Goal: Task Accomplishment & Management: Complete application form

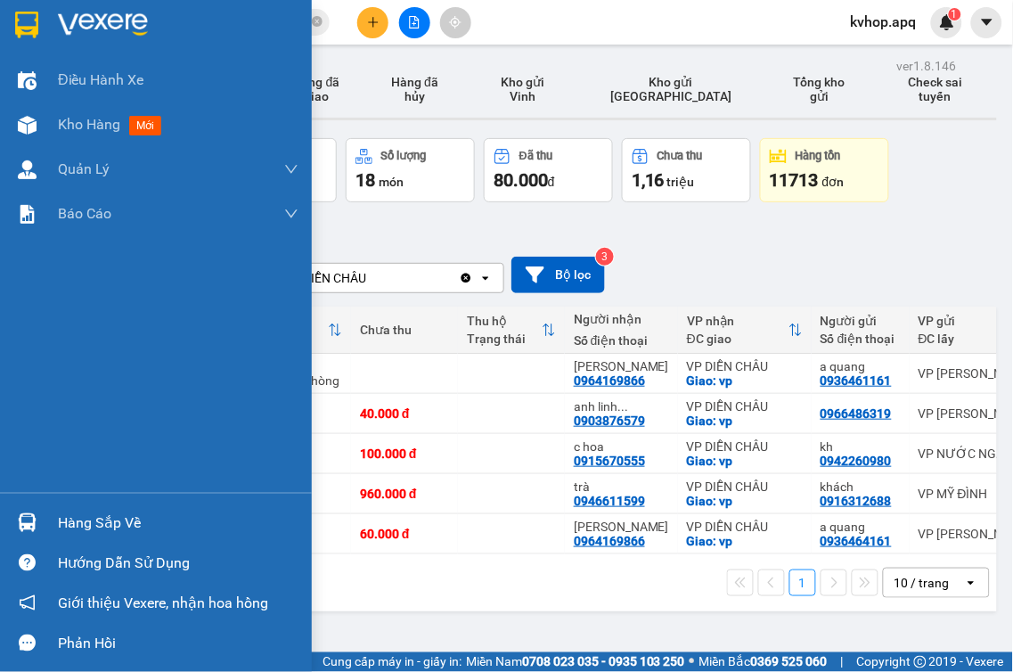
click at [92, 528] on div "Hàng sắp về" at bounding box center [178, 523] width 241 height 27
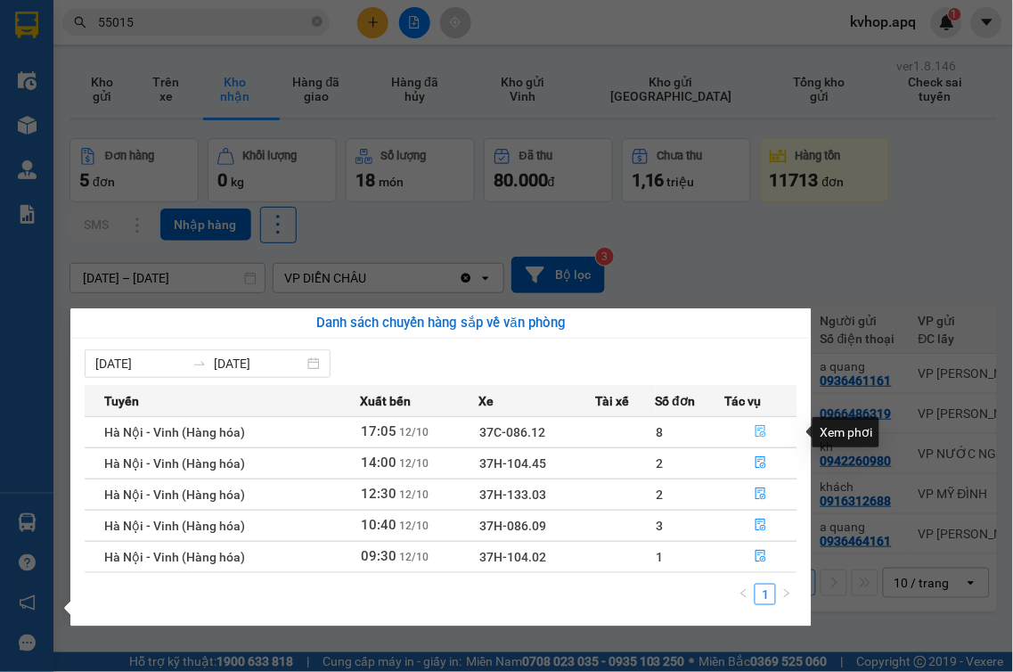
click at [758, 431] on icon "file-done" at bounding box center [761, 431] width 11 height 12
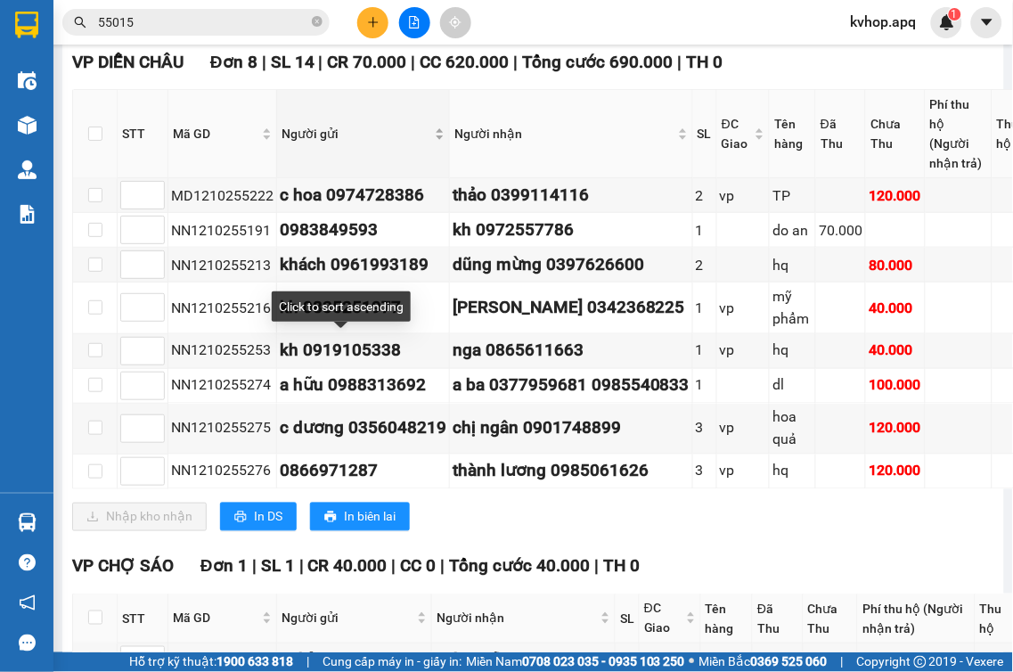
scroll to position [396, 0]
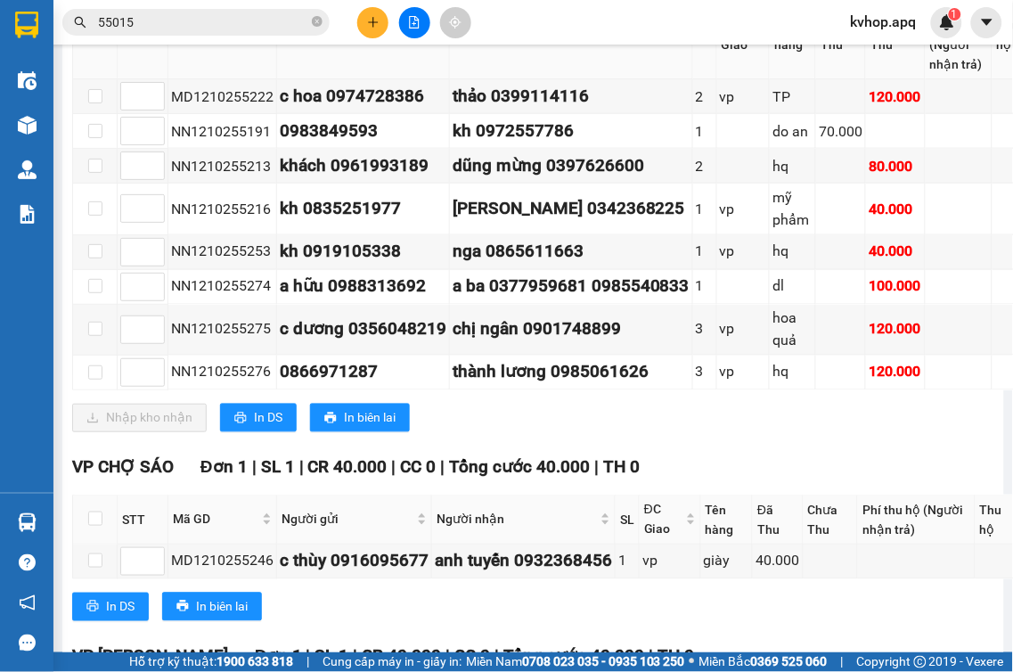
drag, startPoint x: 0, startPoint y: 549, endPoint x: 653, endPoint y: 454, distance: 660.0
click at [653, 432] on div "Nhập kho nhận In DS In biên lai" at bounding box center [566, 418] width 989 height 29
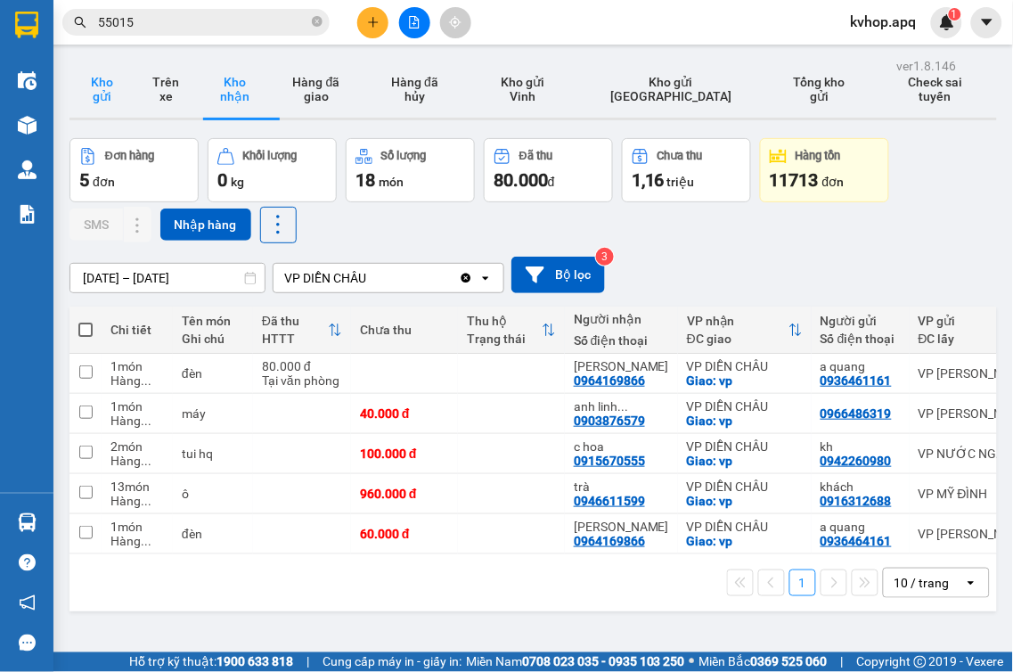
drag, startPoint x: 95, startPoint y: 78, endPoint x: 110, endPoint y: 71, distance: 15.9
click at [95, 78] on button "Kho gửi" at bounding box center [102, 89] width 64 height 57
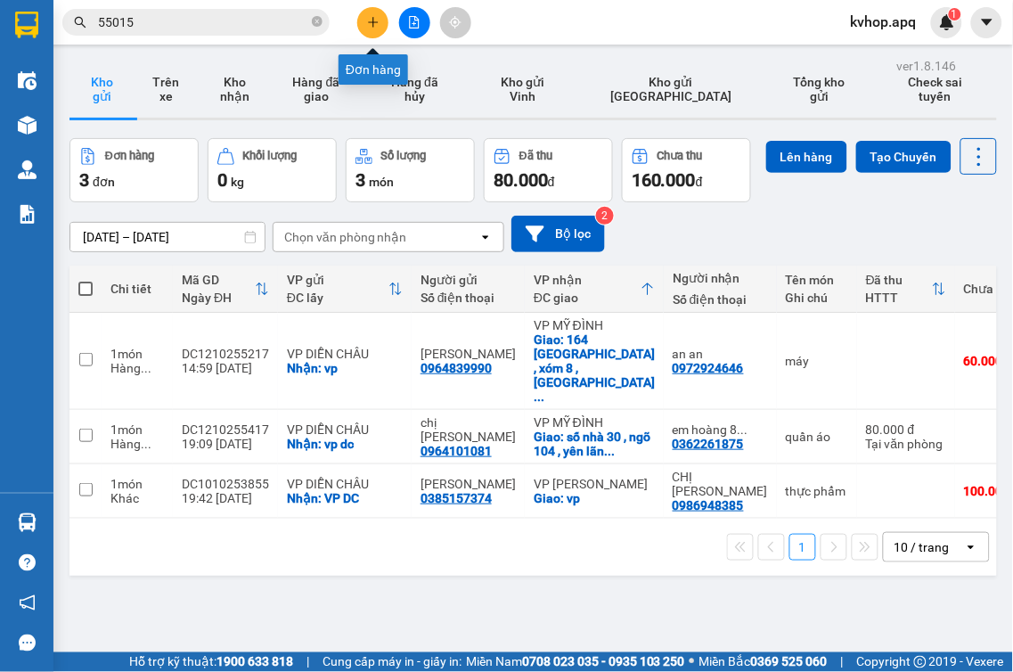
click at [371, 25] on icon "plus" at bounding box center [373, 22] width 12 height 12
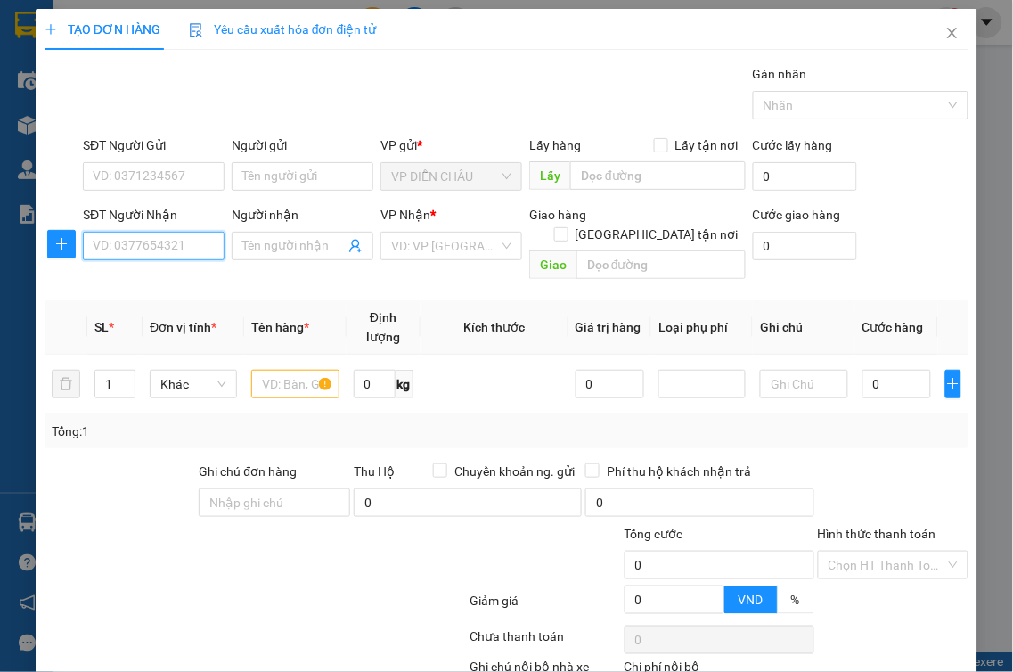
click at [200, 254] on input "SĐT Người Nhận" at bounding box center [154, 246] width 142 height 29
type input "0915923277"
click at [192, 274] on div "0915923277 - vũ đề" at bounding box center [152, 282] width 119 height 20
type input "vũ đề"
checkbox input "true"
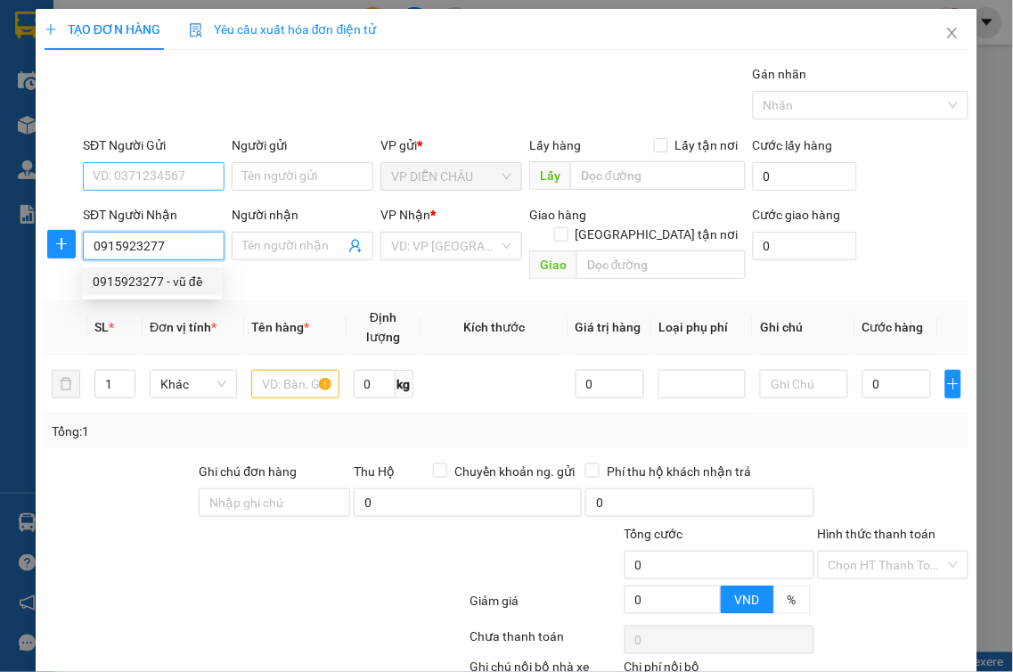
type input "vp"
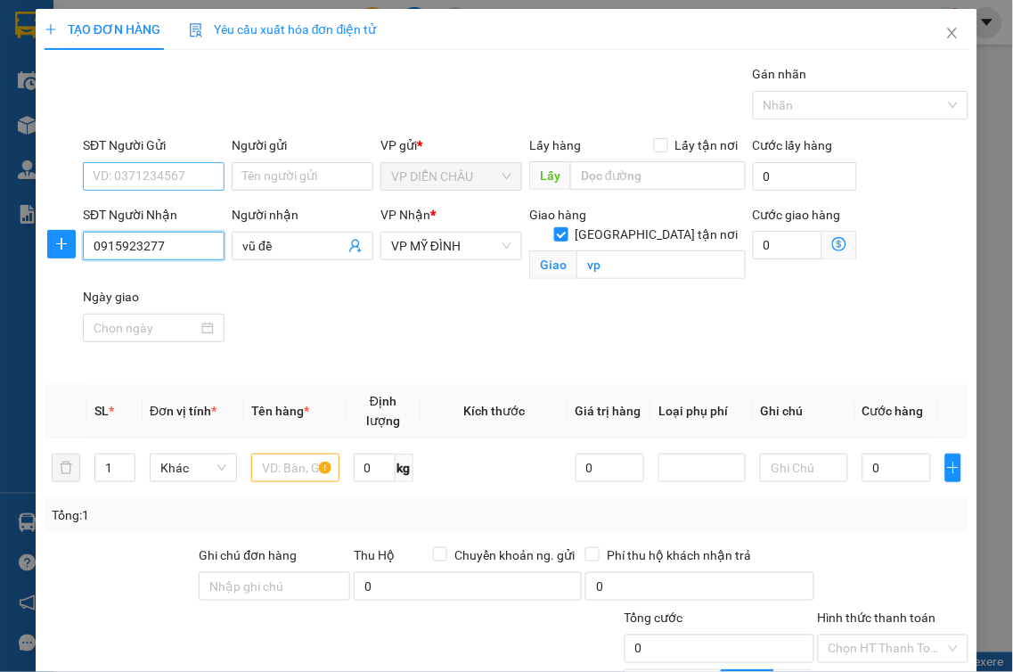
type input "0915923277"
click at [206, 174] on input "SĐT Người Gửi" at bounding box center [154, 176] width 142 height 29
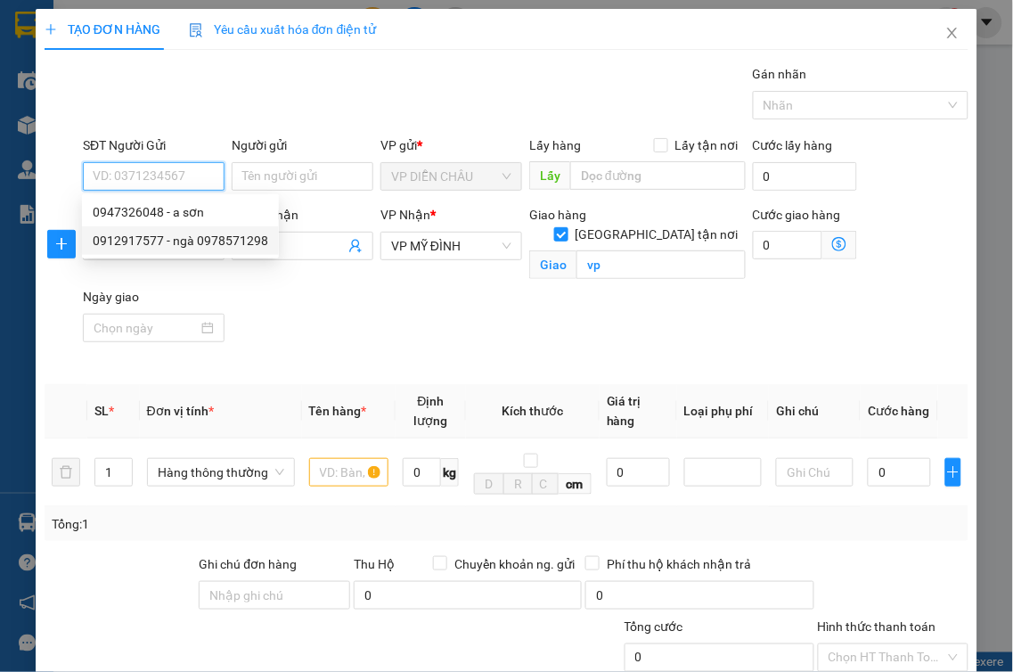
click at [189, 241] on div "0912917577 - ngà 0978571298" at bounding box center [181, 241] width 176 height 20
type input "0912917577"
type input "ngà 0978571298"
checkbox input "true"
type input "vp"
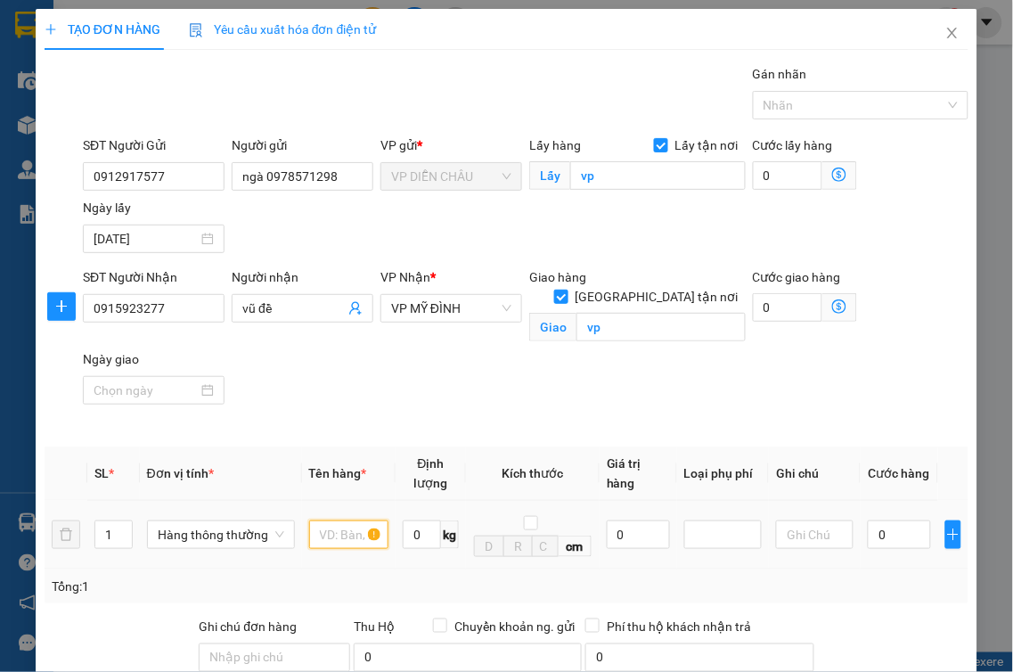
click at [323, 520] on input "text" at bounding box center [348, 534] width 79 height 29
type input "mẫu răng"
click at [868, 520] on input "0" at bounding box center [899, 534] width 63 height 29
type input "3"
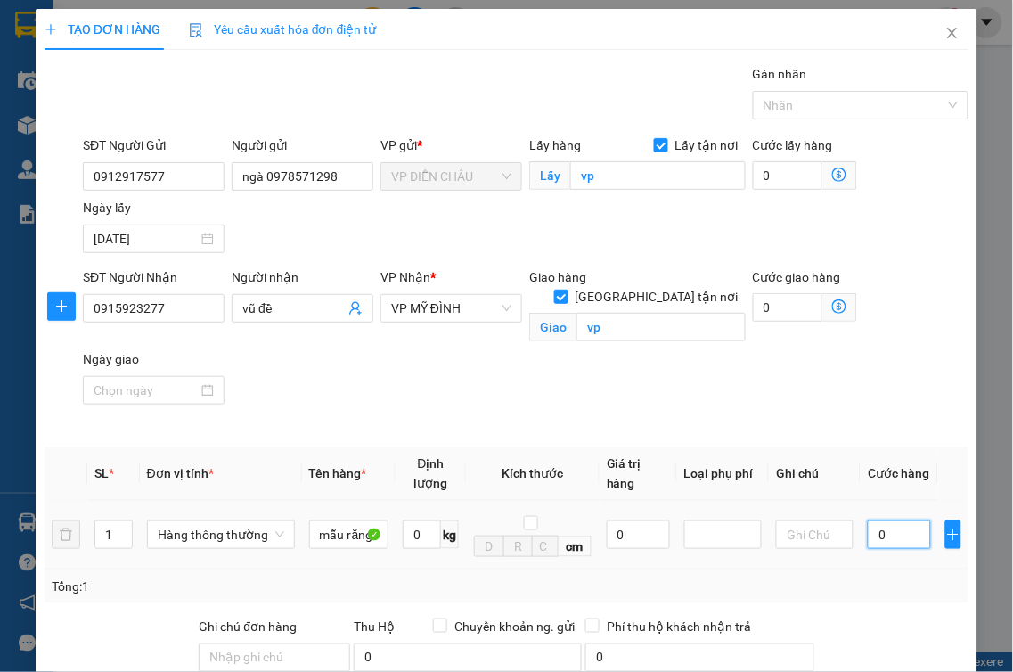
type input "3"
type input "30"
type input "300"
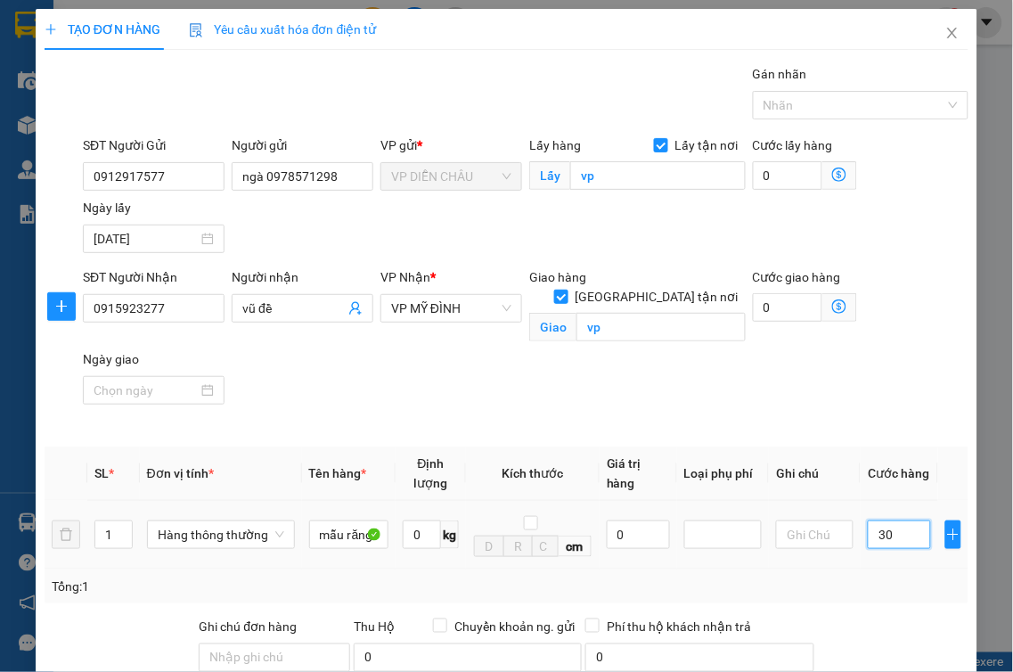
type input "300"
type input "3.000"
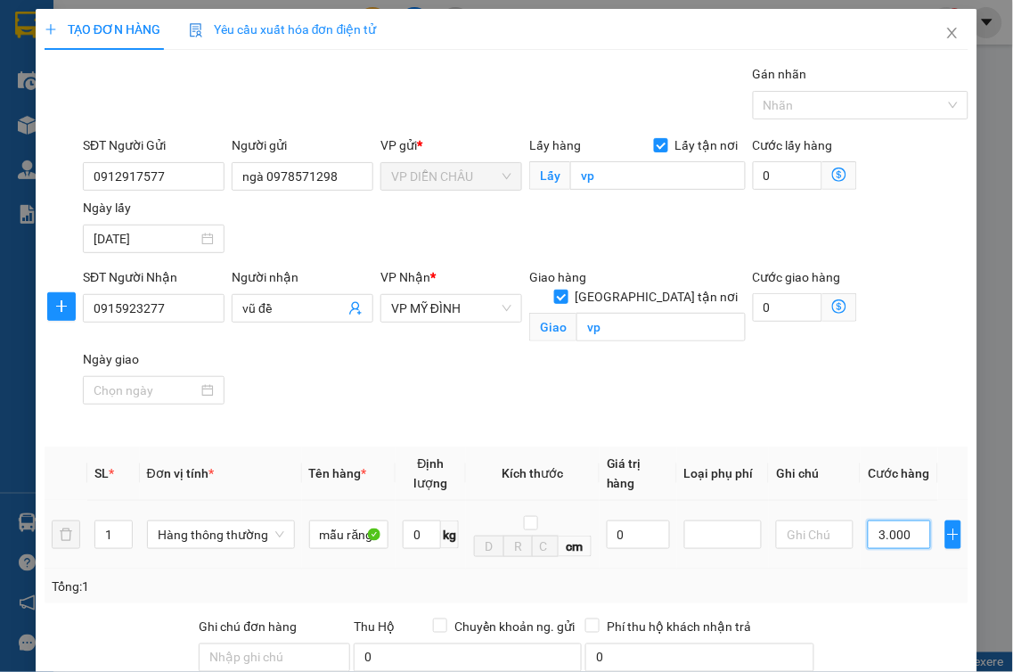
type input "30.000"
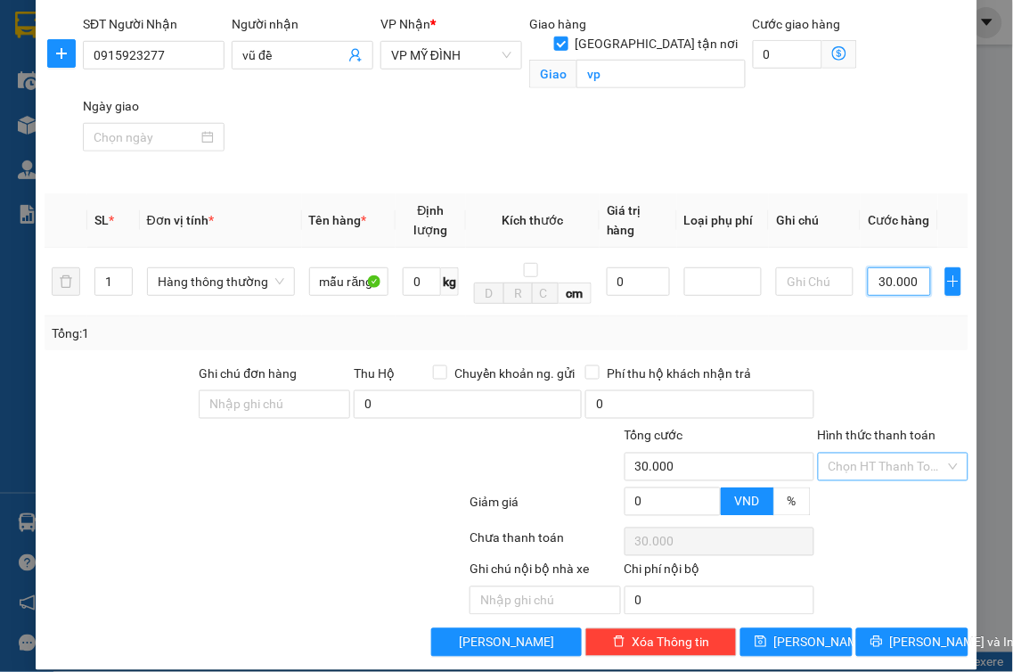
type input "30.000"
click at [896, 454] on input "Hình thức thanh toán" at bounding box center [888, 467] width 118 height 27
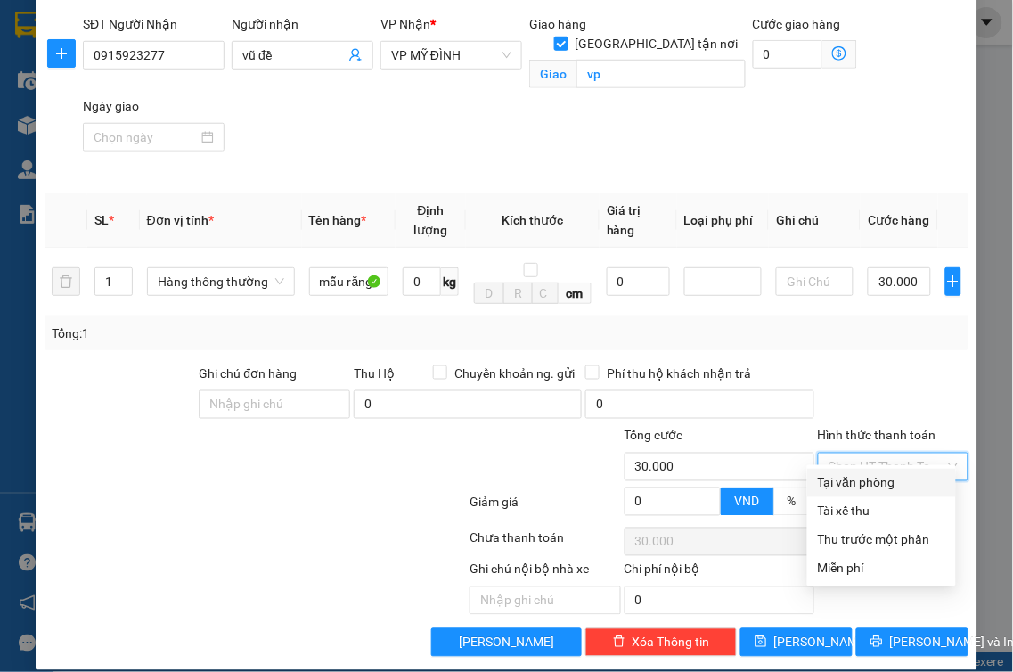
click at [876, 477] on div "Tại văn phòng" at bounding box center [881, 483] width 127 height 20
type input "0"
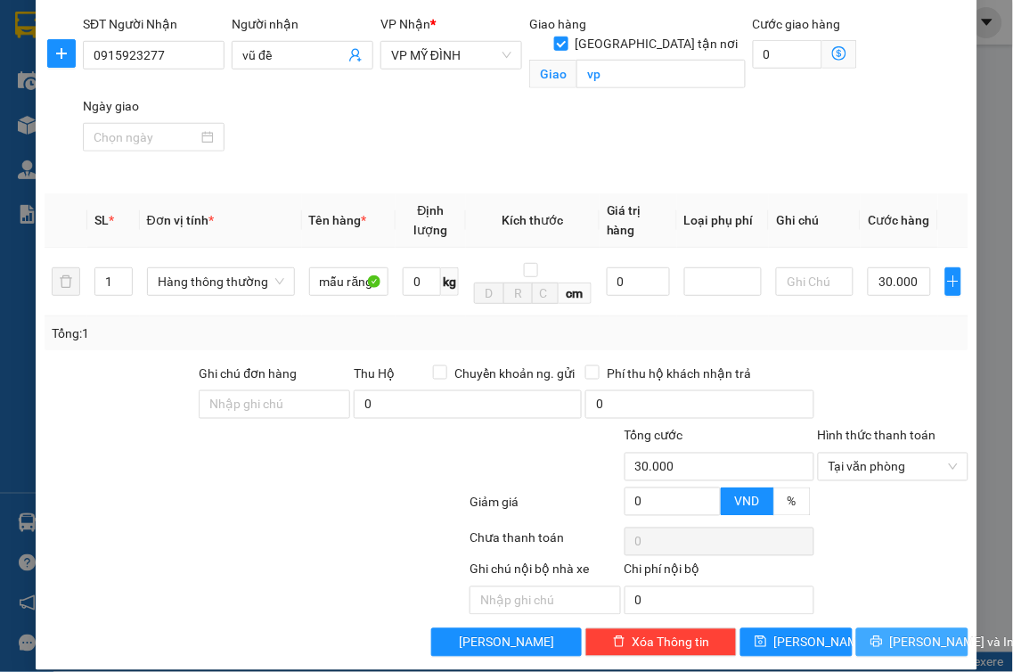
click at [893, 633] on span "[PERSON_NAME] và In" at bounding box center [952, 643] width 125 height 20
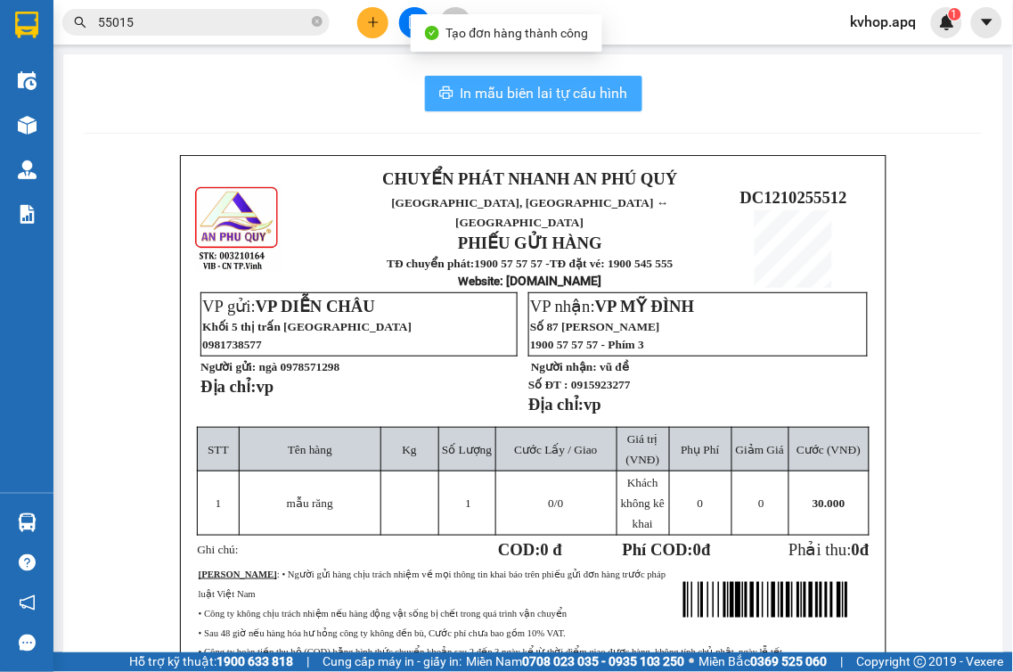
drag, startPoint x: 545, startPoint y: 99, endPoint x: 654, endPoint y: 297, distance: 225.7
click at [546, 102] on span "In mẫu biên lai tự cấu hình" at bounding box center [545, 93] width 168 height 22
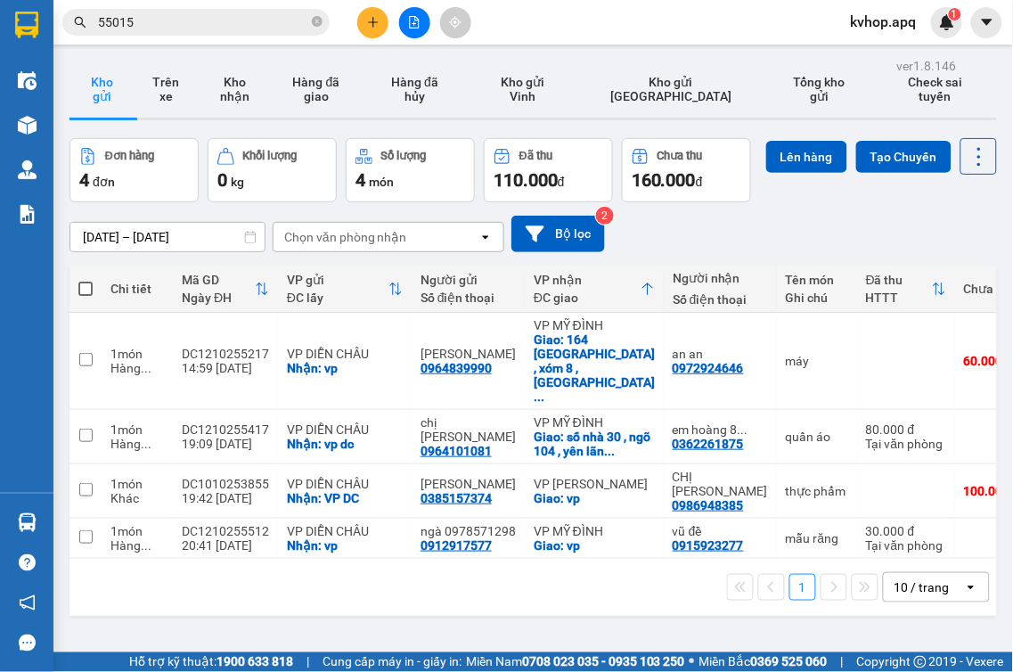
click at [893, 247] on div "[DATE] – [DATE] Press the down arrow key to interact with the calendar and sele…" at bounding box center [534, 233] width 928 height 63
click at [370, 25] on icon "plus" at bounding box center [373, 22] width 12 height 12
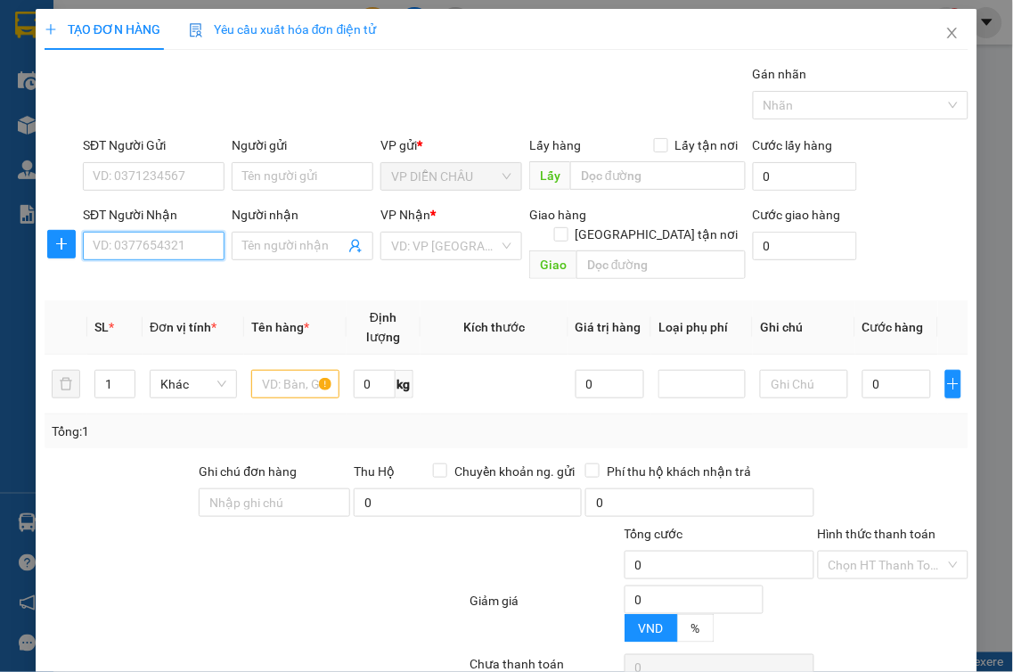
click at [170, 242] on input "SĐT Người Nhận" at bounding box center [154, 246] width 142 height 29
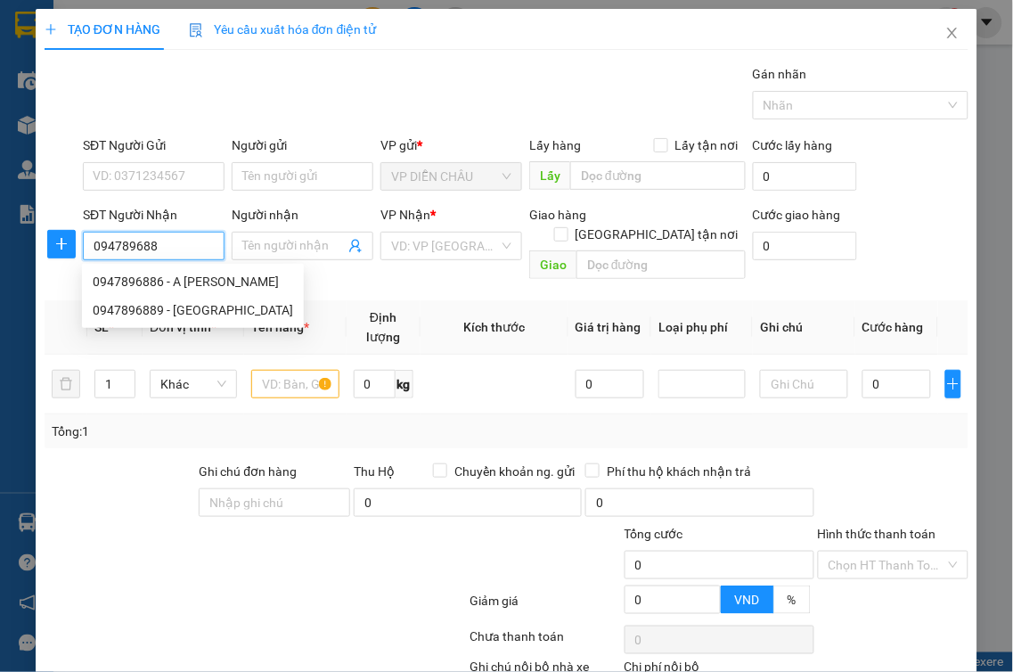
type input "0947896889"
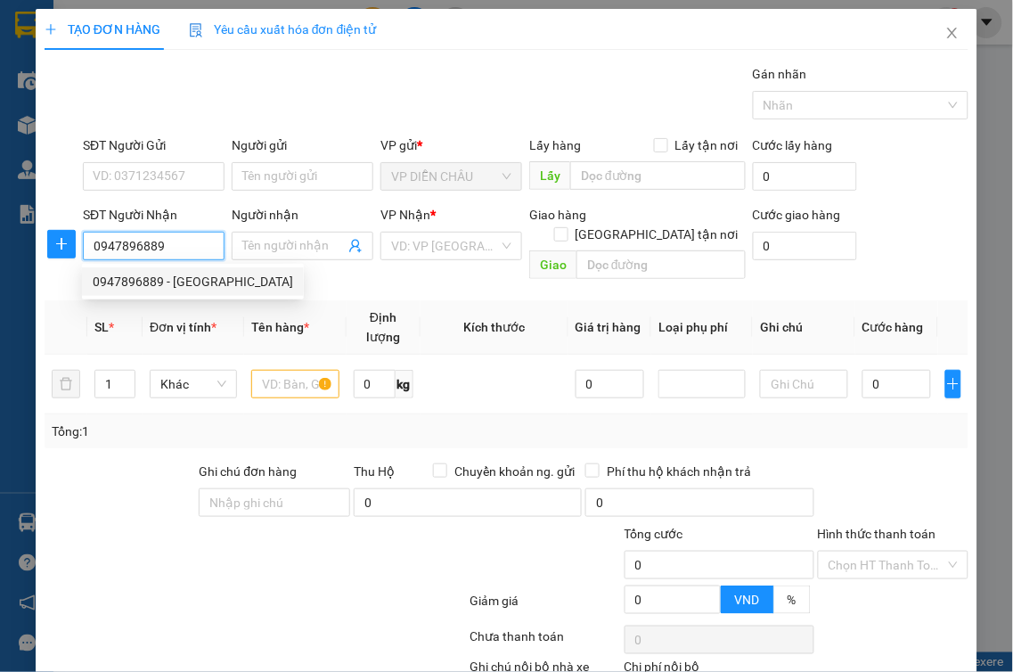
click at [150, 279] on div "0947896889 - [GEOGRAPHIC_DATA]" at bounding box center [193, 282] width 201 height 20
type input "pháp"
checkbox input "true"
type input "vp"
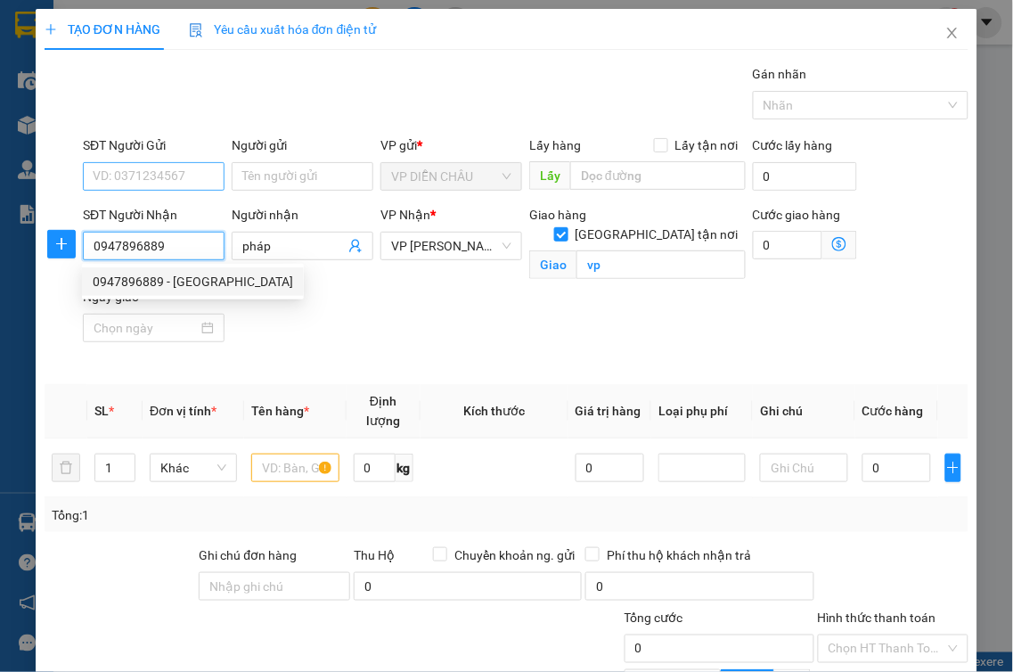
type input "0947896889"
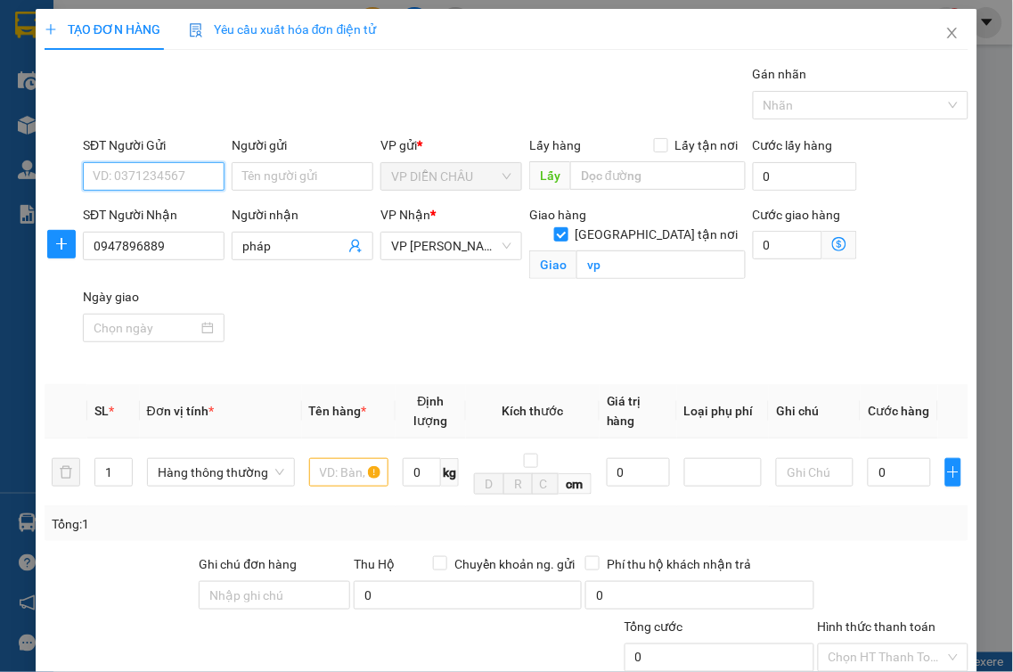
click at [169, 178] on input "SĐT Người Gửi" at bounding box center [154, 176] width 142 height 29
click at [184, 178] on input "SĐT Người Gửi" at bounding box center [154, 176] width 142 height 29
type input "0352102804"
click at [654, 147] on input "Lấy tận nơi" at bounding box center [660, 144] width 12 height 12
checkbox input "true"
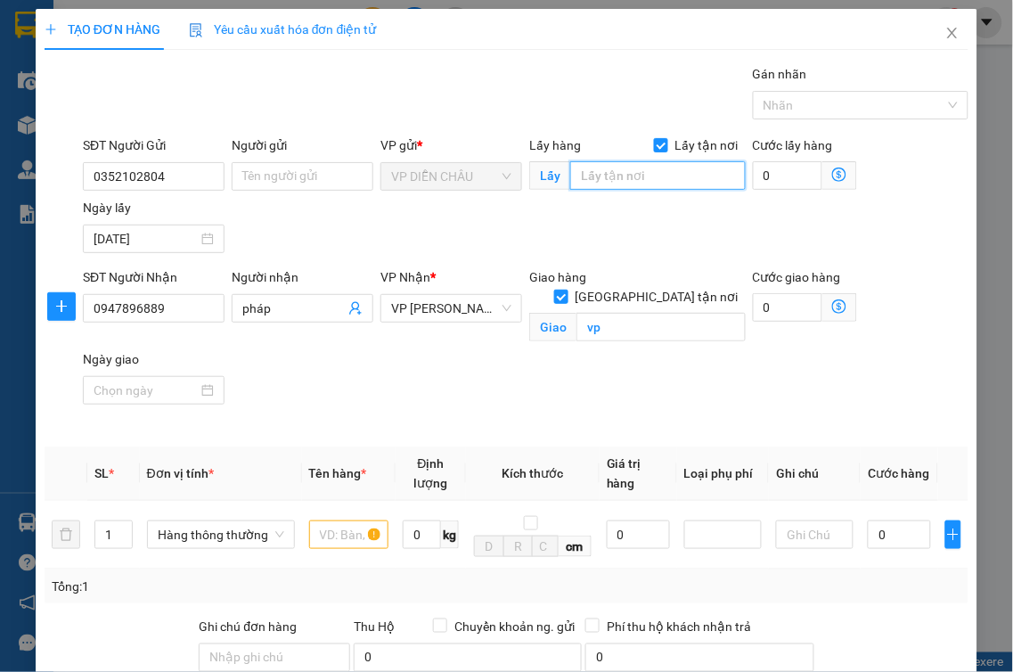
click at [626, 168] on input "text" at bounding box center [658, 175] width 176 height 29
type input "vp"
click at [342, 520] on input "text" at bounding box center [348, 534] width 79 height 29
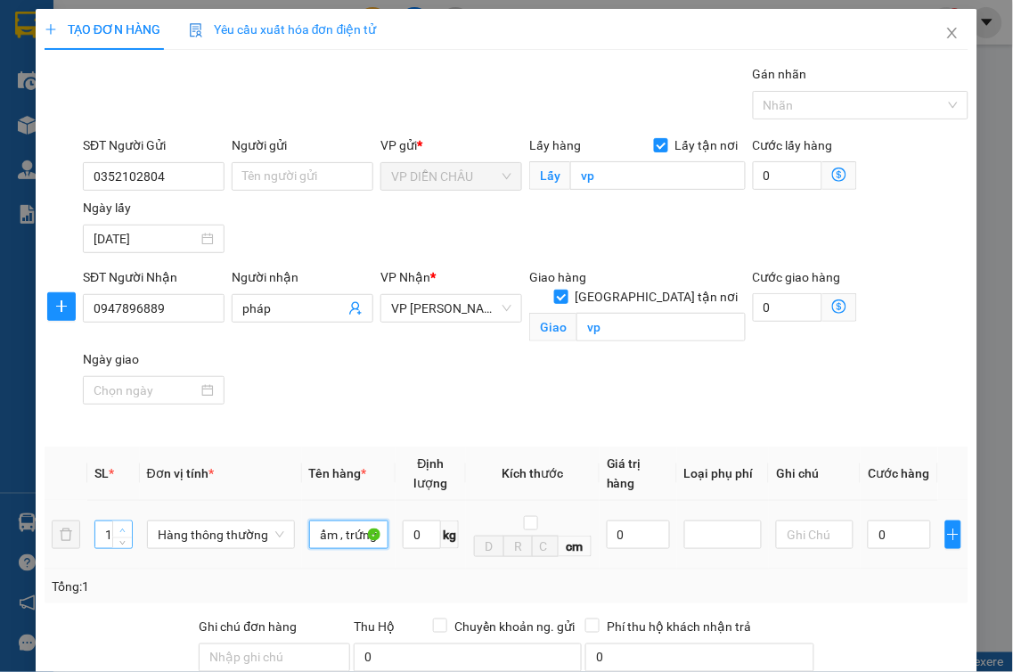
type input "thực phẩm , trứng"
type input "2"
click at [119, 521] on span "Increase Value" at bounding box center [122, 529] width 20 height 16
click at [868, 520] on input "0" at bounding box center [899, 534] width 63 height 29
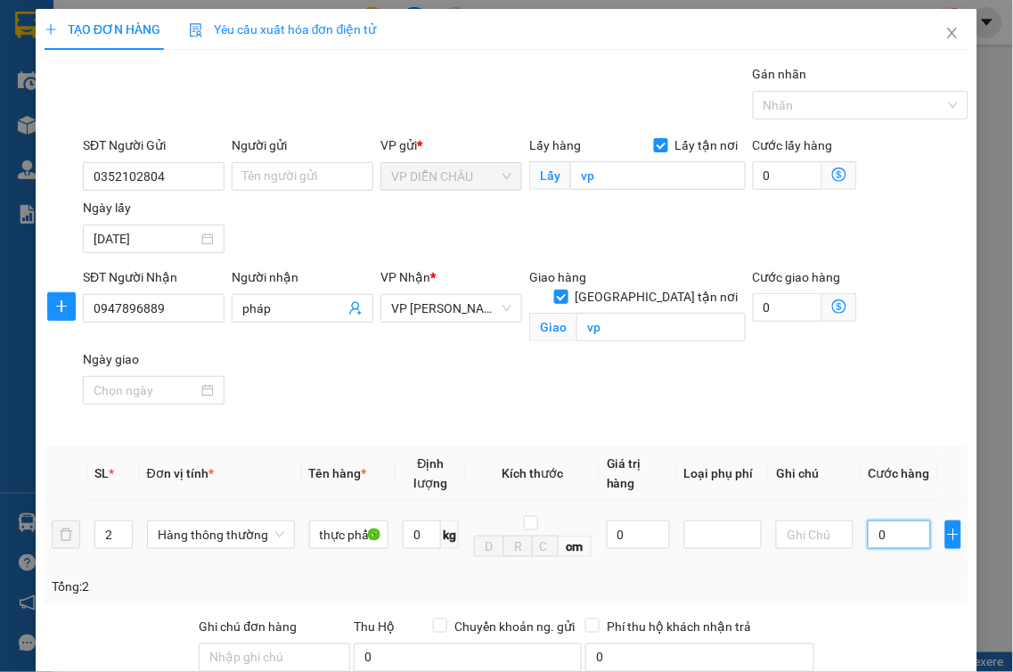
type input "7"
type input "70"
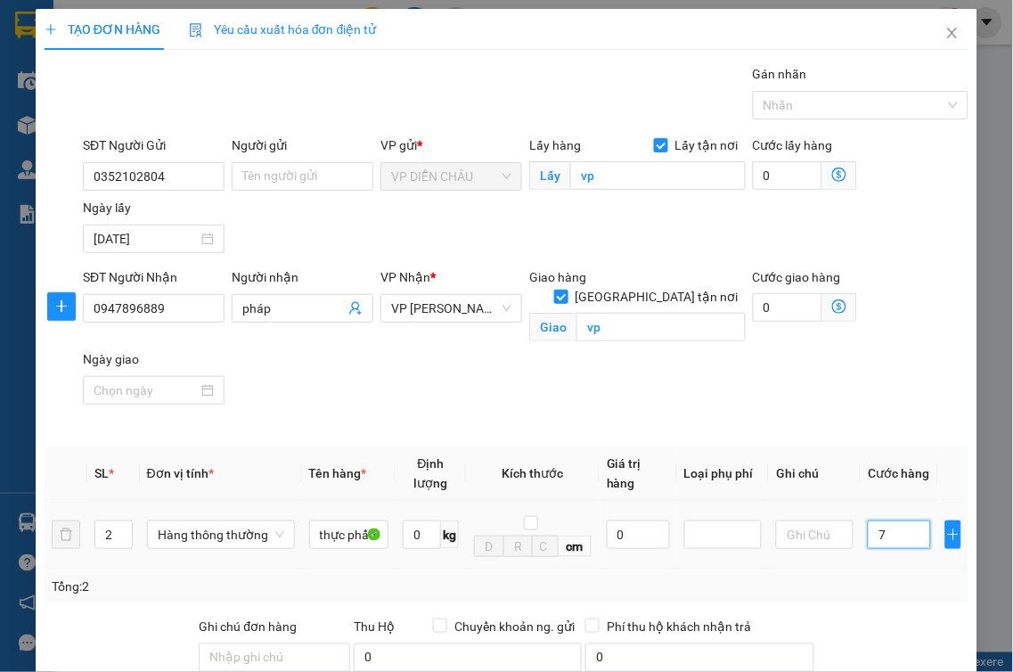
type input "70"
type input "700"
type input "7.000"
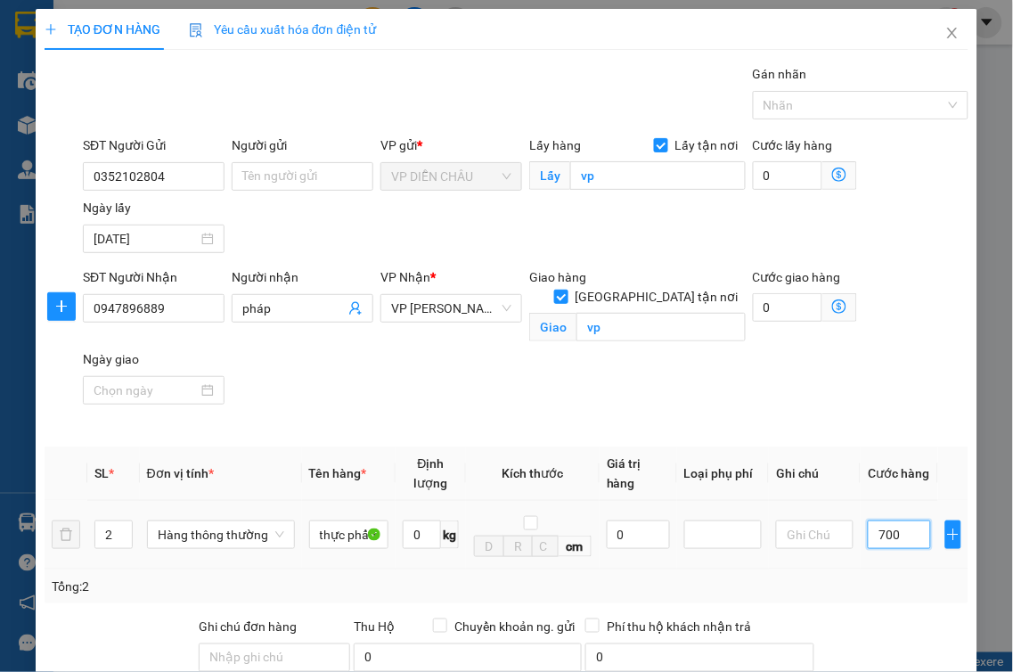
type input "7.000"
type input "70.000"
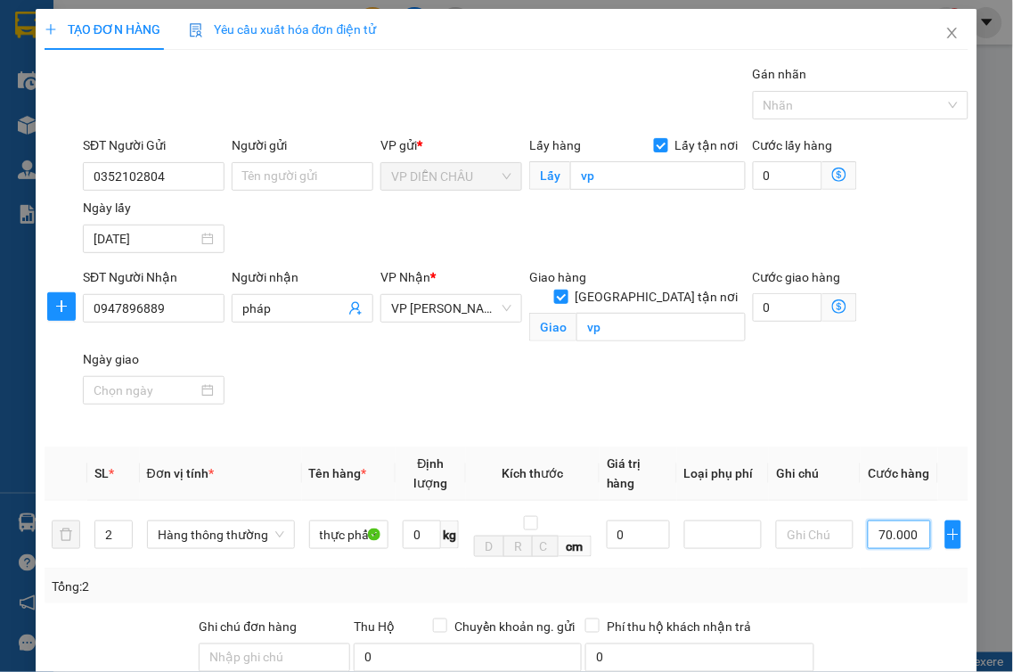
scroll to position [198, 0]
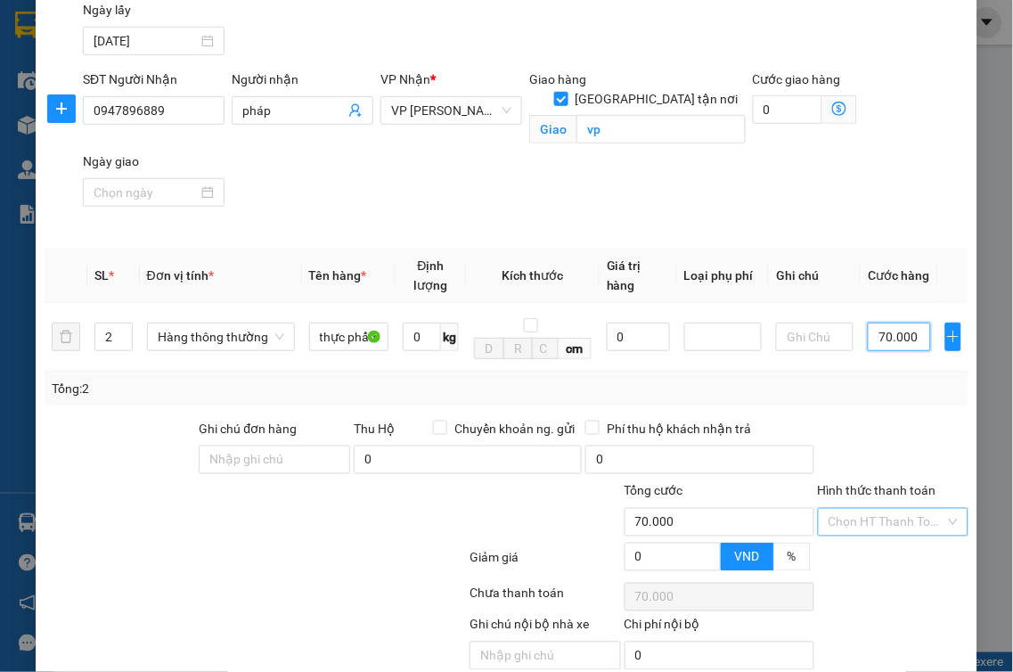
type input "70.000"
click at [886, 513] on input "Hình thức thanh toán" at bounding box center [888, 522] width 118 height 27
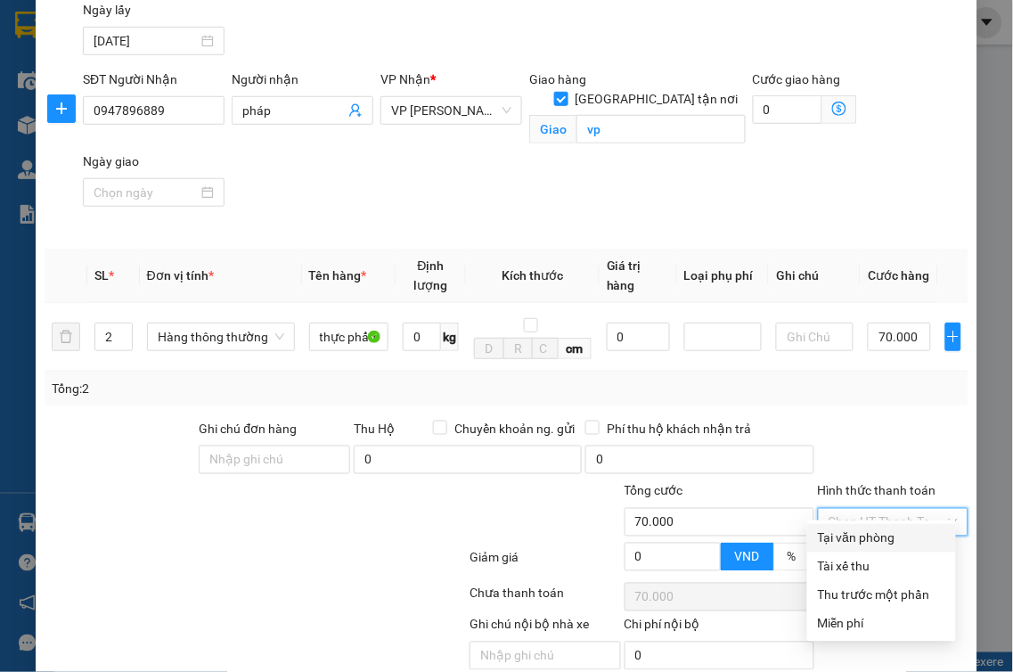
click at [875, 536] on div "Tại văn phòng" at bounding box center [881, 538] width 127 height 20
type input "0"
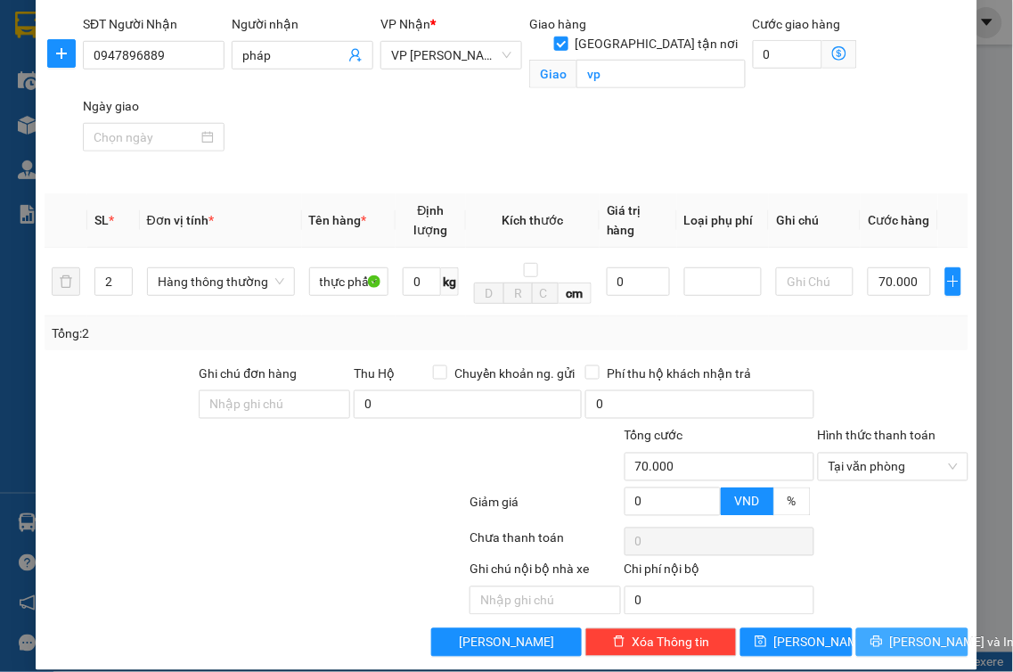
click at [902, 633] on span "[PERSON_NAME] và In" at bounding box center [952, 643] width 125 height 20
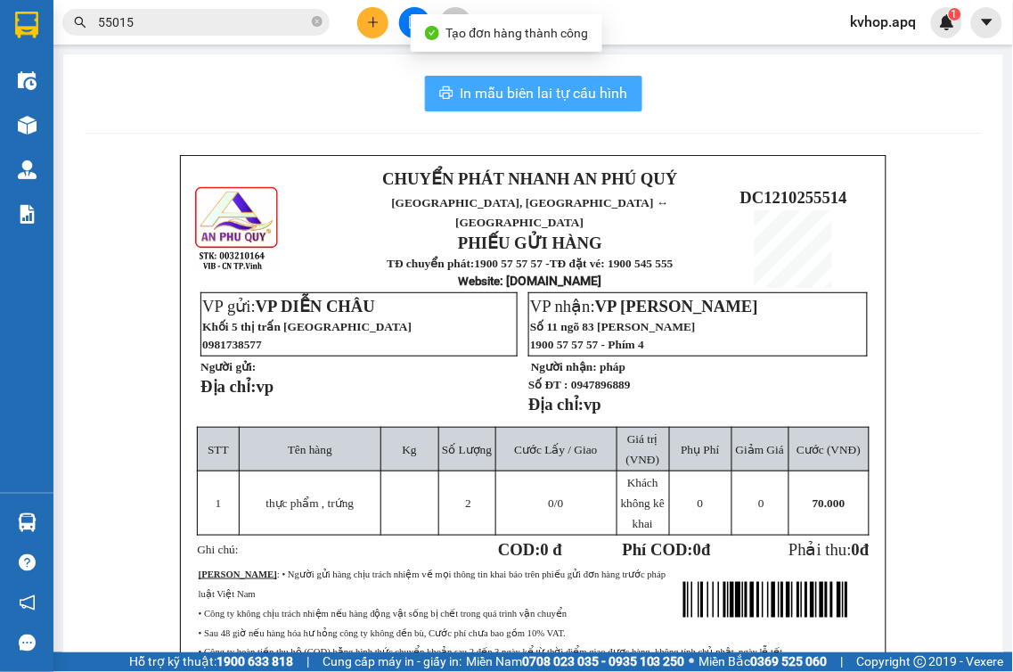
drag, startPoint x: 600, startPoint y: 96, endPoint x: 600, endPoint y: 108, distance: 11.6
click at [599, 96] on span "In mẫu biên lai tự cấu hình" at bounding box center [545, 93] width 168 height 22
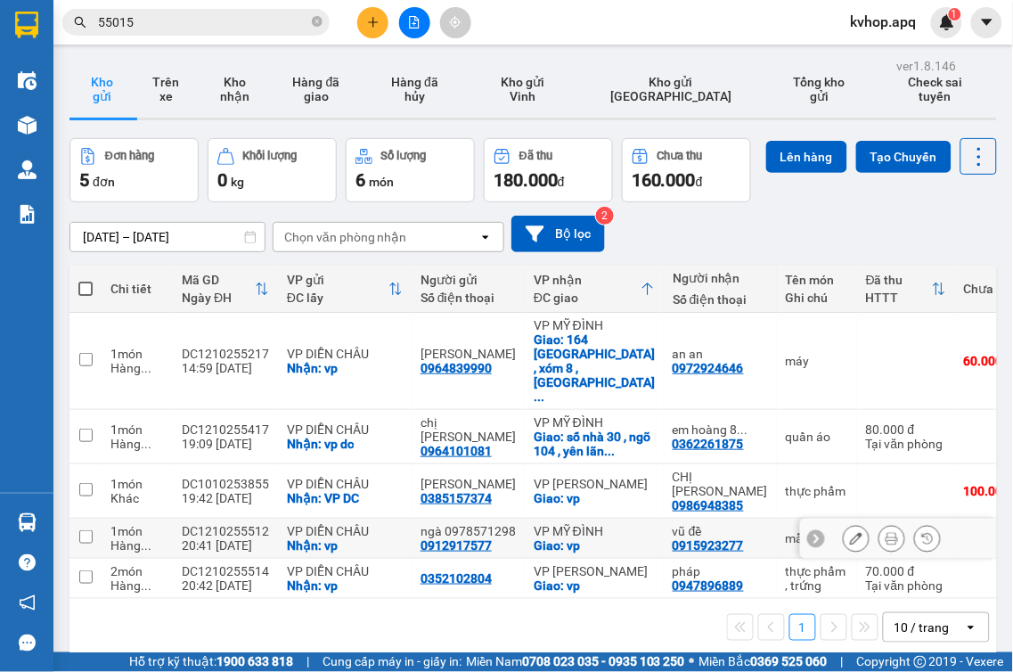
scroll to position [82, 0]
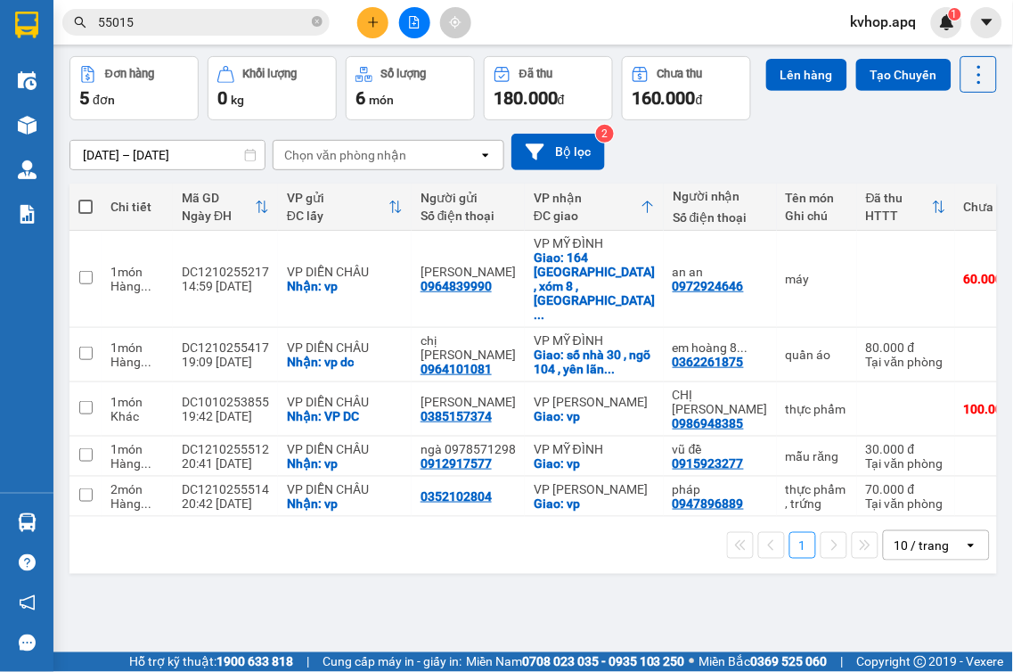
click at [779, 169] on div "[DATE] – [DATE] Press the down arrow key to interact with the calendar and sele…" at bounding box center [534, 151] width 928 height 63
click at [850, 503] on icon at bounding box center [856, 496] width 12 height 12
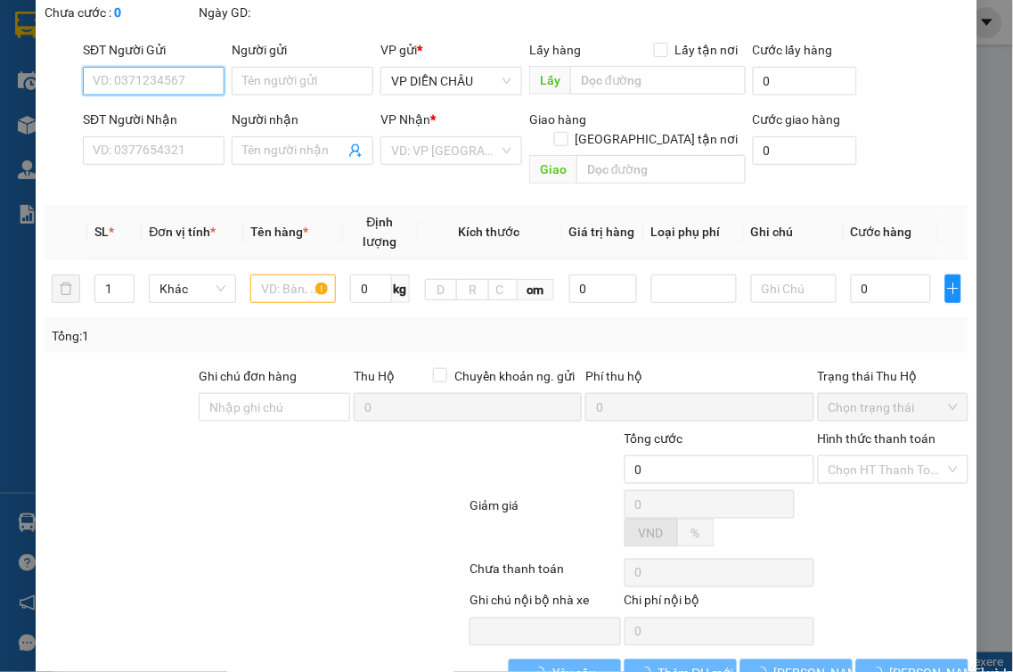
type input "0352102804"
checkbox input "true"
type input "vp"
type input "0947896889"
type input "pháp"
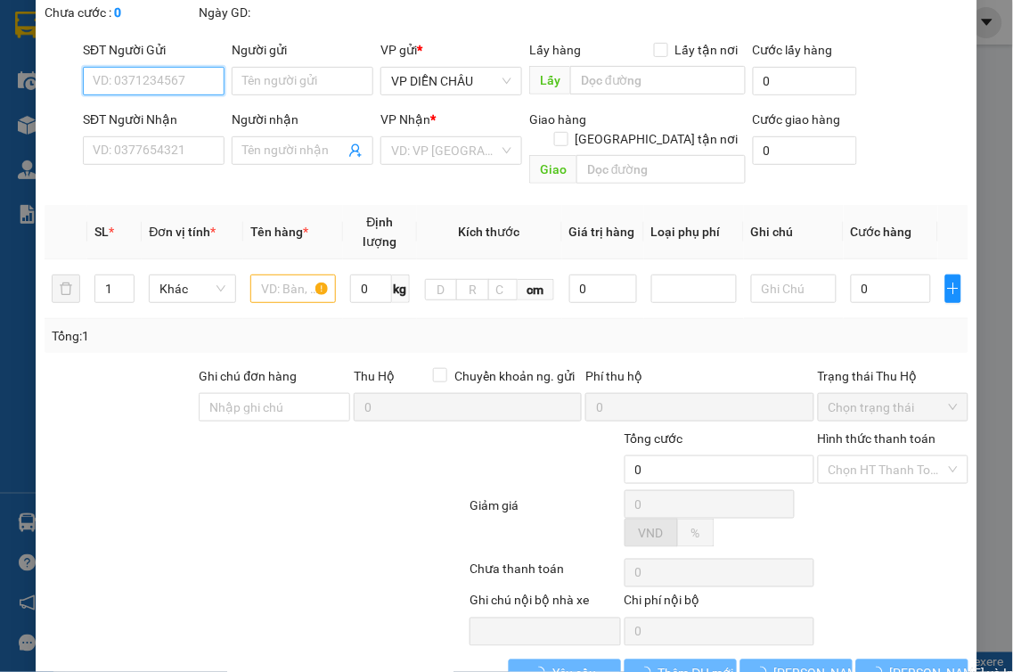
checkbox input "true"
type input "vp"
type input "70.000"
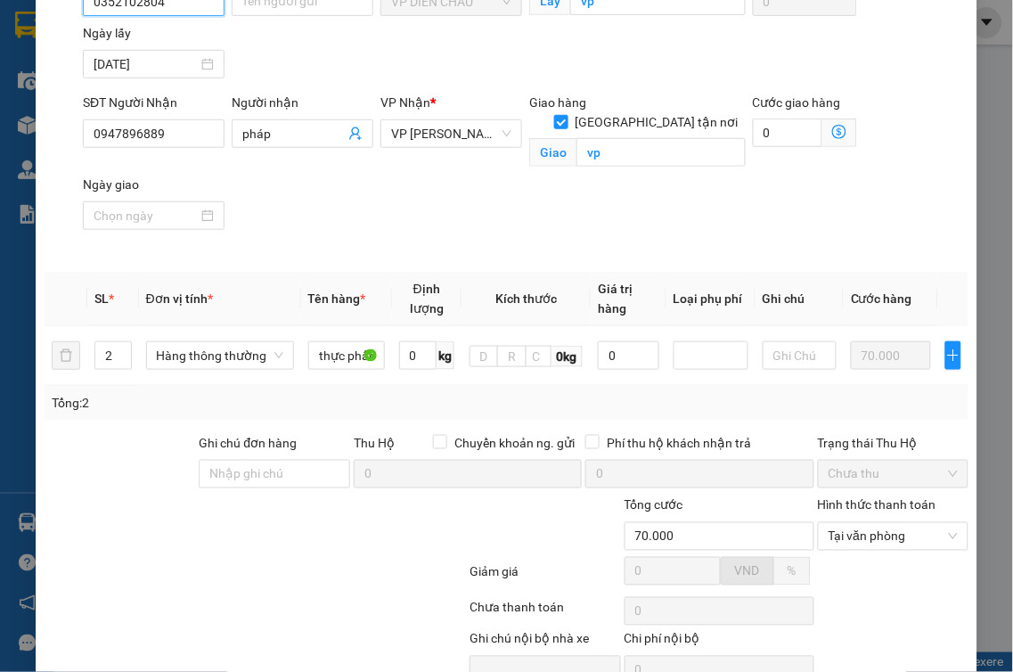
scroll to position [287, 0]
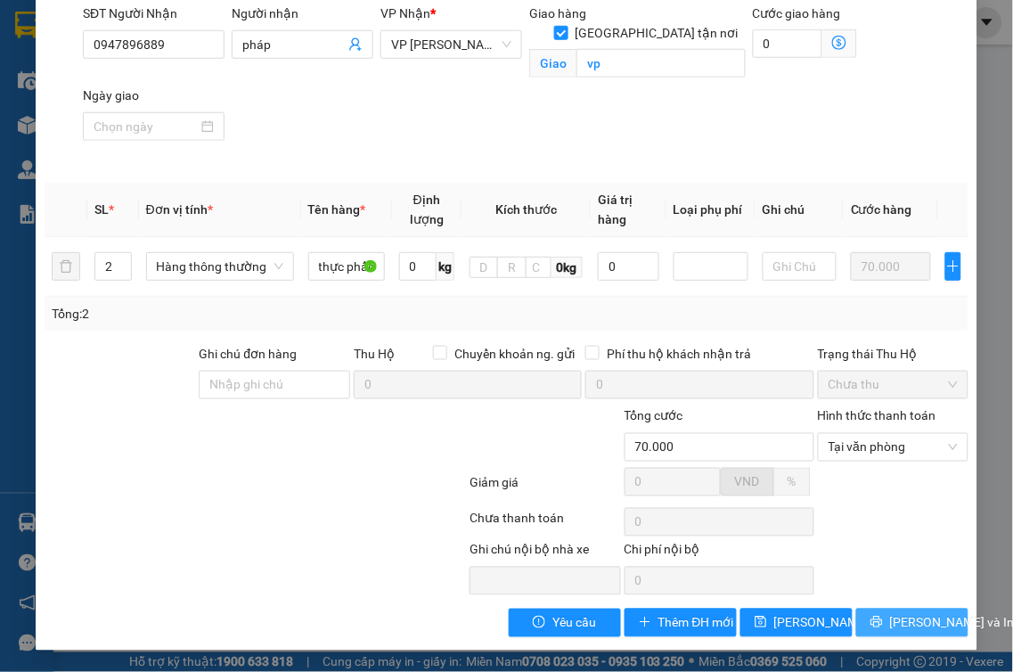
click at [909, 626] on span "[PERSON_NAME] và In" at bounding box center [952, 623] width 125 height 20
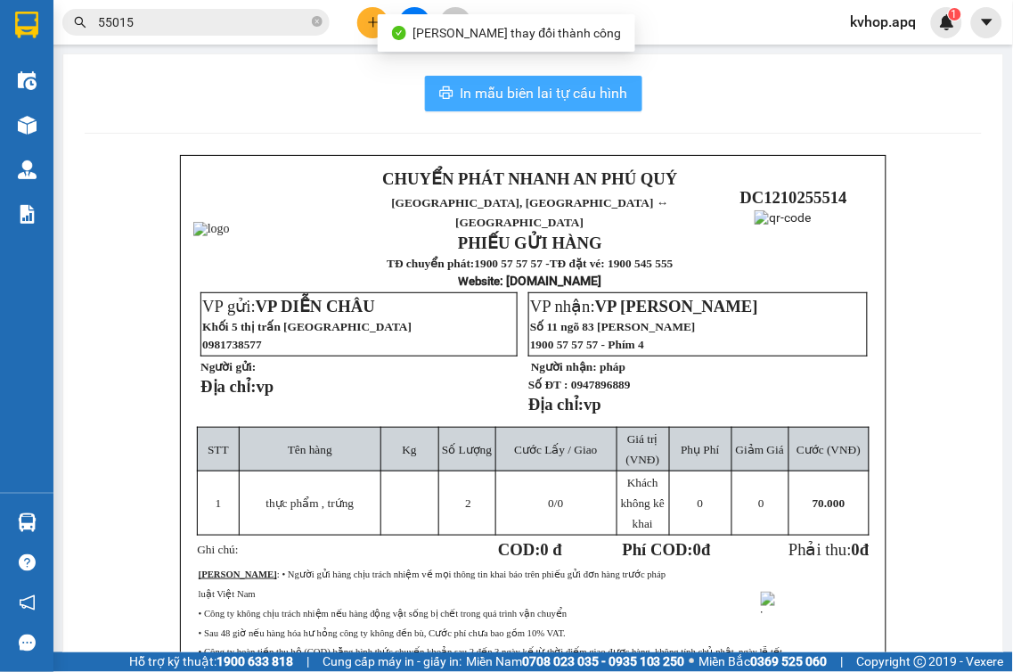
click at [584, 89] on span "In mẫu biên lai tự cấu hình" at bounding box center [545, 93] width 168 height 22
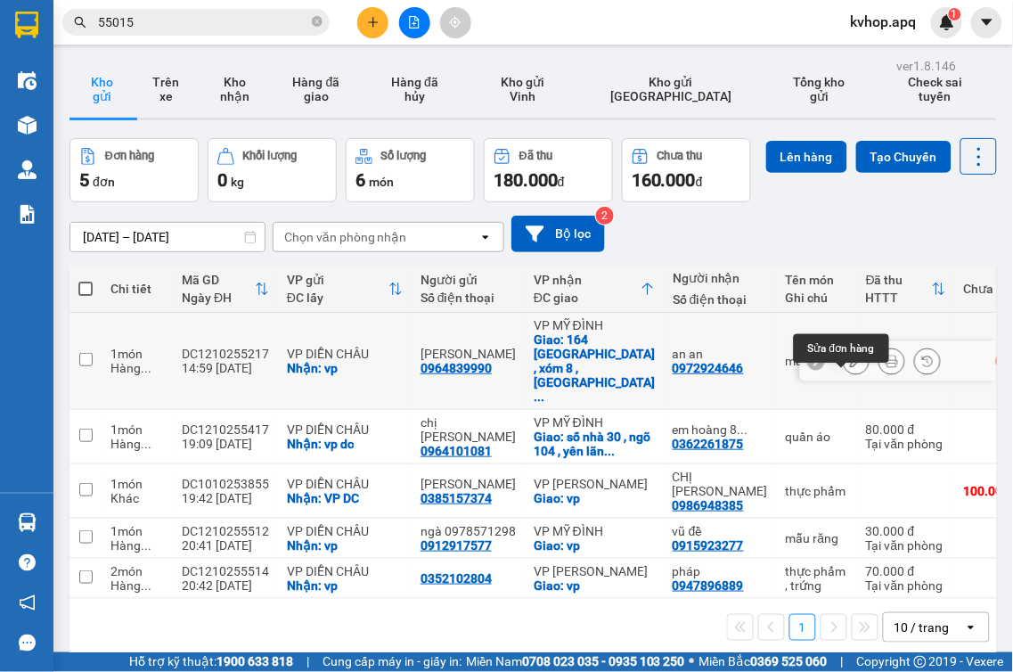
click at [850, 367] on icon at bounding box center [856, 361] width 12 height 12
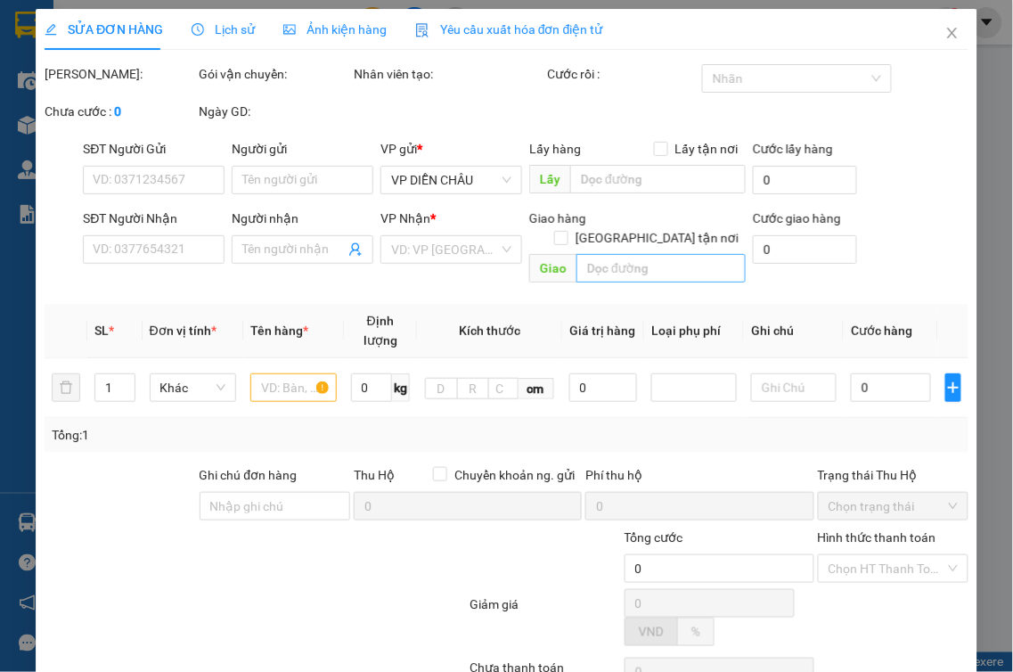
type input "0964839990"
type input "[PERSON_NAME]"
checkbox input "true"
type input "vp"
type input "0972924646"
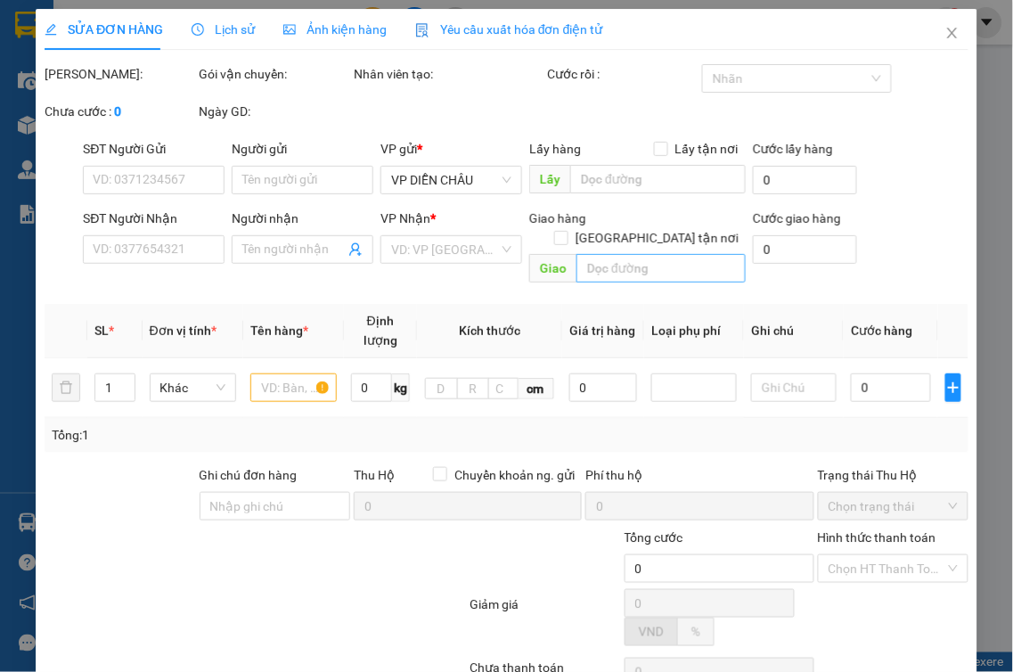
type input "an an"
checkbox input "true"
type input "164 [DEMOGRAPHIC_DATA][GEOGRAPHIC_DATA] , xóm 8 , [GEOGRAPHIC_DATA] ,[GEOGRAPHI…"
type input "60.000"
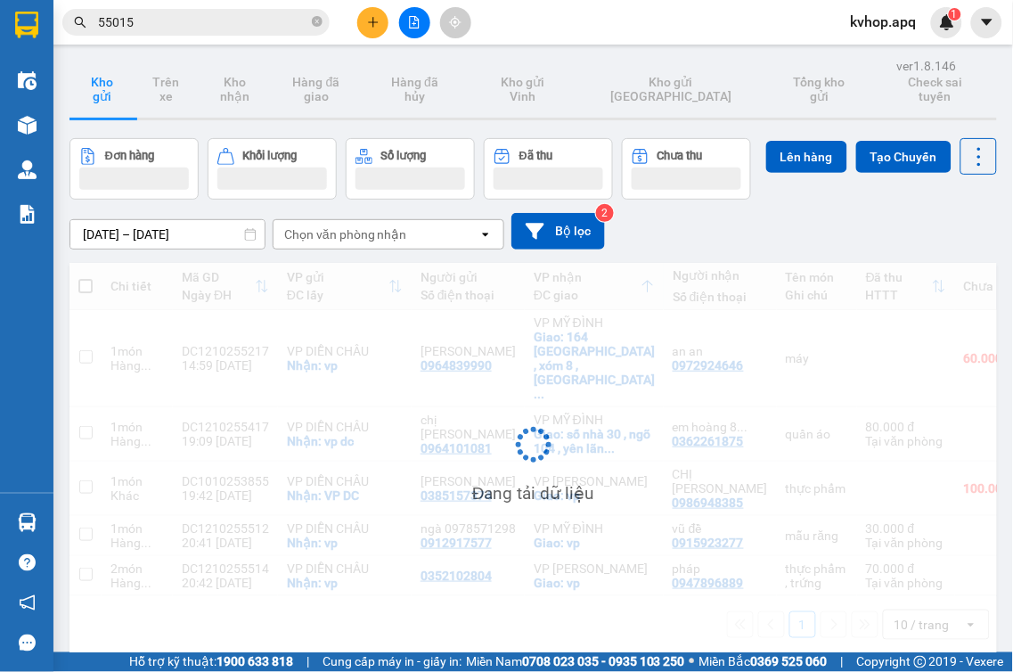
scroll to position [82, 0]
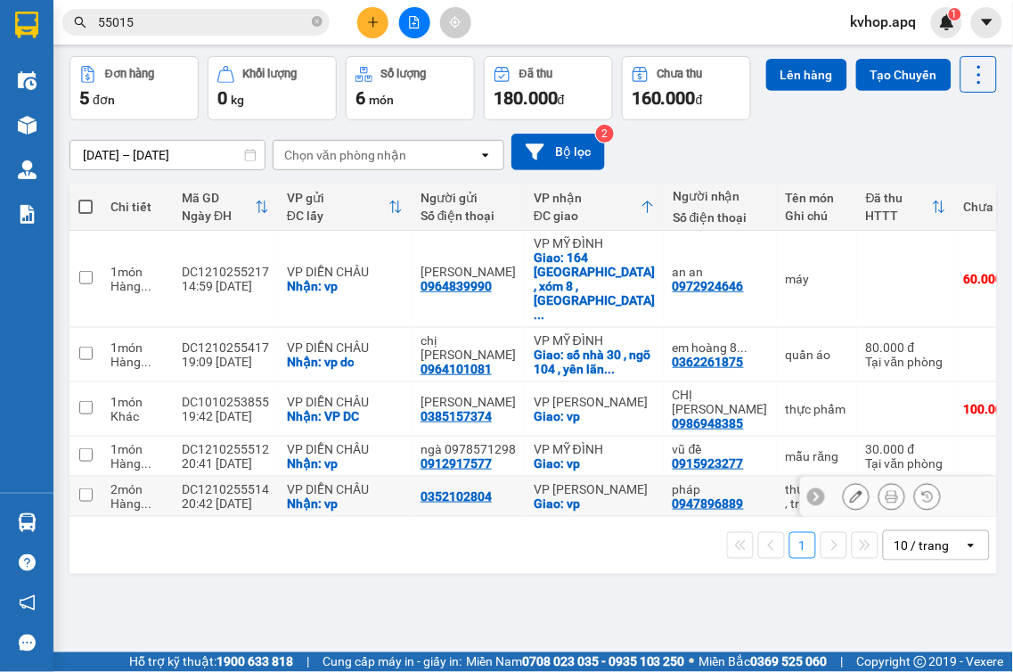
click at [844, 509] on button at bounding box center [856, 496] width 25 height 31
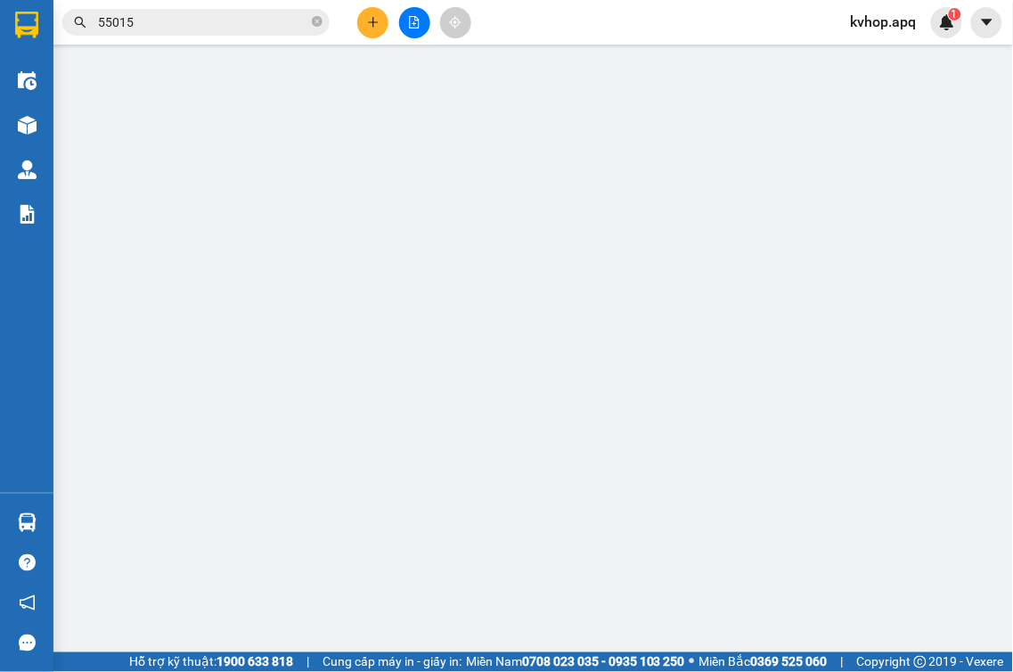
type input "0352102804"
checkbox input "true"
type input "vp"
type input "0947896889"
type input "pháp"
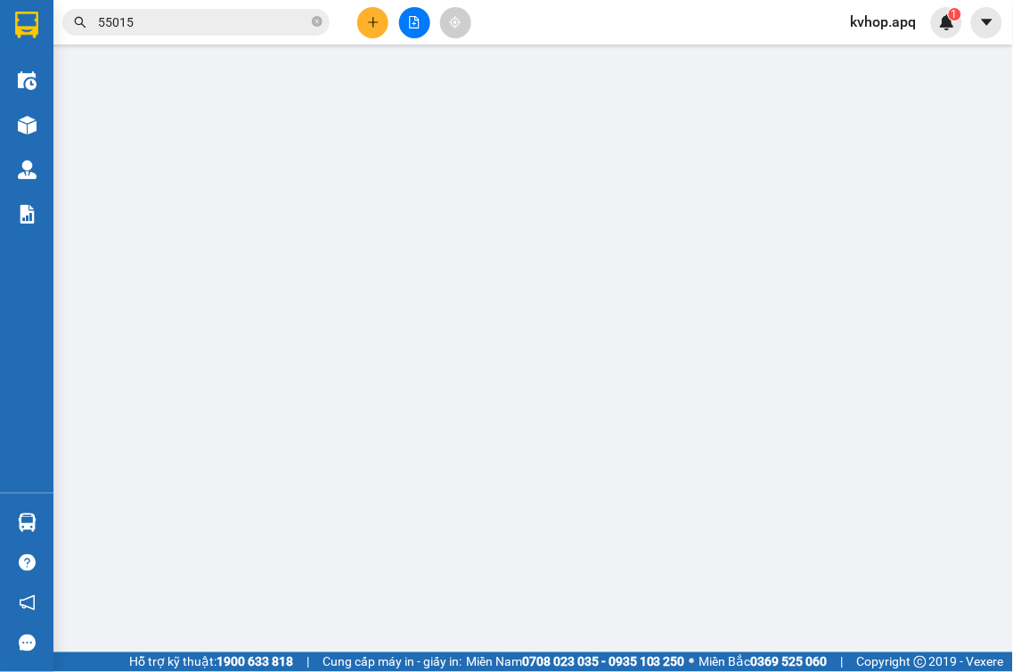
checkbox input "true"
type input "vp"
type input "70.000"
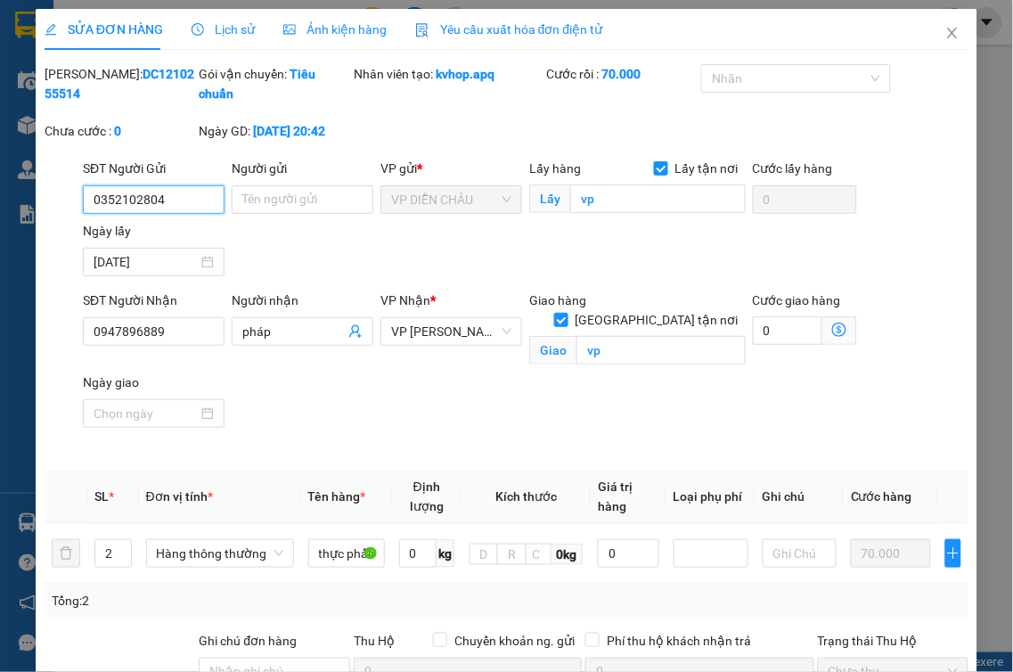
scroll to position [287, 0]
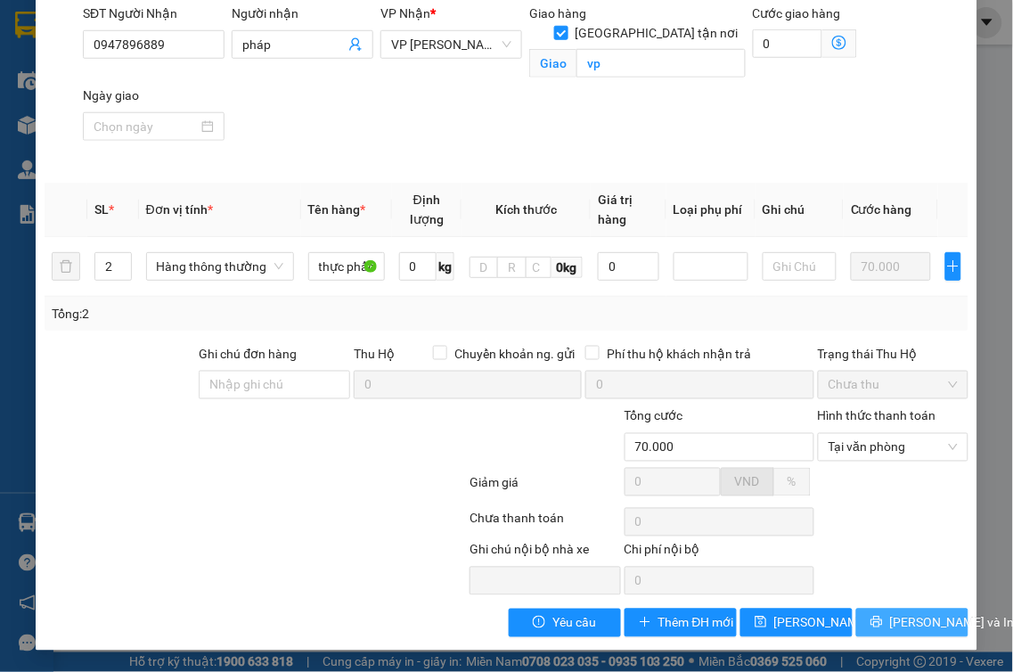
click at [890, 621] on span "[PERSON_NAME] và In" at bounding box center [952, 623] width 125 height 20
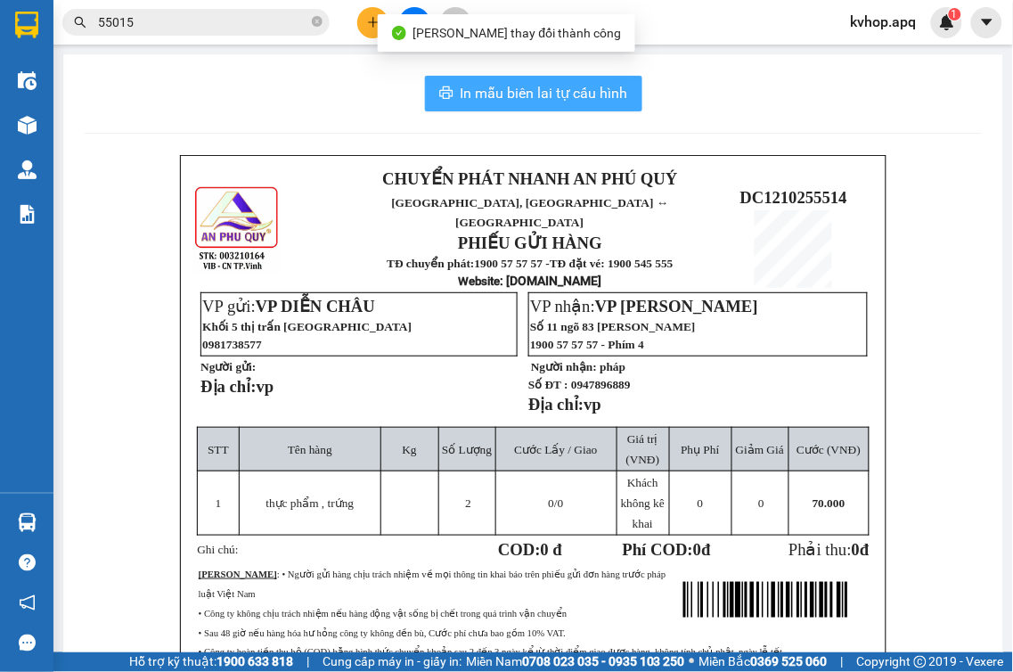
click at [581, 94] on span "In mẫu biên lai tự cấu hình" at bounding box center [545, 93] width 168 height 22
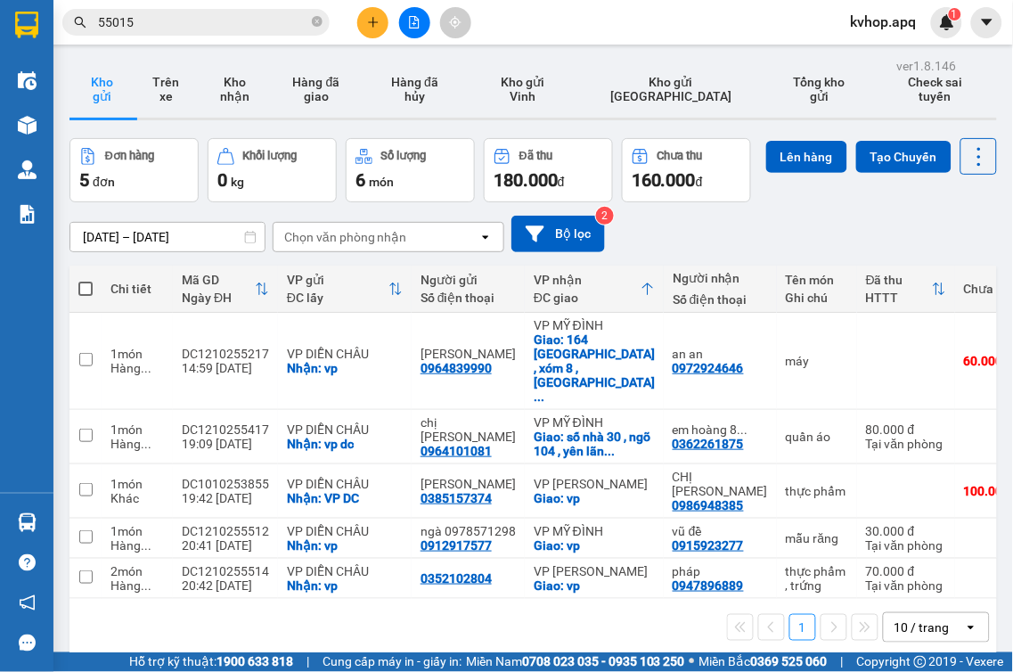
drag, startPoint x: 398, startPoint y: 18, endPoint x: 354, endPoint y: 22, distance: 44.8
click at [356, 22] on div at bounding box center [415, 22] width 134 height 31
click at [374, 20] on icon "plus" at bounding box center [373, 22] width 12 height 12
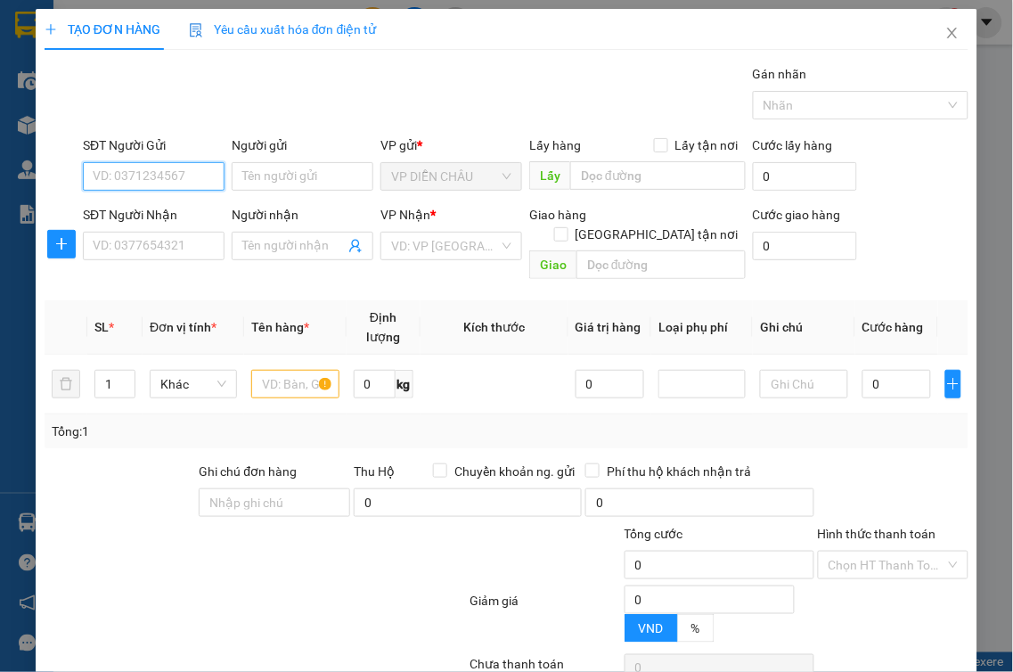
click at [141, 173] on input "SĐT Người Gửi" at bounding box center [154, 176] width 142 height 29
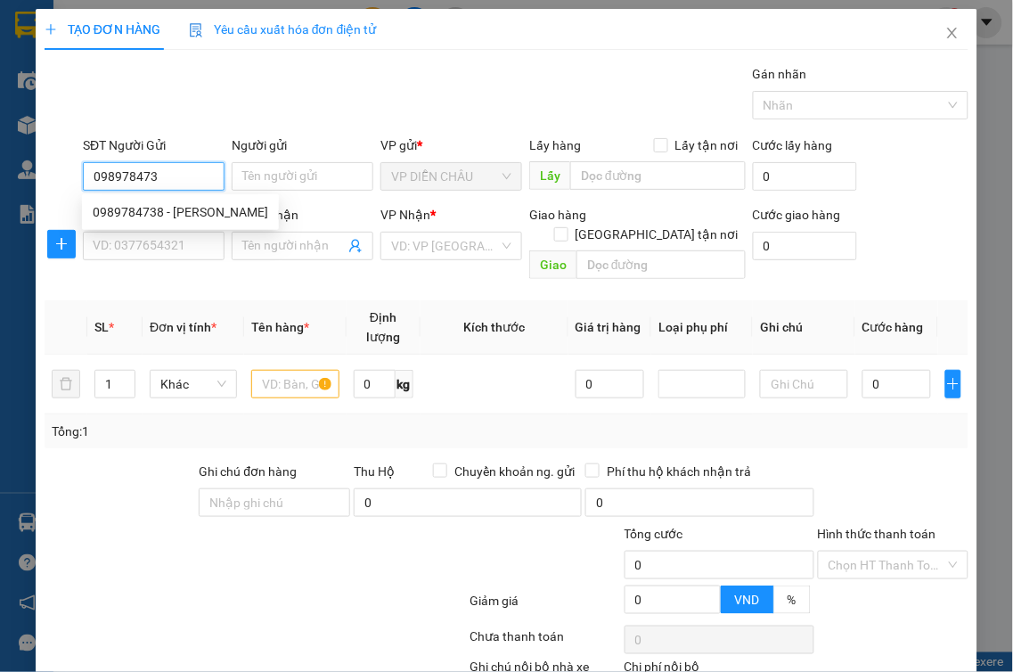
type input "0989784738"
click at [140, 209] on div "0989784738 - [PERSON_NAME]" at bounding box center [181, 212] width 176 height 20
type input "[PERSON_NAME]"
checkbox input "true"
type input "vp"
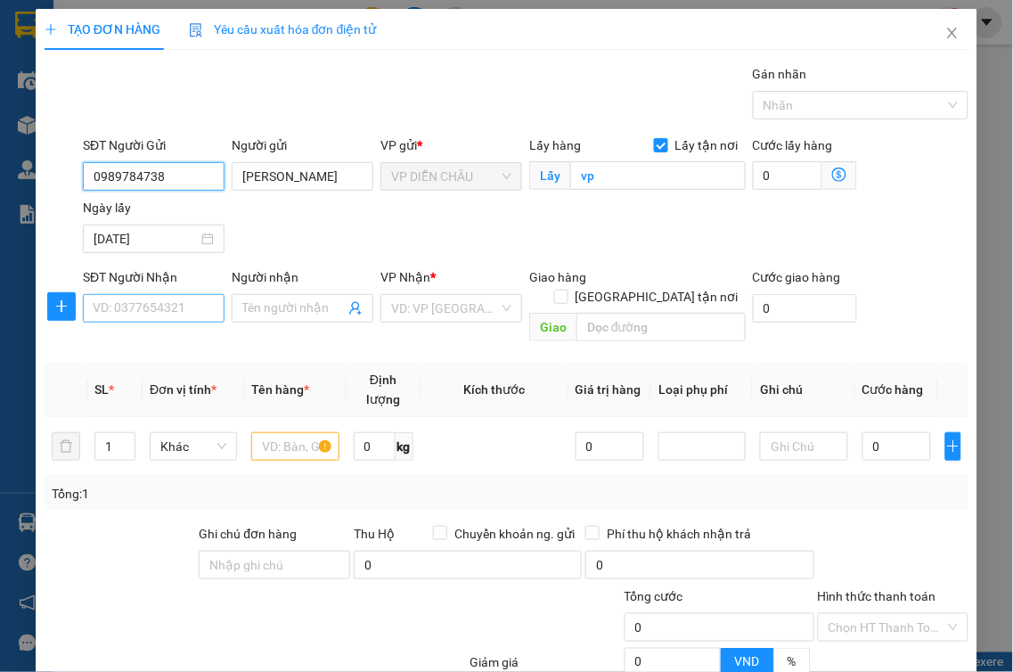
type input "0989784738"
click at [136, 310] on input "SĐT Người Nhận" at bounding box center [154, 308] width 142 height 29
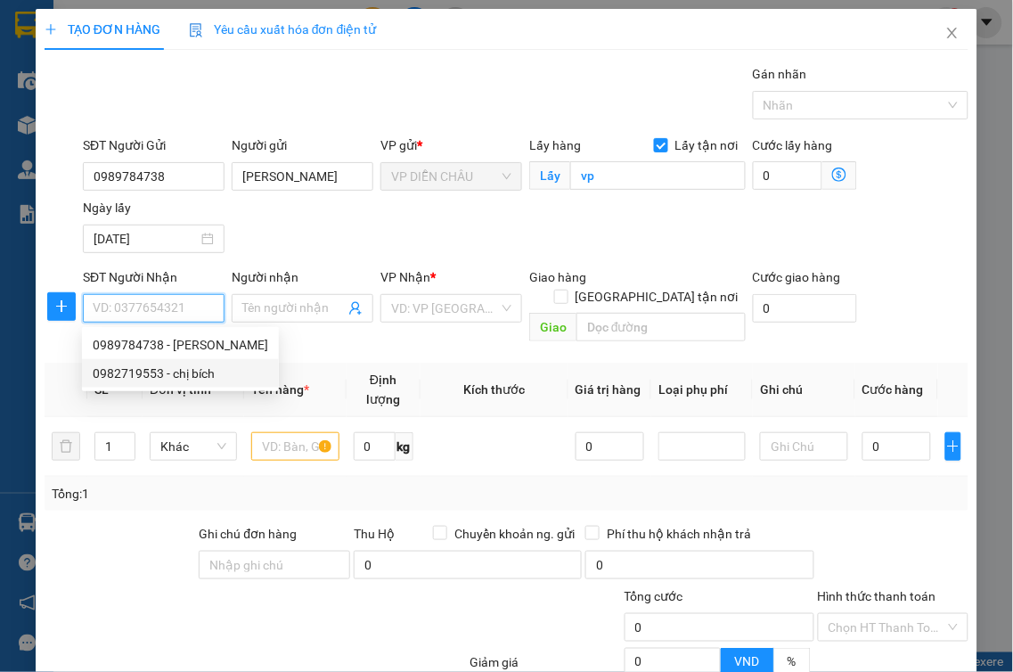
click at [190, 377] on div "0982719553 - chị bích" at bounding box center [181, 374] width 176 height 20
type input "0982719553"
type input "chị bích"
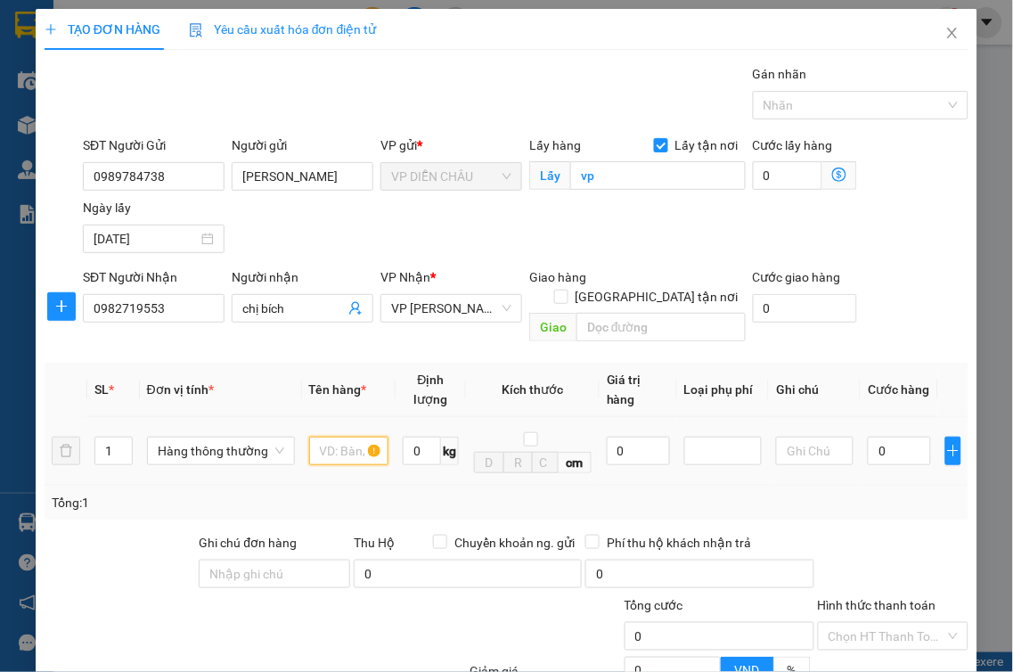
click at [340, 437] on input "text" at bounding box center [348, 451] width 79 height 29
type input "d"
type input "đèn"
click at [567, 290] on input "[GEOGRAPHIC_DATA] tận nơi" at bounding box center [560, 296] width 12 height 12
checkbox input "true"
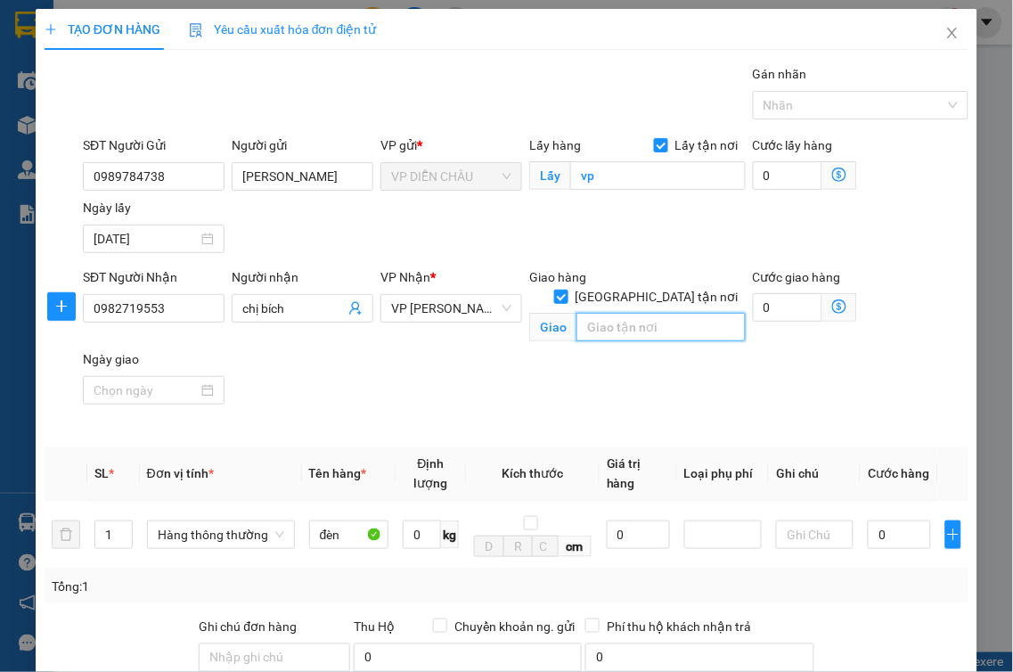
click at [622, 313] on input "text" at bounding box center [661, 327] width 169 height 29
type input "vp"
click at [868, 520] on input "0" at bounding box center [899, 534] width 63 height 29
type input "4"
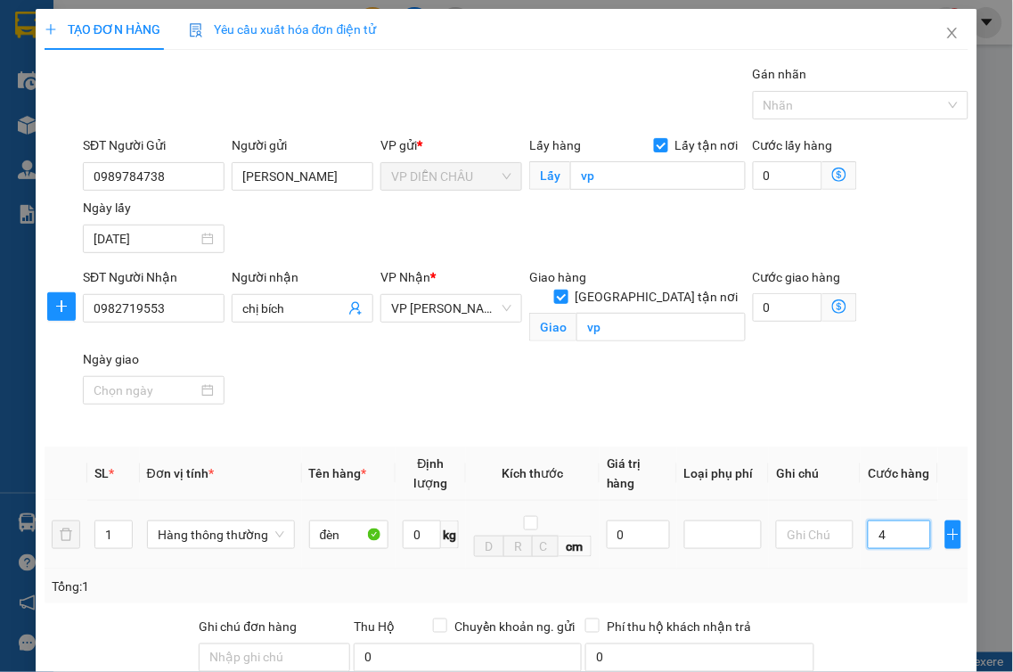
type input "4"
type input "40"
type input "400"
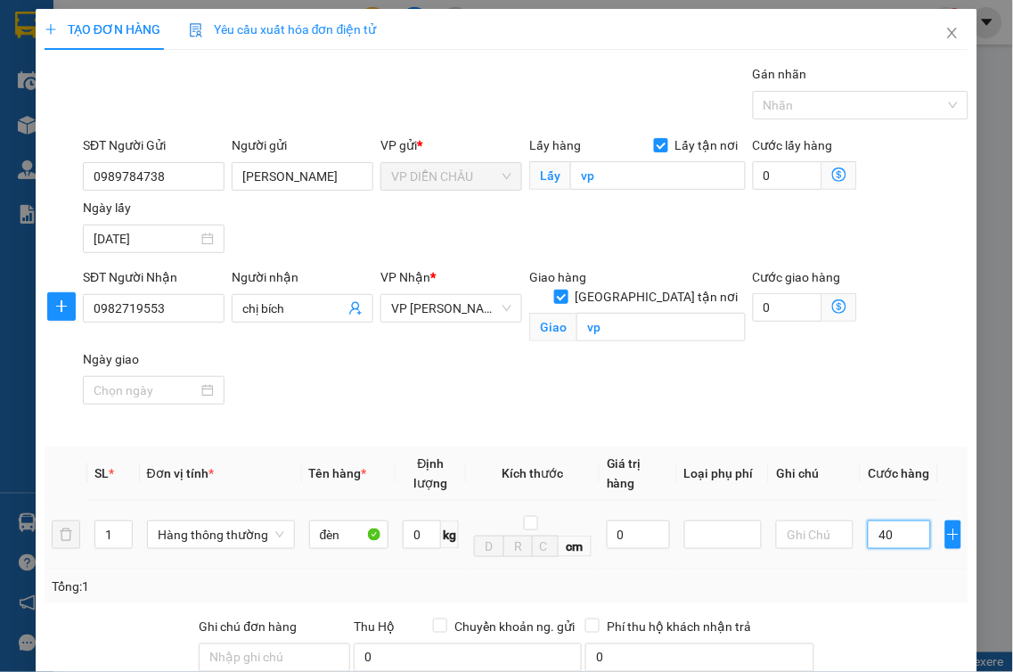
type input "400"
type input "4.000"
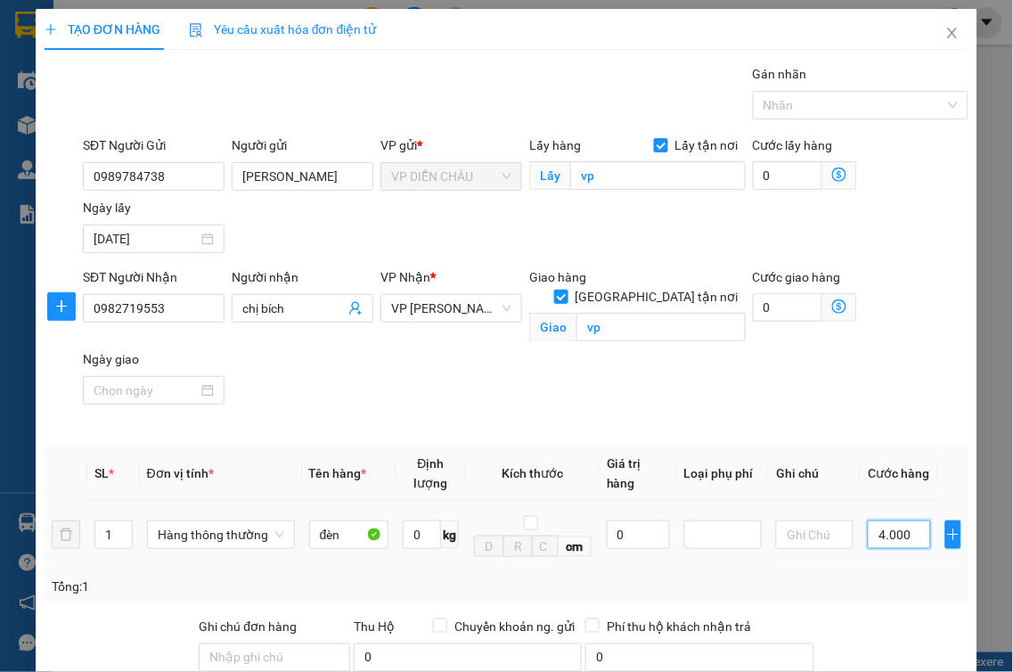
type input "40.000"
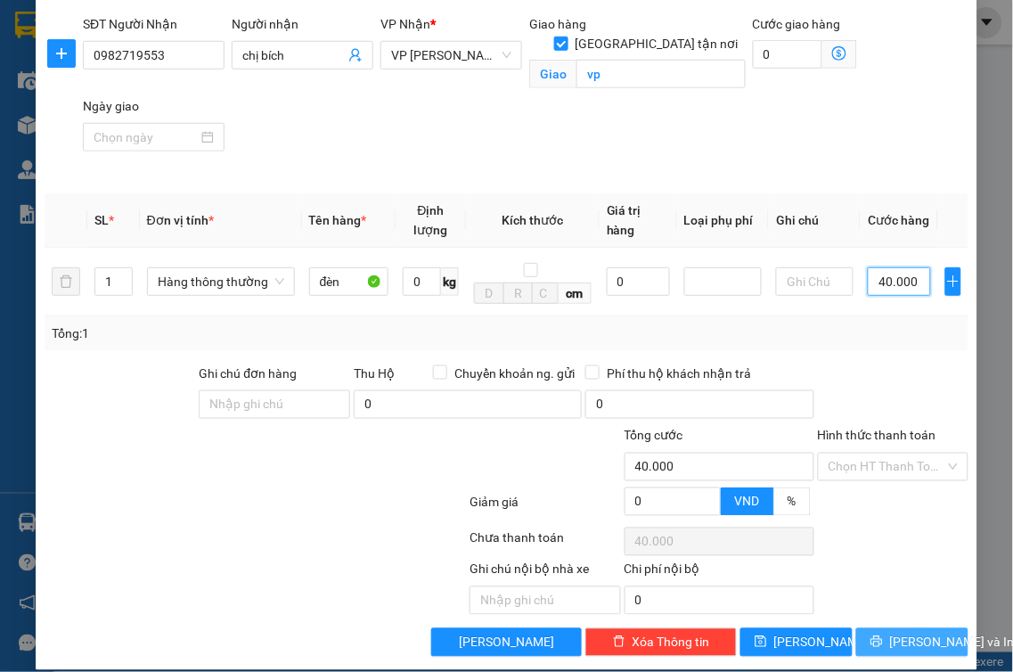
type input "40.000"
click at [911, 633] on span "[PERSON_NAME] và In" at bounding box center [952, 643] width 125 height 20
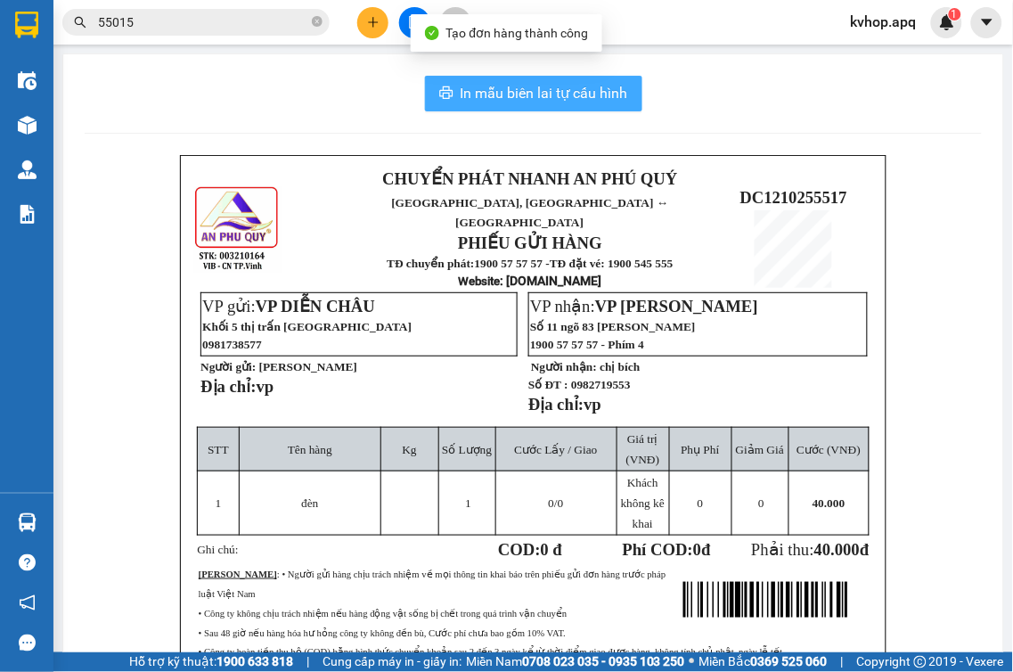
drag, startPoint x: 581, startPoint y: 82, endPoint x: 628, endPoint y: 183, distance: 111.2
click at [581, 86] on span "In mẫu biên lai tự cấu hình" at bounding box center [545, 93] width 168 height 22
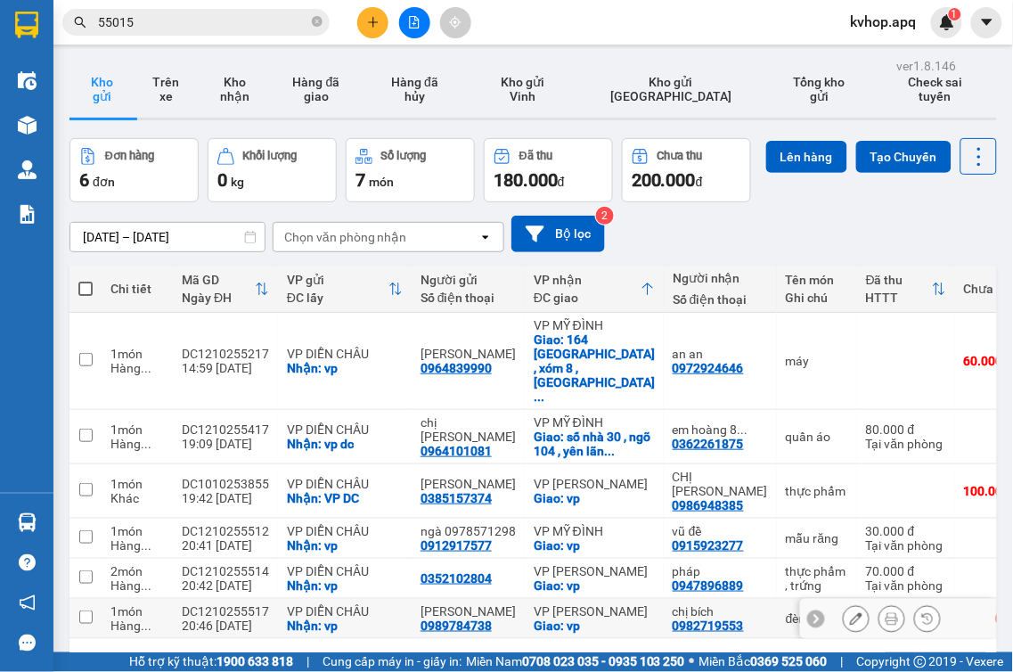
scroll to position [82, 0]
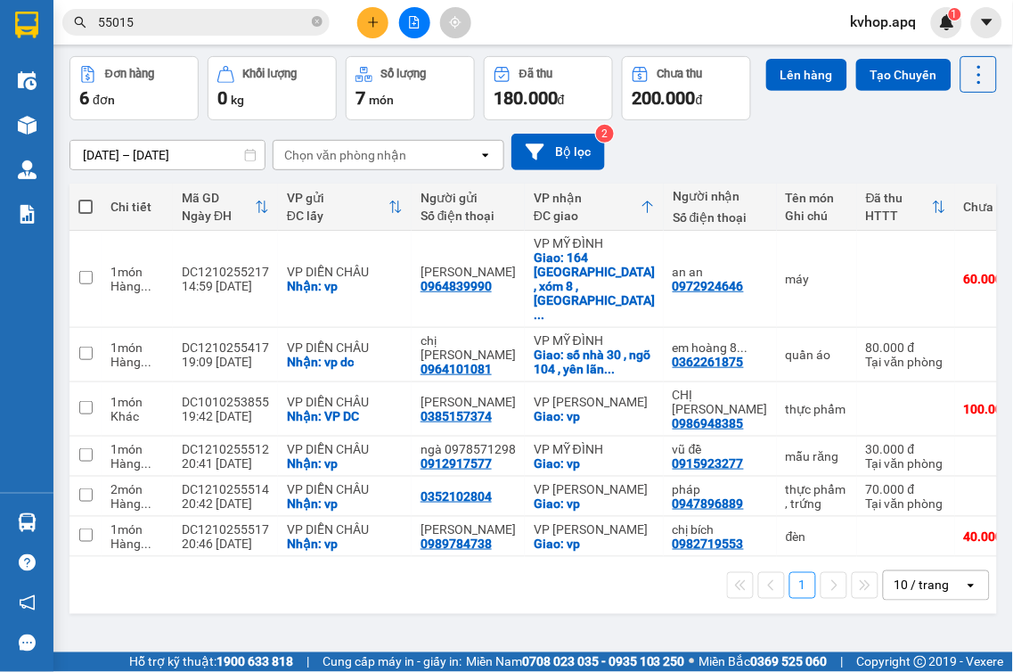
click at [839, 120] on div "Đơn hàng 6 đơn Khối lượng 0 kg Số lượng 7 món Đã thu 180.000 đ Chưa thu 200.000…" at bounding box center [534, 88] width 928 height 64
click at [850, 461] on icon at bounding box center [856, 456] width 12 height 12
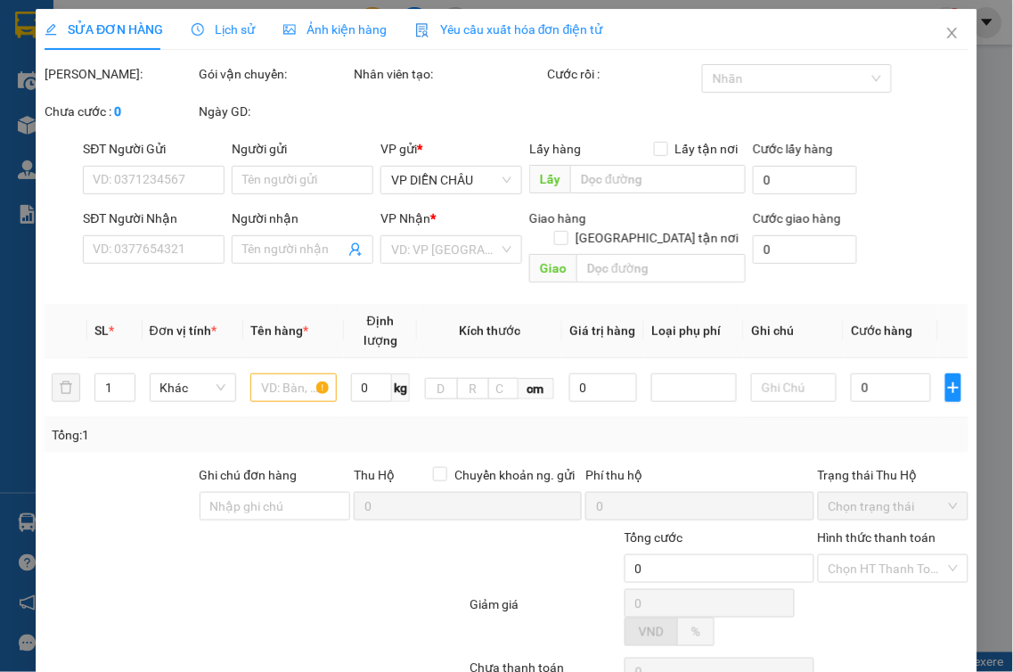
type input "0912917577"
type input "ngà 0978571298"
checkbox input "true"
type input "vp"
type input "0915923277"
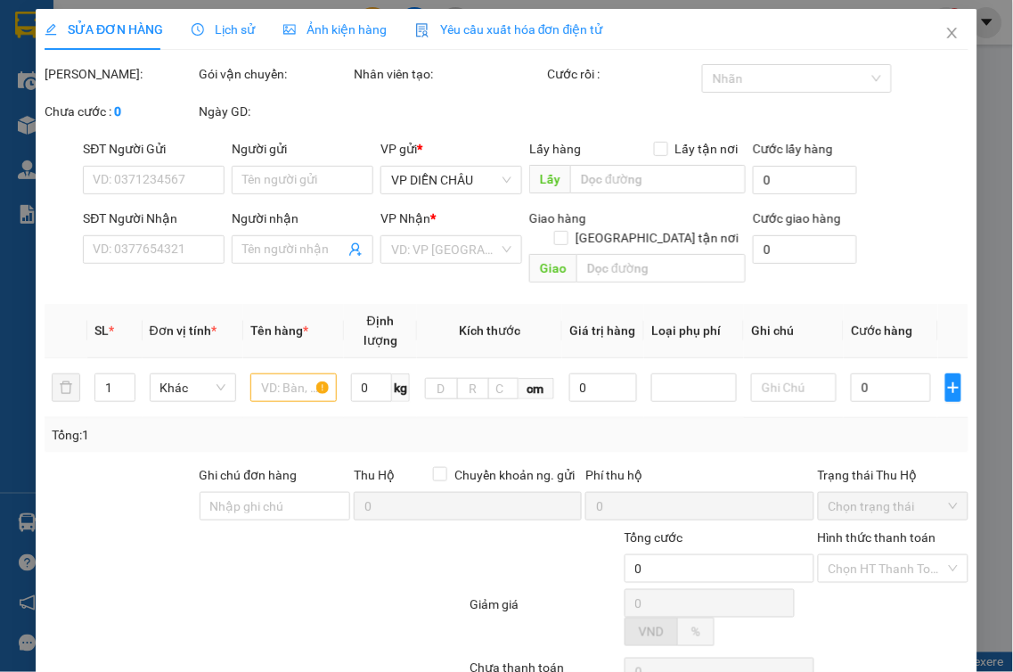
type input "vũ đề"
checkbox input "true"
type input "vp"
type input "30.000"
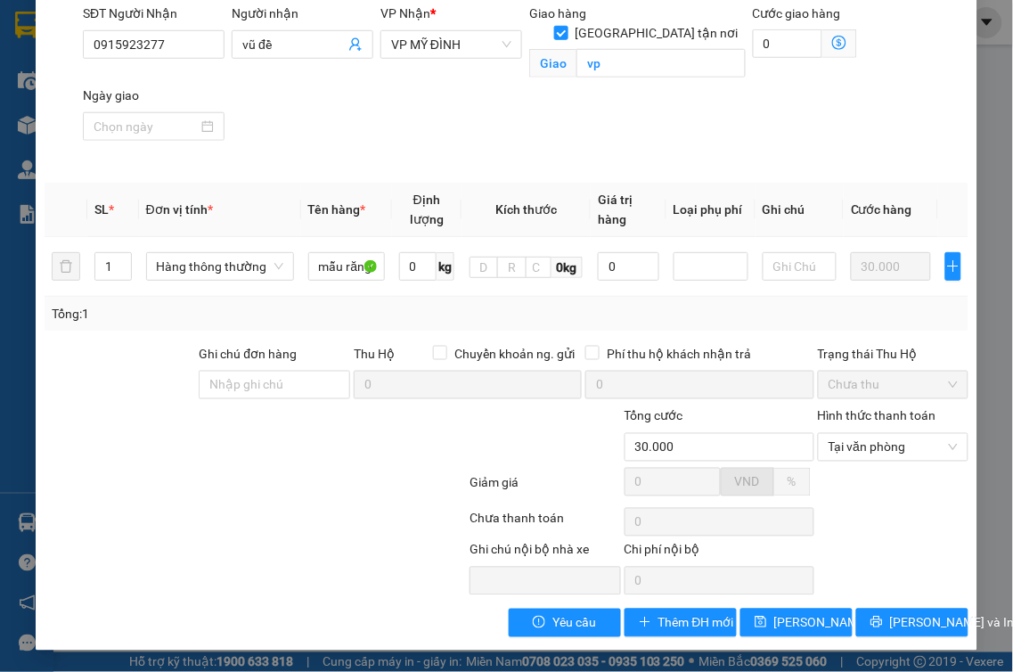
scroll to position [287, 0]
click at [875, 621] on icon "printer" at bounding box center [877, 623] width 12 height 12
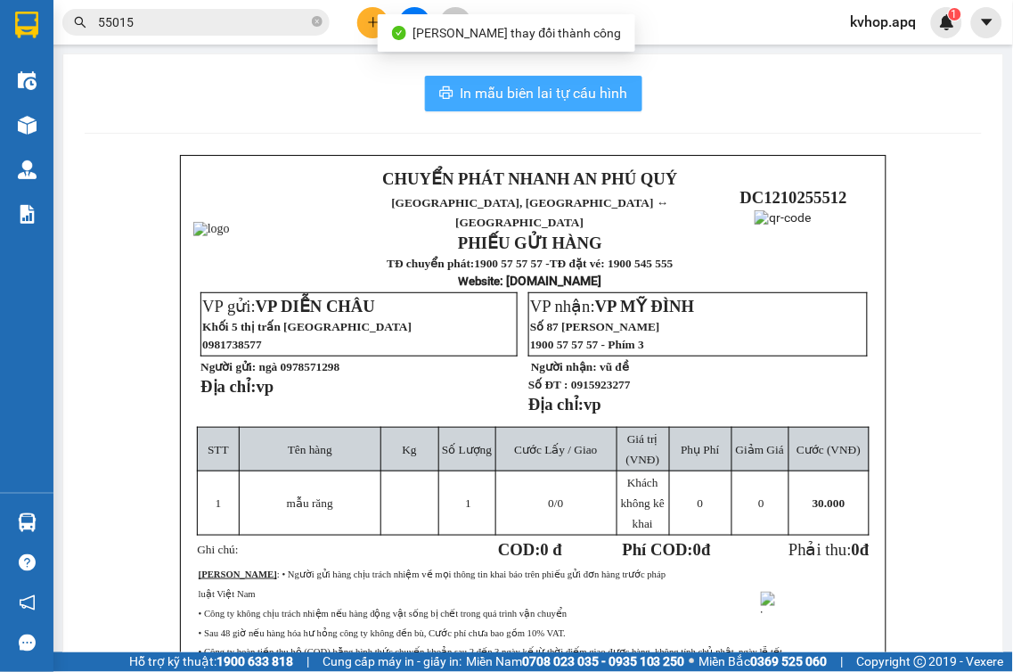
drag, startPoint x: 502, startPoint y: 95, endPoint x: 588, endPoint y: 172, distance: 115.5
click at [504, 95] on span "In mẫu biên lai tự cấu hình" at bounding box center [545, 93] width 168 height 22
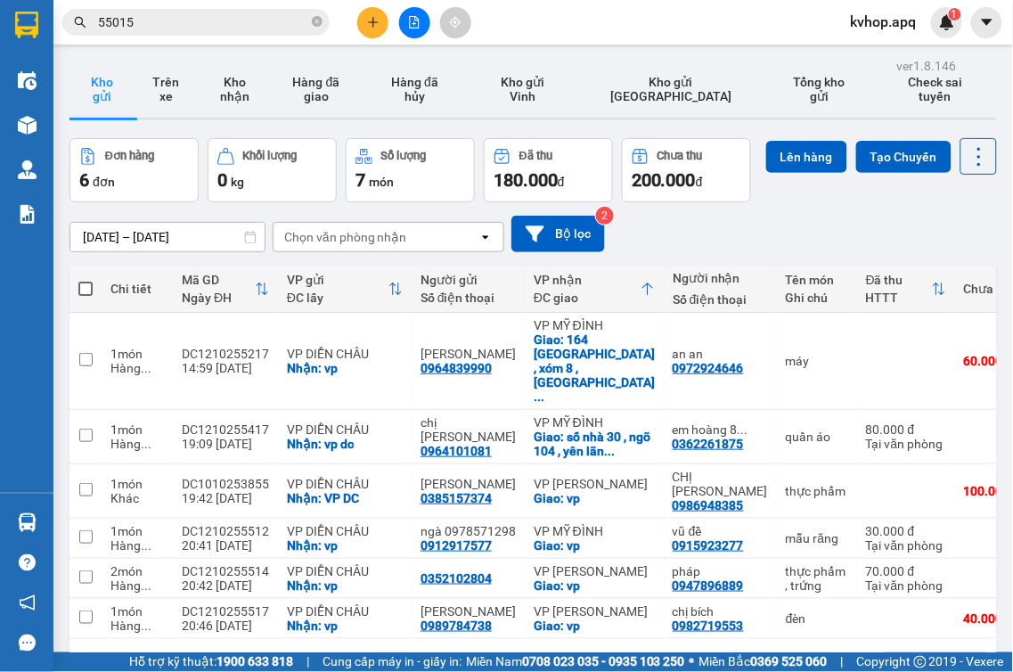
scroll to position [82, 0]
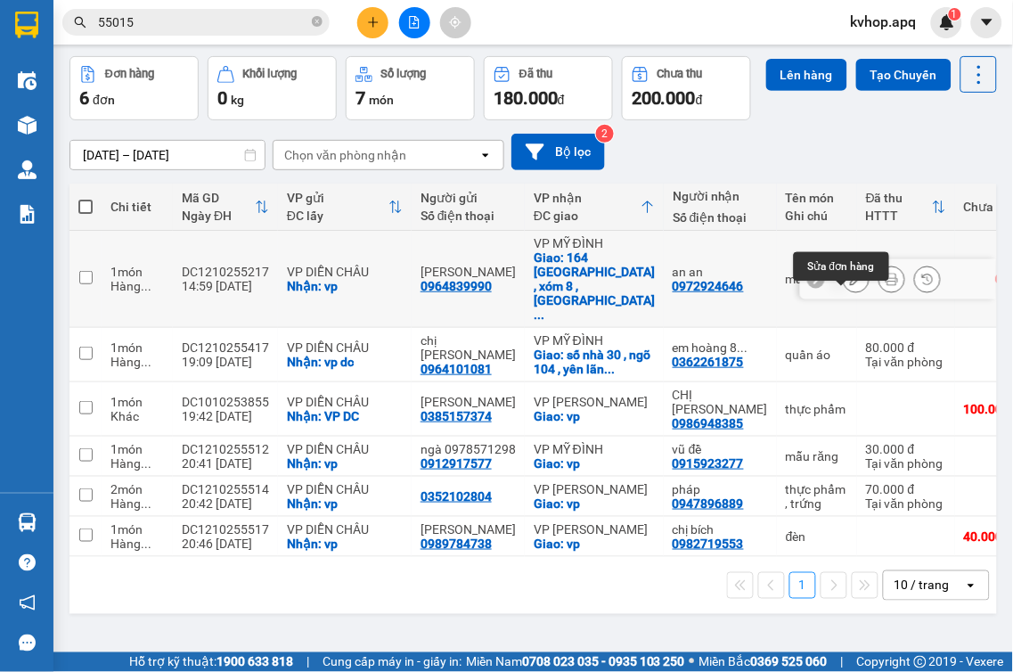
click at [850, 285] on icon at bounding box center [856, 279] width 12 height 12
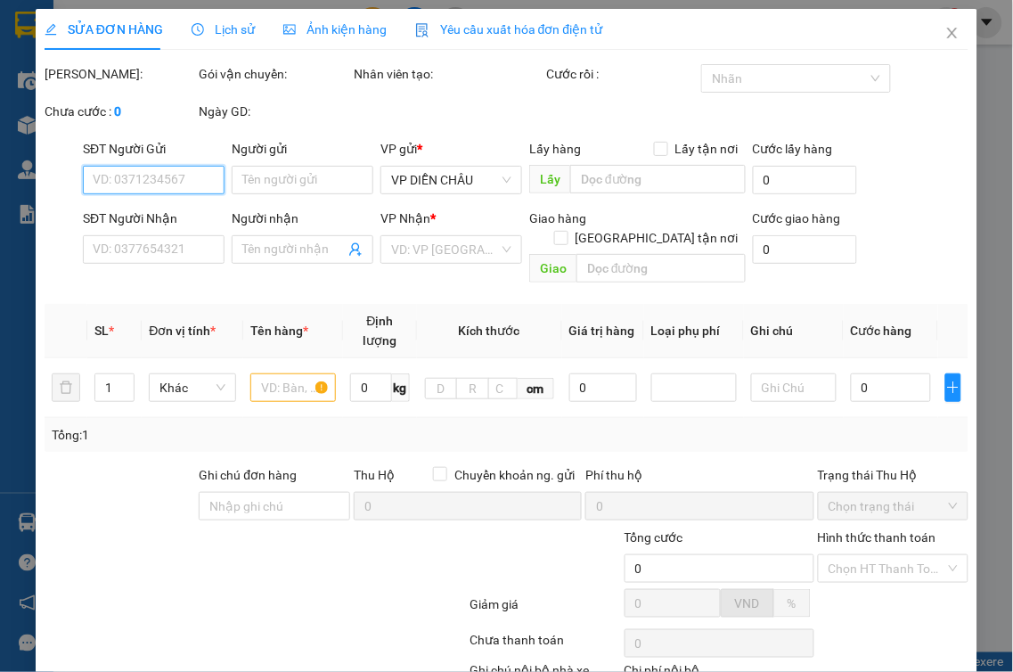
type input "0964839990"
type input "[PERSON_NAME]"
checkbox input "true"
type input "vp"
type input "0972924646"
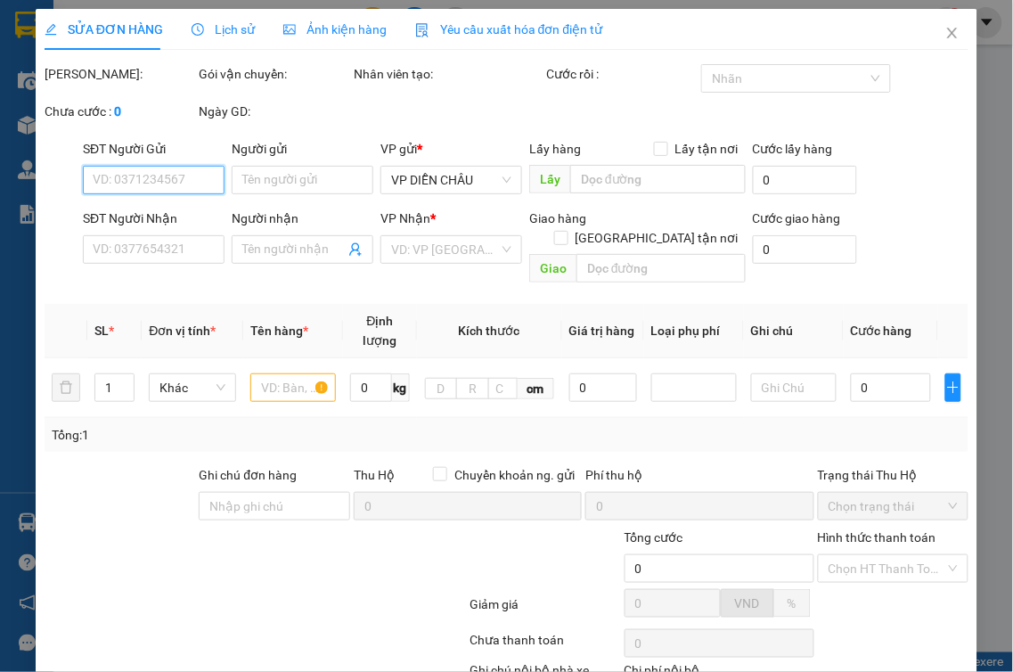
type input "an an"
checkbox input "true"
type input "164 [DEMOGRAPHIC_DATA][GEOGRAPHIC_DATA] , xóm 8 , [GEOGRAPHIC_DATA] ,[GEOGRAPHI…"
type input "60.000"
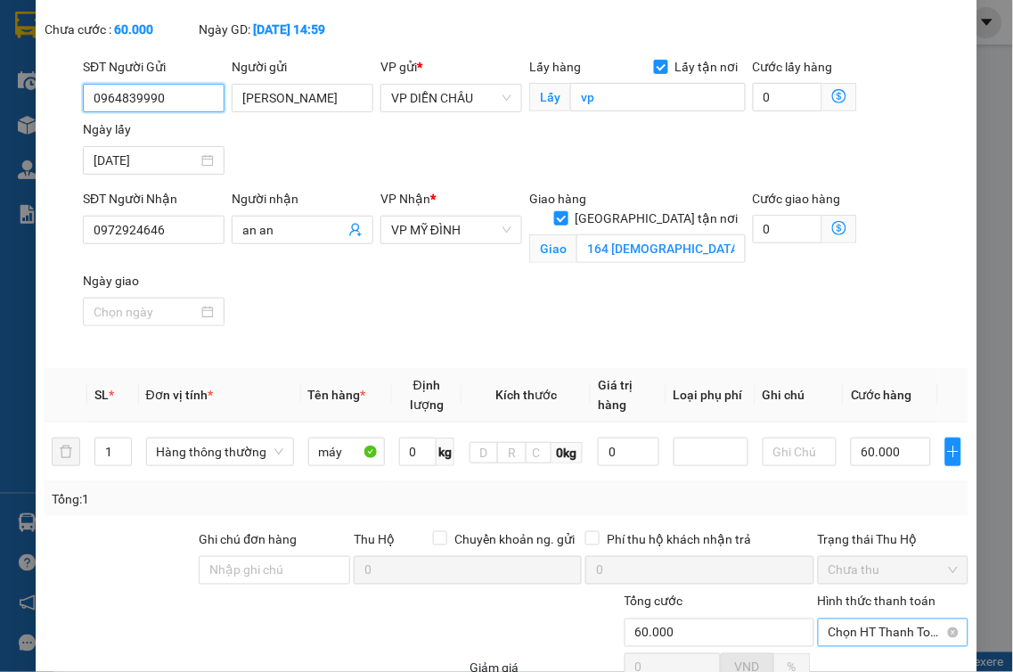
scroll to position [287, 0]
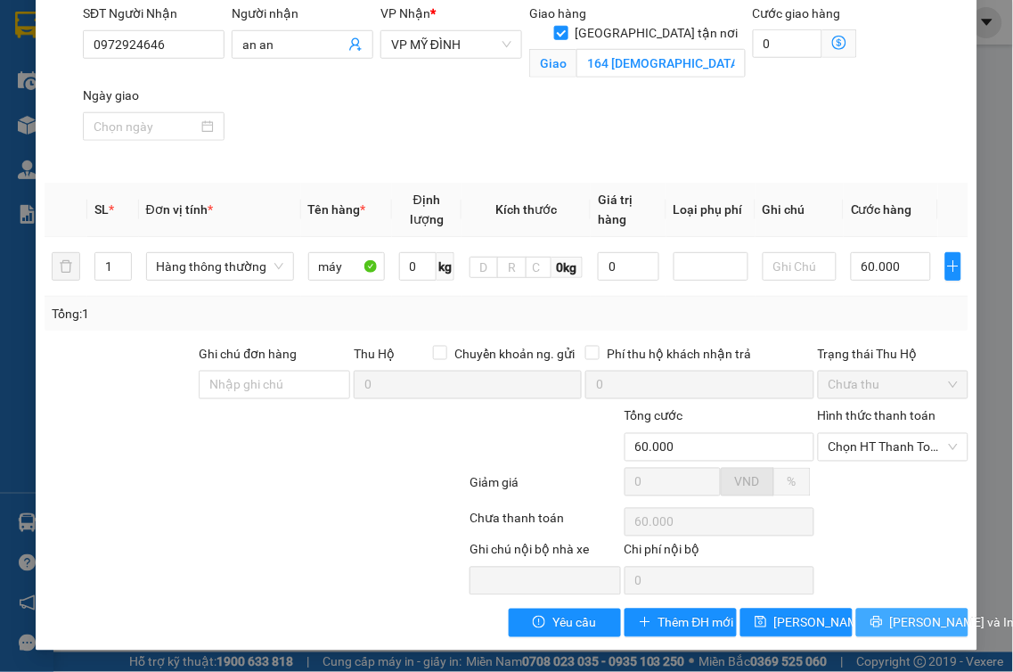
click at [909, 609] on button "[PERSON_NAME] và In" at bounding box center [912, 623] width 112 height 29
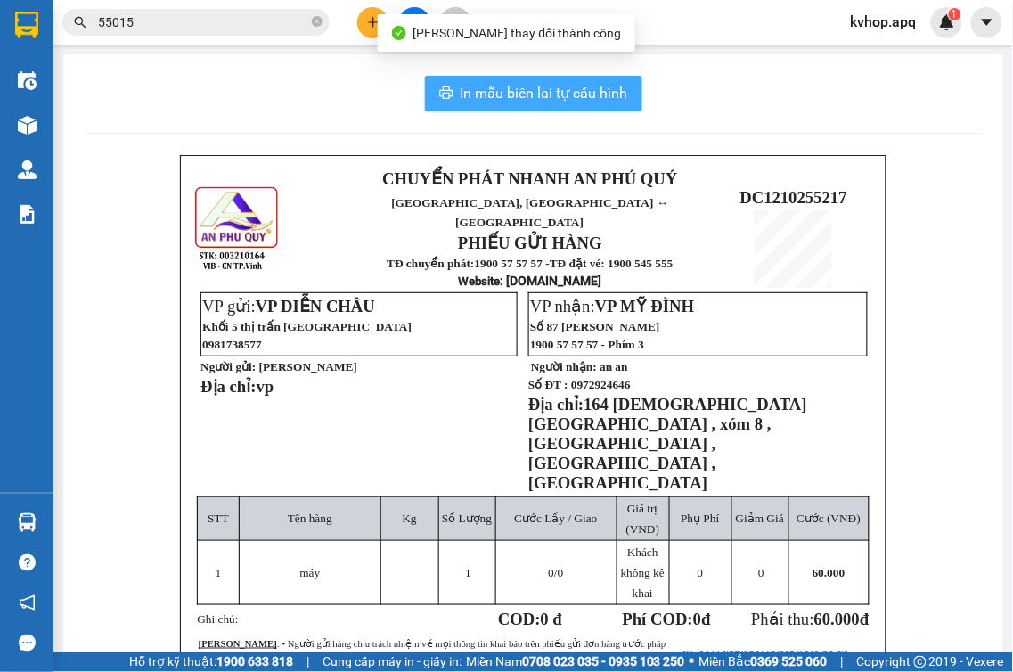
click at [603, 104] on button "In mẫu biên lai tự cấu hình" at bounding box center [533, 94] width 217 height 36
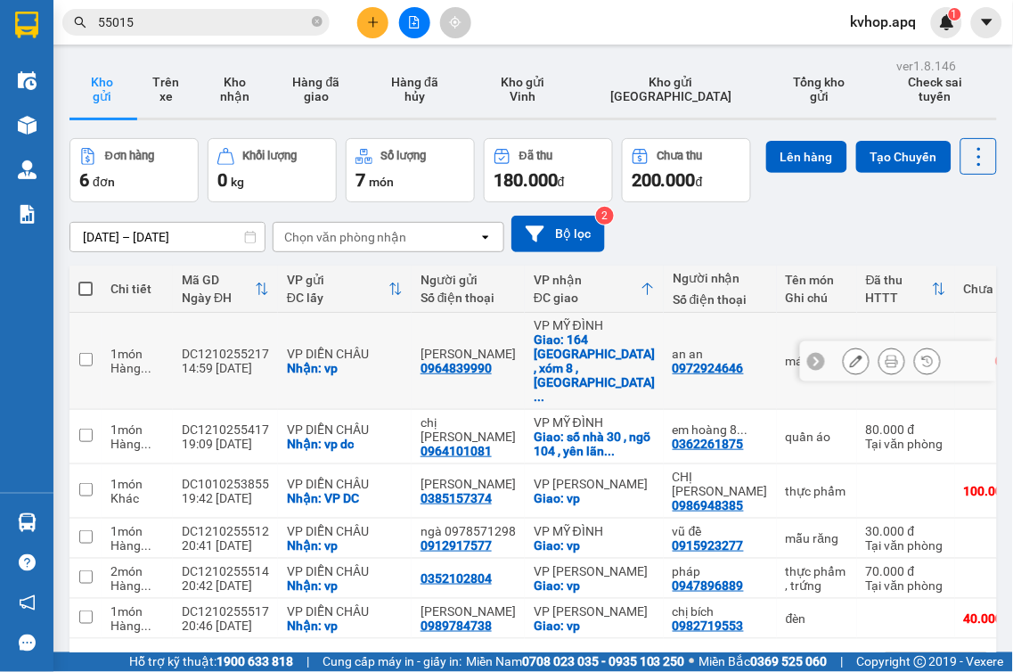
scroll to position [82, 0]
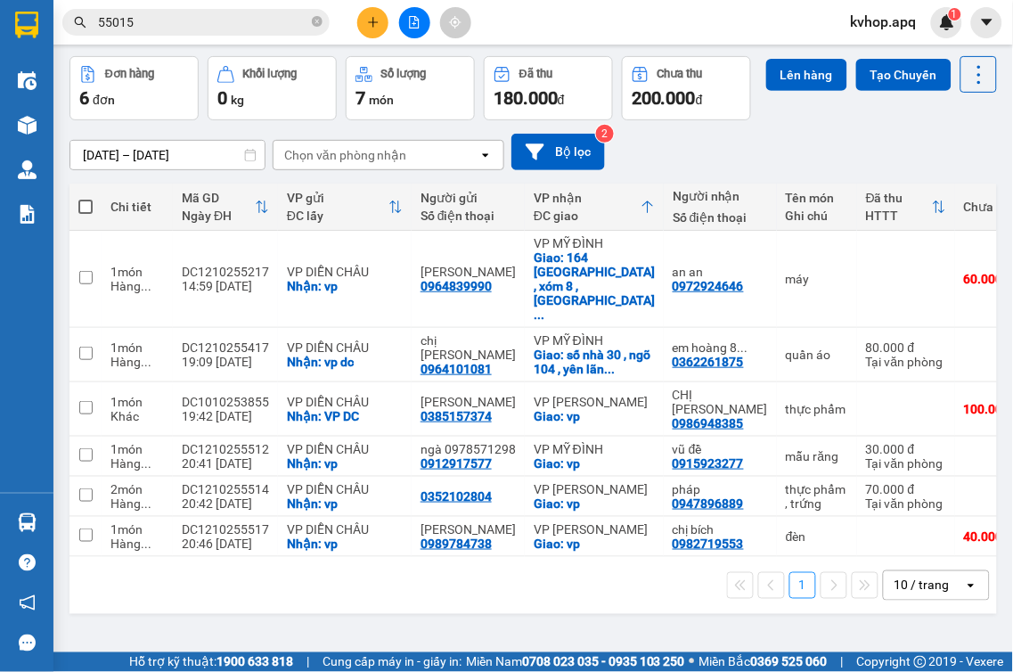
click at [784, 170] on div "[DATE] – [DATE] Press the down arrow key to interact with the calendar and sele…" at bounding box center [534, 152] width 928 height 37
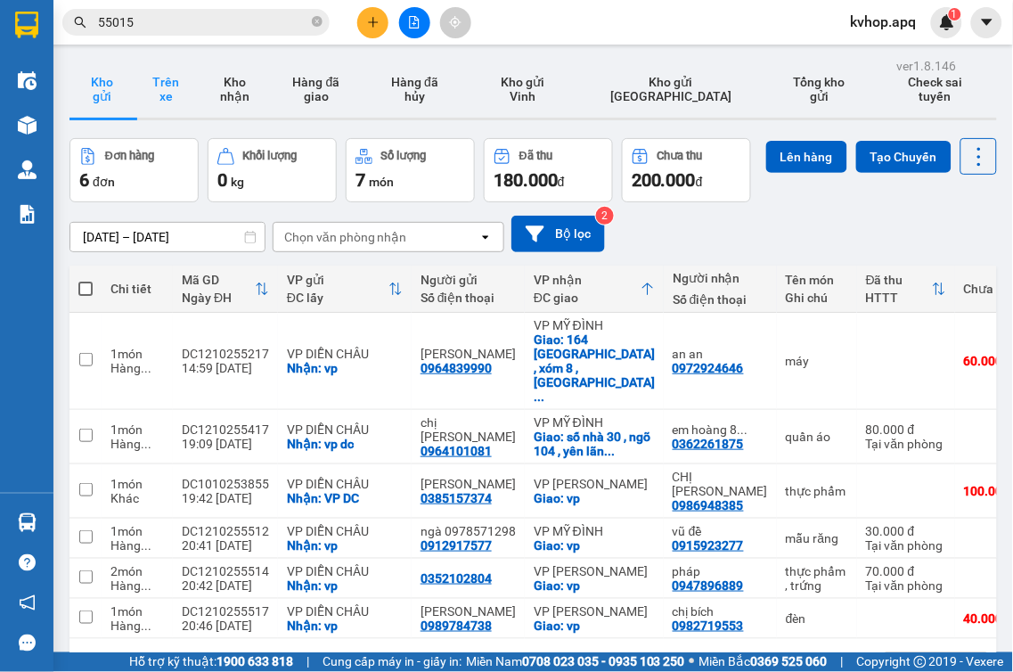
click at [188, 102] on button "Trên xe" at bounding box center [166, 89] width 64 height 57
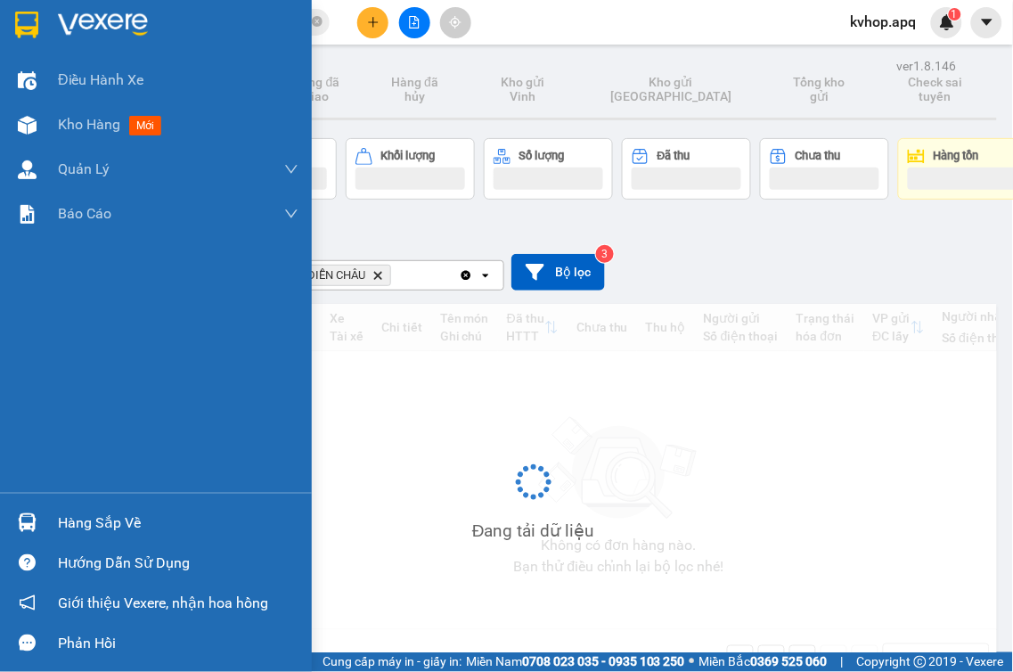
click at [94, 511] on div "Hàng sắp về" at bounding box center [178, 523] width 241 height 27
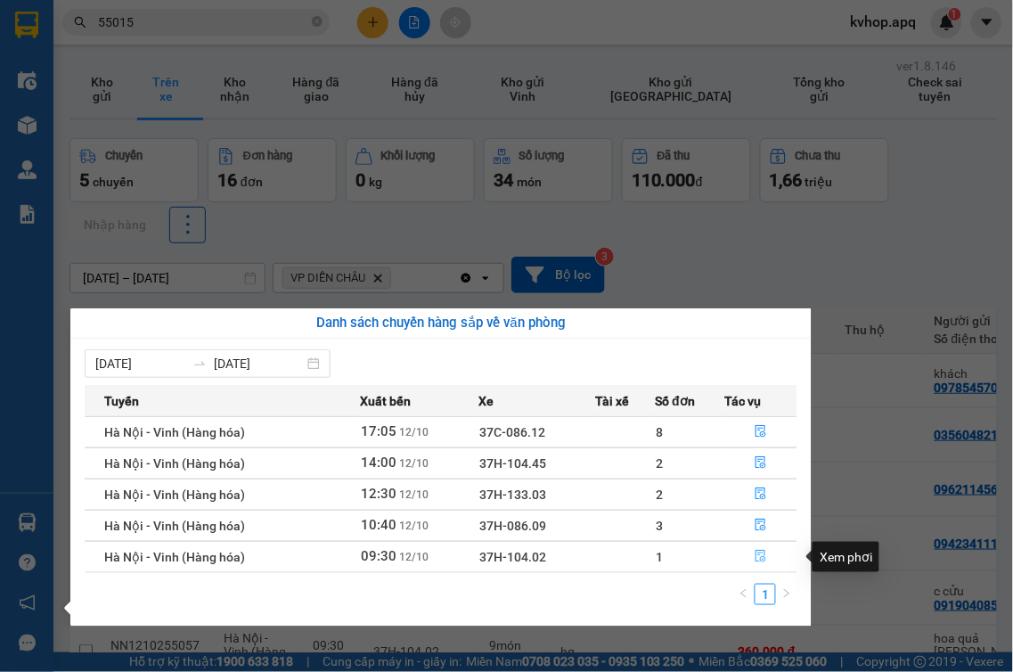
click at [761, 558] on icon "file-done" at bounding box center [761, 556] width 11 height 12
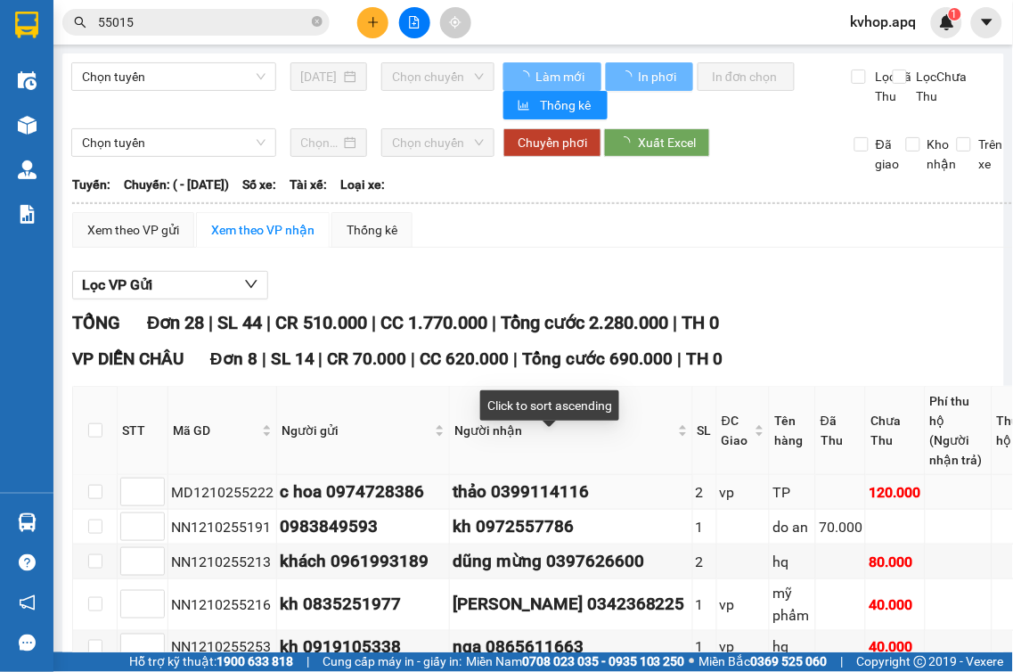
scroll to position [99, 0]
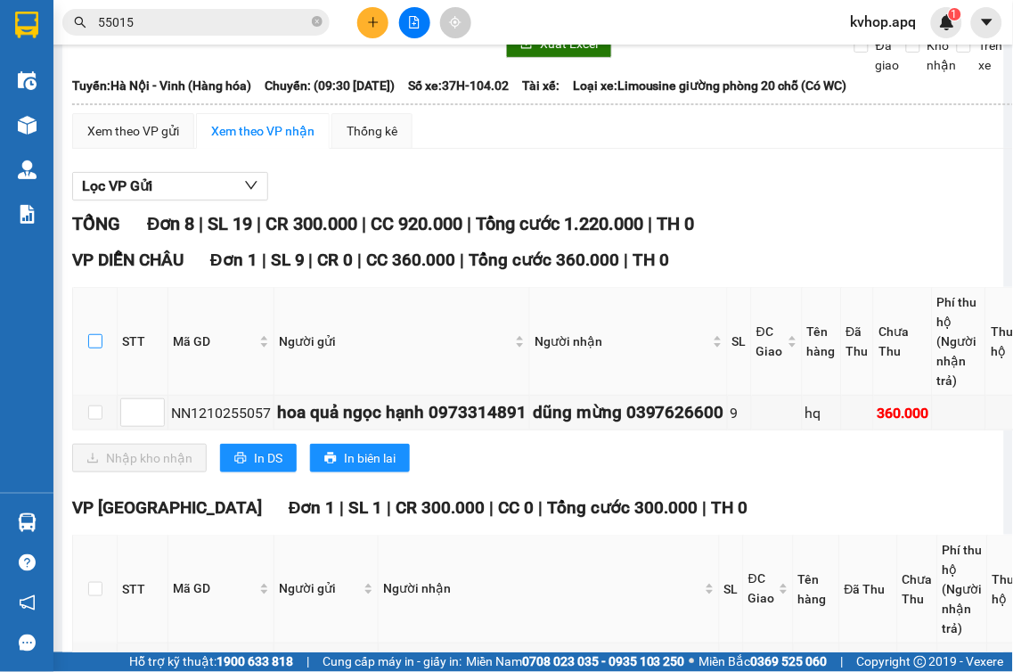
click at [89, 348] on input "checkbox" at bounding box center [95, 341] width 14 height 14
checkbox input "true"
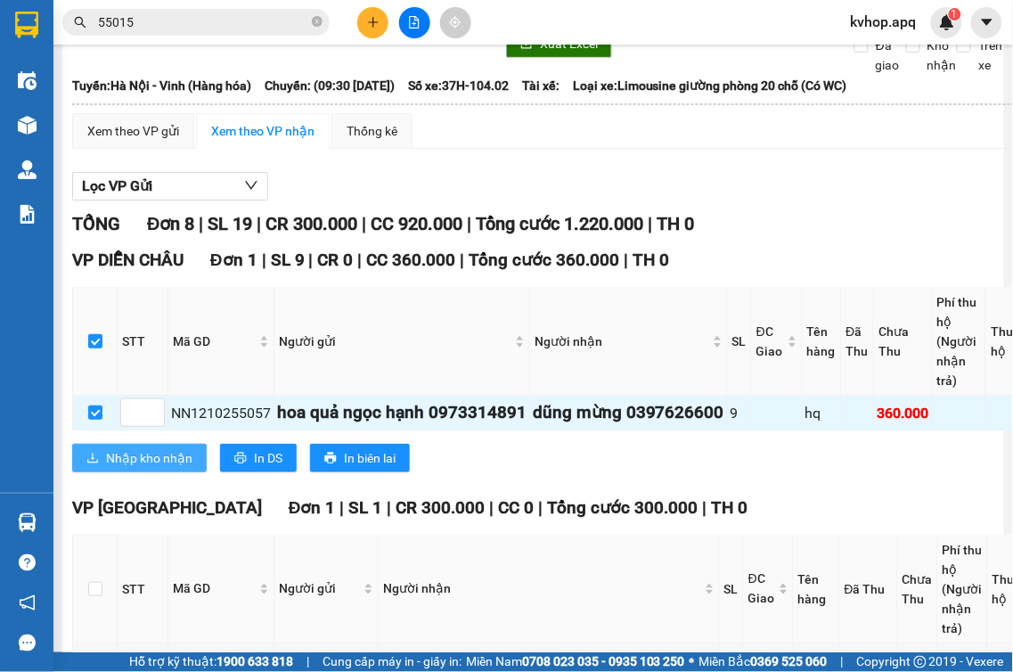
click at [136, 460] on span "Nhập kho nhận" at bounding box center [149, 458] width 86 height 20
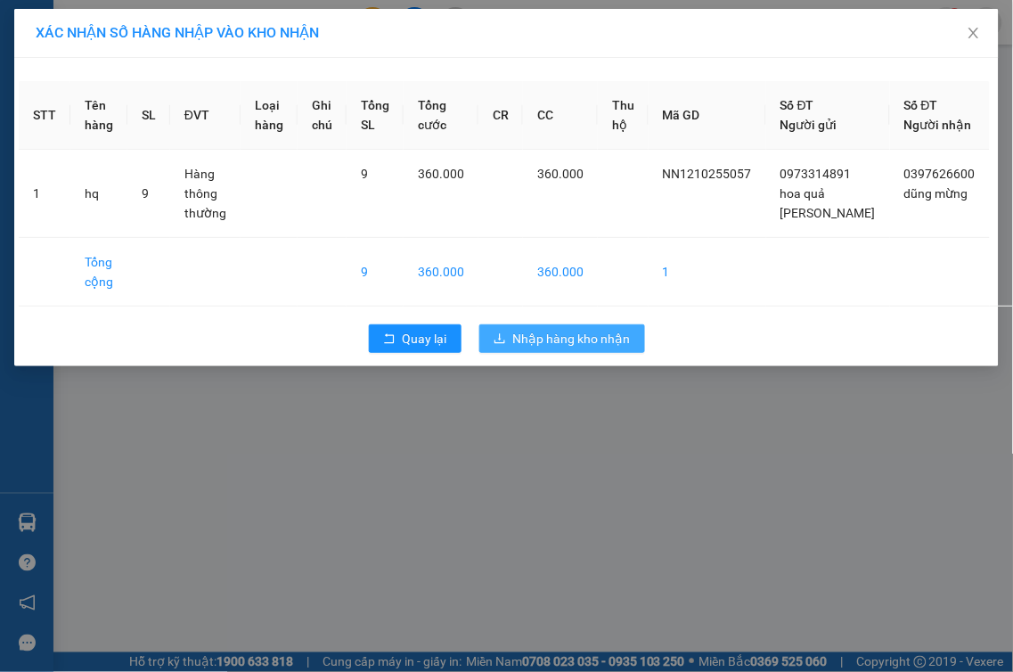
click at [547, 353] on button "Nhập hàng kho nhận" at bounding box center [562, 338] width 166 height 29
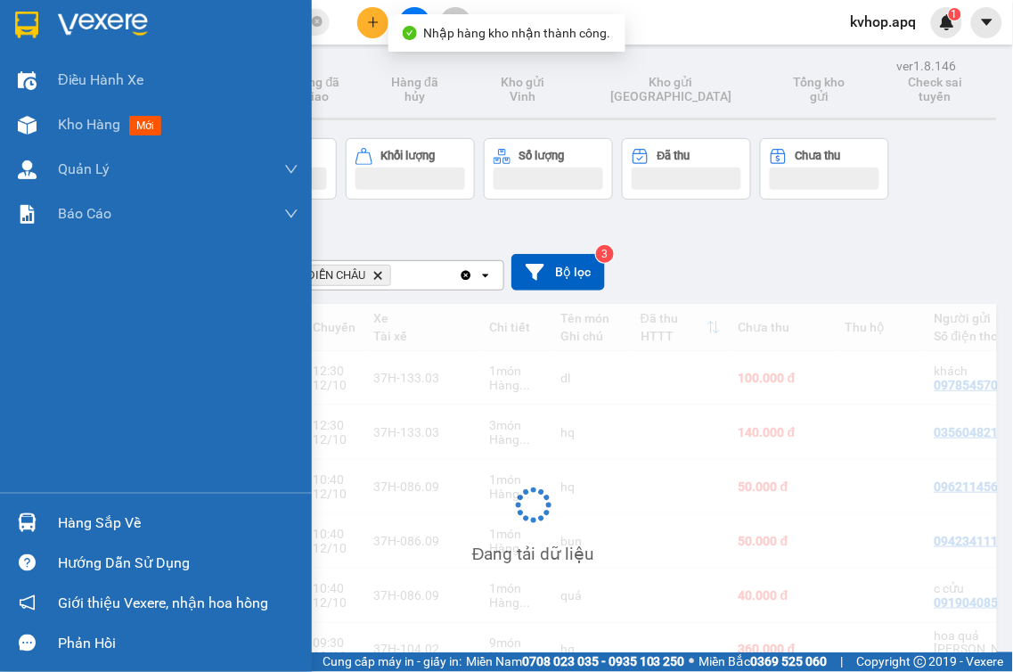
click at [59, 529] on div "Hàng sắp về" at bounding box center [178, 523] width 241 height 27
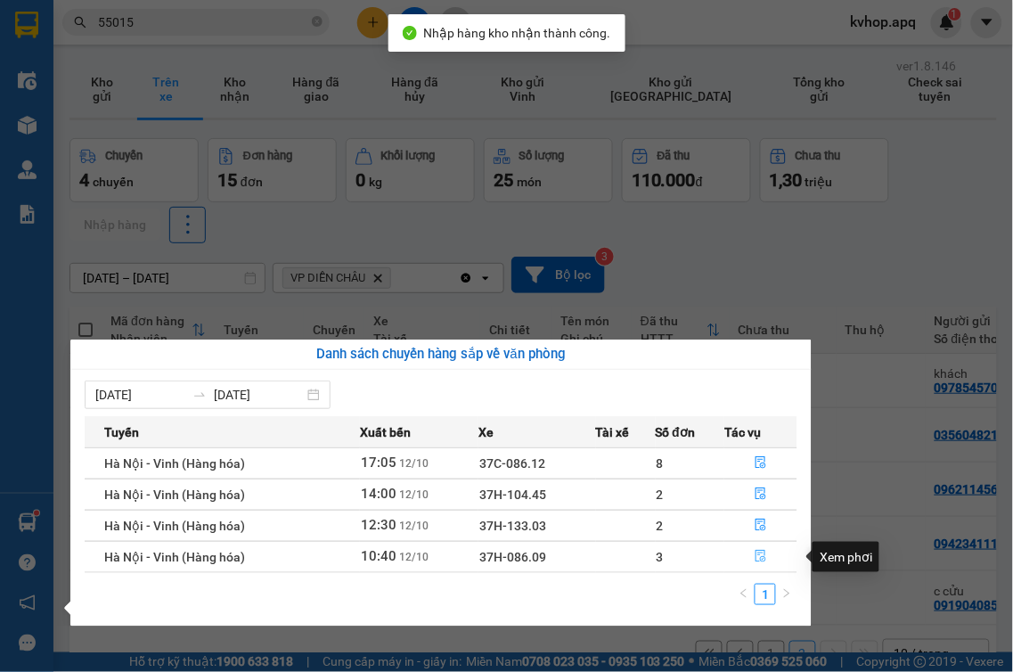
click at [759, 556] on icon "file-done" at bounding box center [761, 556] width 11 height 12
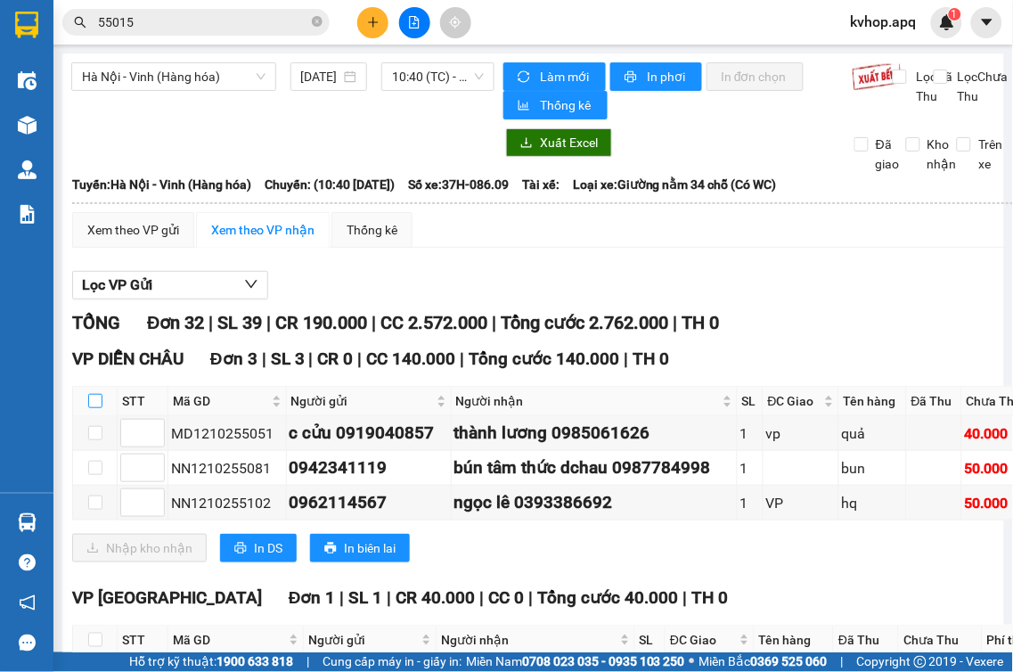
click at [95, 408] on input "checkbox" at bounding box center [95, 401] width 14 height 14
checkbox input "true"
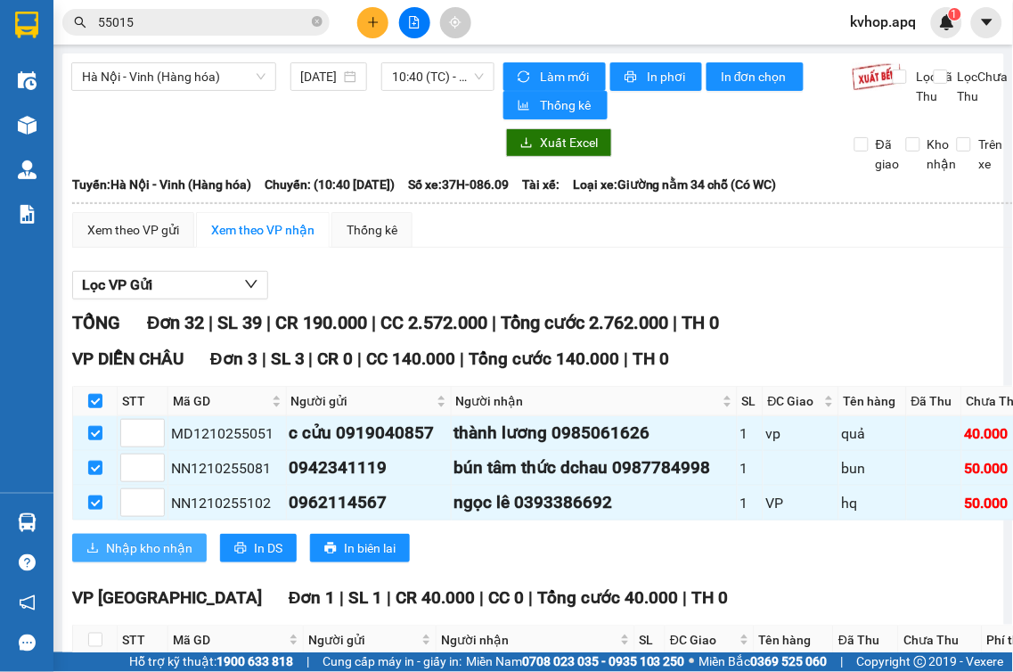
click at [156, 558] on span "Nhập kho nhận" at bounding box center [149, 548] width 86 height 20
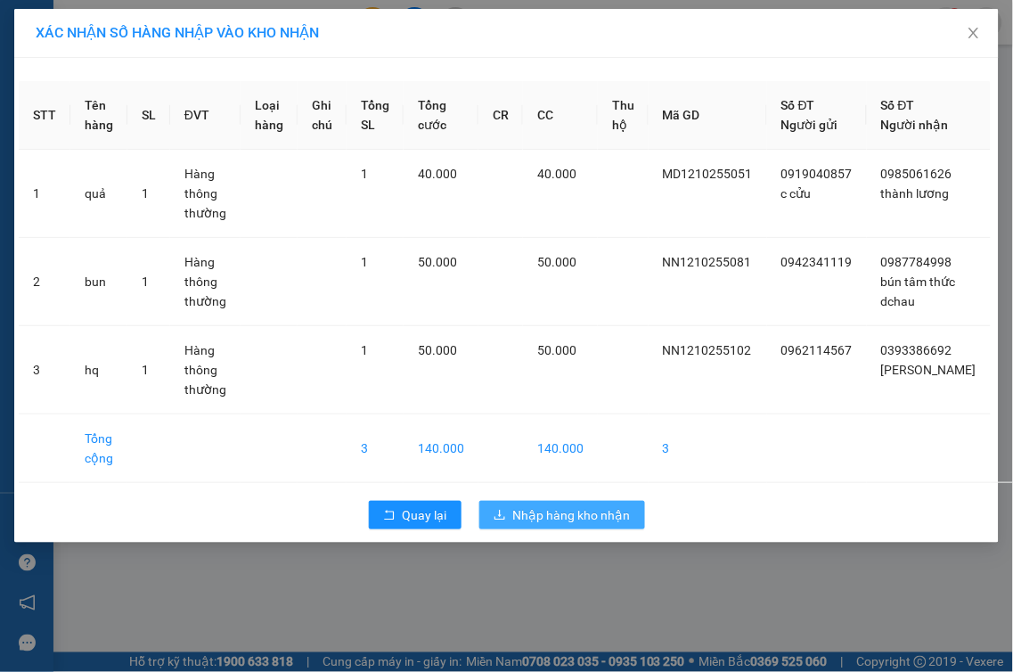
click at [508, 509] on button "Nhập hàng kho nhận" at bounding box center [562, 515] width 166 height 29
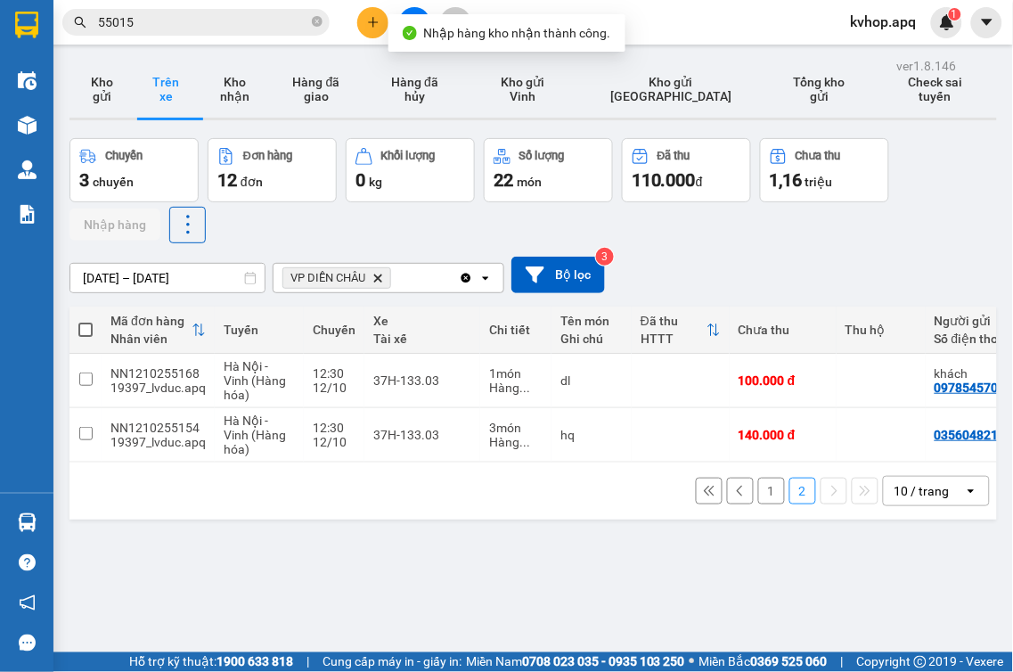
click at [111, 530] on div "ver 1.8.146 Kho gửi Trên xe Kho nhận Hàng đã giao Hàng đã hủy Kho gửi Vinh Kho …" at bounding box center [533, 389] width 942 height 672
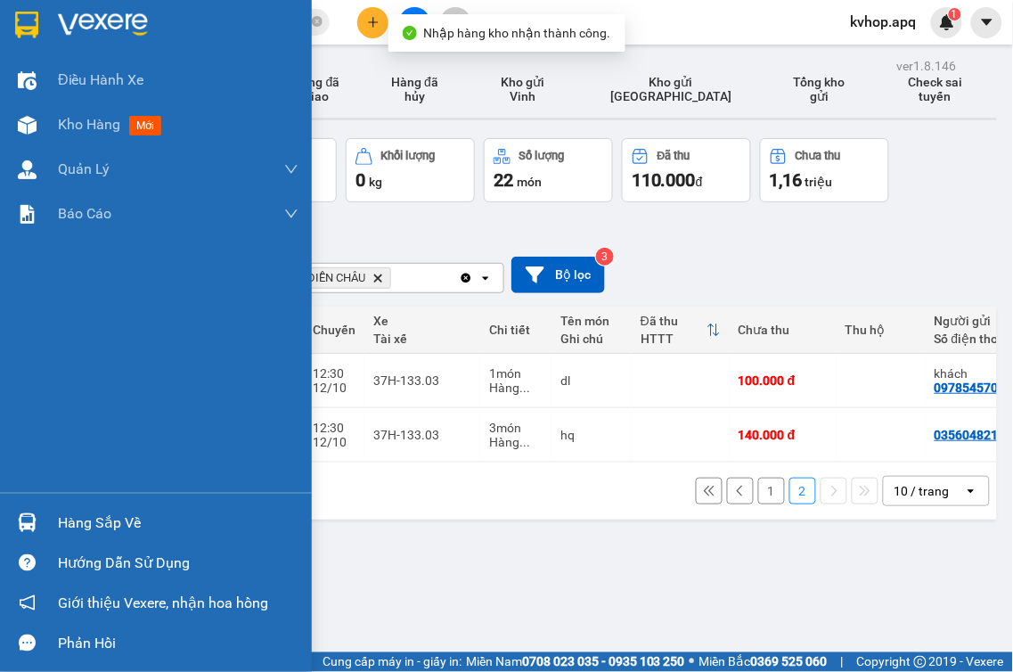
click at [117, 536] on div "Hàng sắp về" at bounding box center [156, 523] width 312 height 40
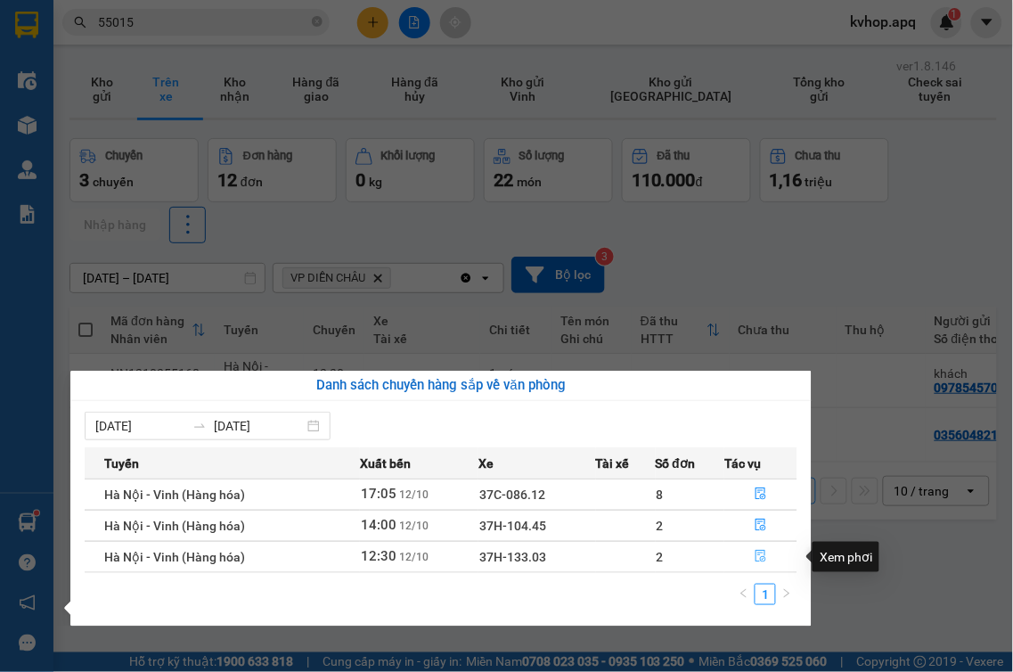
click at [762, 559] on icon "file-done" at bounding box center [761, 556] width 12 height 12
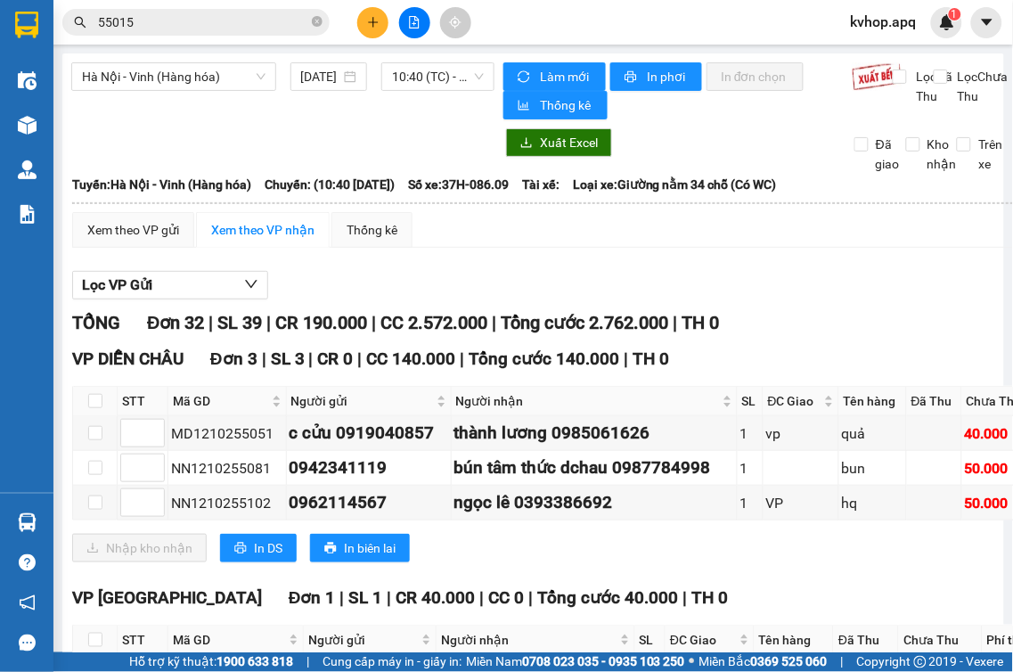
scroll to position [198, 0]
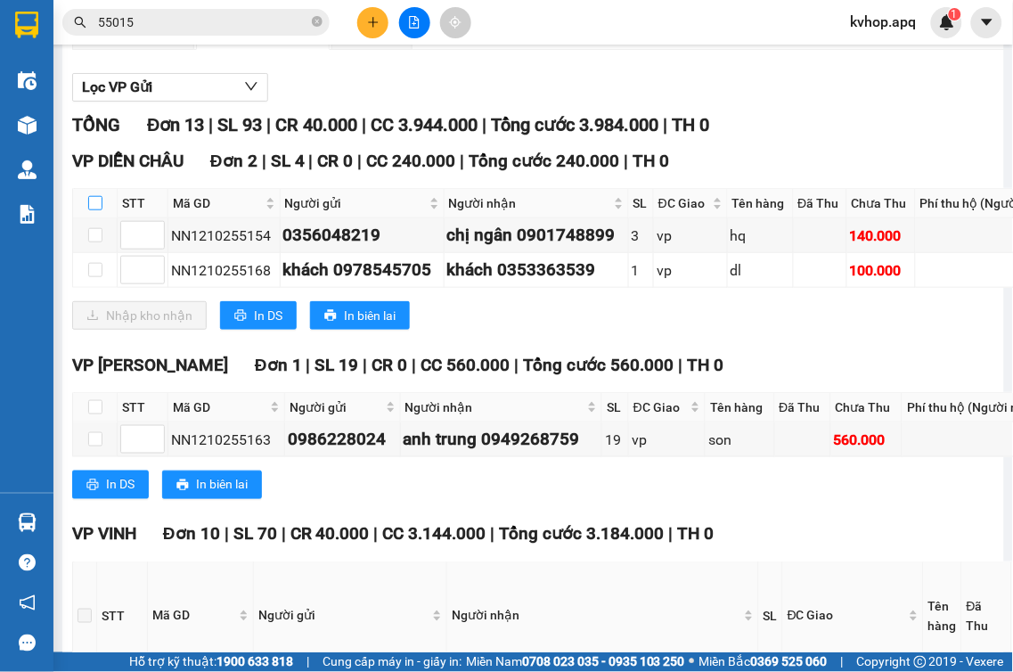
click at [98, 210] on input "checkbox" at bounding box center [95, 203] width 14 height 14
checkbox input "true"
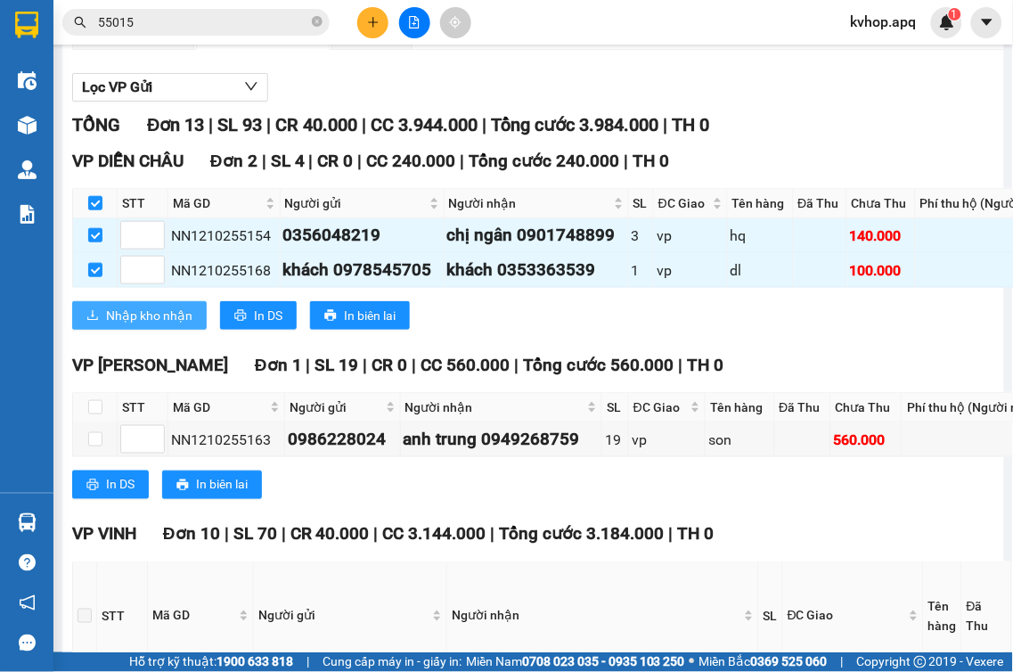
click at [135, 325] on span "Nhập kho nhận" at bounding box center [149, 316] width 86 height 20
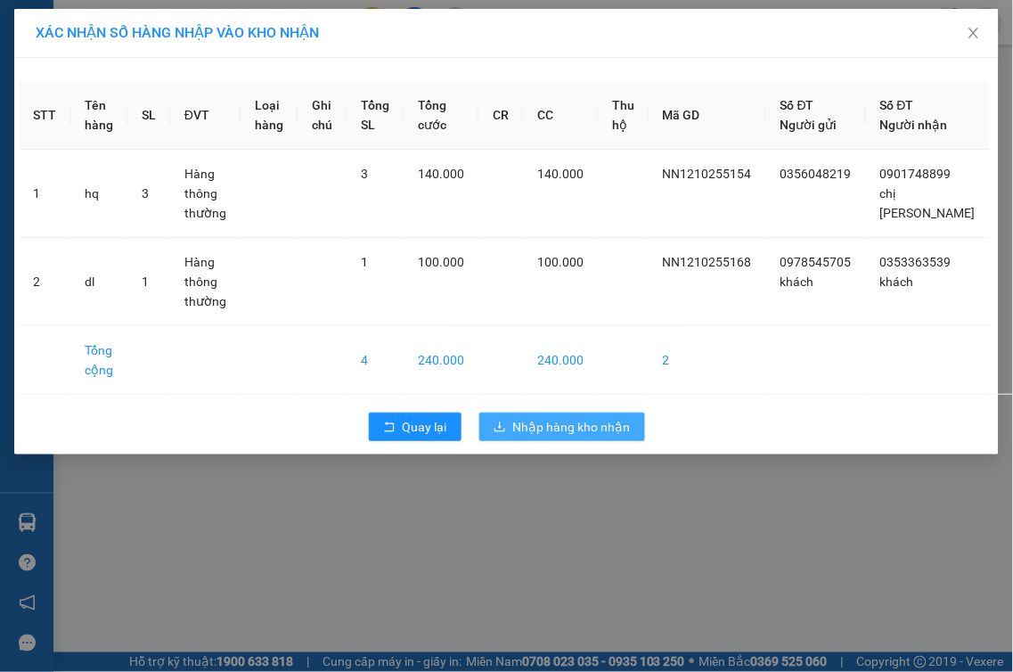
click at [588, 437] on span "Nhập hàng kho nhận" at bounding box center [572, 427] width 118 height 20
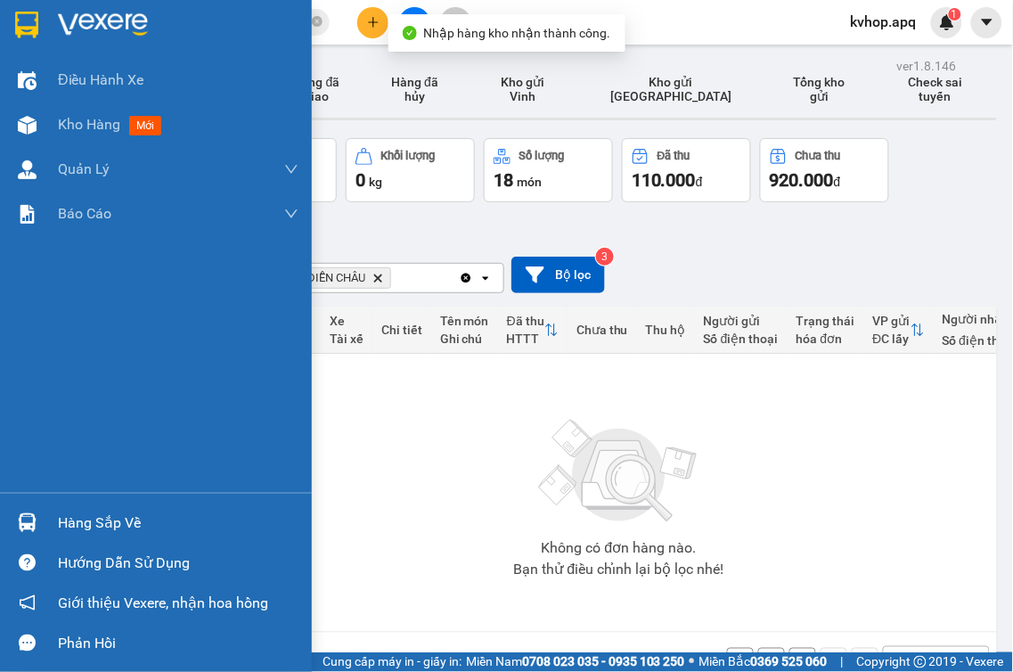
click at [73, 524] on div "Hàng sắp về" at bounding box center [178, 523] width 241 height 27
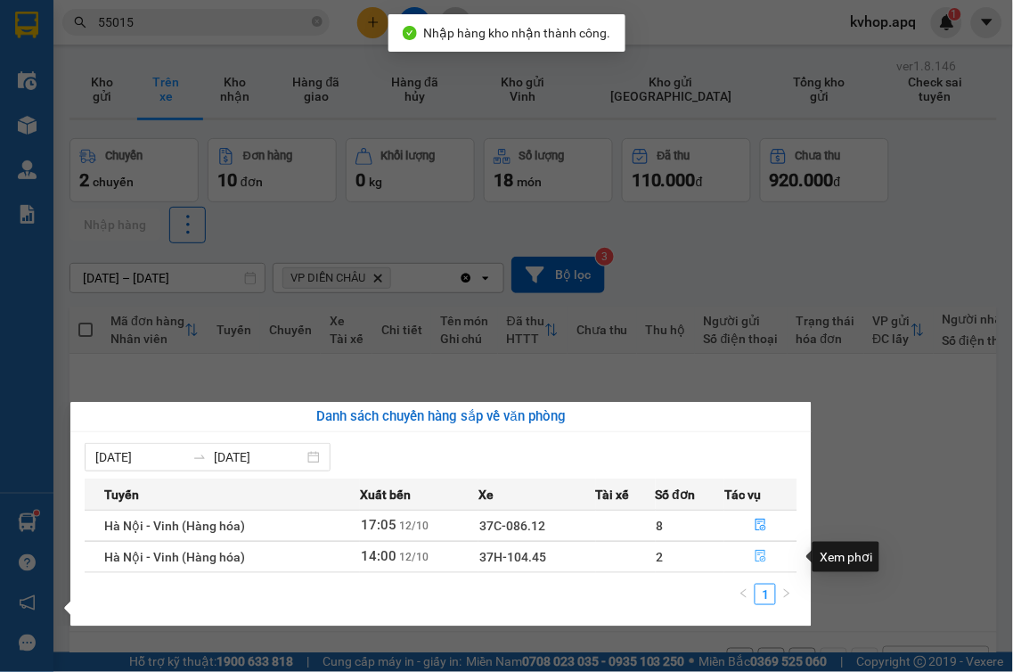
click at [761, 553] on icon "file-done" at bounding box center [761, 556] width 12 height 12
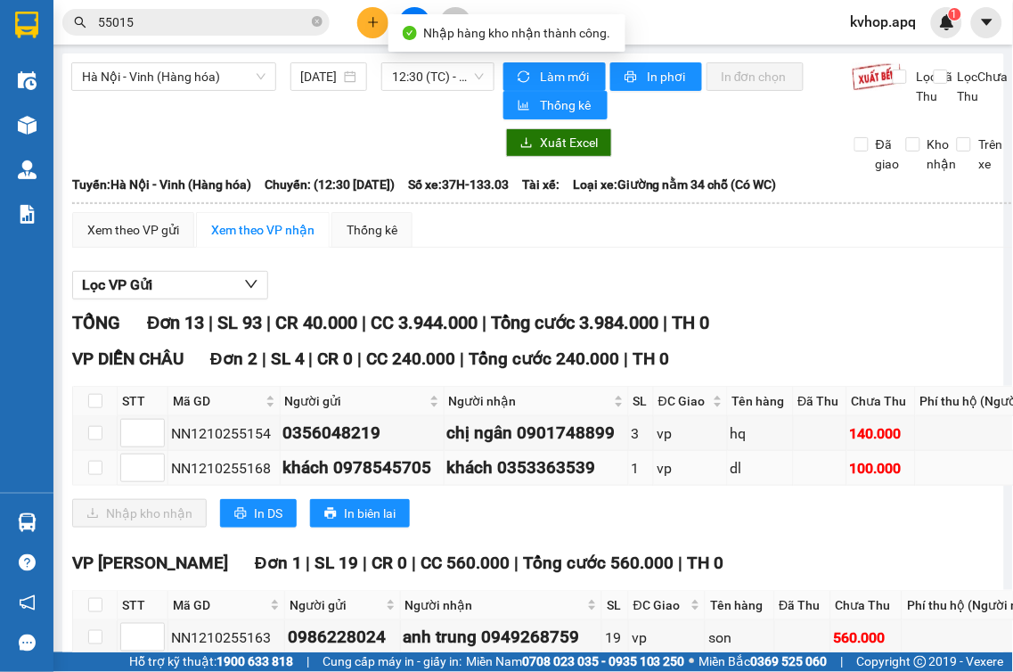
scroll to position [99, 0]
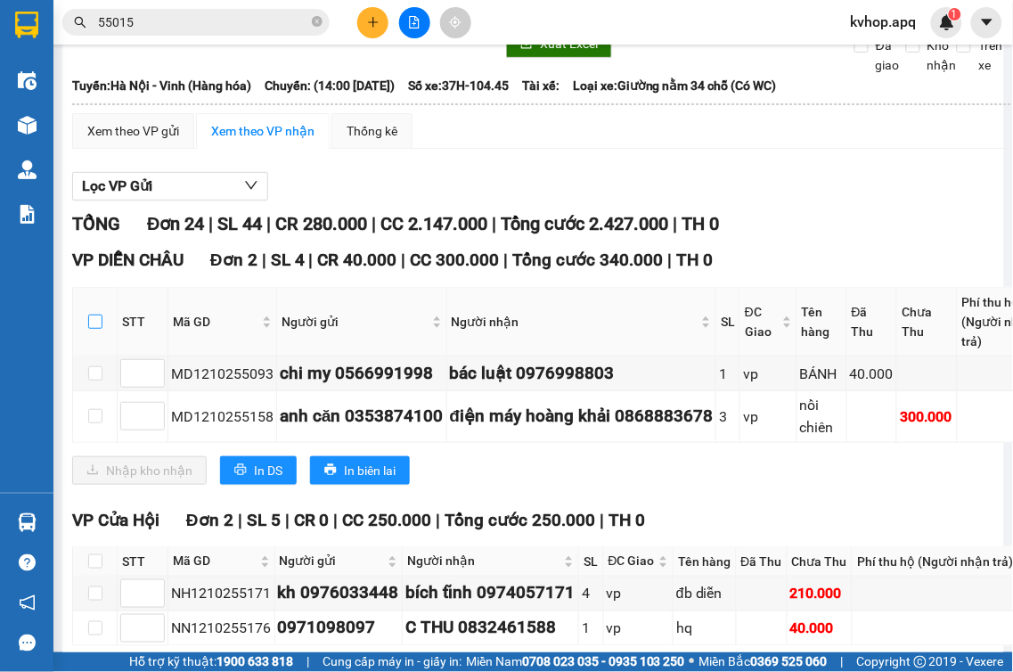
drag, startPoint x: 94, startPoint y: 343, endPoint x: 105, endPoint y: 384, distance: 42.4
click at [94, 329] on input "checkbox" at bounding box center [95, 322] width 14 height 14
checkbox input "true"
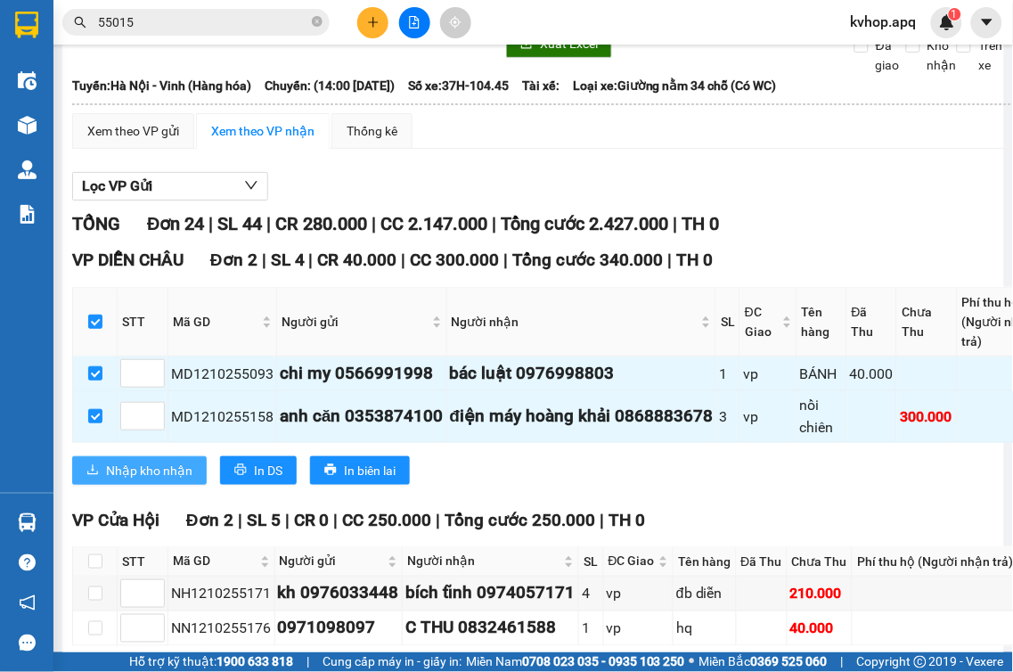
click at [127, 485] on button "Nhập kho nhận" at bounding box center [139, 470] width 135 height 29
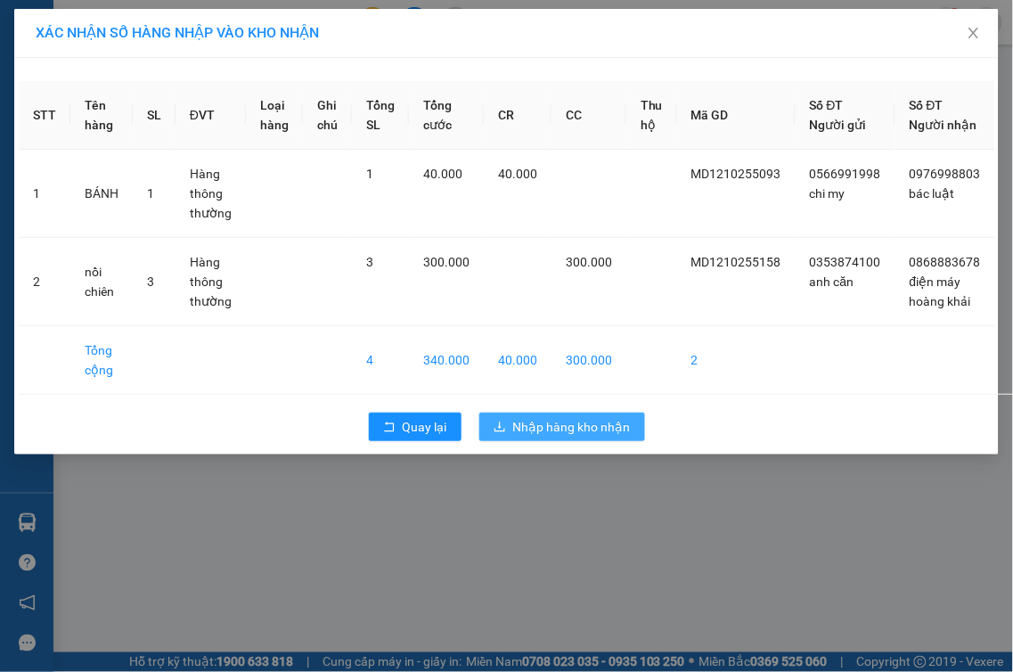
click at [536, 431] on div "Quay lại Nhập hàng kho nhận" at bounding box center [507, 427] width 976 height 46
click at [532, 437] on span "Nhập hàng kho nhận" at bounding box center [572, 427] width 118 height 20
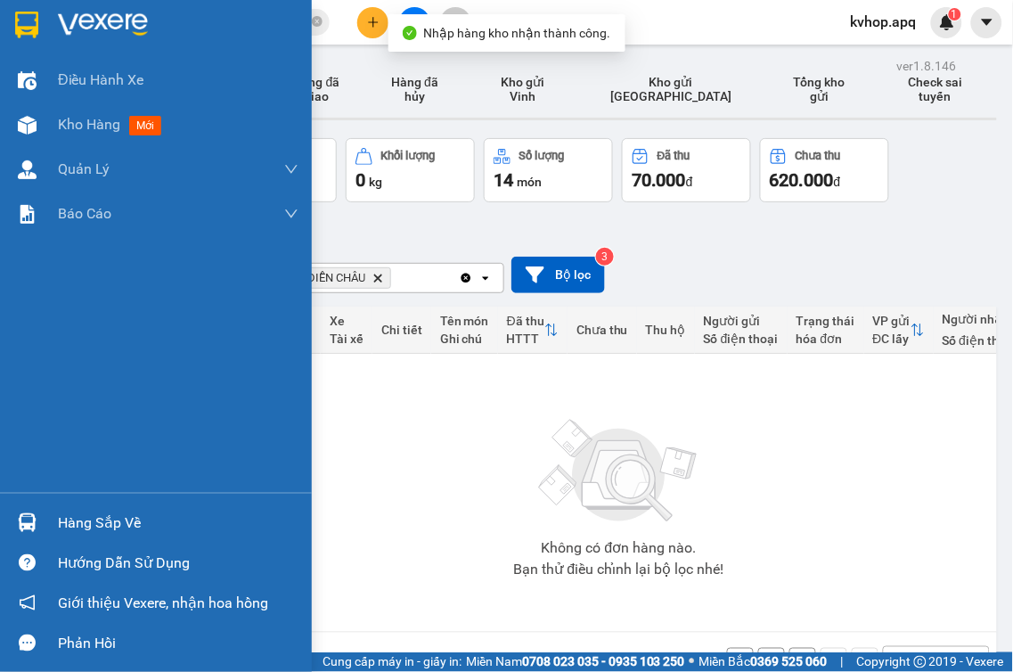
drag, startPoint x: 63, startPoint y: 513, endPoint x: 98, endPoint y: 520, distance: 35.5
click at [68, 517] on div "Hàng sắp về" at bounding box center [178, 523] width 241 height 27
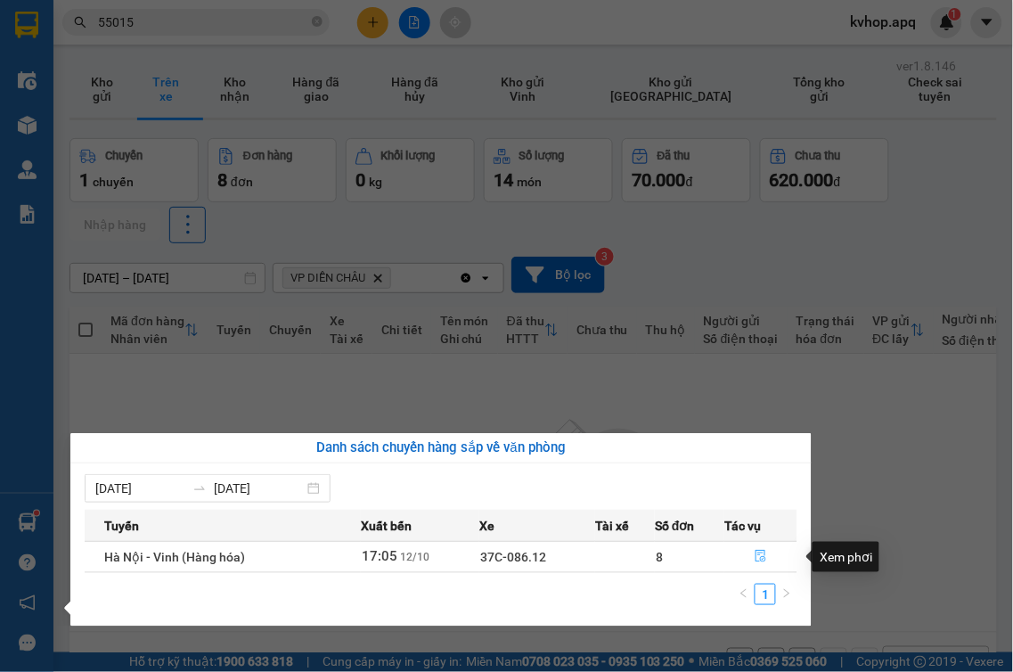
click at [757, 555] on icon "file-done" at bounding box center [761, 556] width 12 height 12
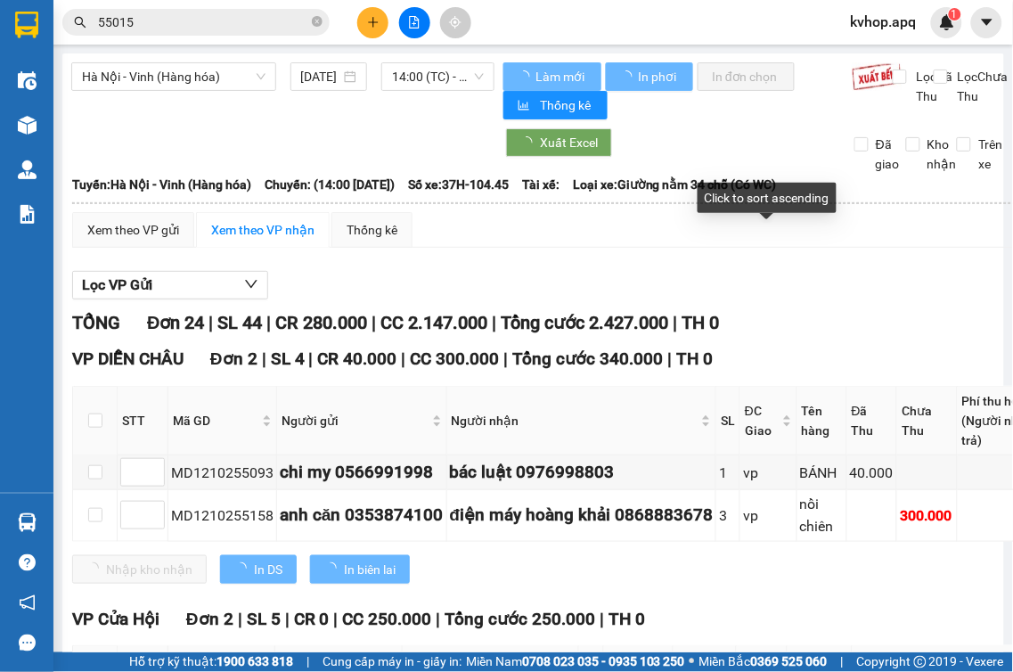
scroll to position [198, 0]
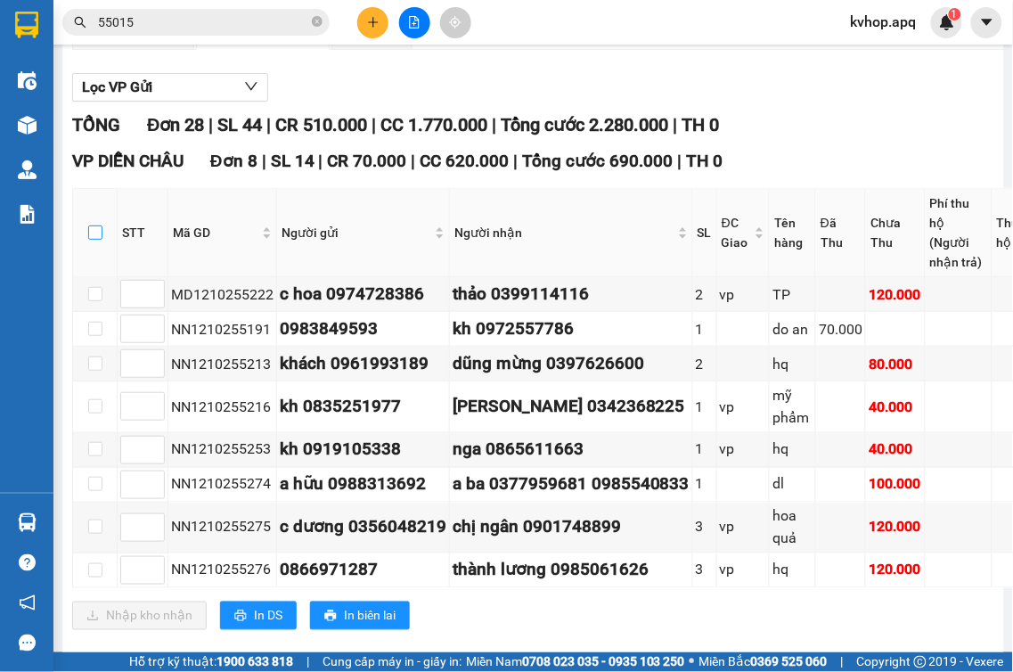
drag, startPoint x: 81, startPoint y: 252, endPoint x: 78, endPoint y: 290, distance: 37.6
click at [88, 240] on input "checkbox" at bounding box center [95, 232] width 14 height 14
checkbox input "true"
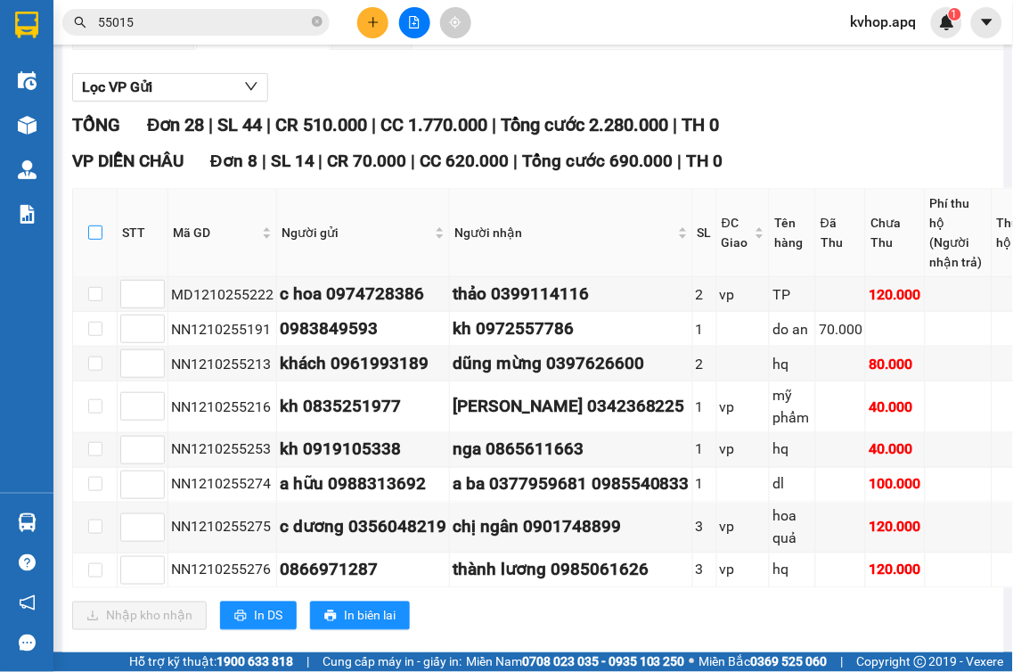
checkbox input "true"
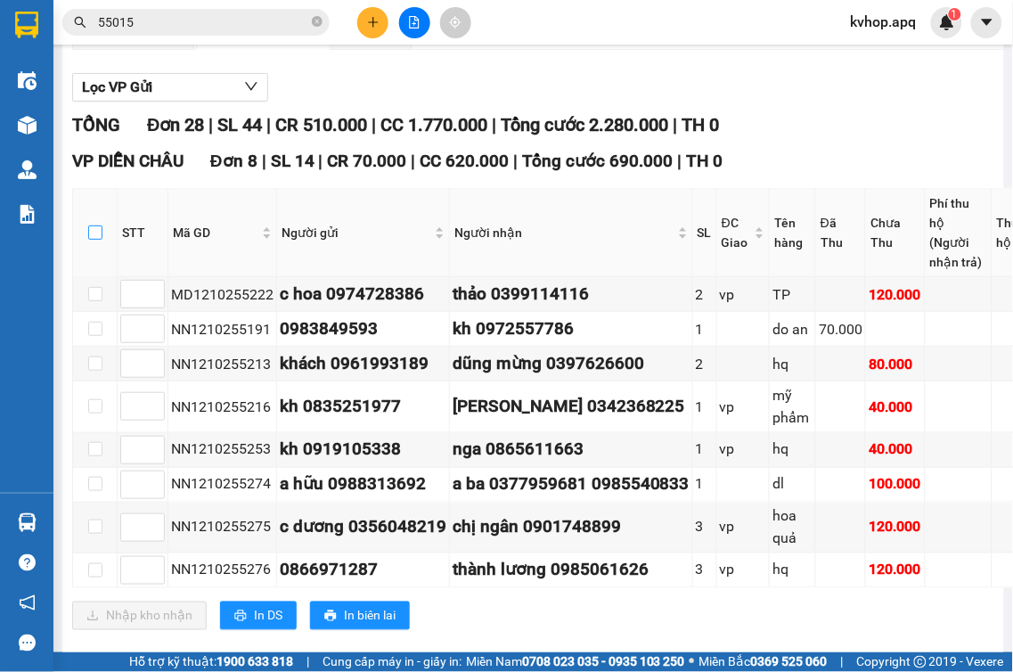
checkbox input "true"
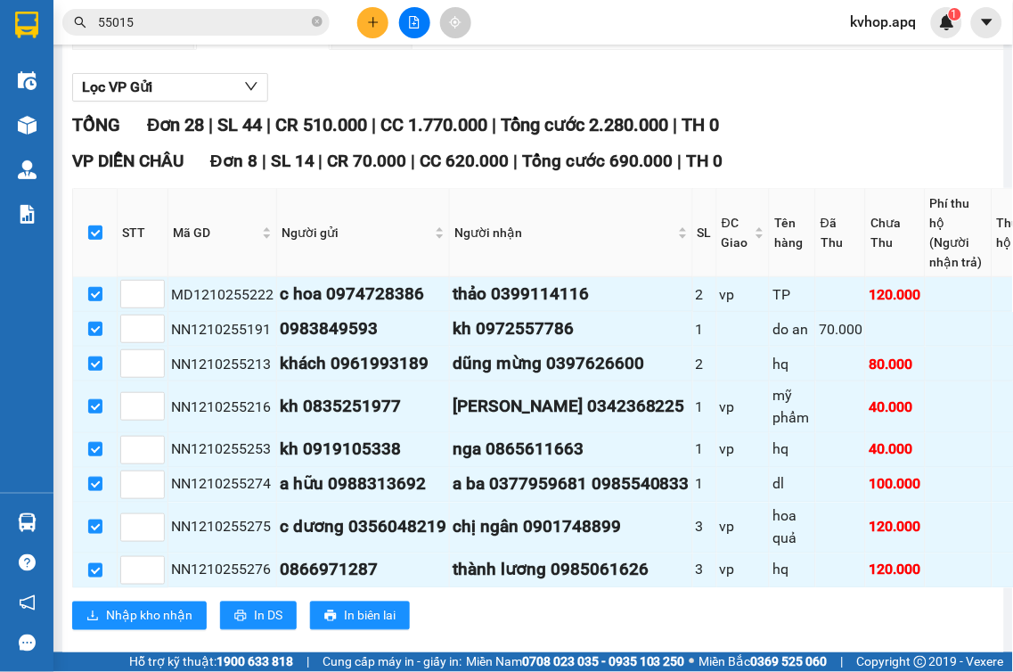
scroll to position [396, 0]
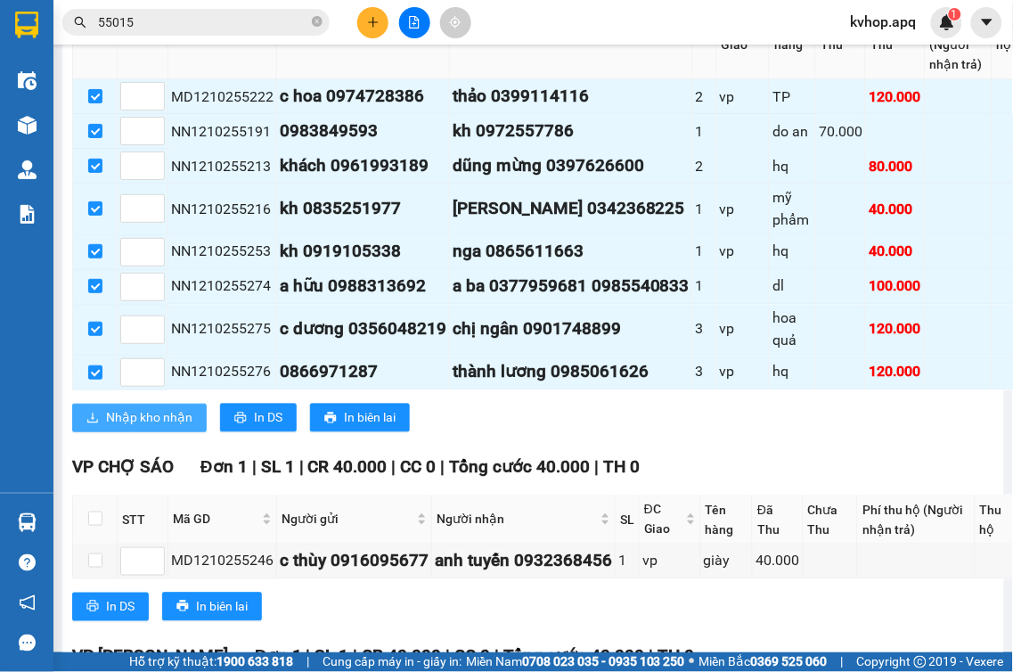
click at [152, 428] on span "Nhập kho nhận" at bounding box center [149, 418] width 86 height 20
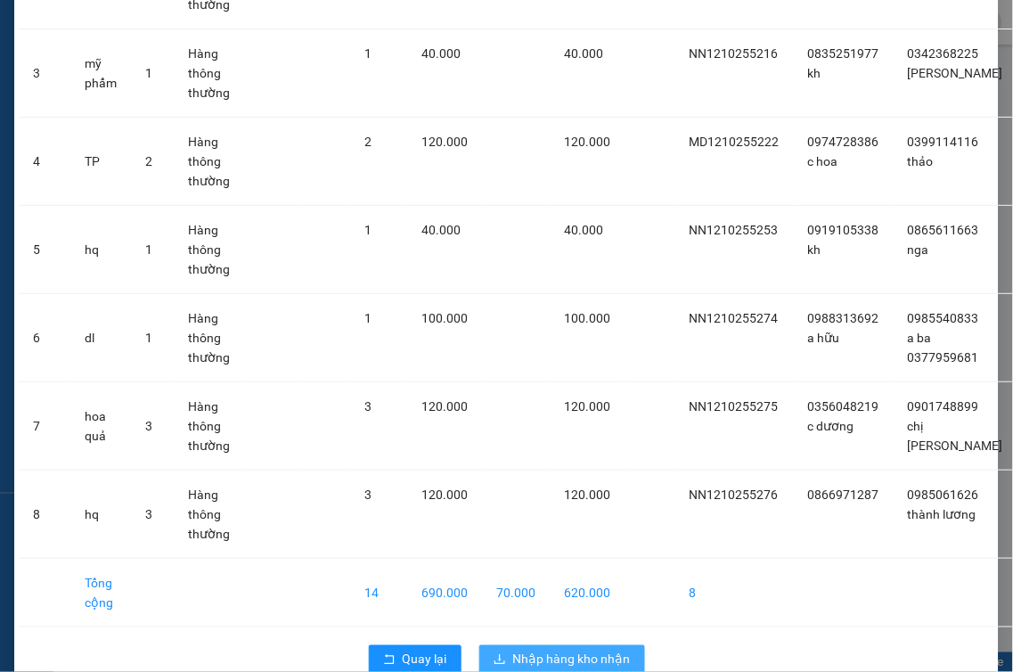
scroll to position [352, 0]
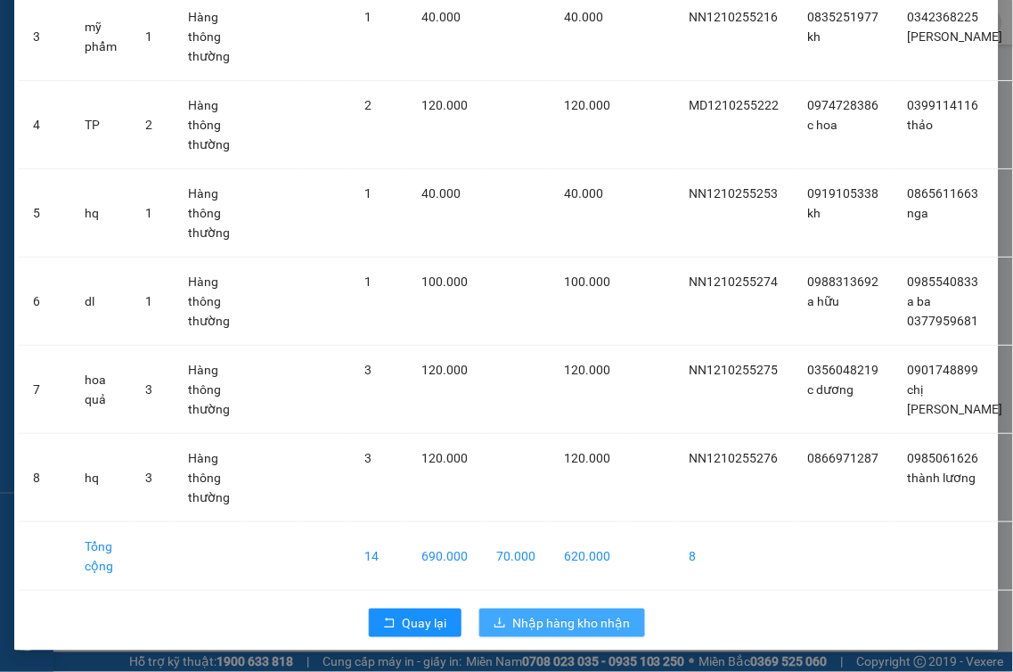
click at [603, 630] on span "Nhập hàng kho nhận" at bounding box center [572, 623] width 118 height 20
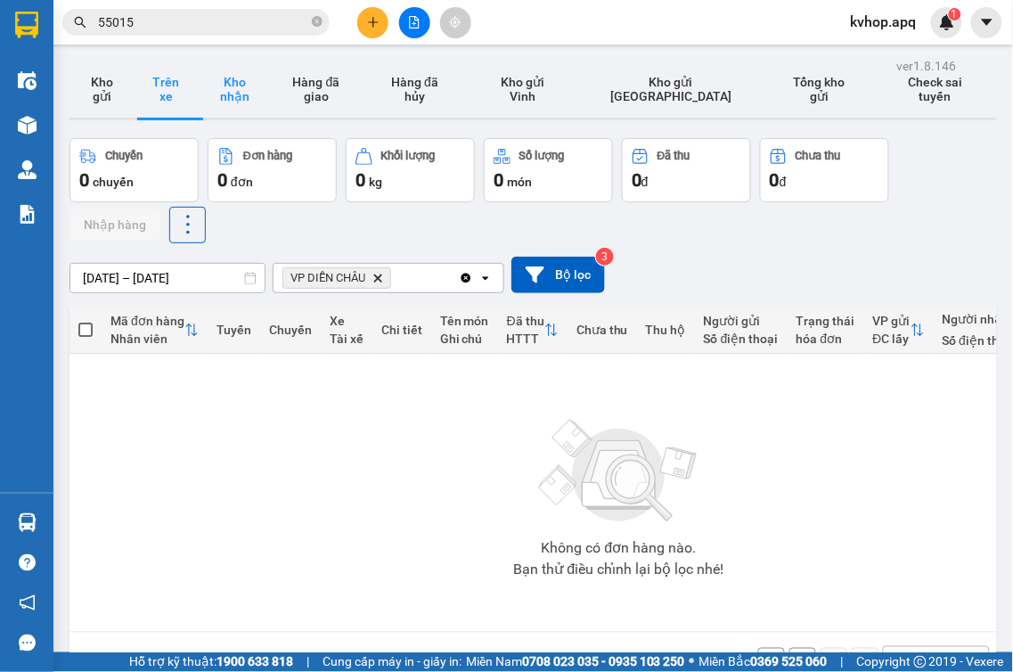
click at [250, 99] on button "Kho nhận" at bounding box center [234, 89] width 73 height 57
type input "[DATE] – [DATE]"
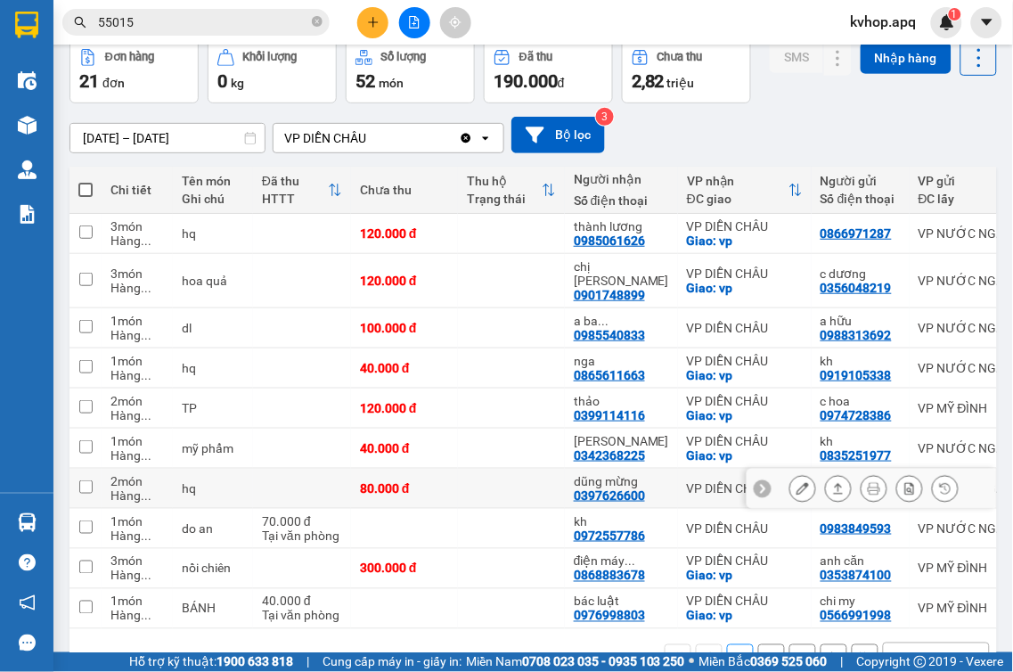
scroll to position [143, 0]
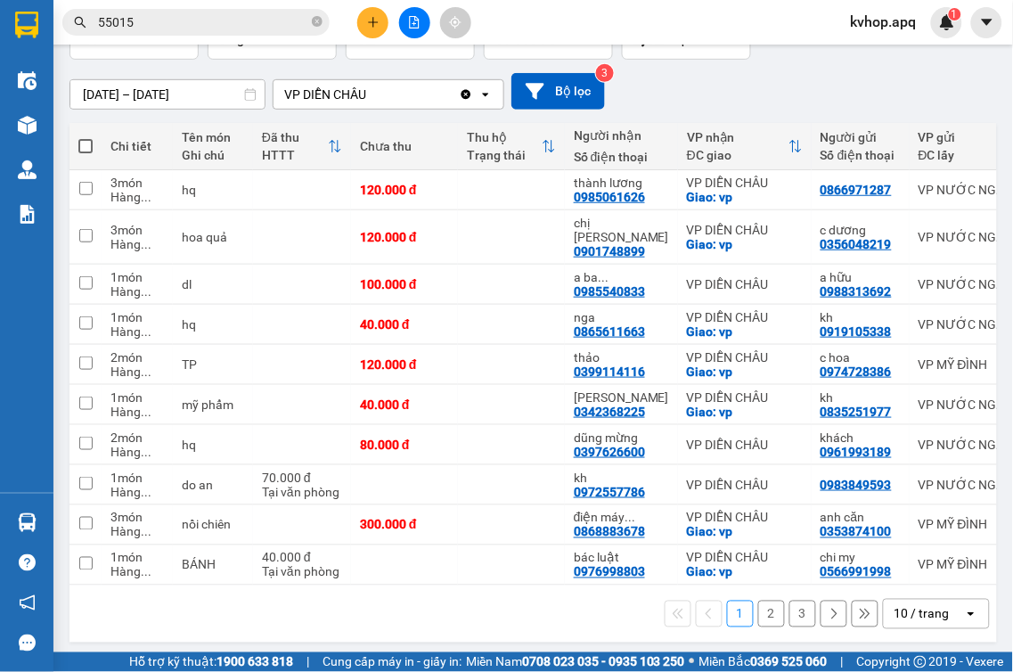
click at [798, 609] on button "3" at bounding box center [803, 614] width 27 height 27
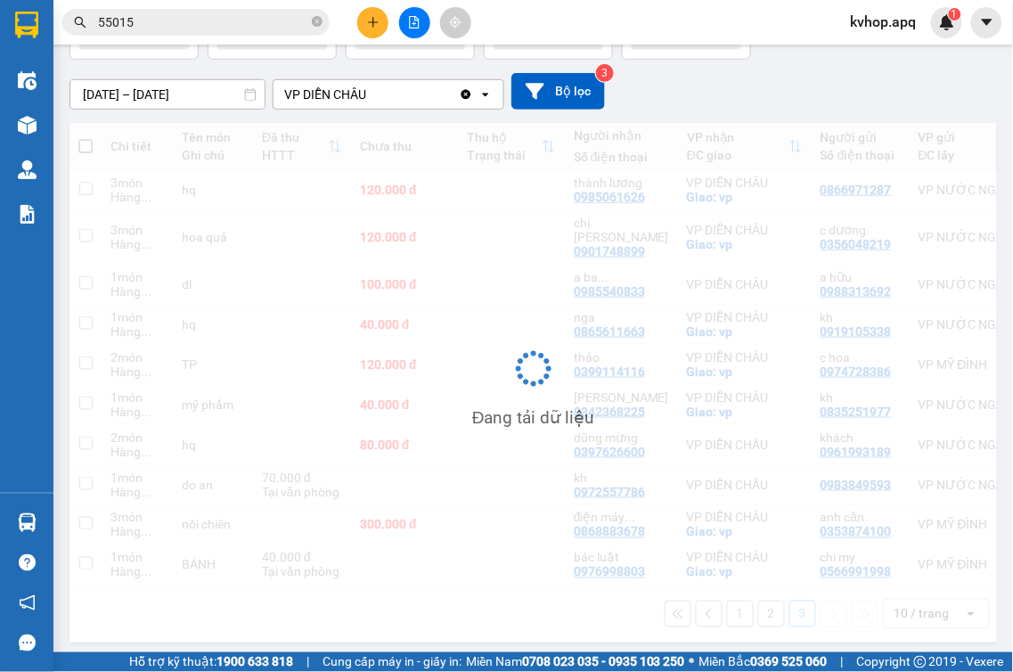
scroll to position [82, 0]
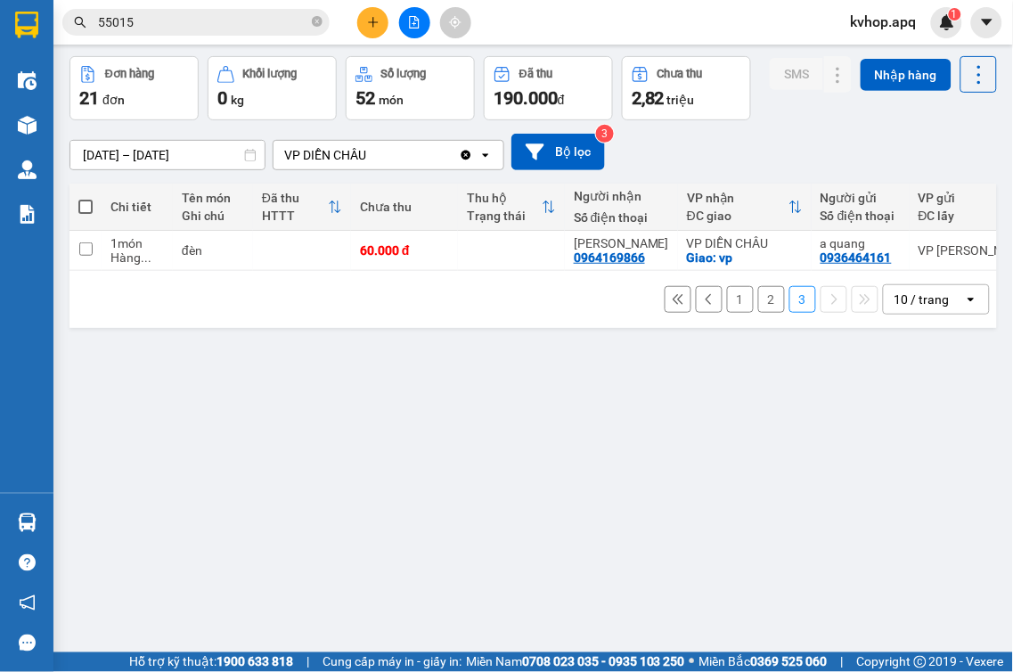
click at [758, 309] on button "2" at bounding box center [771, 299] width 27 height 27
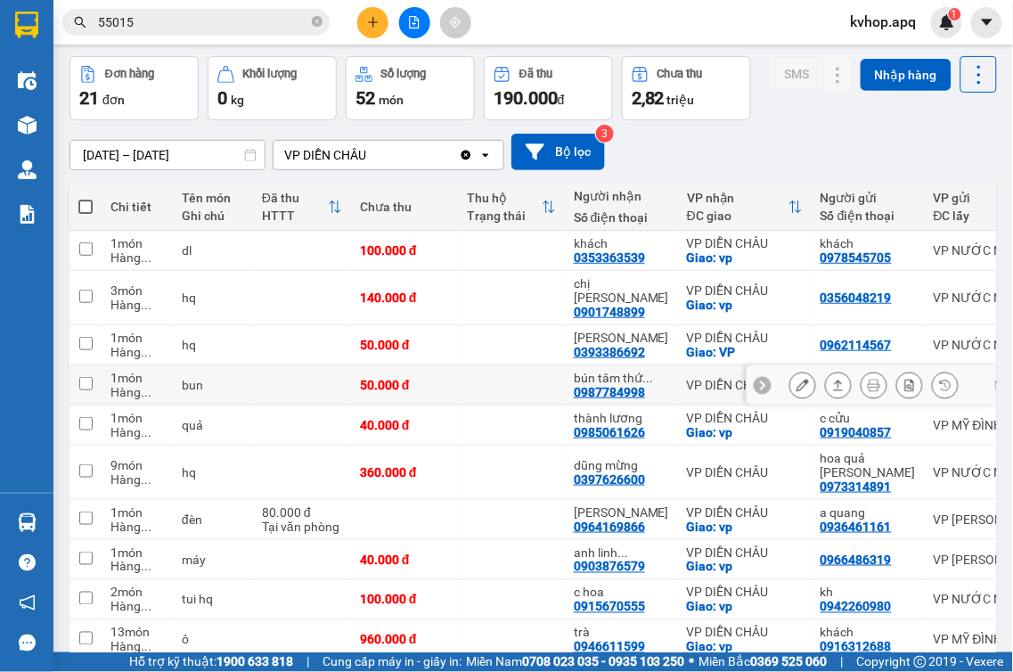
scroll to position [157, 0]
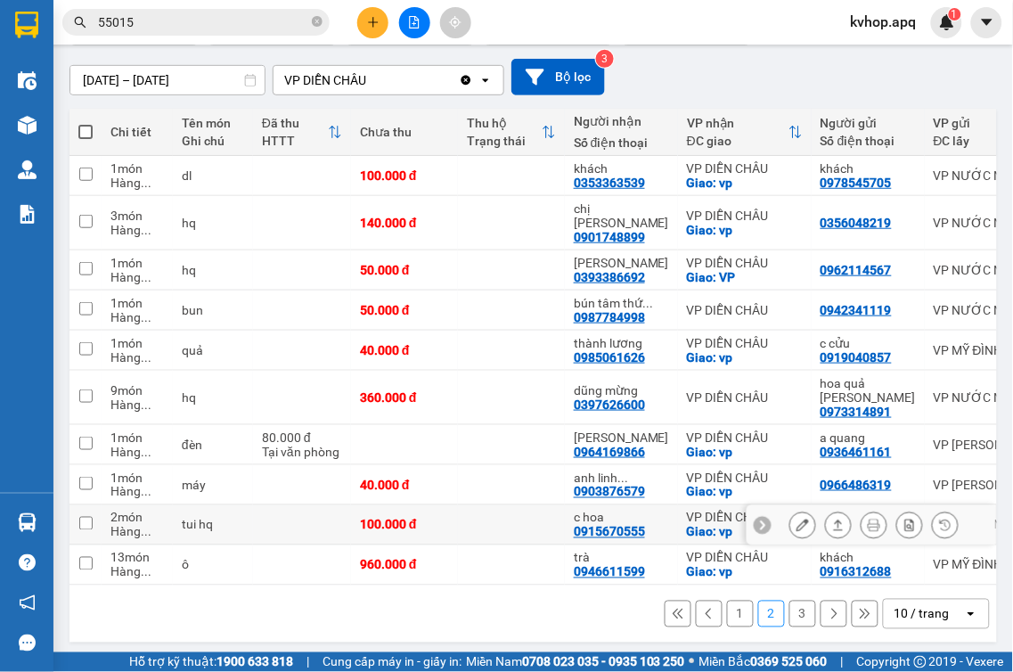
click at [795, 514] on button at bounding box center [802, 525] width 25 height 31
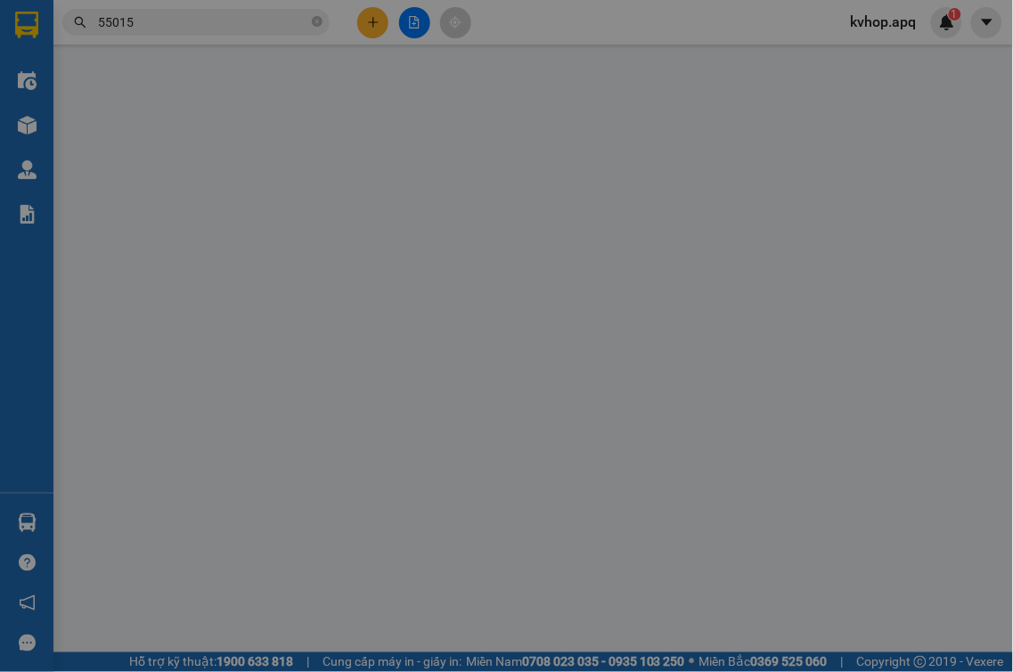
type input "0942260980"
type input "kh"
type input "0915670555"
type input "c hoa"
checkbox input "true"
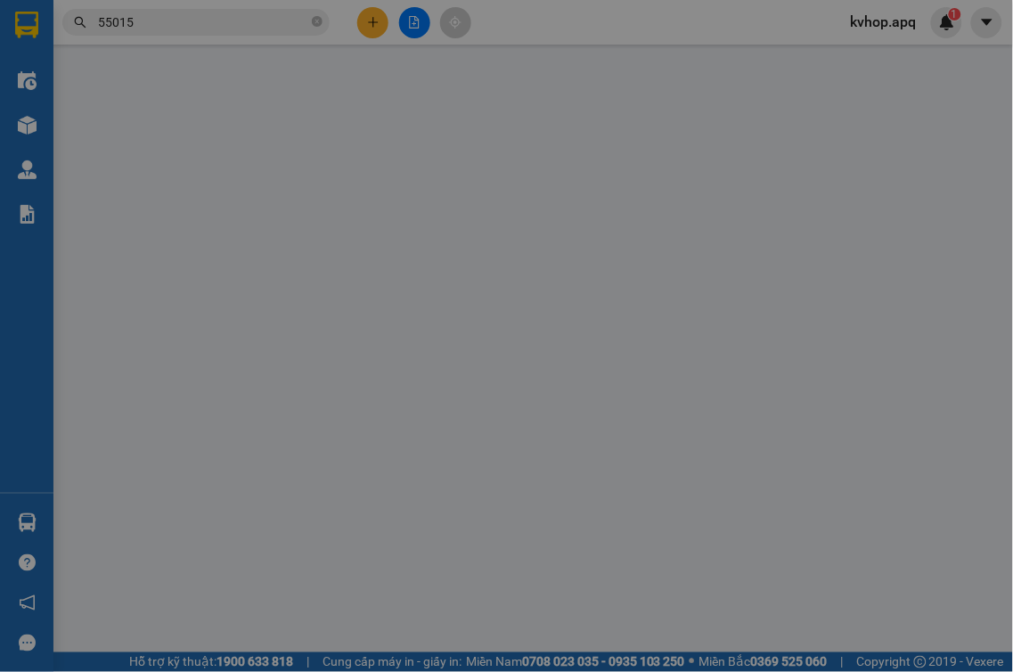
type input "vp"
type input "100.000"
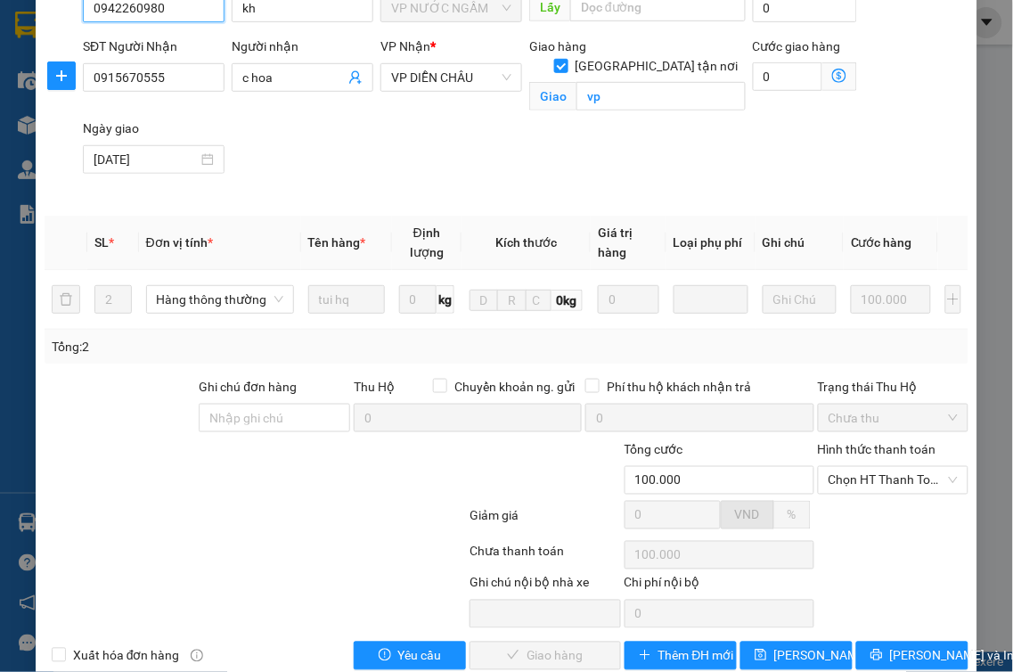
scroll to position [225, 0]
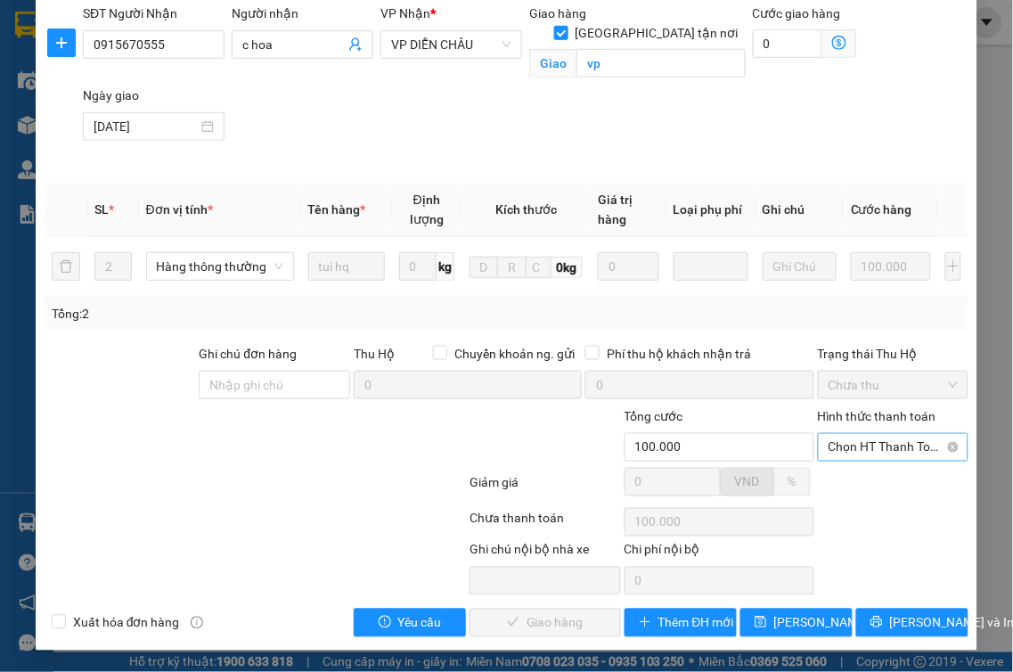
click at [866, 456] on div "Hình thức thanh toán Chọn HT Thanh Toán" at bounding box center [893, 437] width 151 height 62
click at [856, 447] on span "Chọn HT Thanh Toán" at bounding box center [894, 447] width 130 height 27
click at [848, 473] on div "Tại văn phòng" at bounding box center [881, 483] width 127 height 20
type input "0"
click at [574, 627] on span "[PERSON_NAME] và Giao hàng" at bounding box center [588, 623] width 171 height 20
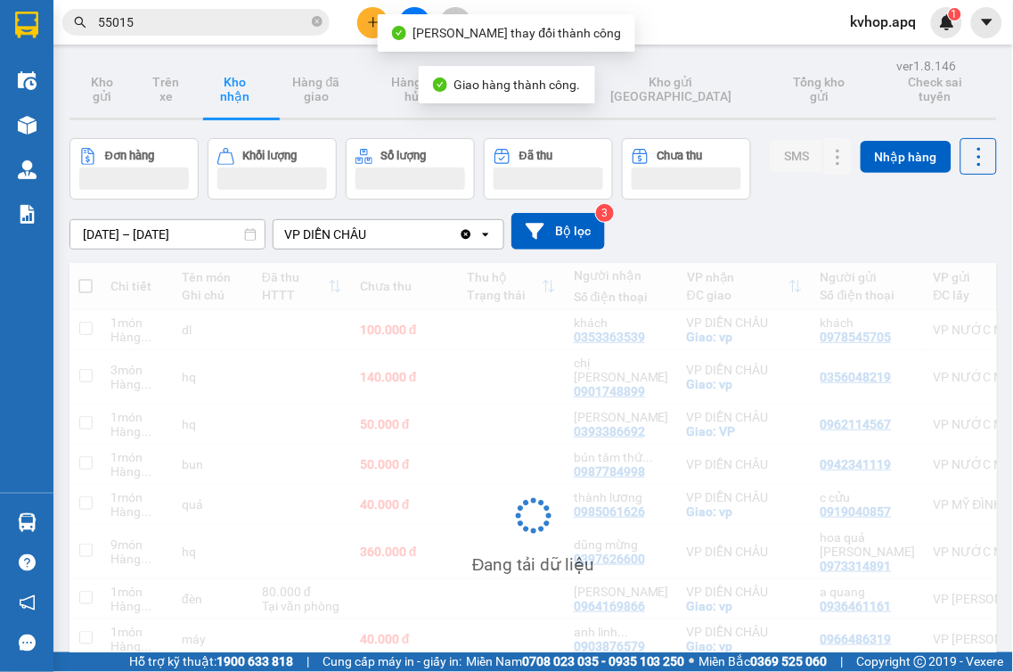
scroll to position [154, 0]
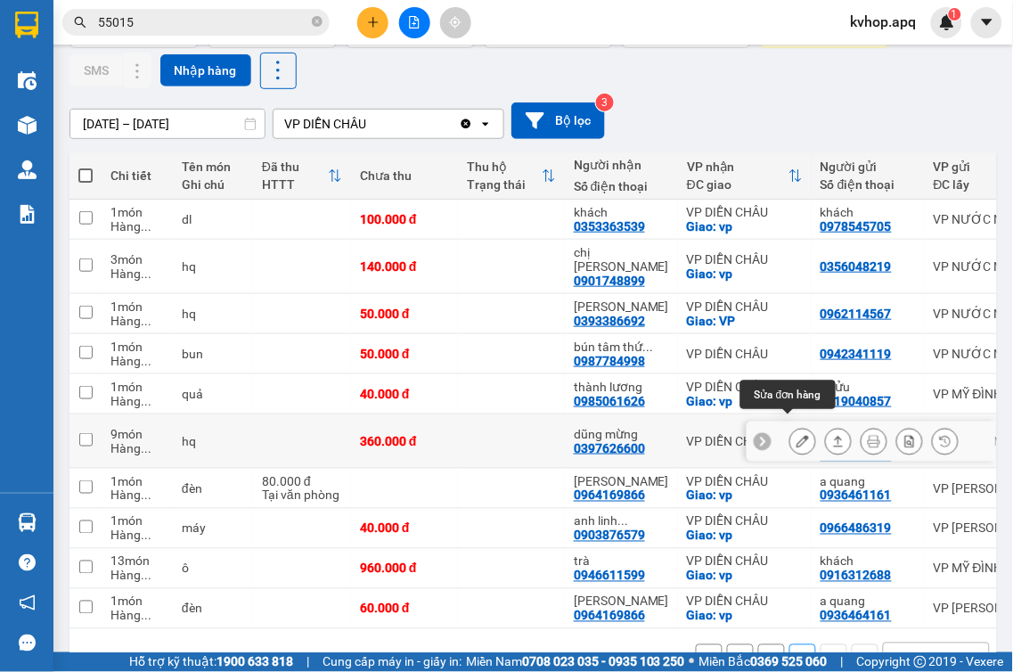
click at [790, 437] on button at bounding box center [802, 441] width 25 height 31
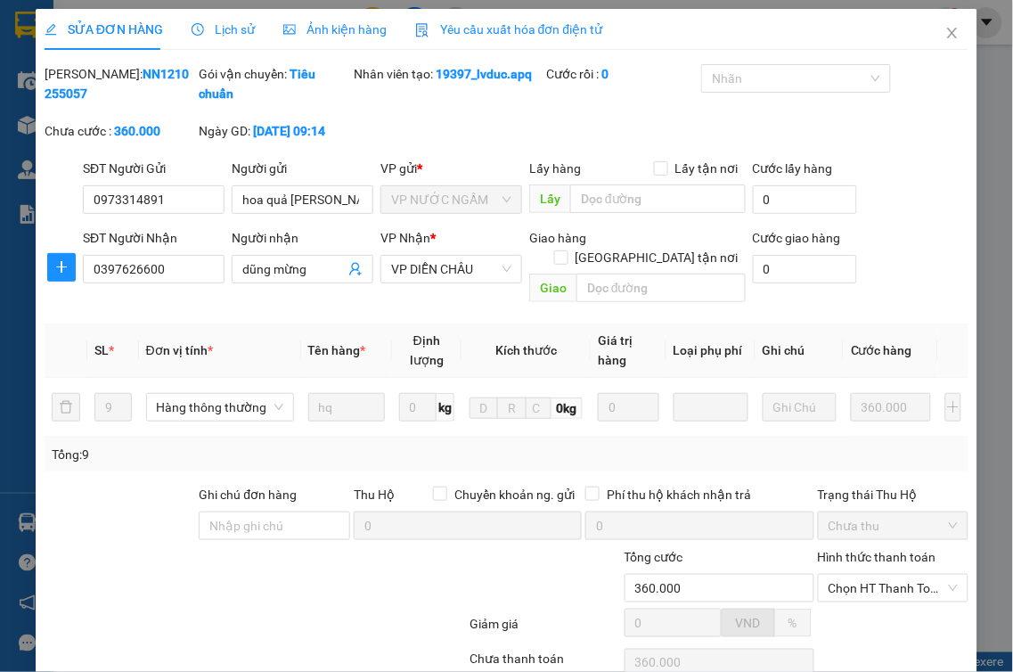
type input "0973314891"
type input "hoa quả [PERSON_NAME]"
type input "0397626600"
type input "dũng mừng"
type input "360.000"
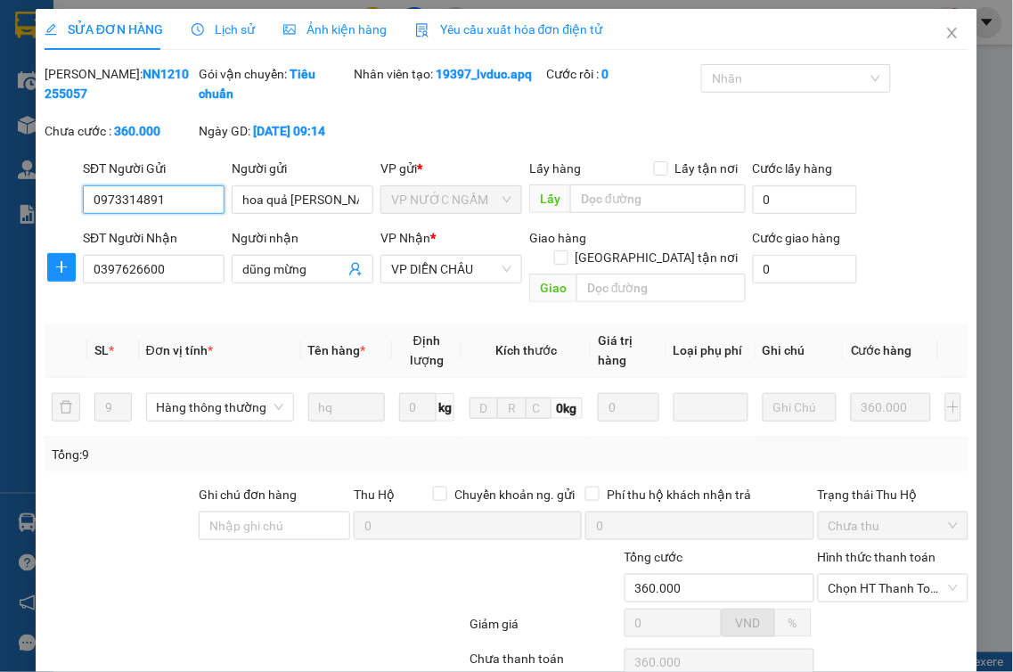
scroll to position [65, 0]
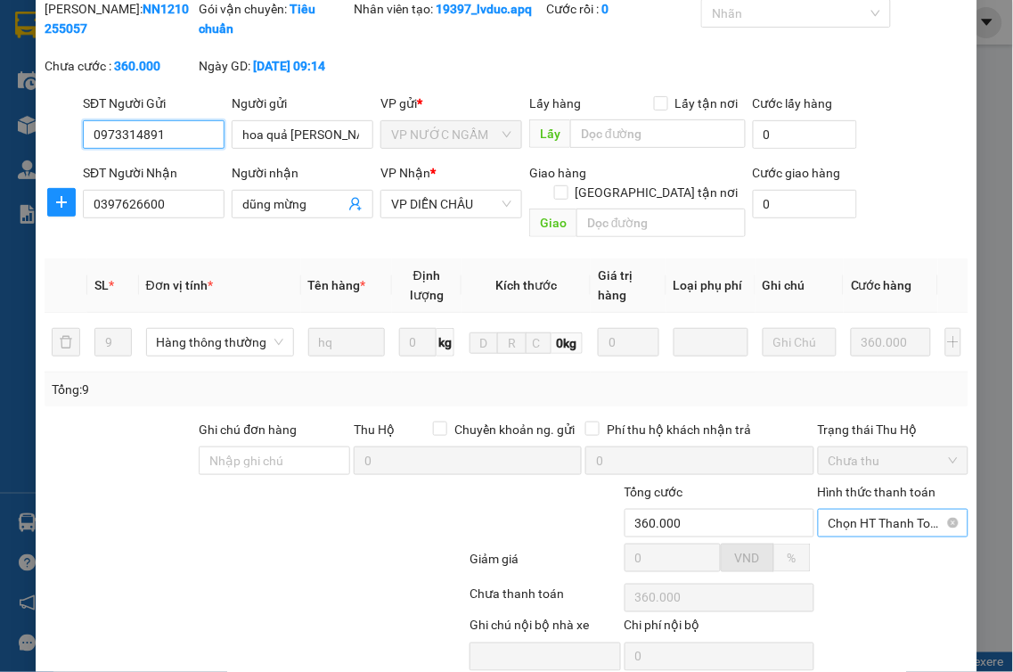
click at [862, 530] on span "Chọn HT Thanh Toán" at bounding box center [894, 523] width 130 height 27
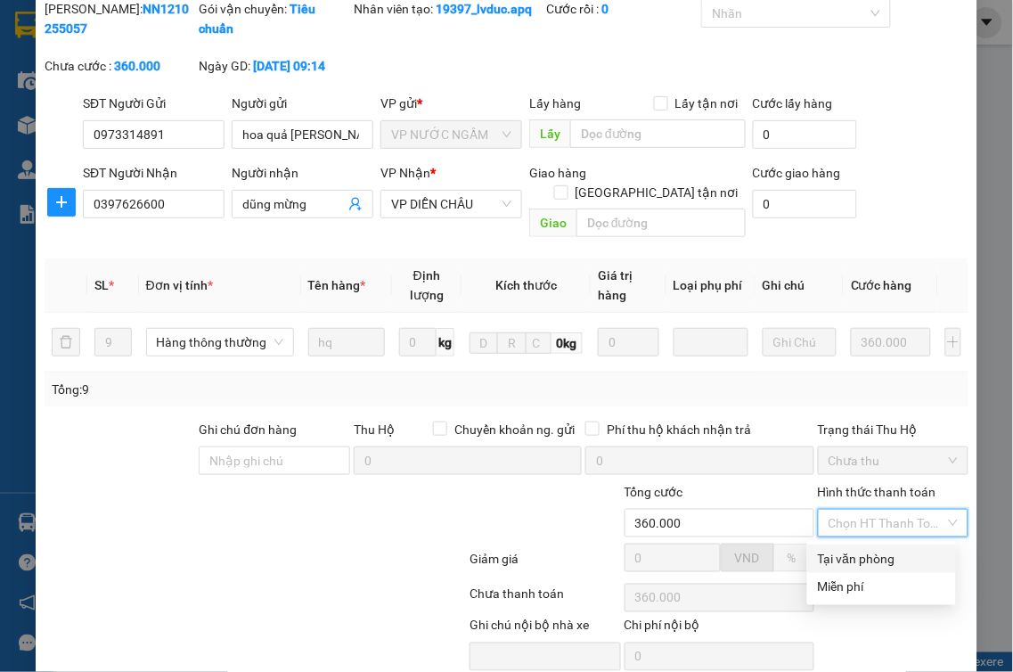
click at [869, 568] on div "Tại văn phòng" at bounding box center [881, 559] width 127 height 20
type input "0"
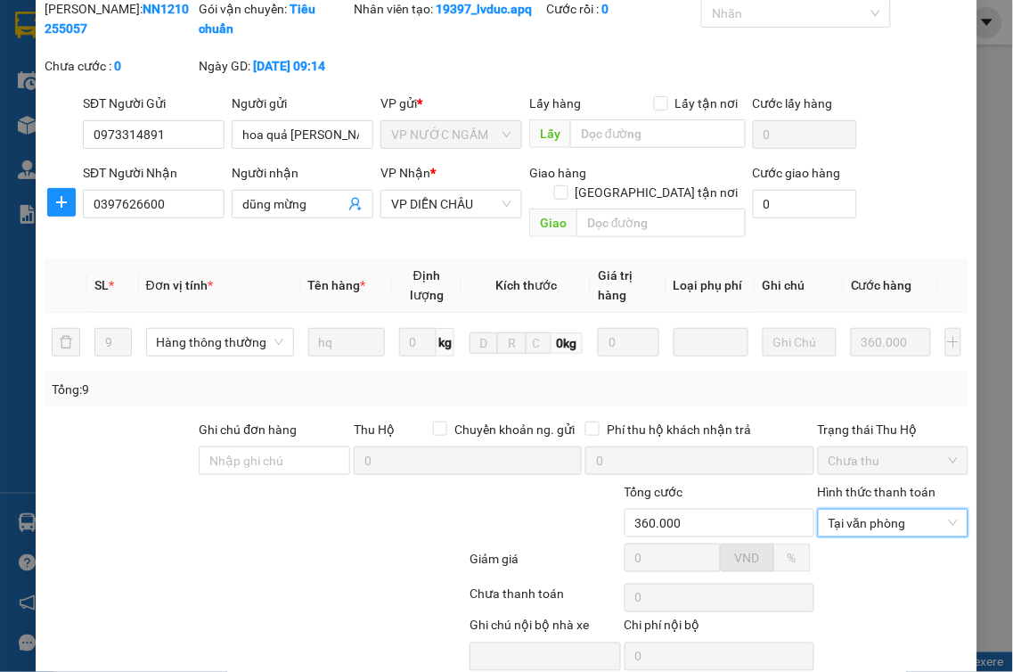
scroll to position [140, 0]
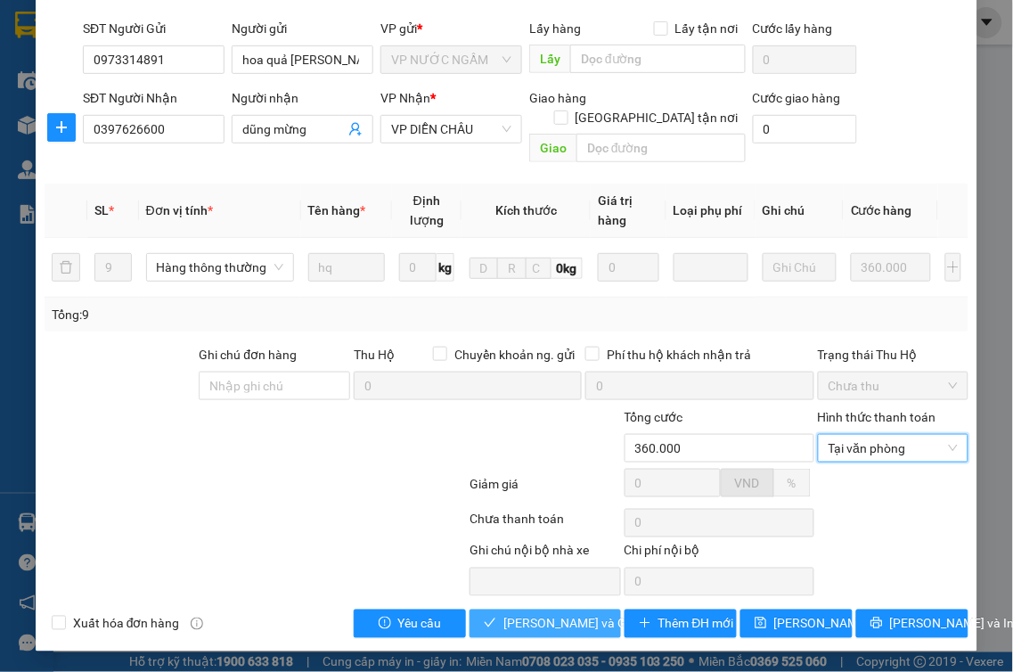
click at [541, 626] on span "[PERSON_NAME] và Giao hàng" at bounding box center [588, 624] width 171 height 20
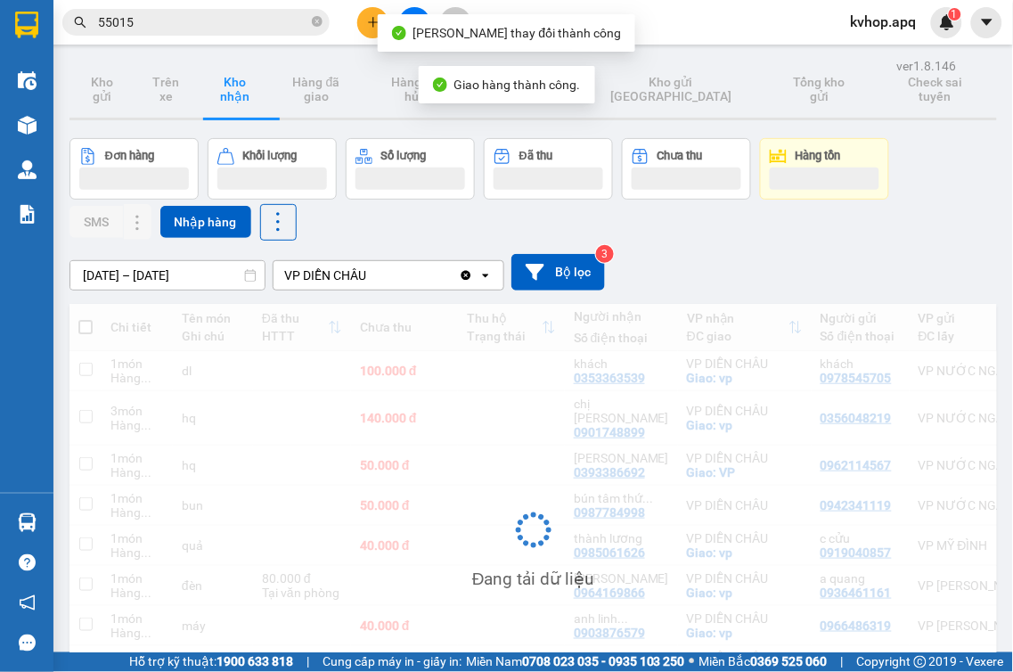
scroll to position [140, 0]
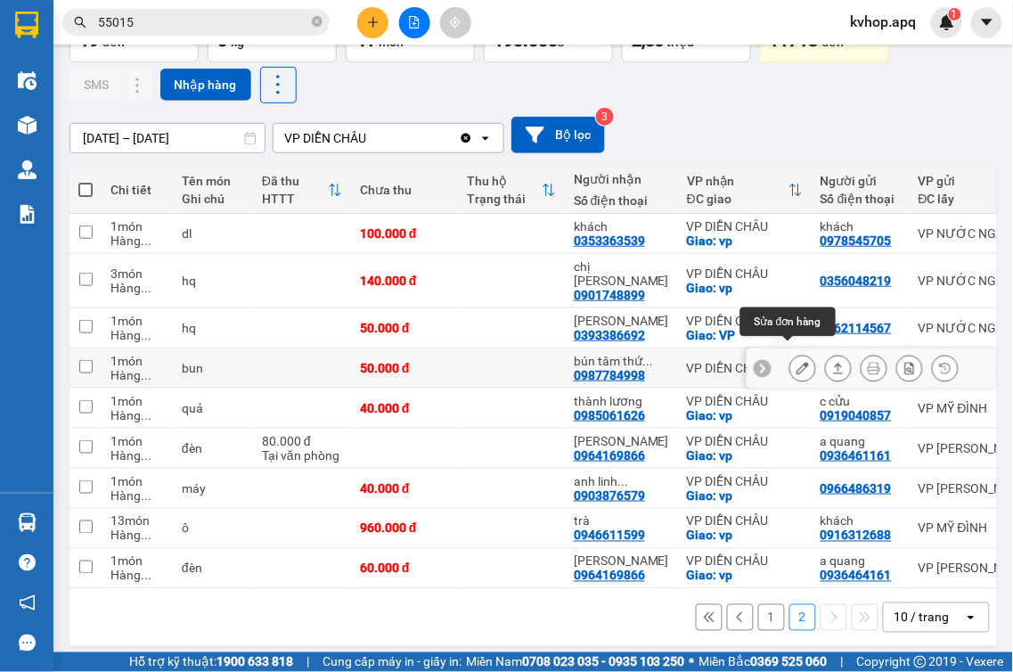
click at [797, 362] on icon at bounding box center [803, 368] width 12 height 12
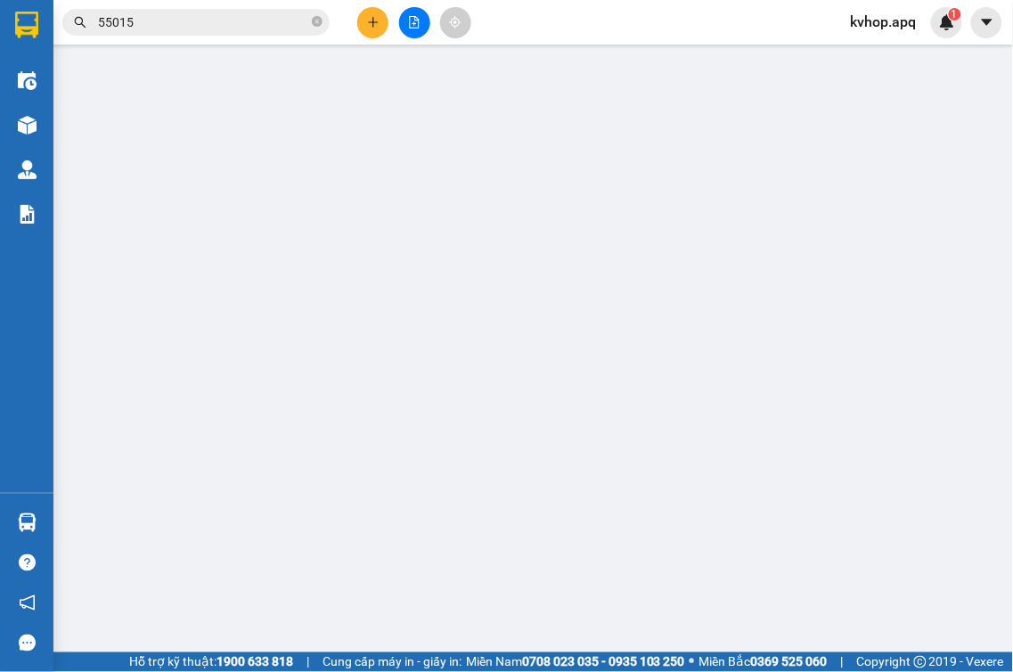
type input "0942341119"
type input "0987784998"
type input "bún tâm thức dchau"
type input "50.000"
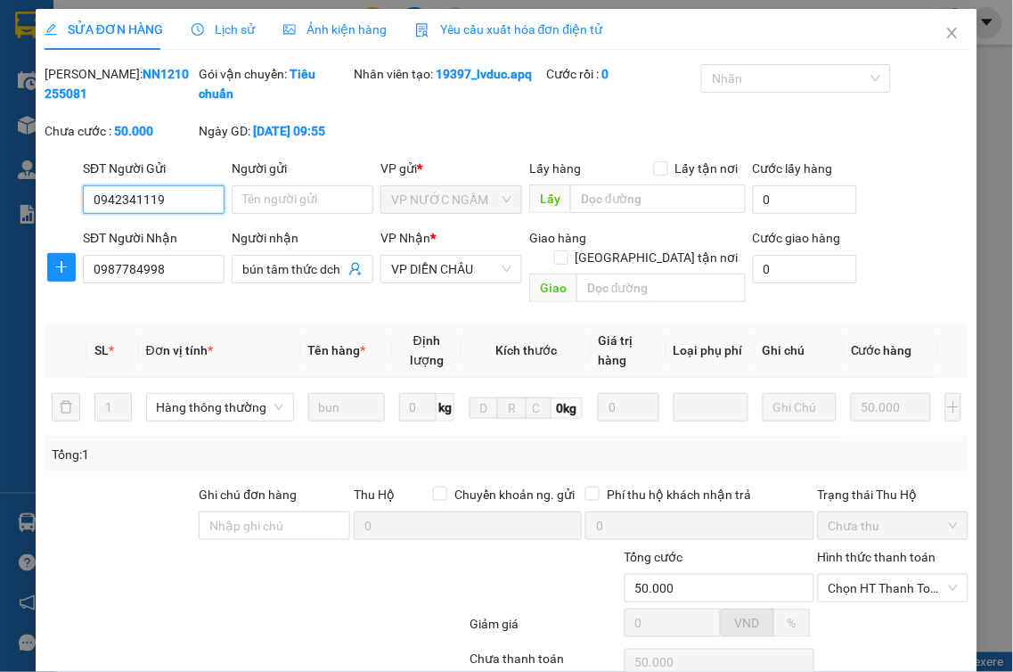
scroll to position [140, 0]
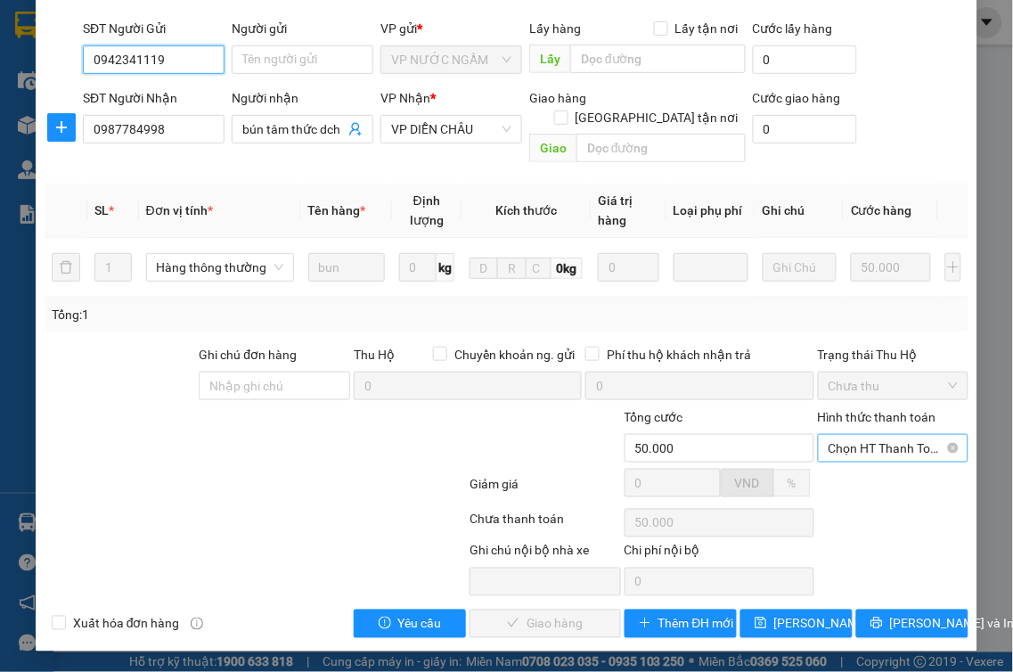
click at [863, 454] on span "Chọn HT Thanh Toán" at bounding box center [894, 448] width 130 height 27
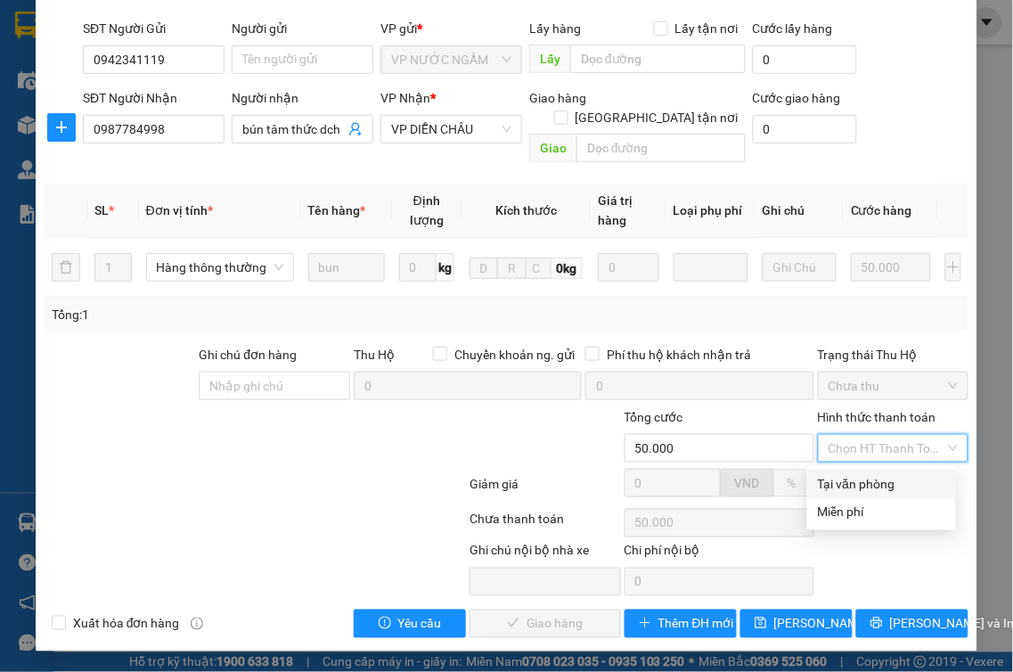
click at [841, 477] on div "Tại văn phòng" at bounding box center [881, 484] width 127 height 20
type input "0"
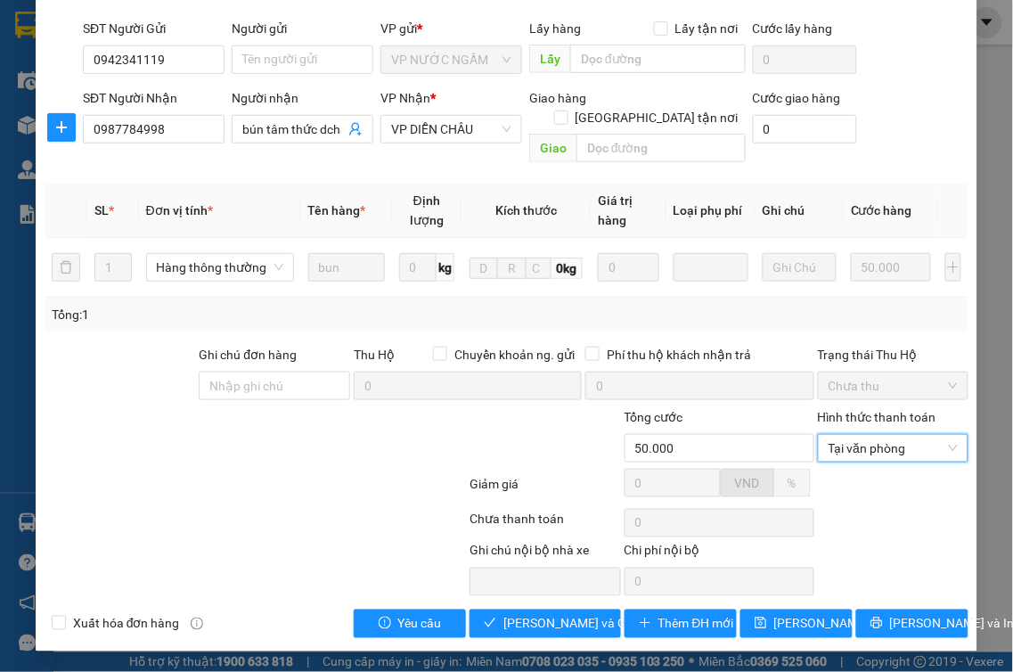
click at [586, 608] on div "Total Paid Fee 0 Total UnPaid Fee 50.000 Cash Collection Total Fee Mã ĐH: NN121…" at bounding box center [507, 281] width 924 height 714
click at [585, 618] on span "[PERSON_NAME] và Giao hàng" at bounding box center [588, 624] width 171 height 20
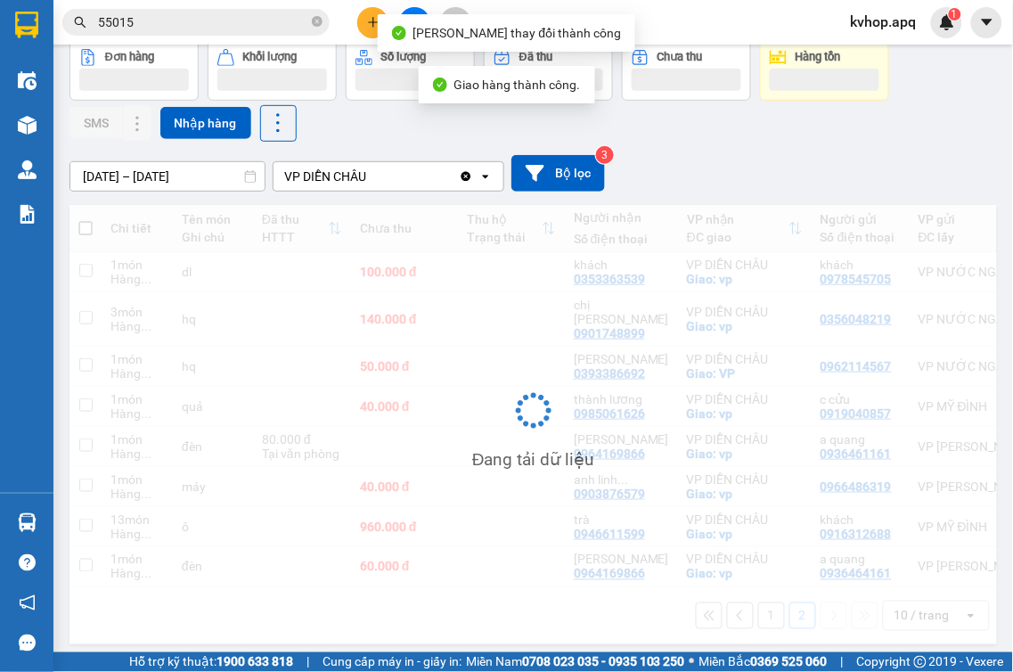
scroll to position [101, 0]
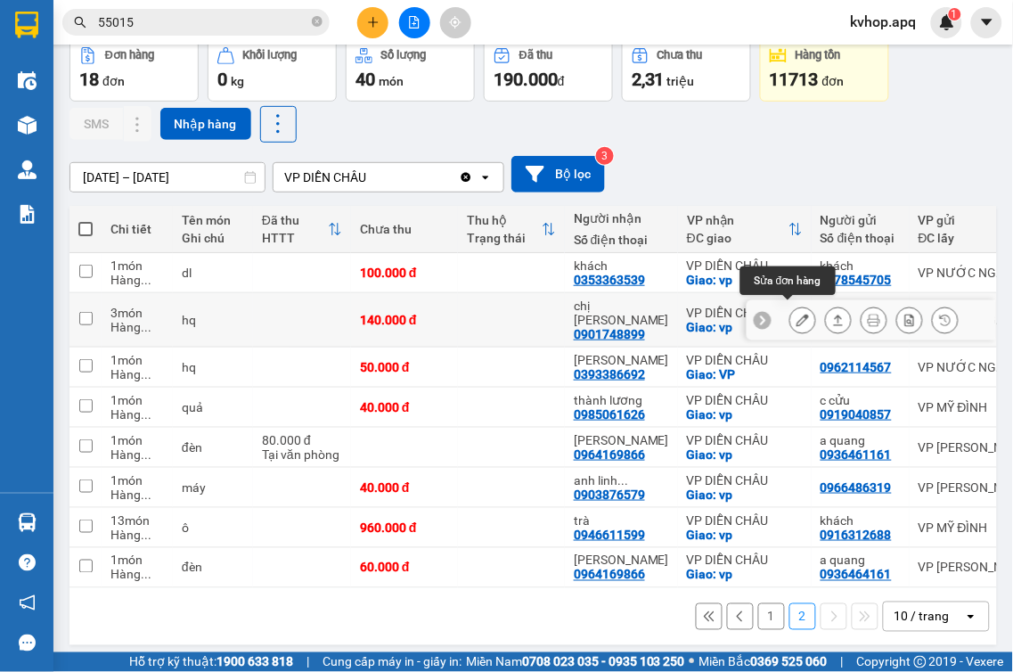
click at [797, 317] on button at bounding box center [802, 320] width 25 height 31
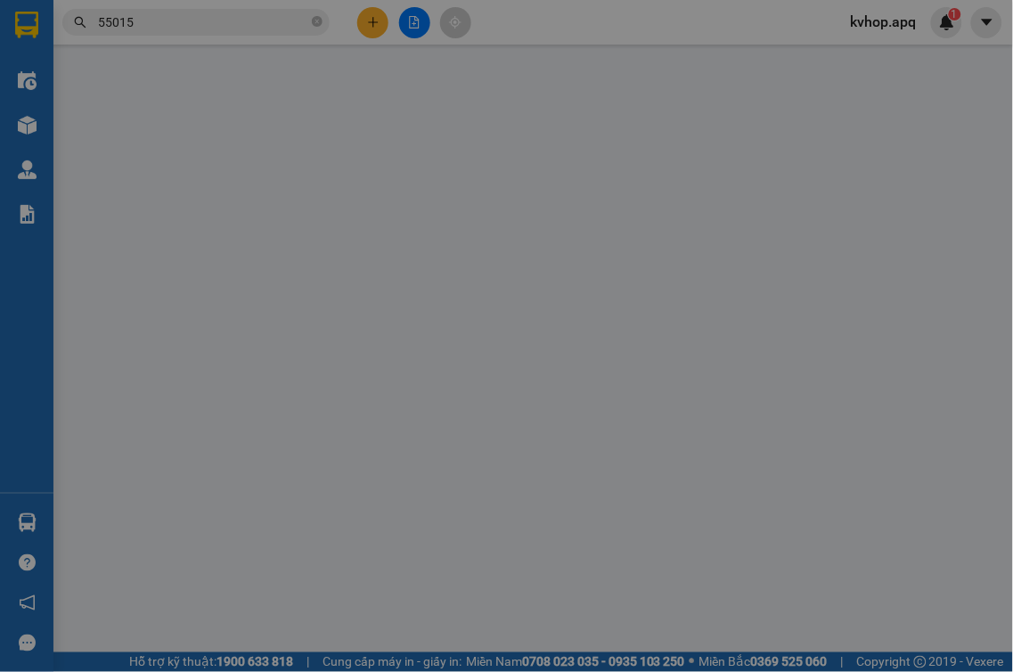
type input "0356048219"
type input "0901748899"
type input "chị [PERSON_NAME]"
checkbox input "true"
type input "vp"
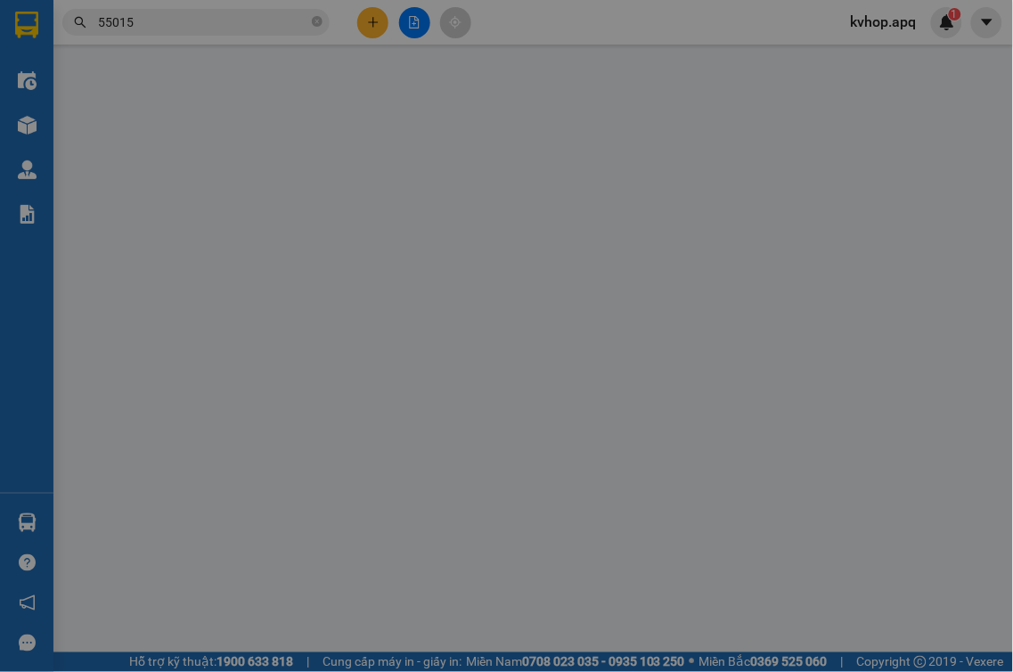
type input "140.000"
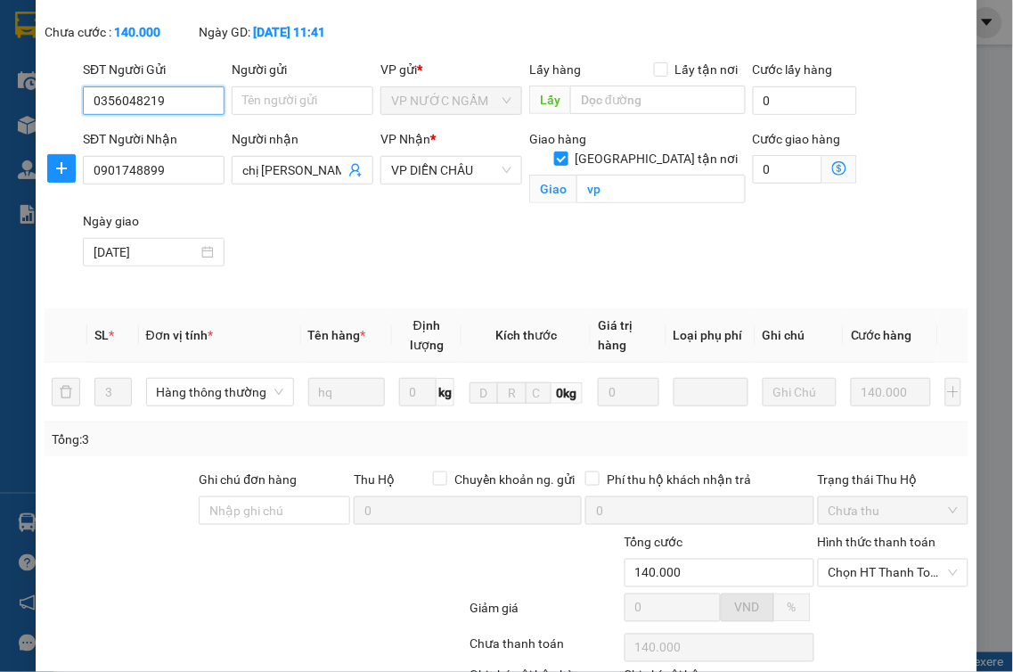
scroll to position [198, 0]
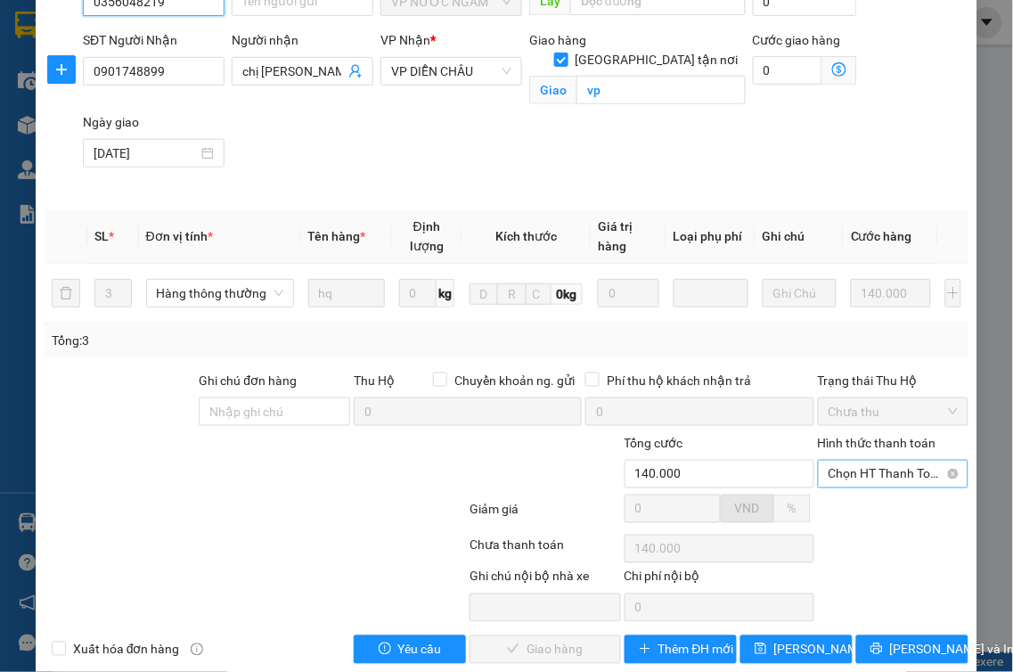
click at [888, 477] on span "Chọn HT Thanh Toán" at bounding box center [894, 474] width 130 height 27
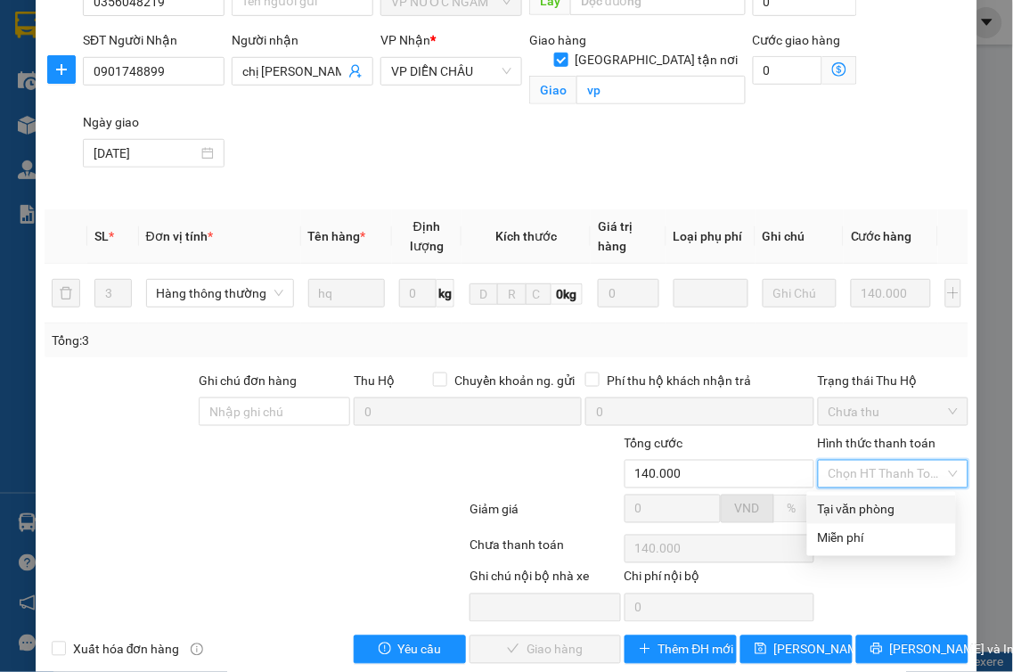
click at [883, 508] on div "Tại văn phòng" at bounding box center [881, 510] width 127 height 20
type input "0"
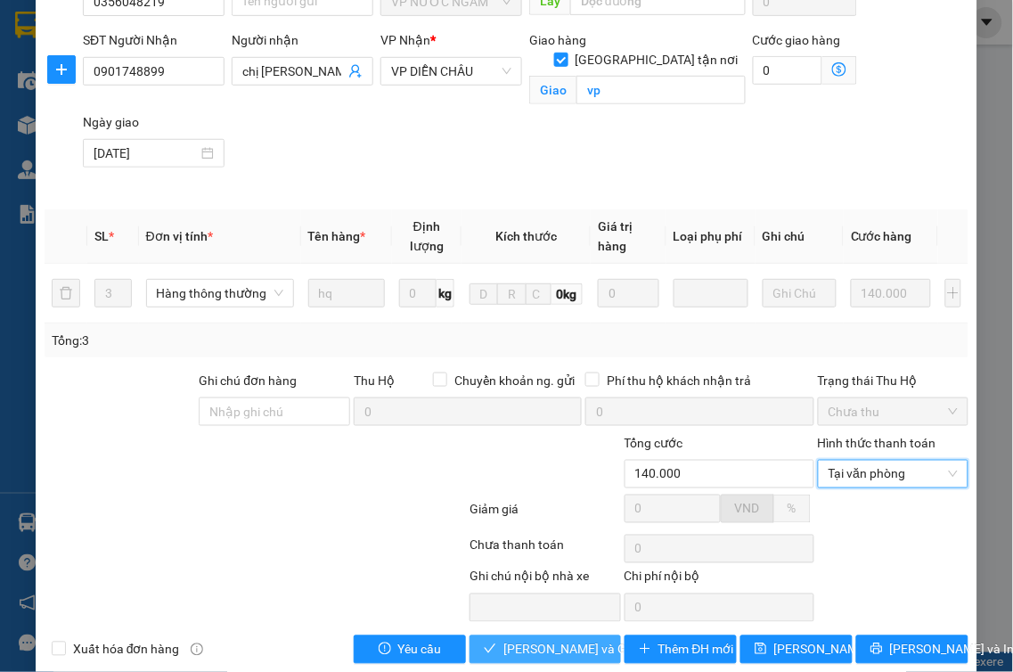
click at [551, 643] on span "[PERSON_NAME] và Giao hàng" at bounding box center [588, 650] width 171 height 20
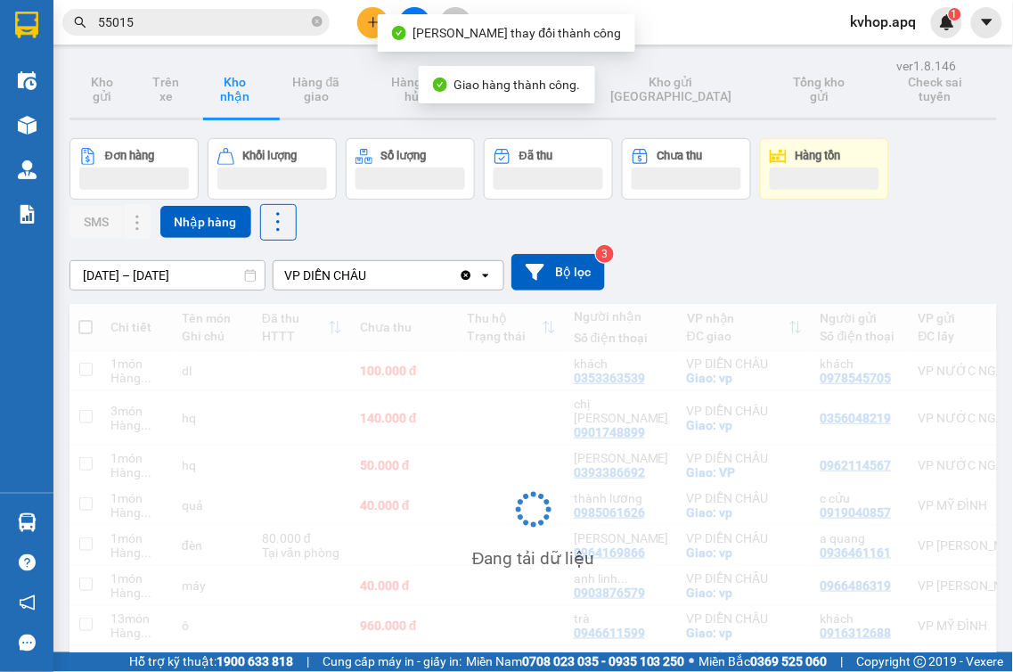
scroll to position [82, 0]
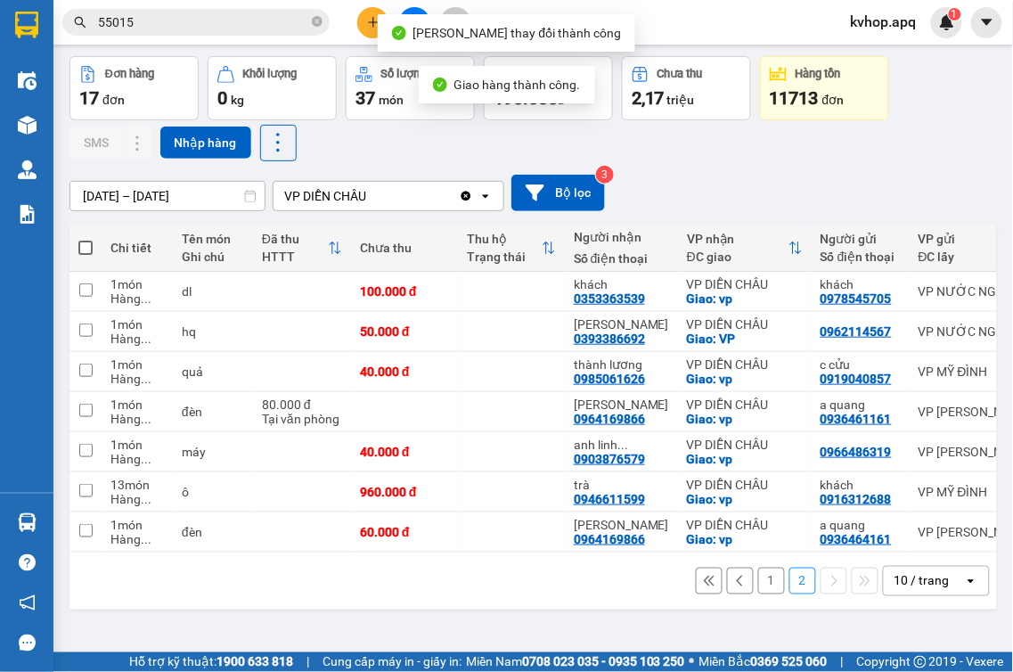
click at [769, 593] on button "1" at bounding box center [771, 581] width 27 height 27
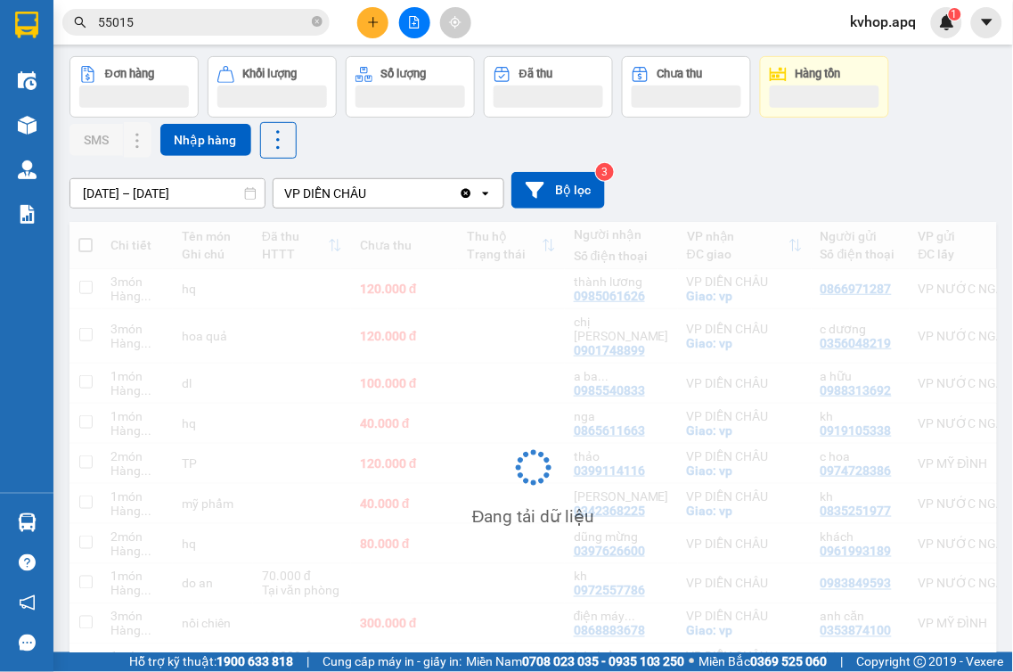
scroll to position [184, 0]
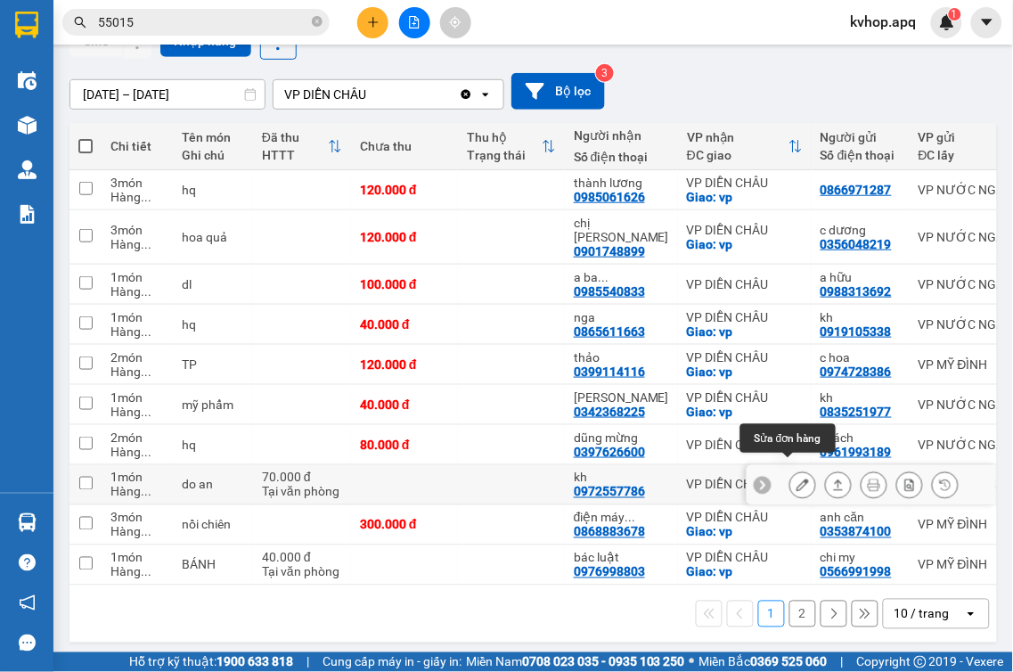
click at [797, 479] on icon at bounding box center [803, 485] width 12 height 12
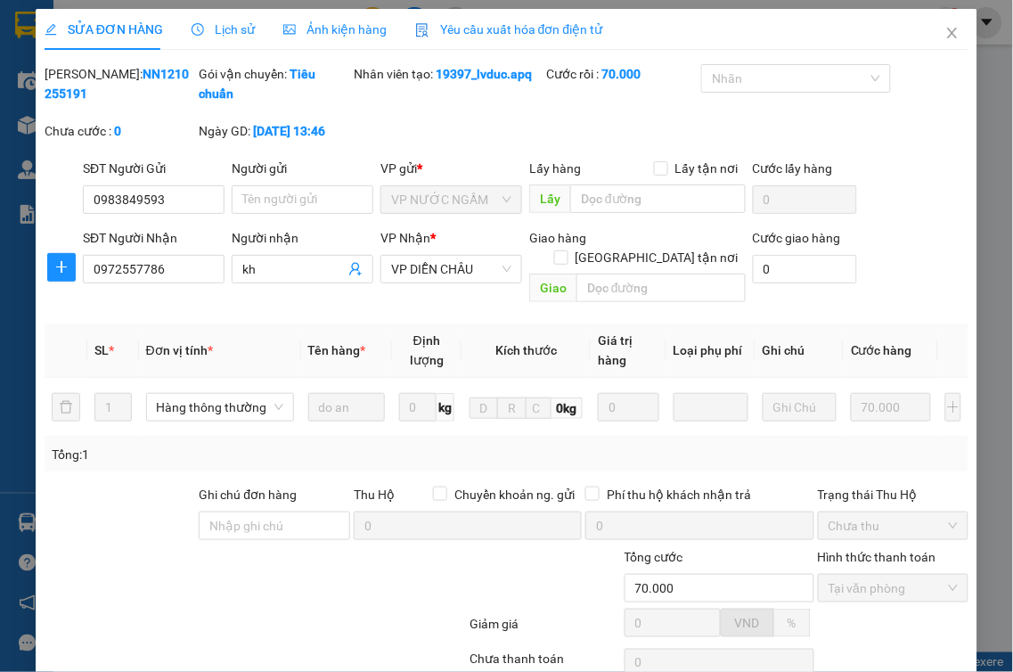
type input "0983849593"
type input "0972557786"
type input "kh"
type input "70.000"
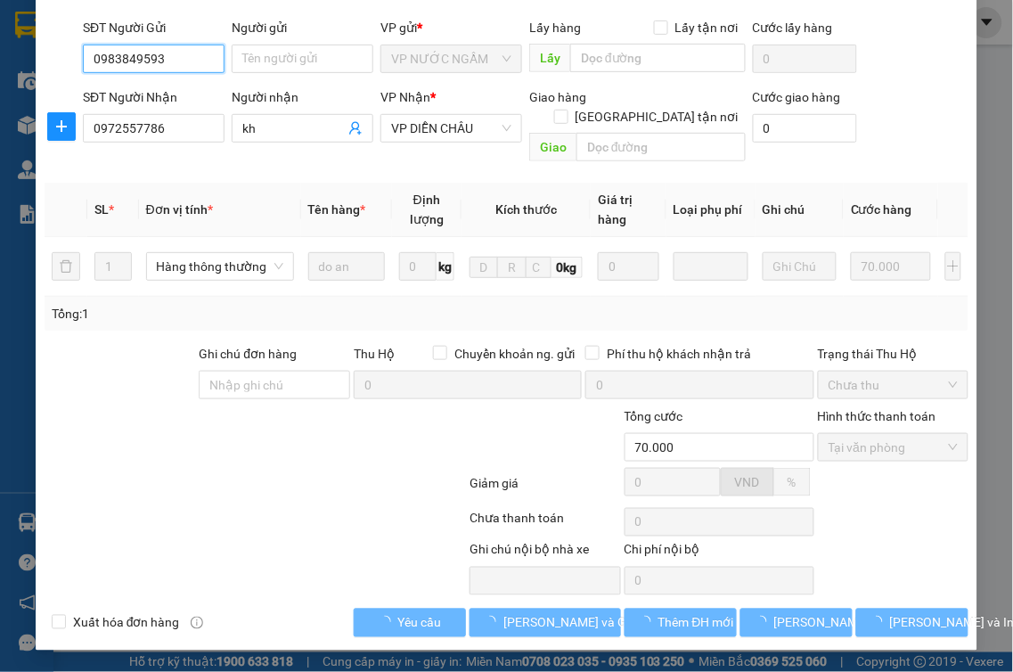
scroll to position [140, 0]
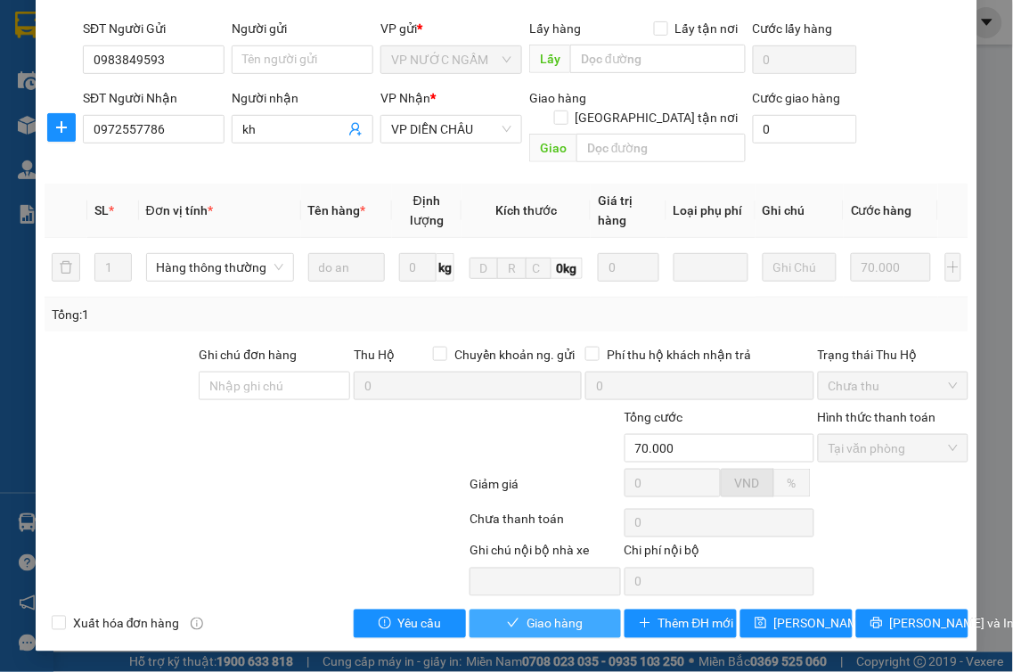
click at [555, 620] on span "Giao hàng" at bounding box center [555, 624] width 57 height 20
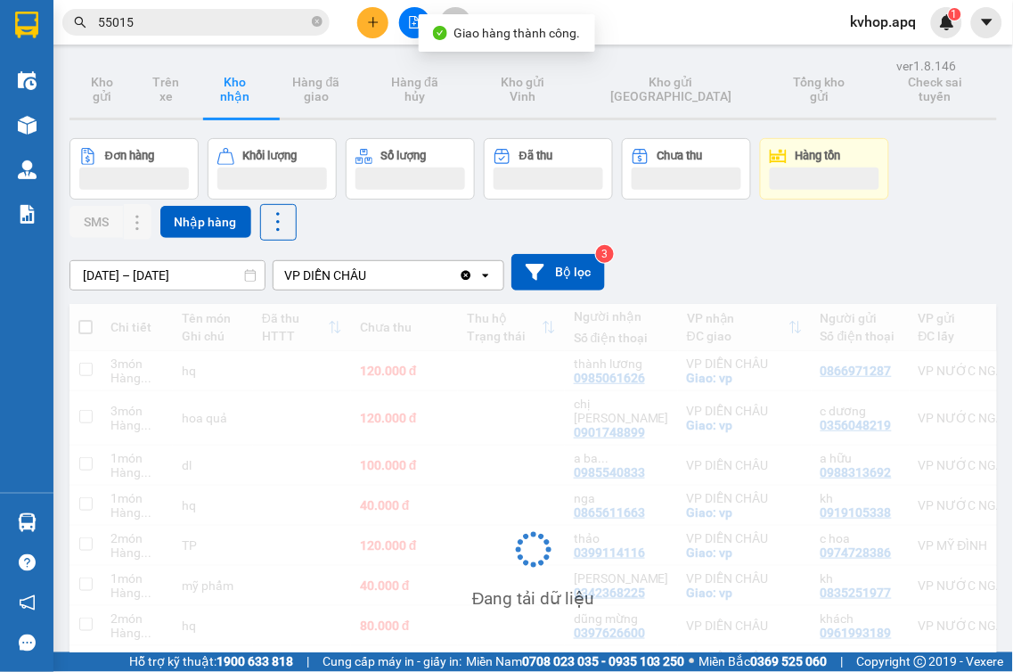
scroll to position [181, 0]
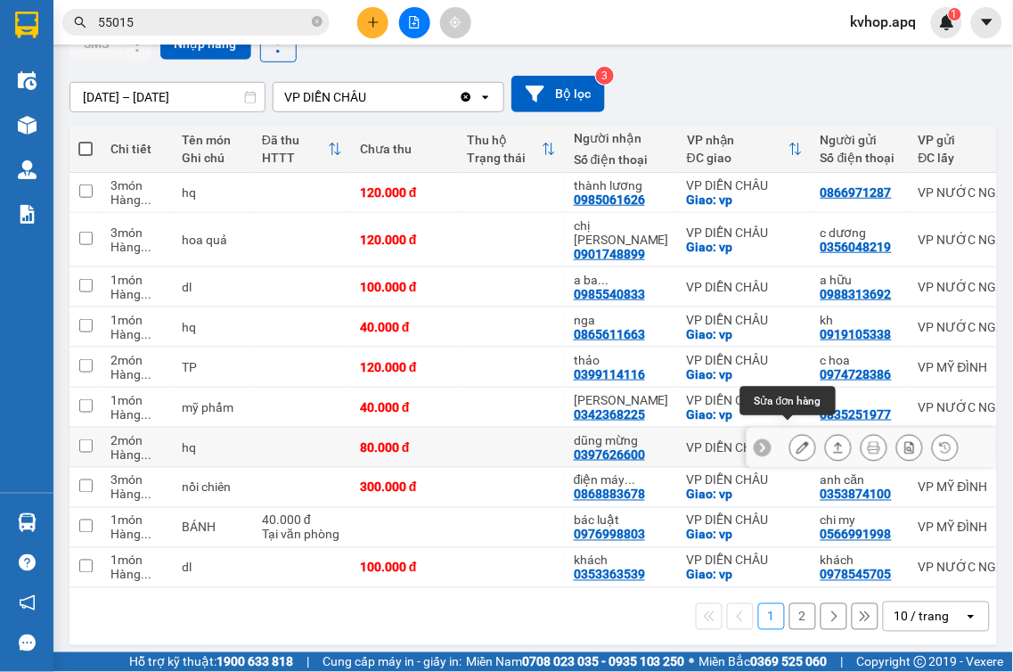
click at [797, 441] on icon at bounding box center [803, 447] width 12 height 12
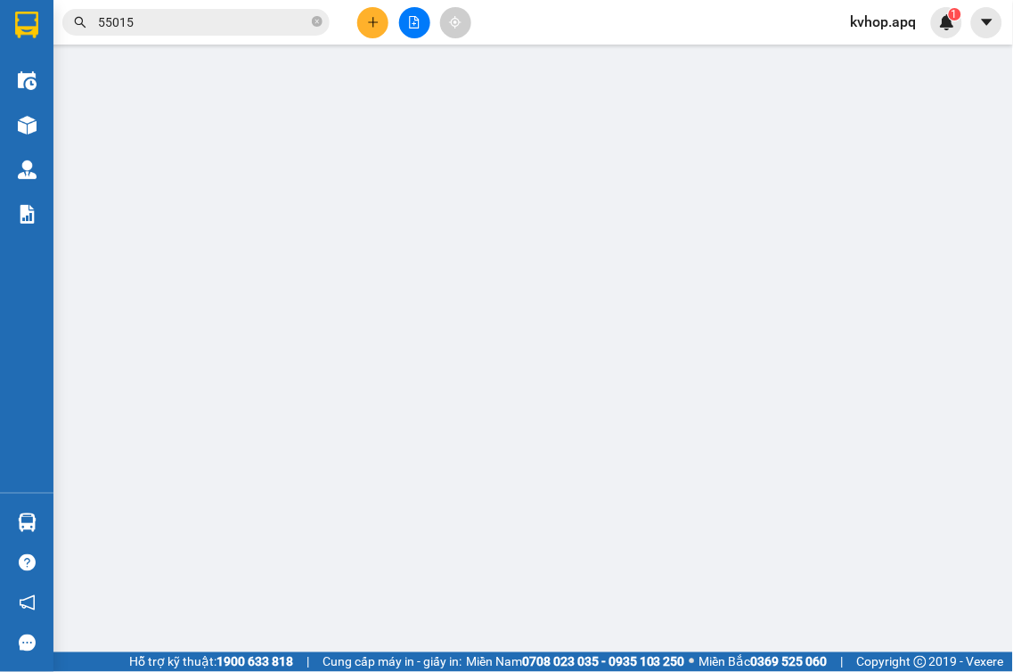
type input "0961993189"
type input "khách"
type input "0397626600"
type input "dũng mừng"
type input "80.000"
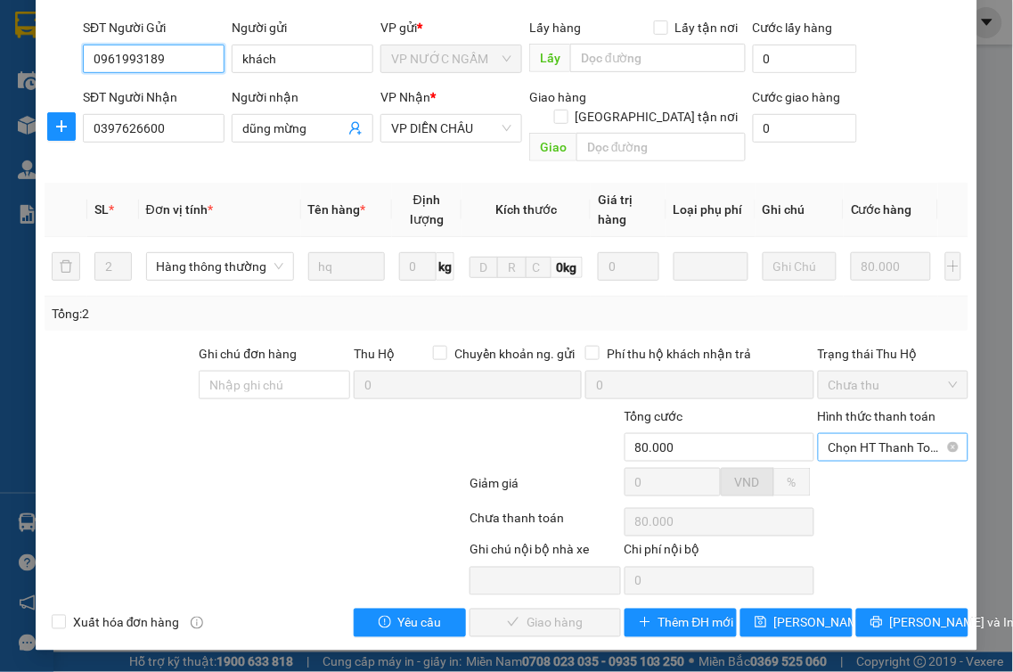
scroll to position [140, 0]
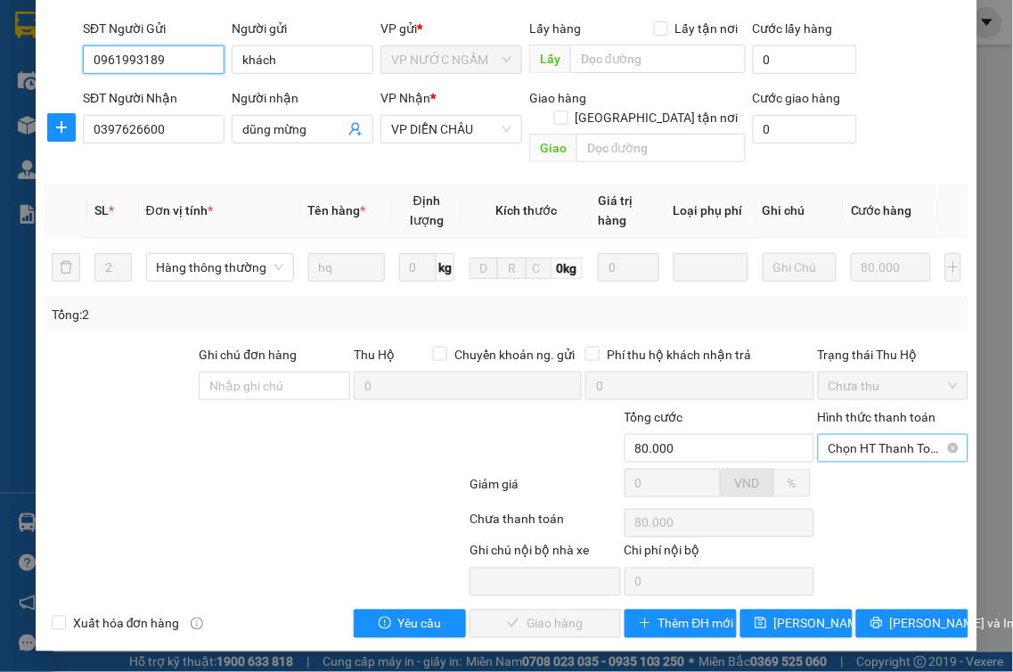
click at [891, 449] on span "Chọn HT Thanh Toán" at bounding box center [894, 448] width 130 height 27
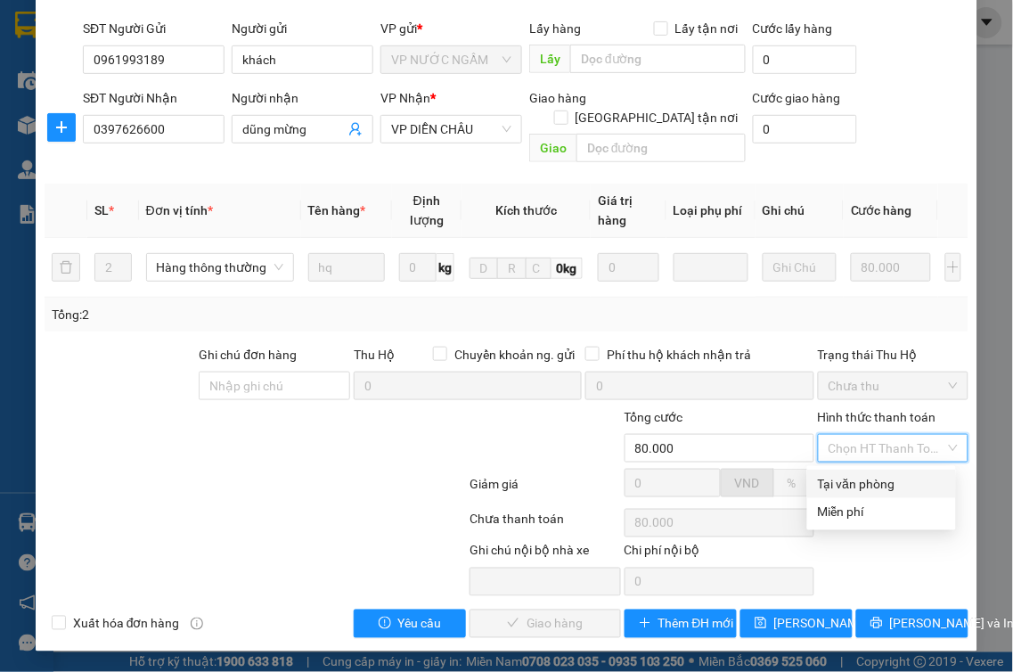
drag, startPoint x: 861, startPoint y: 468, endPoint x: 856, endPoint y: 479, distance: 12.8
click at [858, 474] on div "Tại văn phòng" at bounding box center [881, 484] width 149 height 29
type input "0"
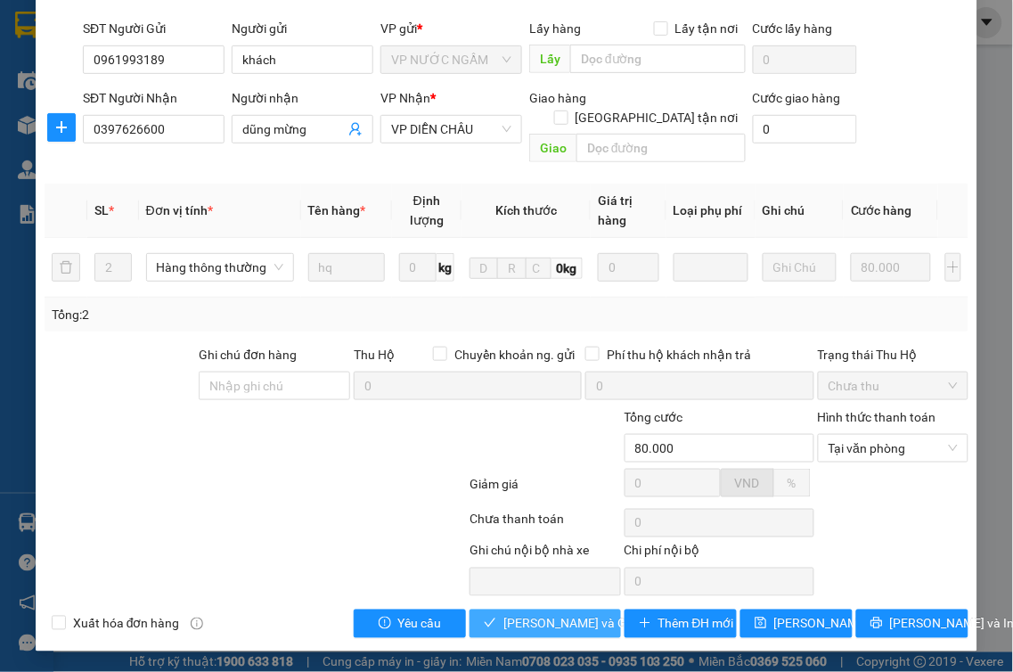
click at [577, 615] on span "[PERSON_NAME] và Giao hàng" at bounding box center [588, 624] width 171 height 20
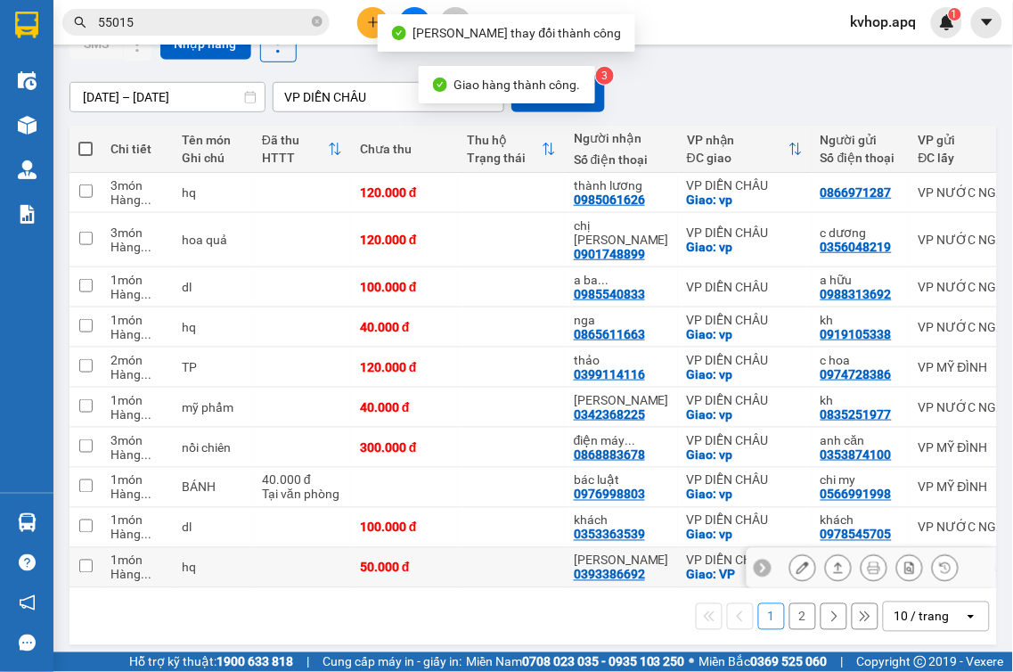
scroll to position [184, 0]
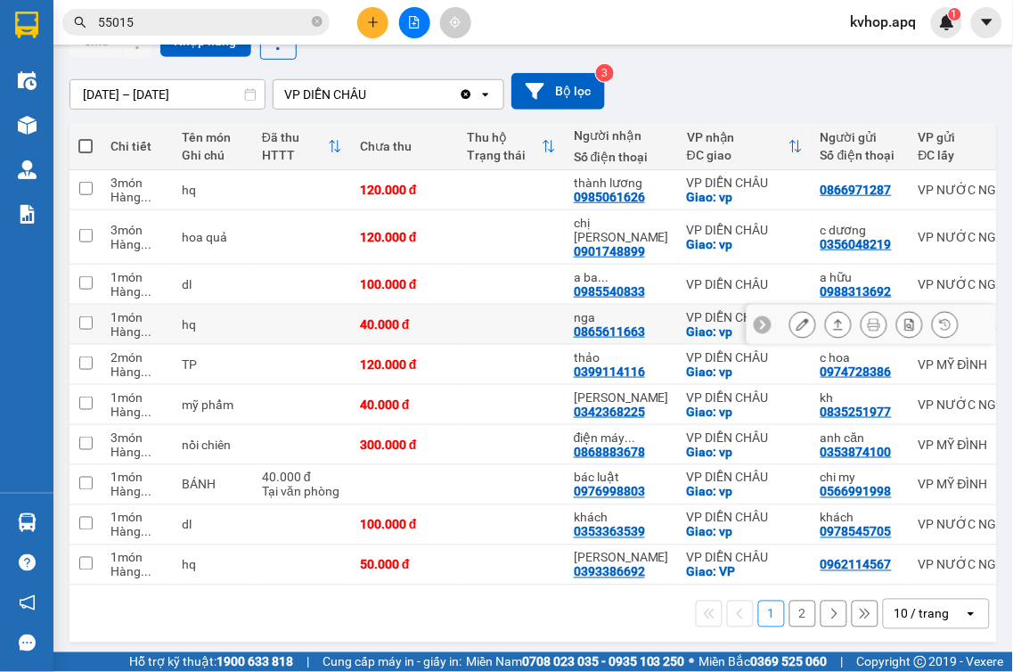
click at [790, 316] on button at bounding box center [802, 324] width 25 height 31
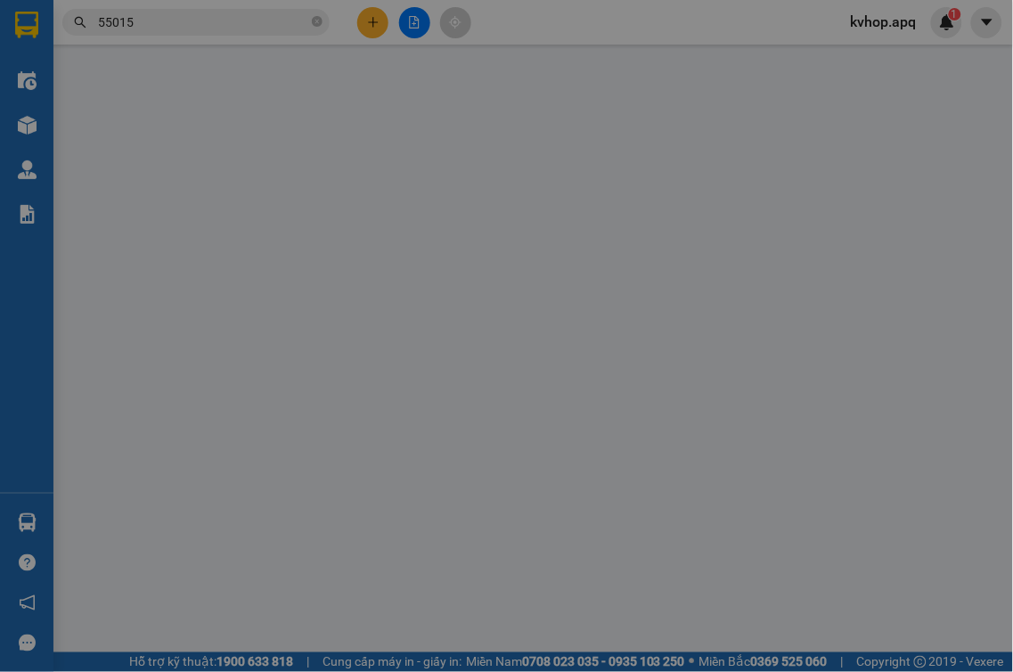
type input "0919105338"
type input "kh"
type input "0865611663"
type input "nga"
checkbox input "true"
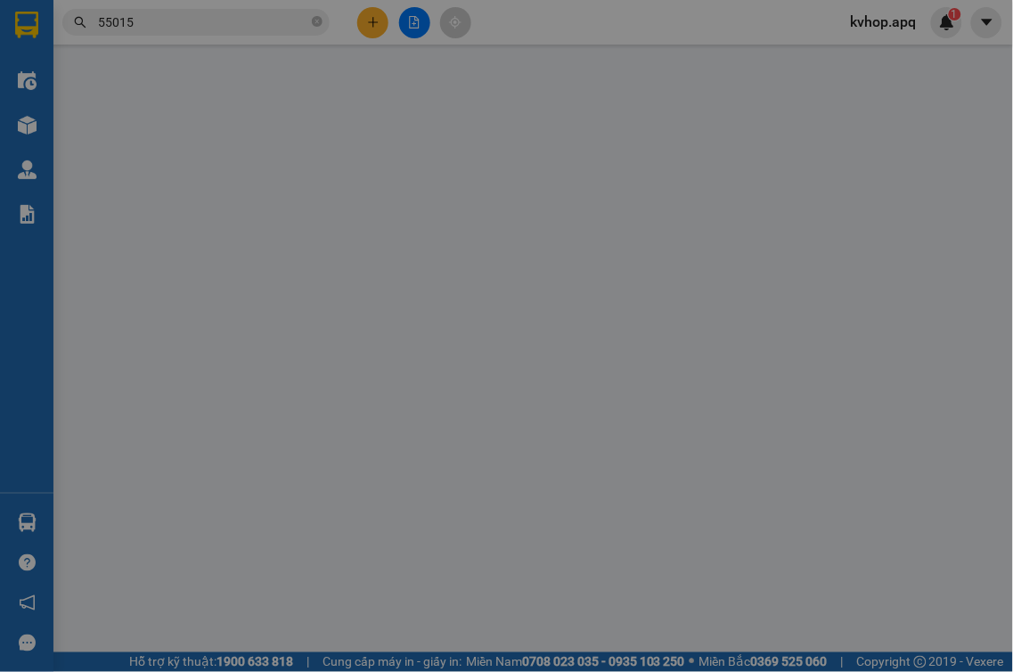
type input "vp"
type input "40.000"
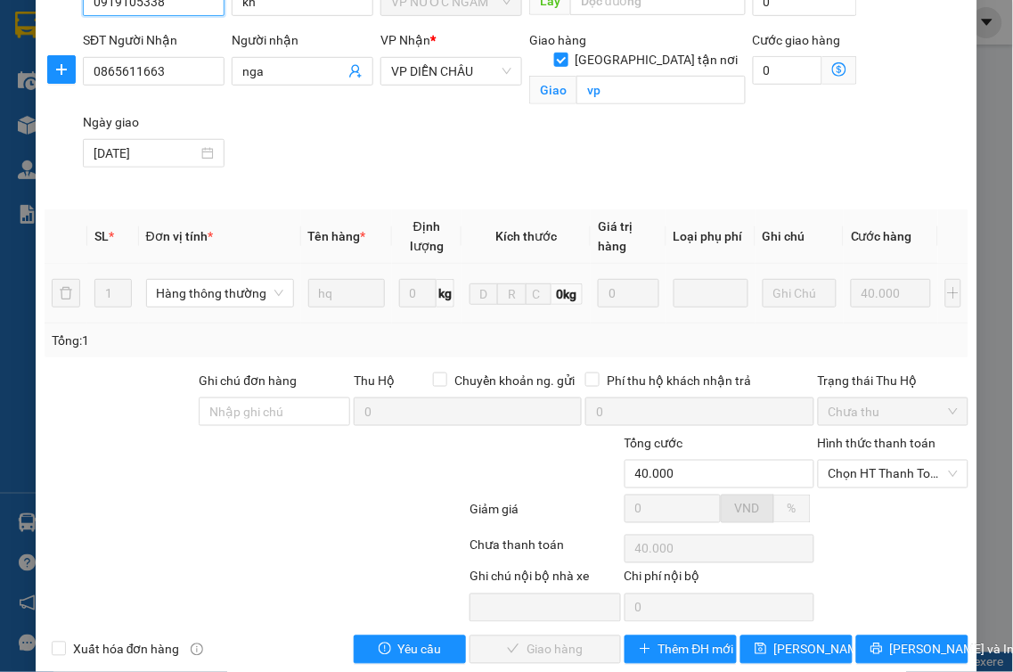
scroll to position [225, 0]
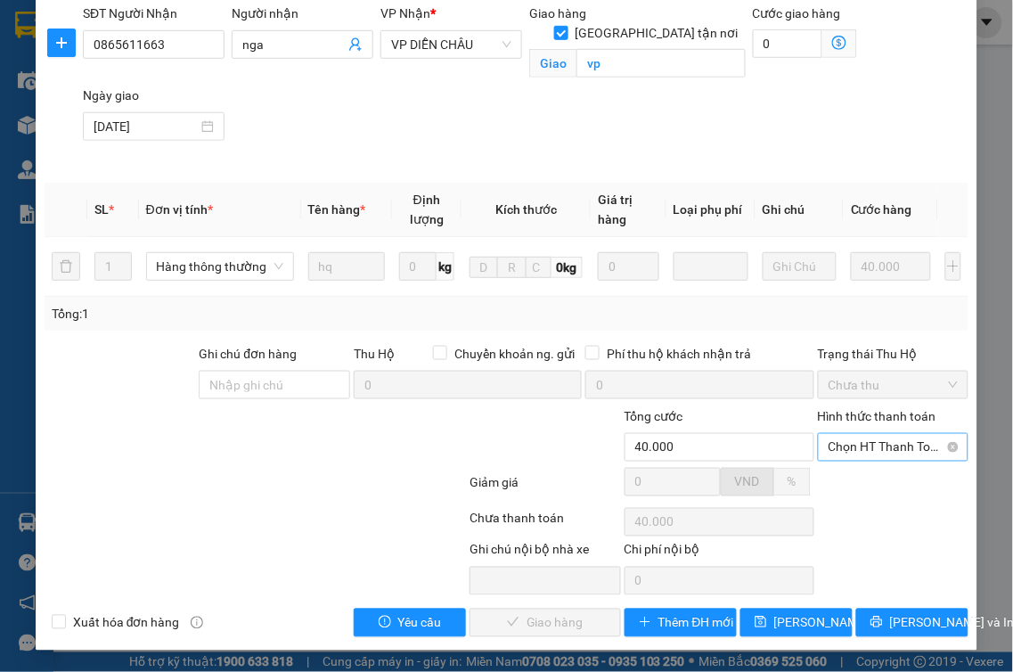
click at [883, 455] on span "Chọn HT Thanh Toán" at bounding box center [894, 447] width 130 height 27
click at [851, 479] on div "Tại văn phòng" at bounding box center [881, 483] width 127 height 20
type input "0"
click at [550, 625] on span "[PERSON_NAME] và Giao hàng" at bounding box center [588, 623] width 171 height 20
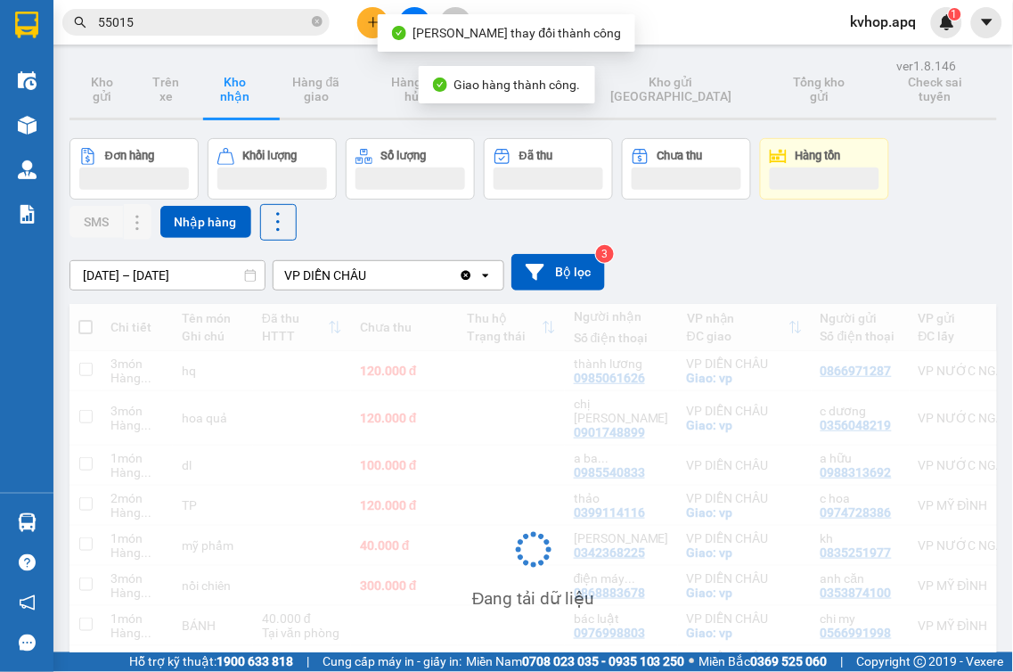
scroll to position [181, 0]
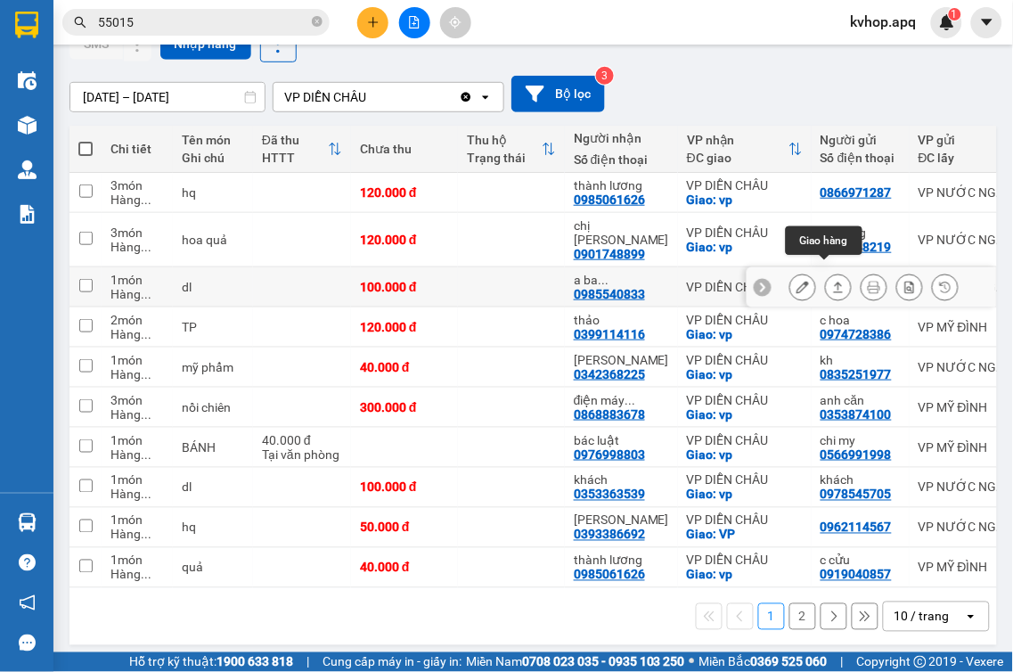
click at [797, 281] on icon at bounding box center [803, 287] width 12 height 12
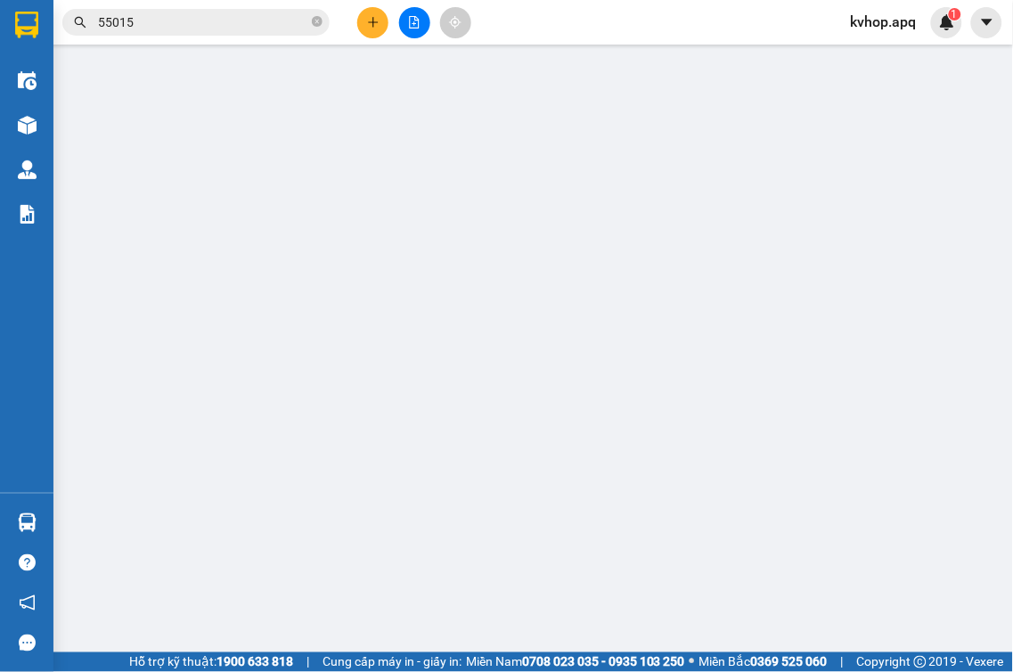
type input "0988313692"
type input "a hữu"
type input "0985540833"
type input "a ba 0377959681"
type input "100.000"
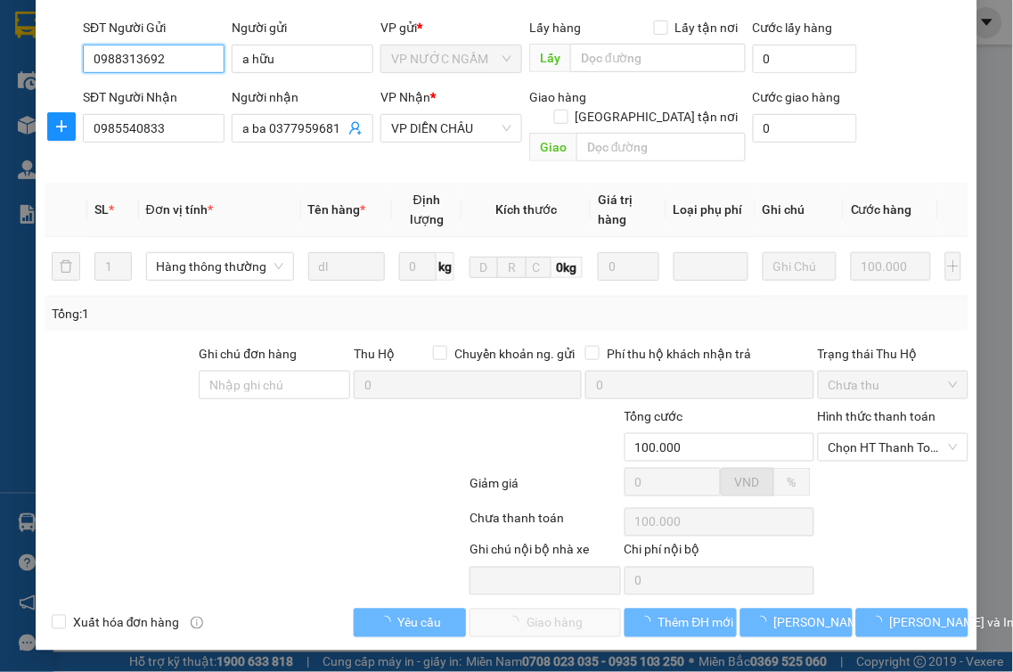
scroll to position [140, 0]
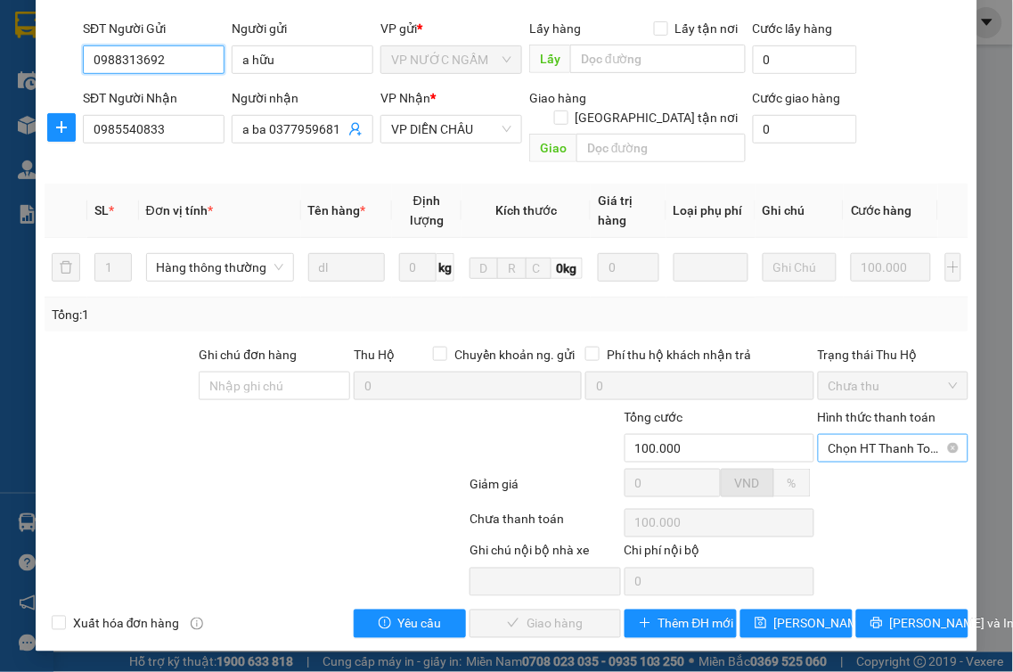
drag, startPoint x: 844, startPoint y: 447, endPoint x: 851, endPoint y: 464, distance: 18.4
click at [844, 448] on span "Chọn HT Thanh Toán" at bounding box center [894, 448] width 130 height 27
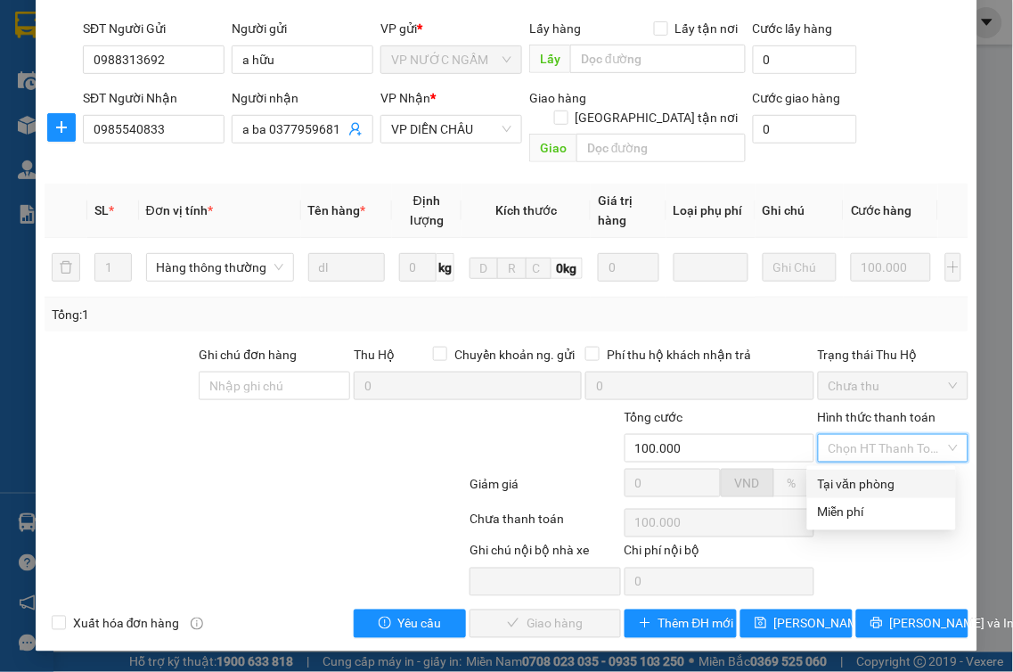
click at [865, 479] on div "Tại văn phòng" at bounding box center [881, 484] width 127 height 20
type input "0"
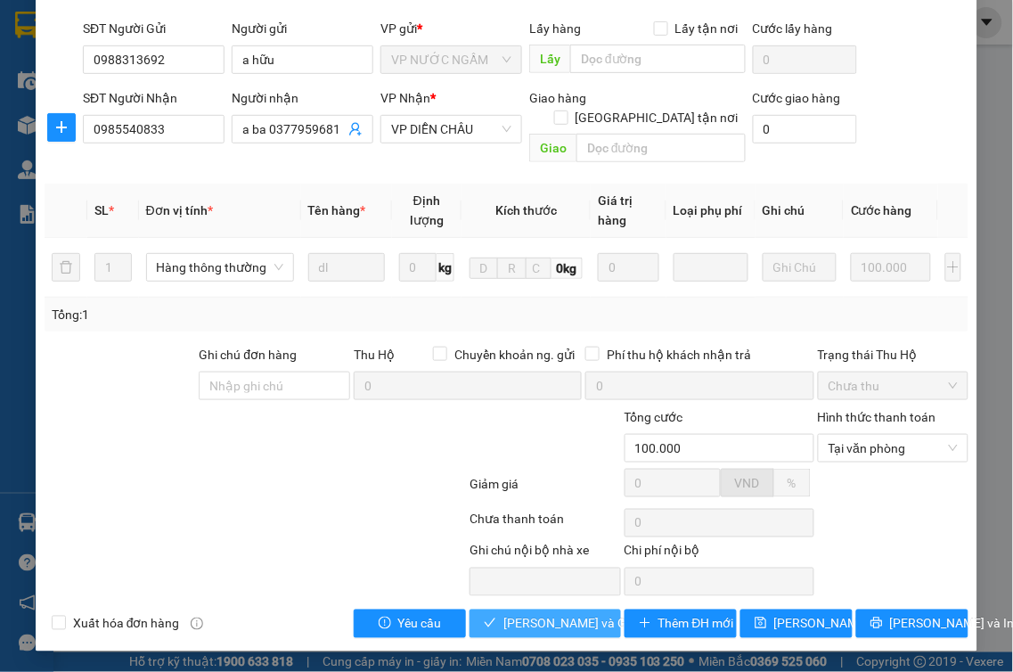
click at [528, 618] on span "[PERSON_NAME] và Giao hàng" at bounding box center [588, 624] width 171 height 20
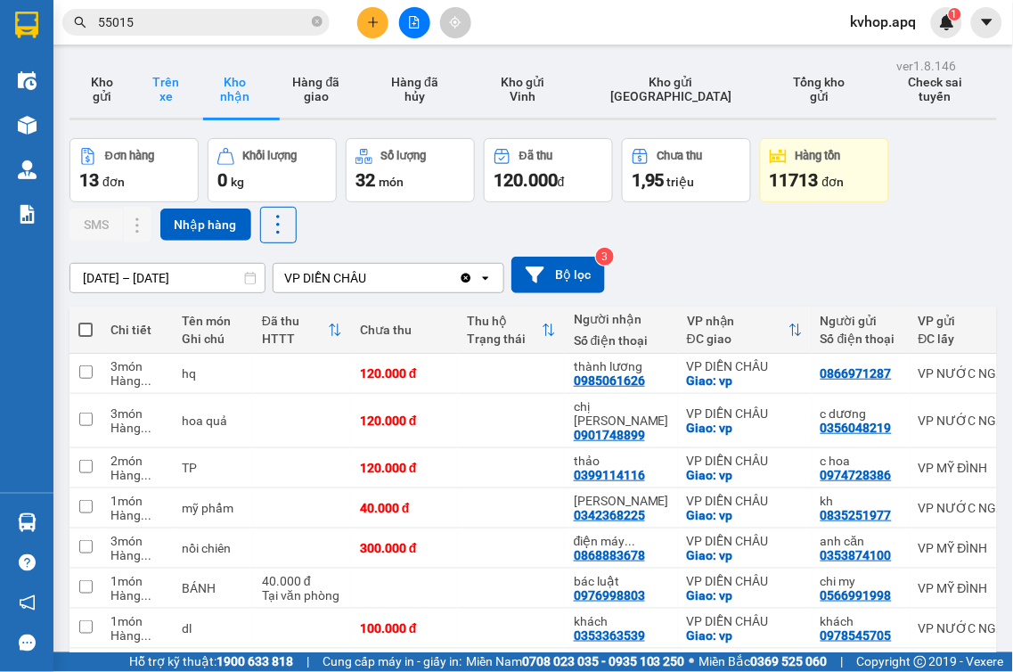
click at [161, 85] on button "Trên xe" at bounding box center [166, 89] width 64 height 57
type input "[DATE] – [DATE]"
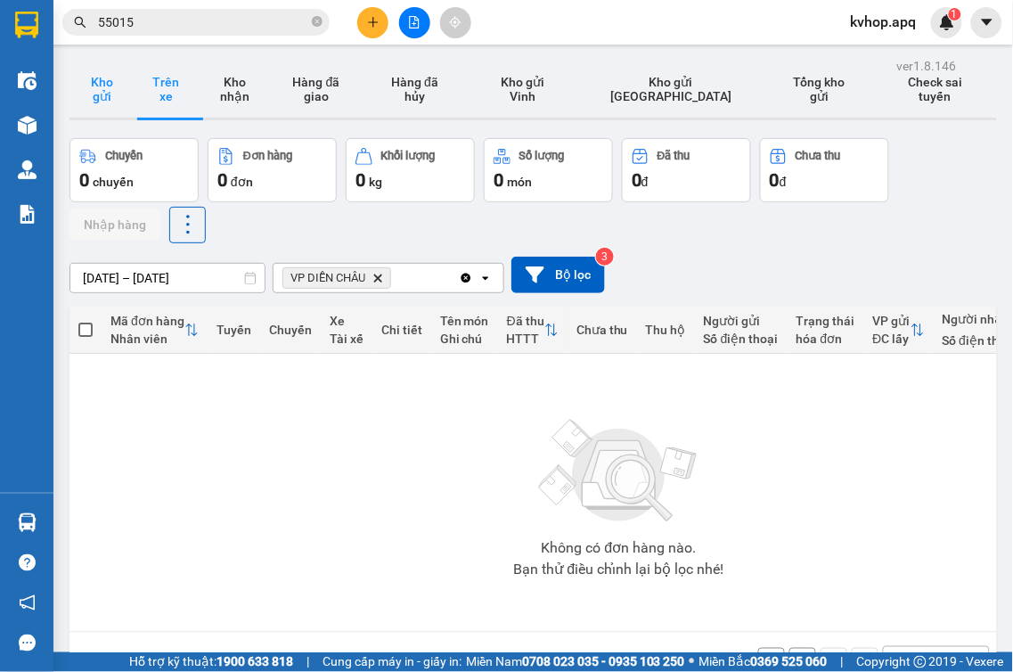
click at [87, 95] on button "Kho gửi" at bounding box center [102, 89] width 64 height 57
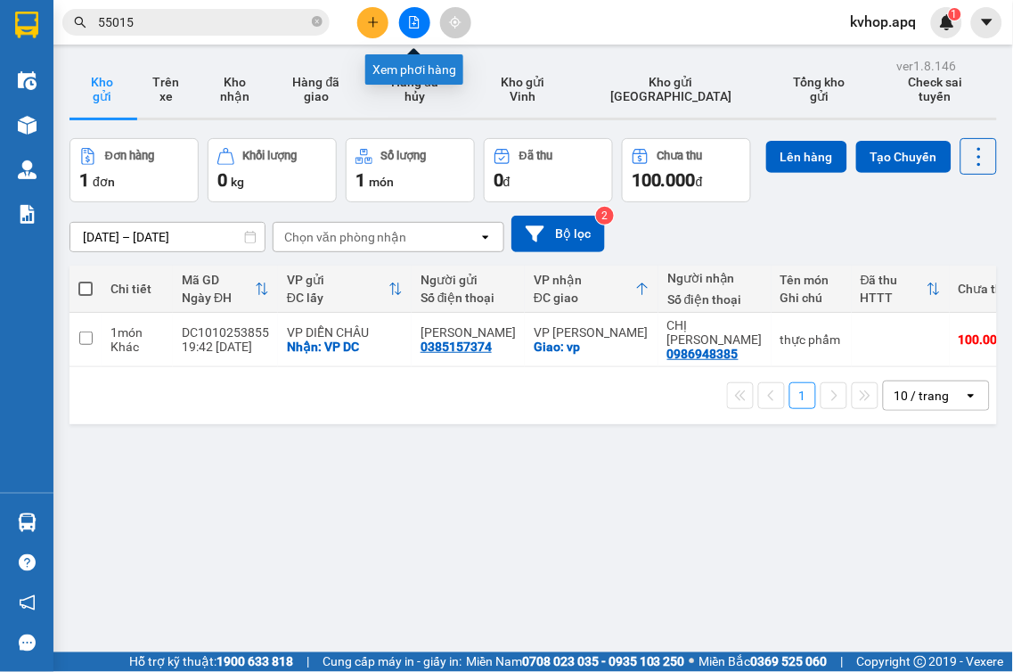
click at [419, 31] on button at bounding box center [414, 22] width 31 height 31
click at [165, 100] on button "Trên xe" at bounding box center [166, 89] width 64 height 57
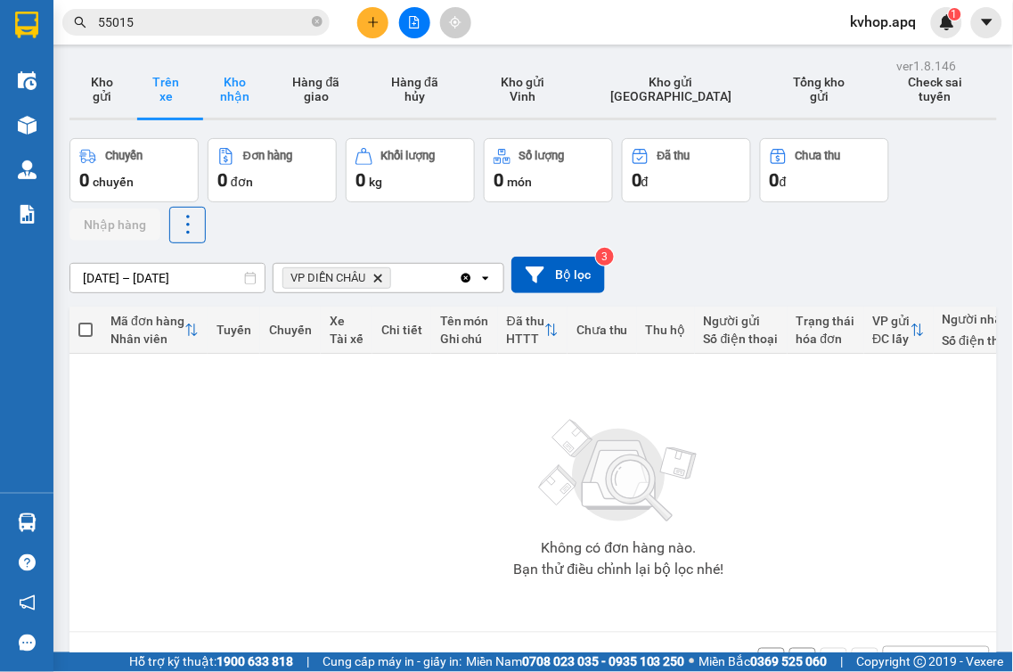
click at [243, 95] on button "Kho nhận" at bounding box center [234, 89] width 73 height 57
type input "[DATE] – [DATE]"
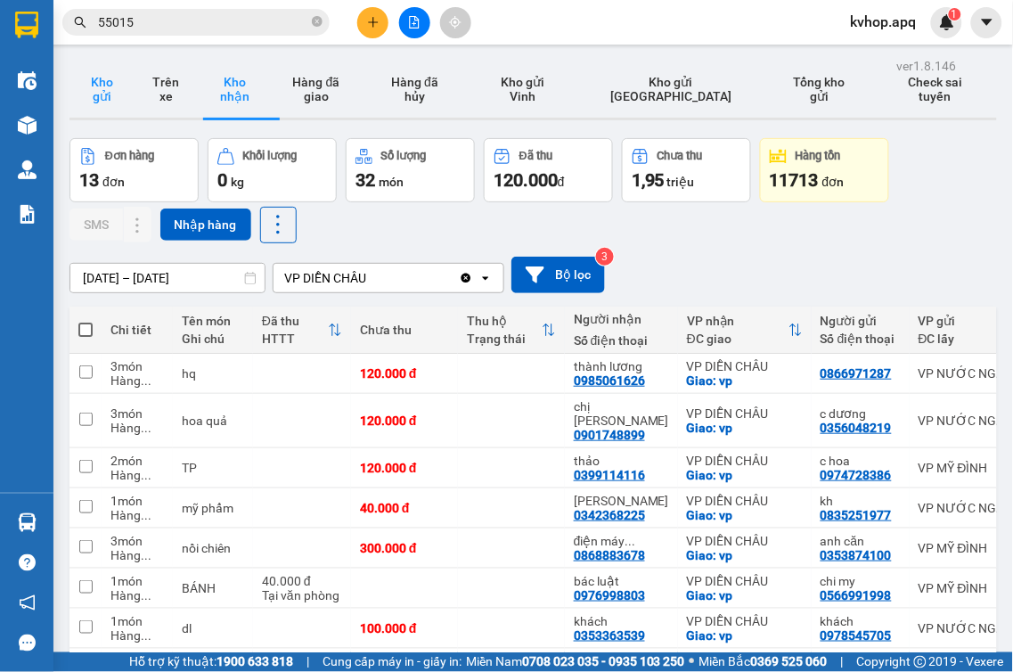
click at [116, 100] on button "Kho gửi" at bounding box center [102, 89] width 64 height 57
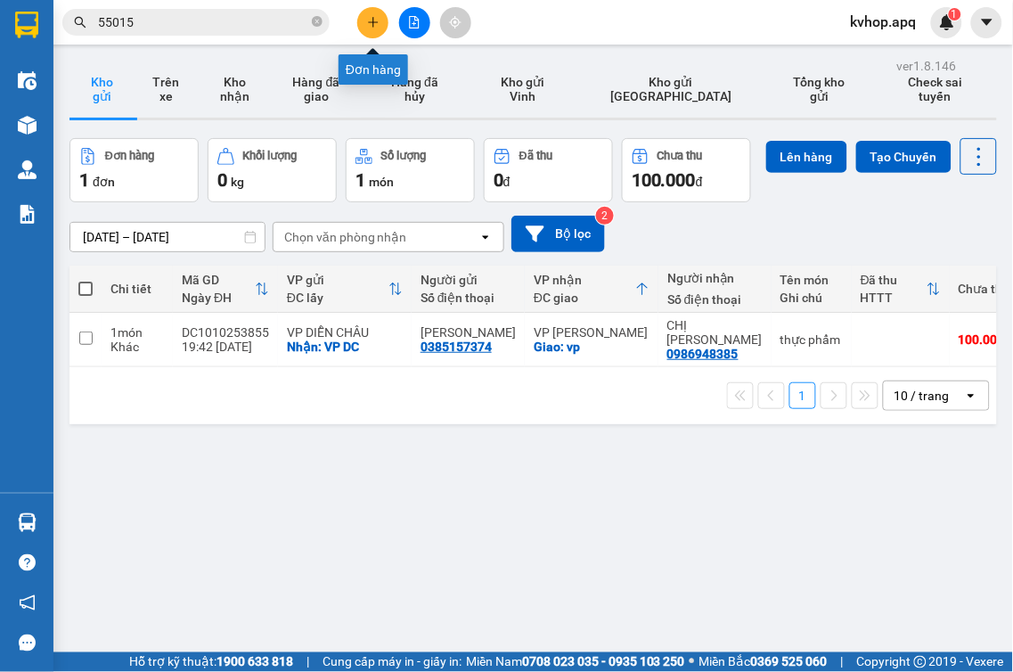
click at [377, 25] on icon "plus" at bounding box center [373, 22] width 12 height 12
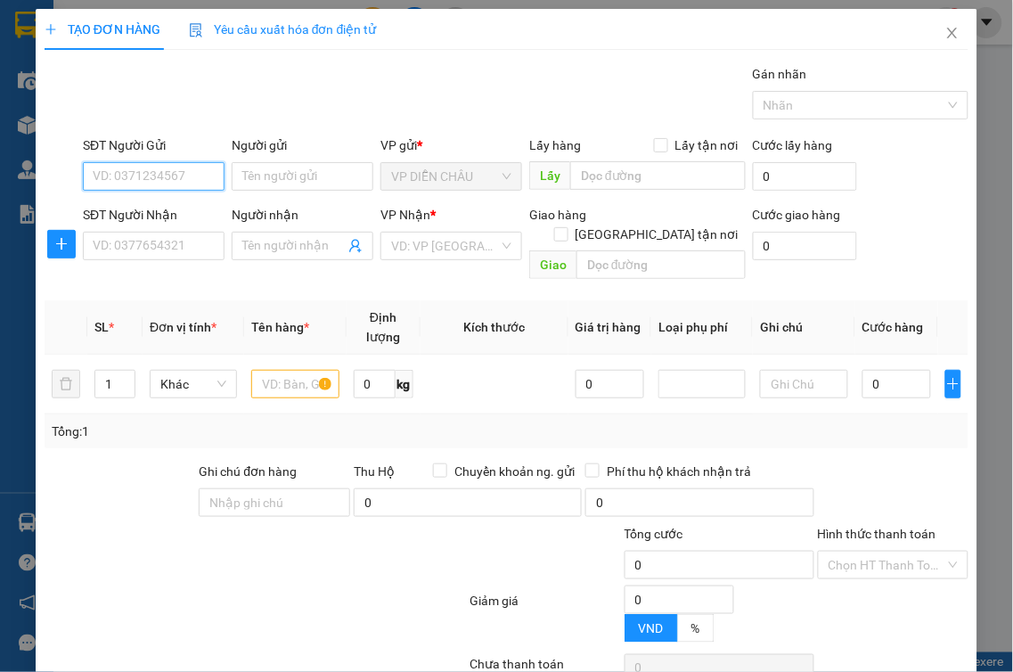
click at [188, 179] on input "SĐT Người Gửi" at bounding box center [154, 176] width 142 height 29
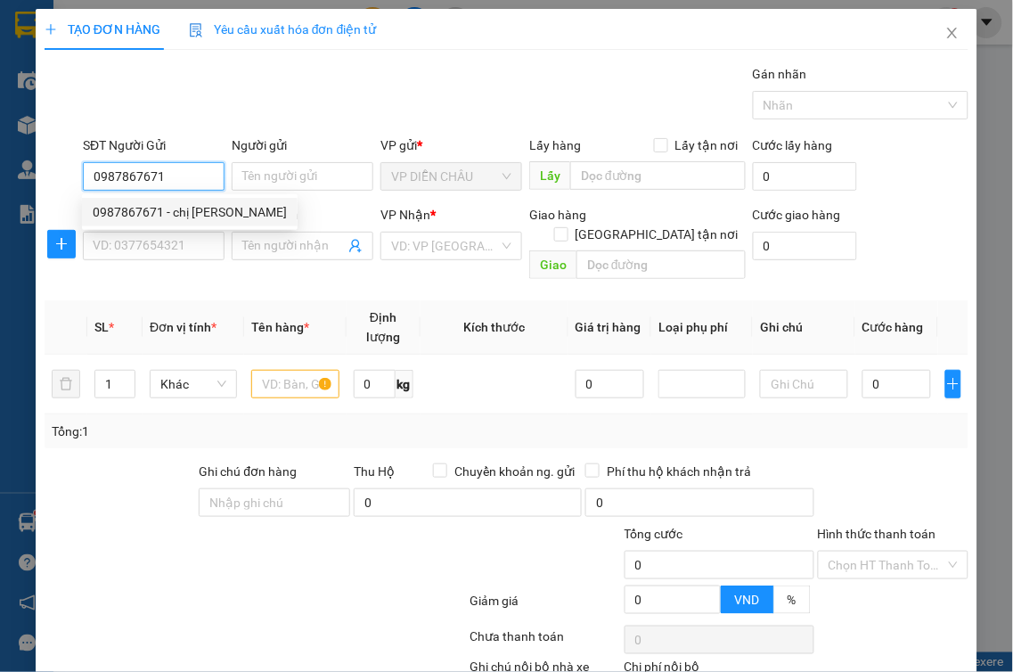
click at [182, 199] on div "0987867671 - chị [PERSON_NAME]" at bounding box center [190, 212] width 216 height 29
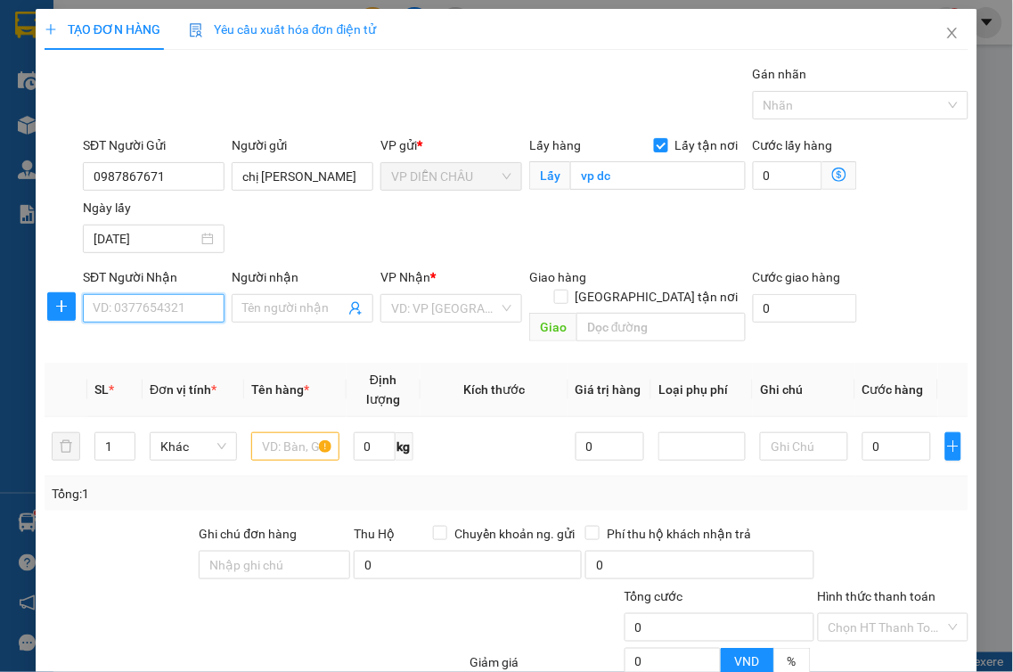
click at [173, 319] on input "SĐT Người Nhận" at bounding box center [154, 308] width 142 height 29
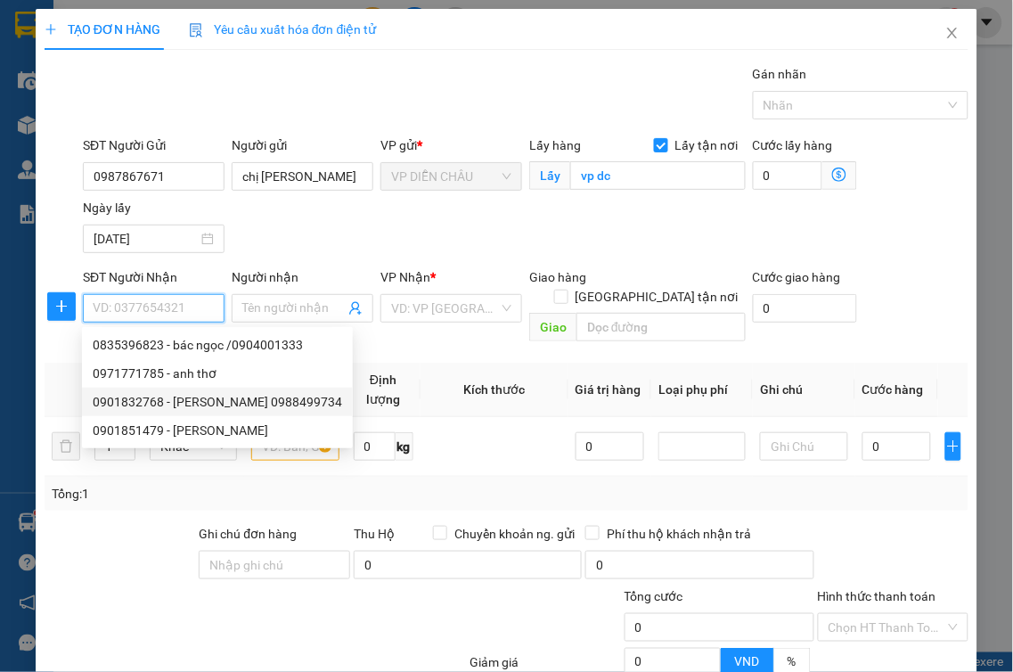
click at [212, 402] on div "0901832768 - [PERSON_NAME] 0988499734" at bounding box center [218, 402] width 250 height 20
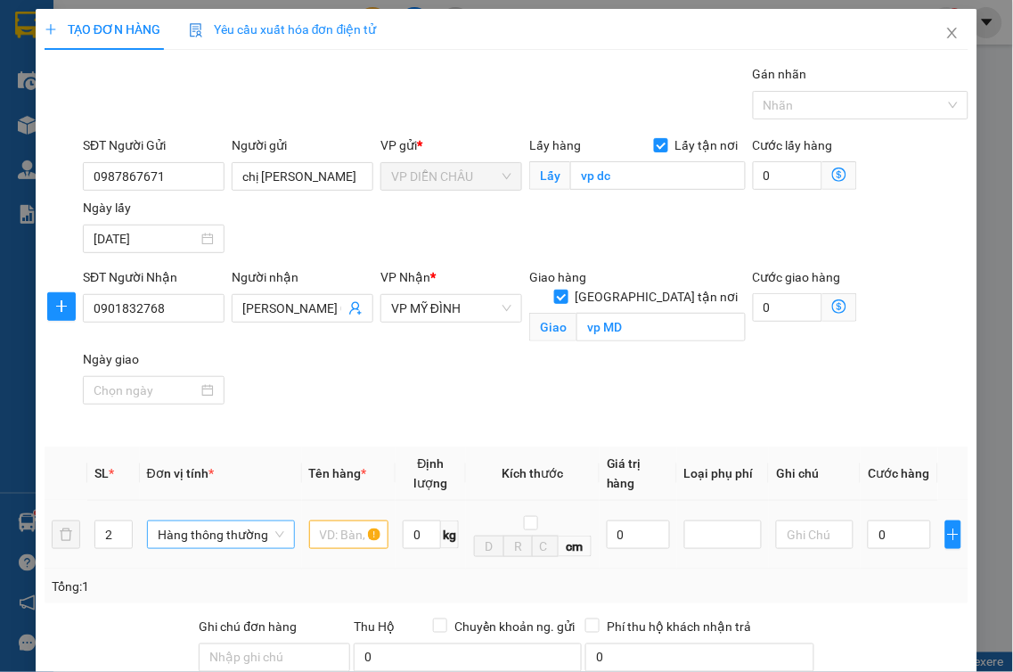
drag, startPoint x: 119, startPoint y: 506, endPoint x: 166, endPoint y: 500, distance: 46.8
click at [120, 526] on icon "up" at bounding box center [122, 529] width 6 height 6
click at [331, 520] on input "text" at bounding box center [348, 534] width 79 height 29
click at [868, 526] on input "0" at bounding box center [899, 534] width 63 height 29
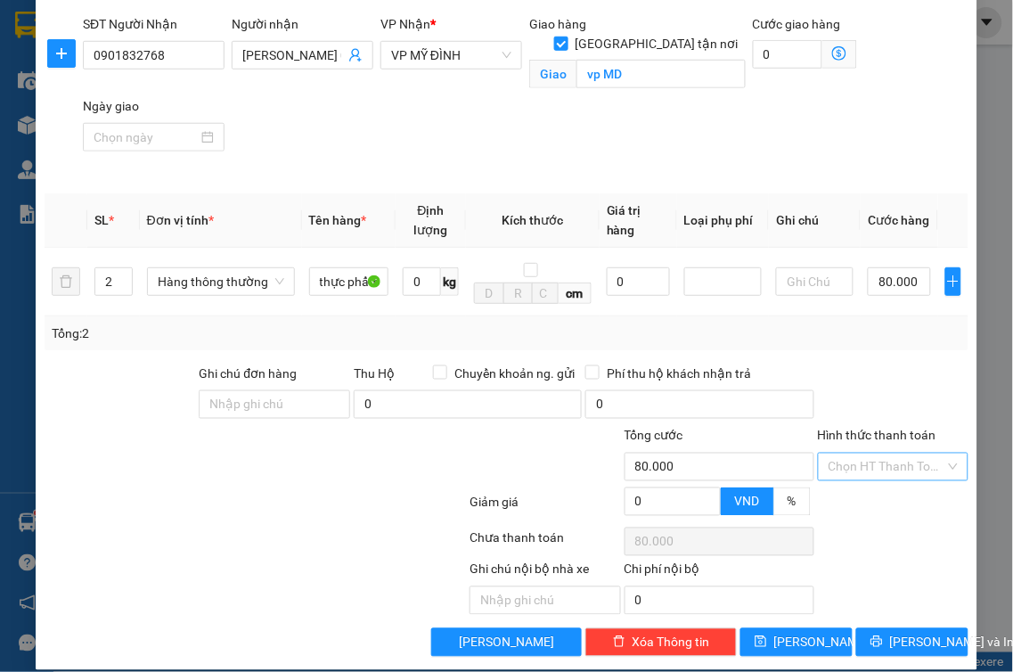
click at [888, 458] on input "Hình thức thanh toán" at bounding box center [888, 467] width 118 height 27
click at [858, 485] on div "Tại văn phòng" at bounding box center [881, 483] width 127 height 20
click at [873, 635] on icon "printer" at bounding box center [877, 641] width 12 height 12
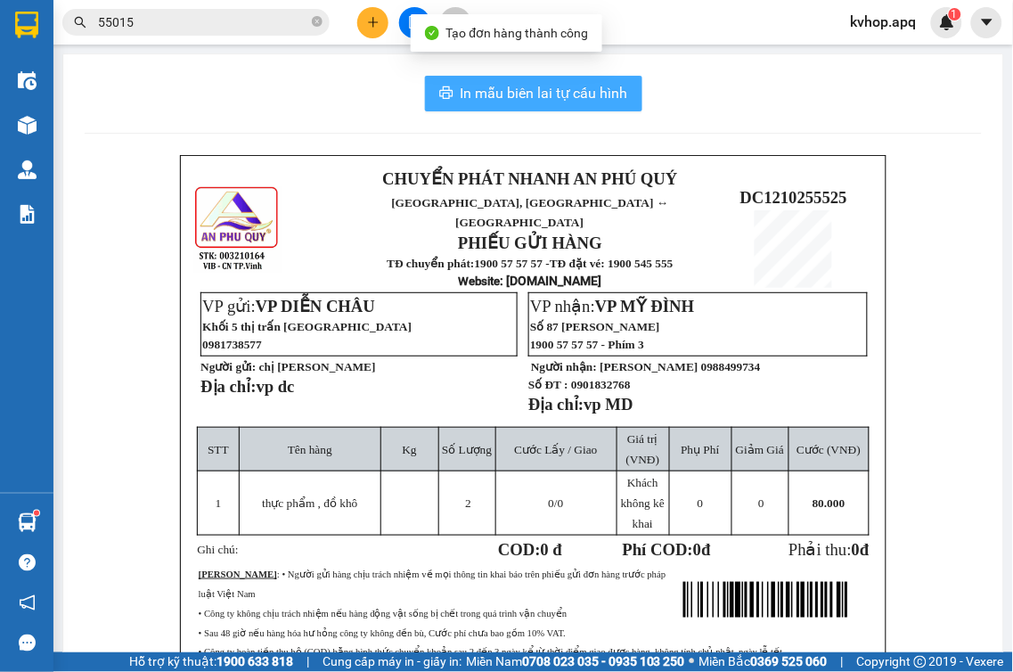
click at [572, 102] on span "In mẫu biên lai tự cấu hình" at bounding box center [545, 93] width 168 height 22
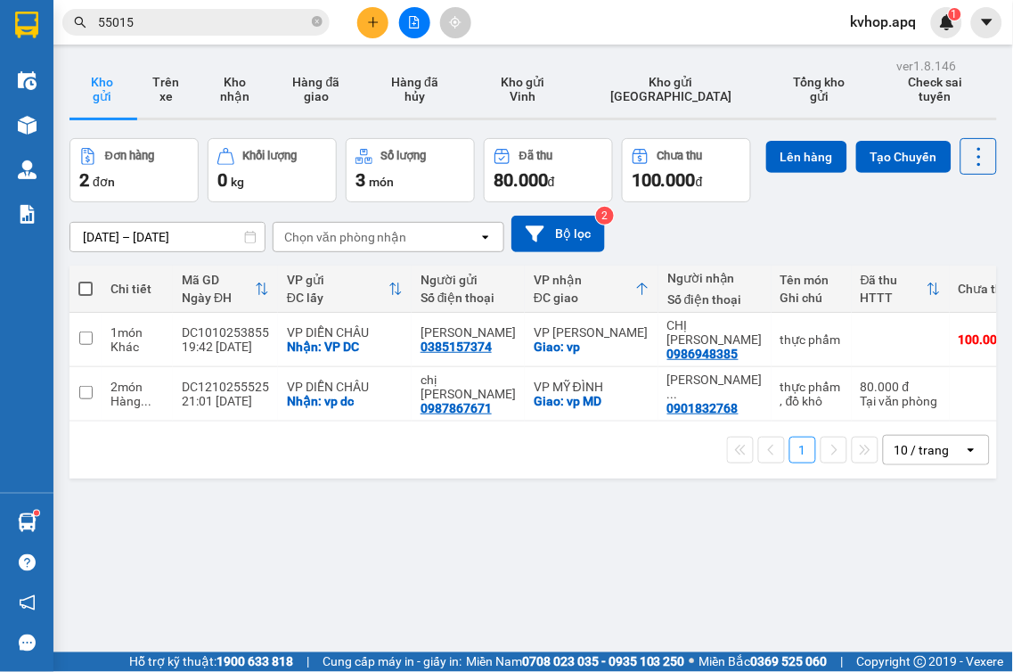
click at [891, 182] on div "Đơn hàng 2 đơn Khối lượng 0 kg Số lượng 3 món Đã thu 80.000 đ Chưa thu 100.000 …" at bounding box center [534, 170] width 928 height 64
click at [414, 29] on button at bounding box center [414, 22] width 31 height 31
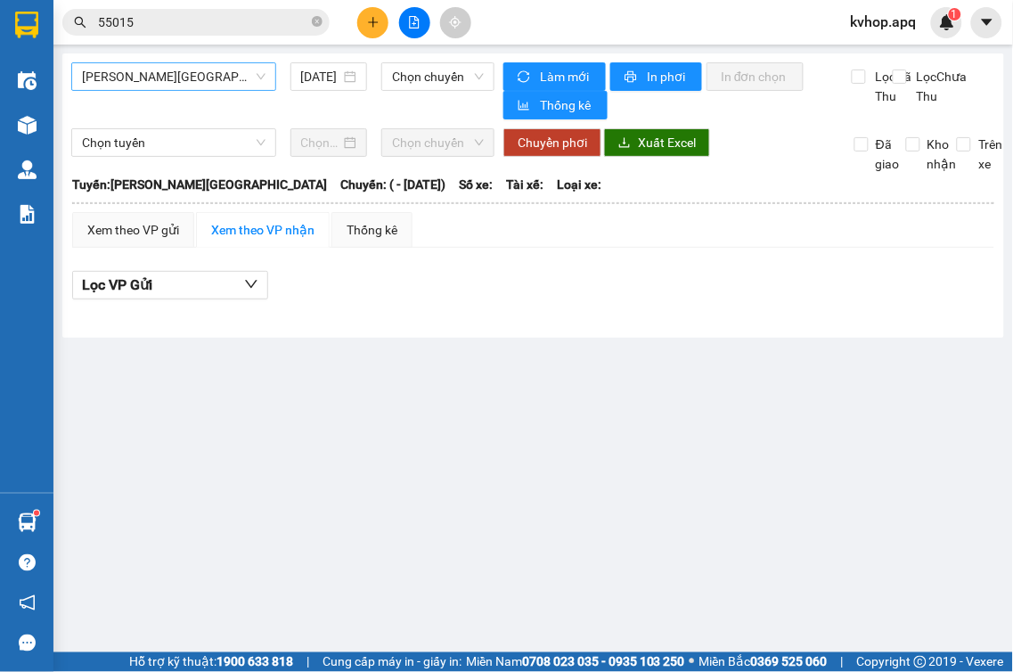
click at [188, 75] on span "[PERSON_NAME][GEOGRAPHIC_DATA]" at bounding box center [174, 76] width 184 height 27
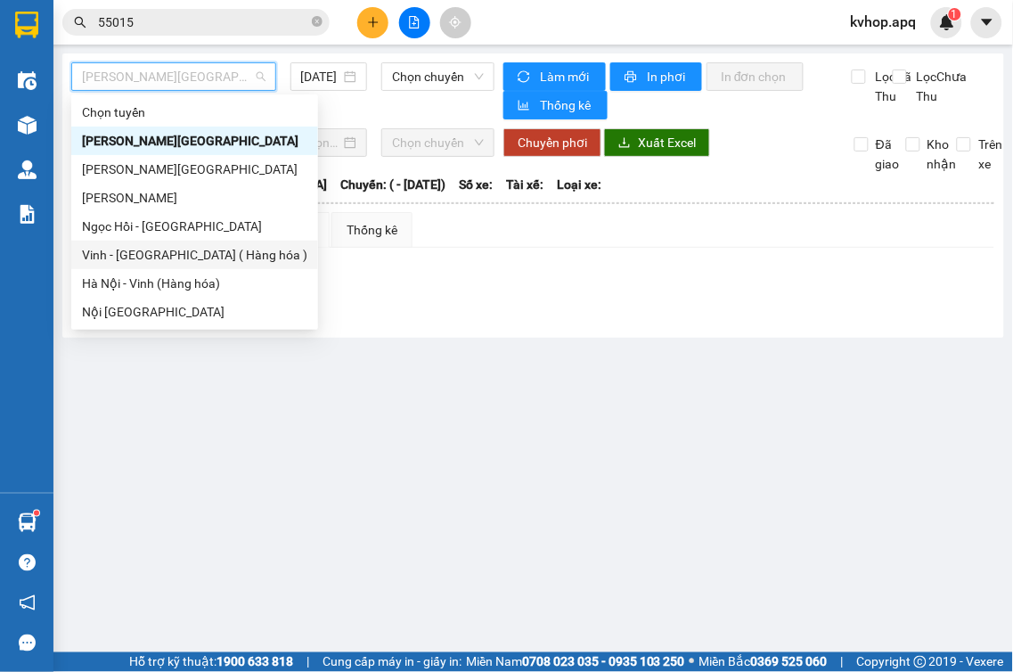
click at [190, 259] on div "Vinh - [GEOGRAPHIC_DATA] ( Hàng hóa )" at bounding box center [194, 255] width 225 height 20
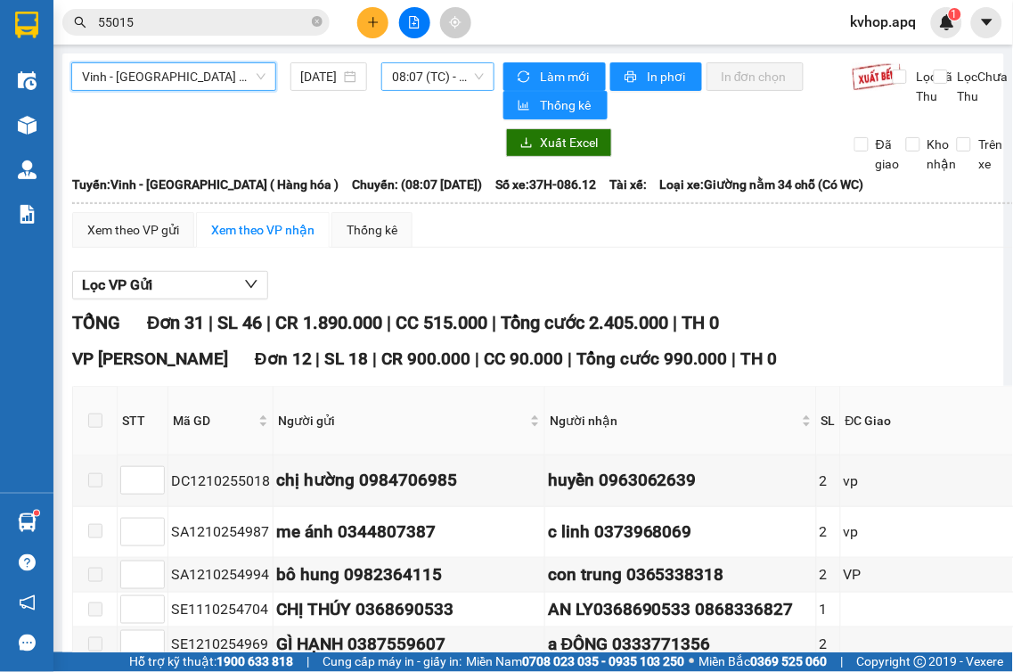
click at [439, 82] on span "08:07 (TC) - 37H-086.12" at bounding box center [438, 76] width 92 height 27
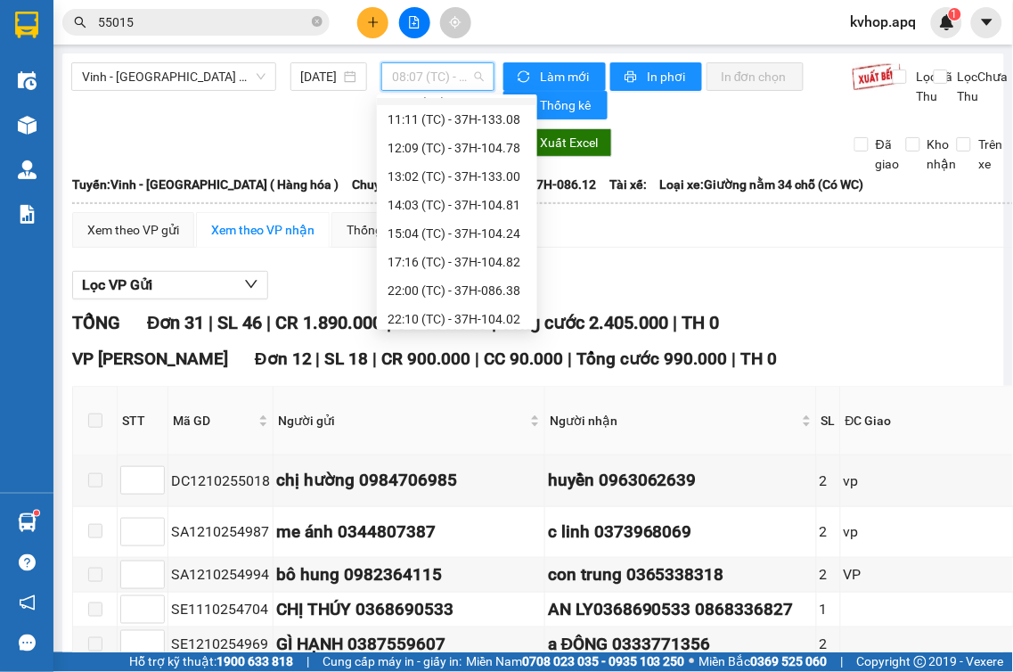
scroll to position [102, 0]
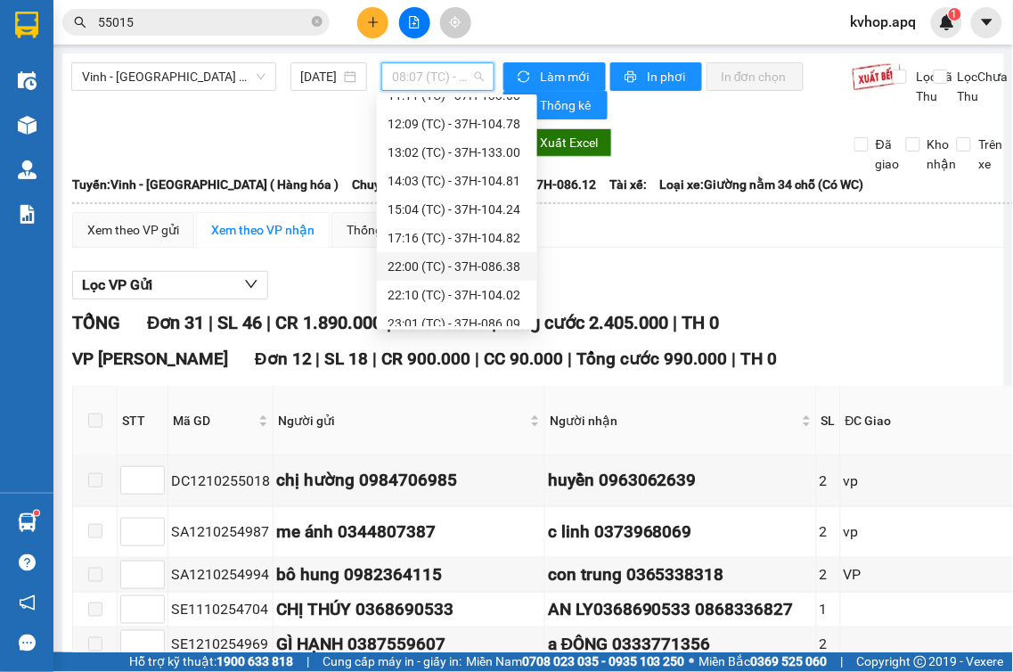
click at [487, 271] on div "22:00 (TC) - 37H-086.38" at bounding box center [457, 267] width 139 height 20
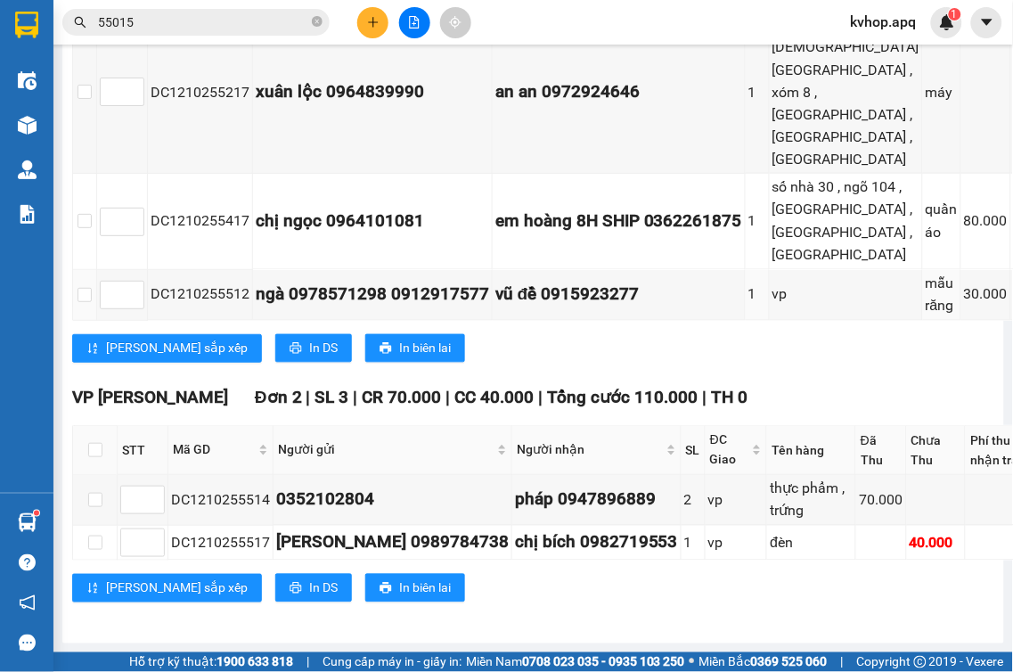
scroll to position [495, 0]
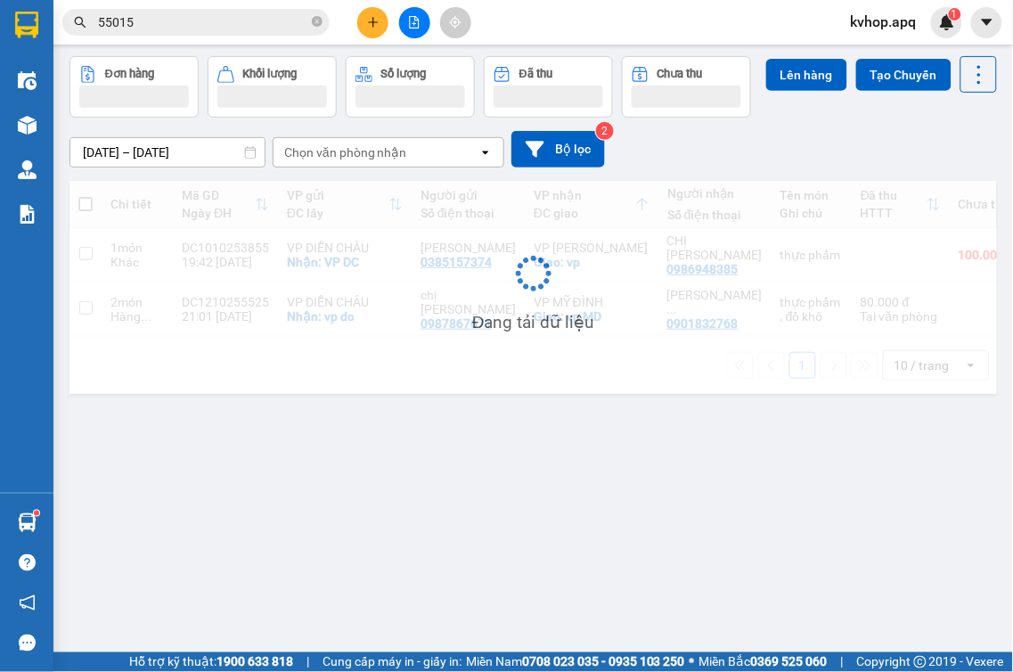
scroll to position [82, 0]
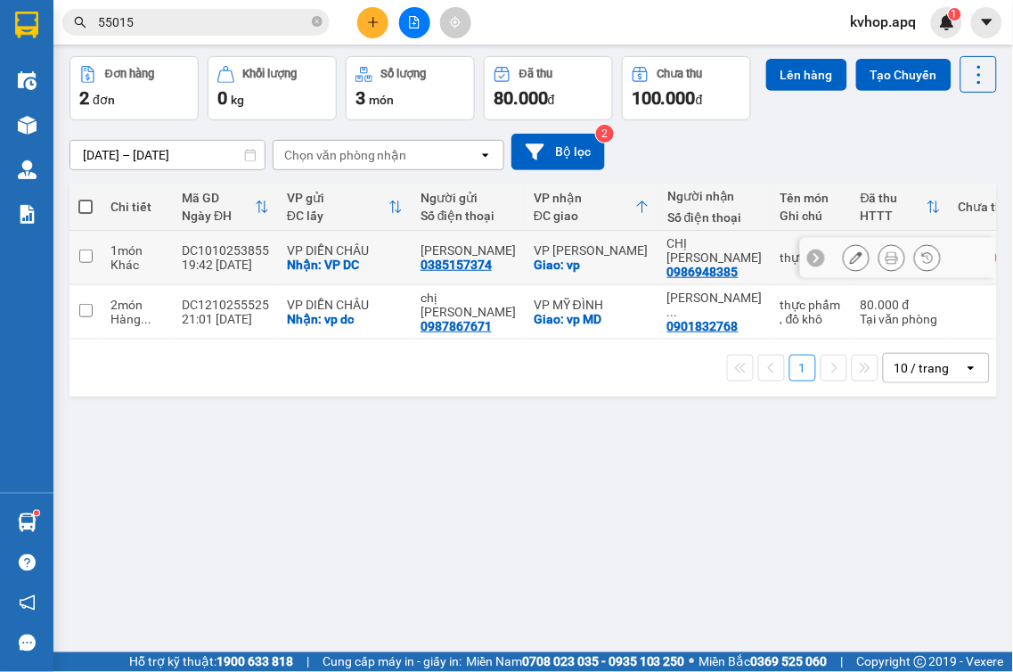
click at [81, 263] on input "checkbox" at bounding box center [85, 256] width 13 height 13
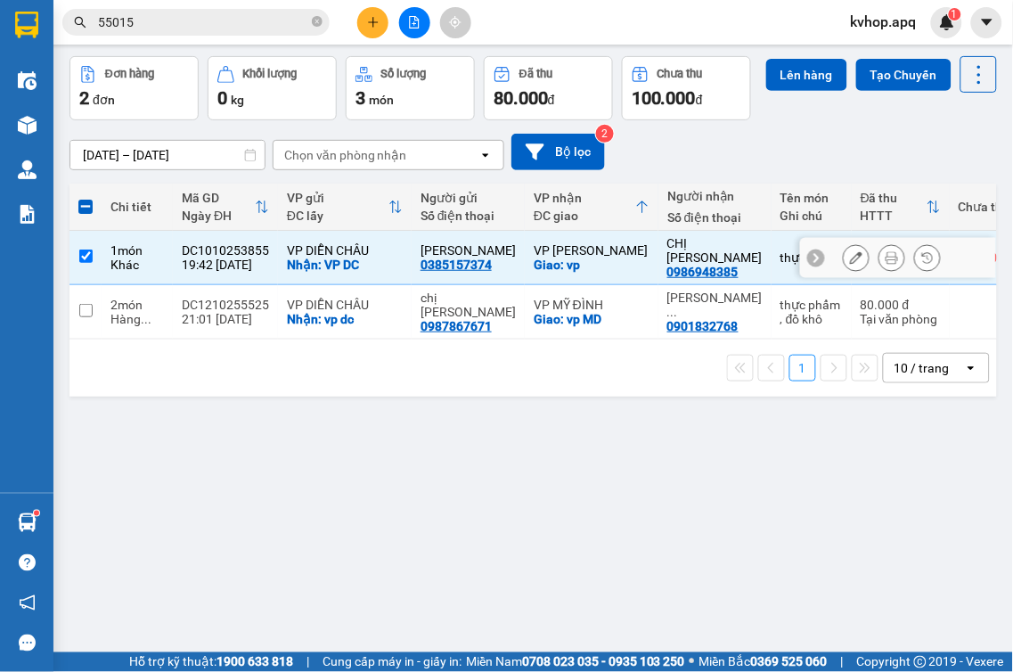
click at [85, 263] on input "checkbox" at bounding box center [85, 256] width 13 height 13
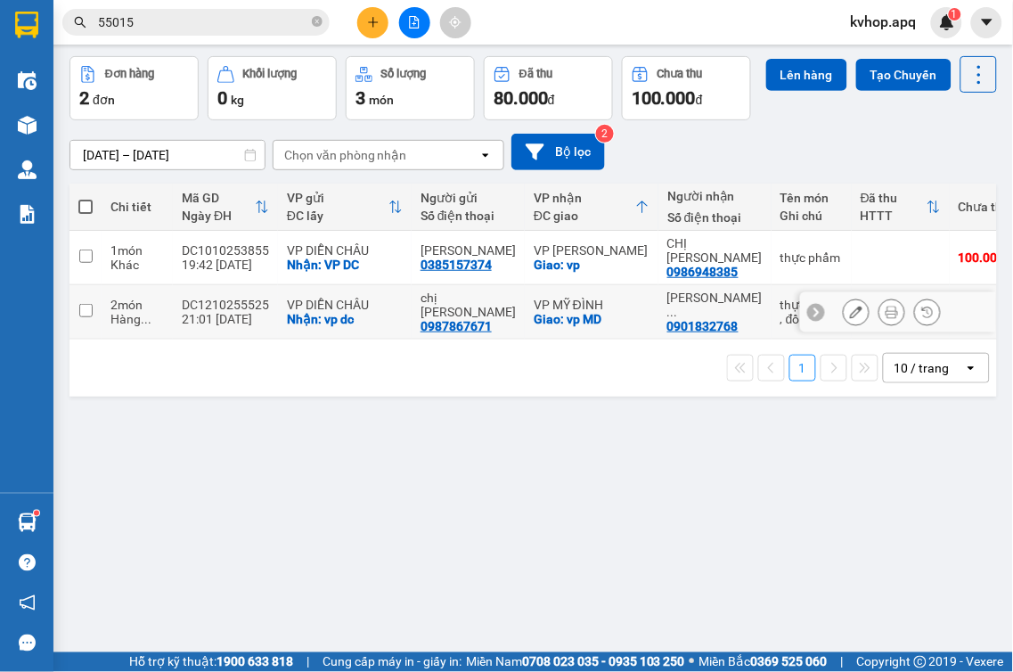
click at [90, 317] on input "checkbox" at bounding box center [85, 310] width 13 height 13
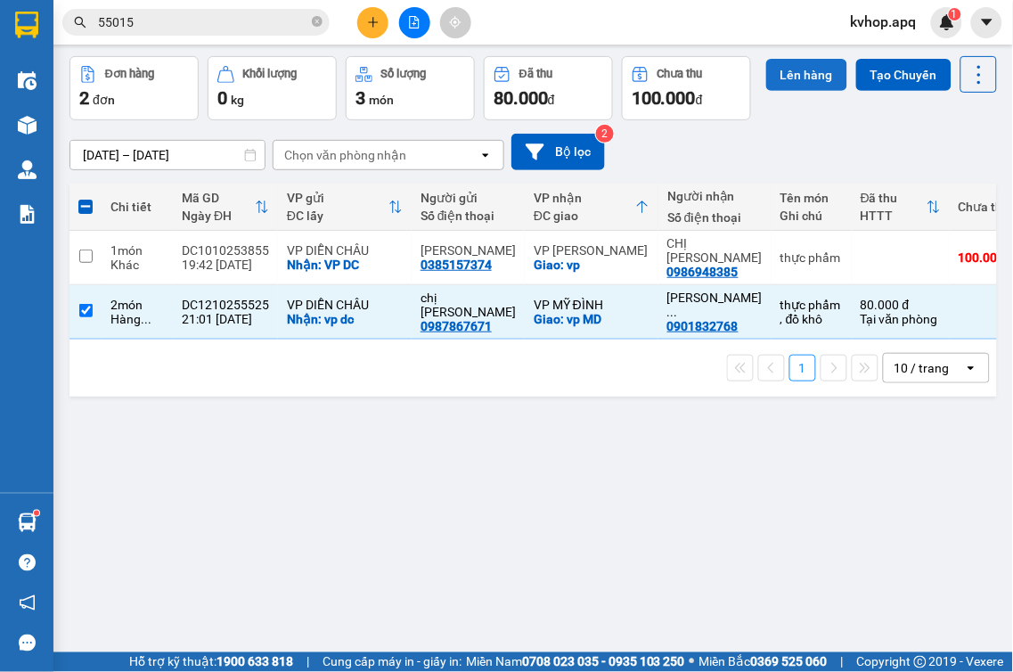
click at [766, 91] on button "Lên hàng" at bounding box center [806, 75] width 81 height 32
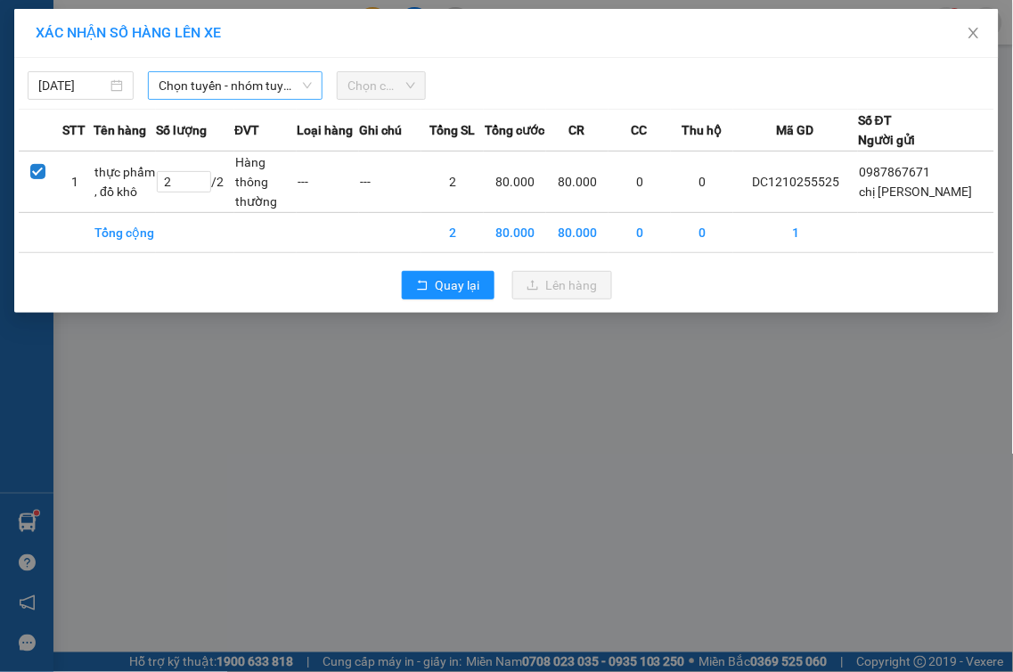
click at [192, 86] on span "Chọn tuyến - nhóm tuyến" at bounding box center [235, 85] width 153 height 27
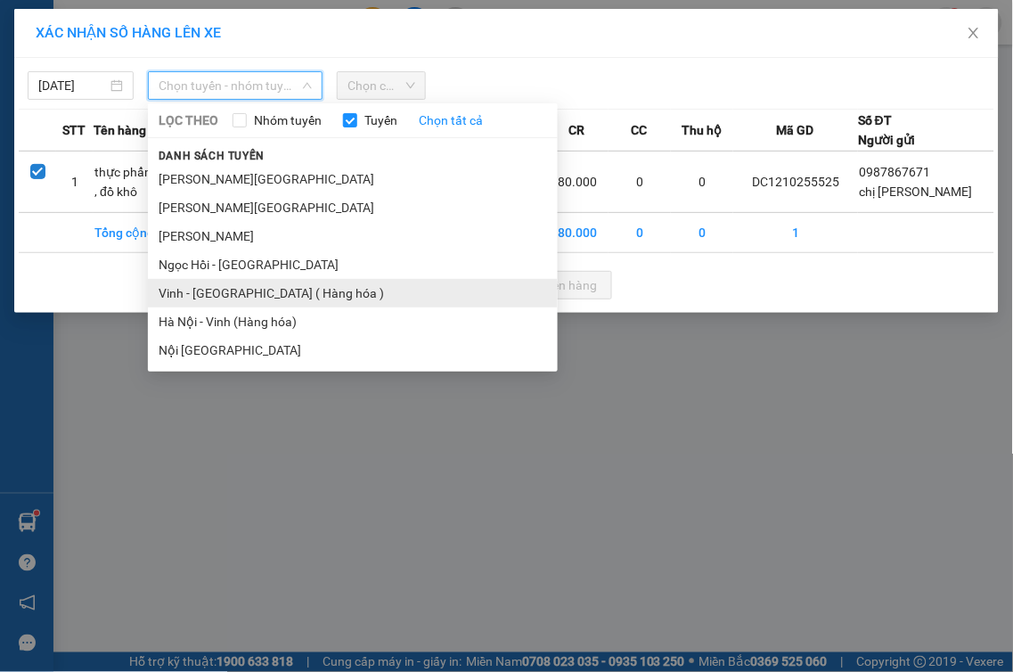
click at [188, 290] on li "Vinh - [GEOGRAPHIC_DATA] ( Hàng hóa )" at bounding box center [353, 293] width 410 height 29
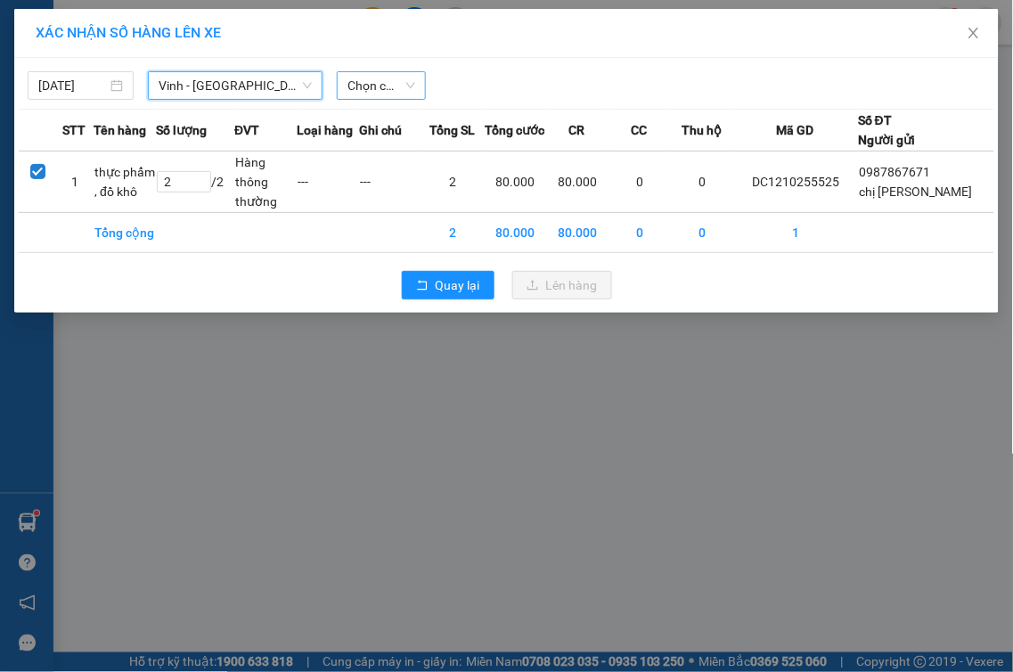
click at [397, 86] on span "Chọn chuyến" at bounding box center [382, 85] width 68 height 27
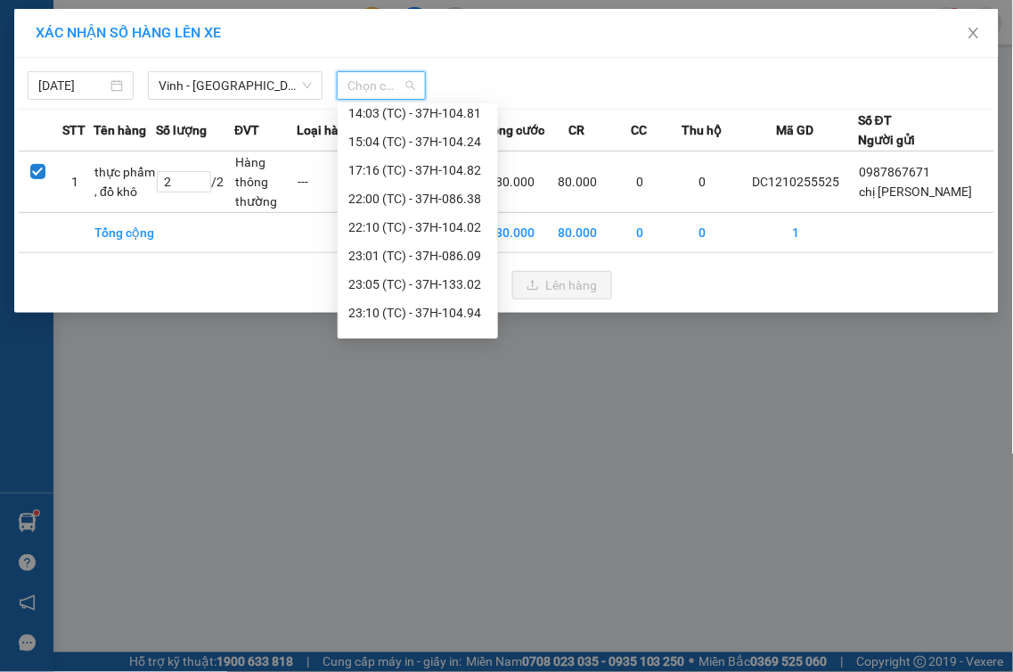
scroll to position [192, 0]
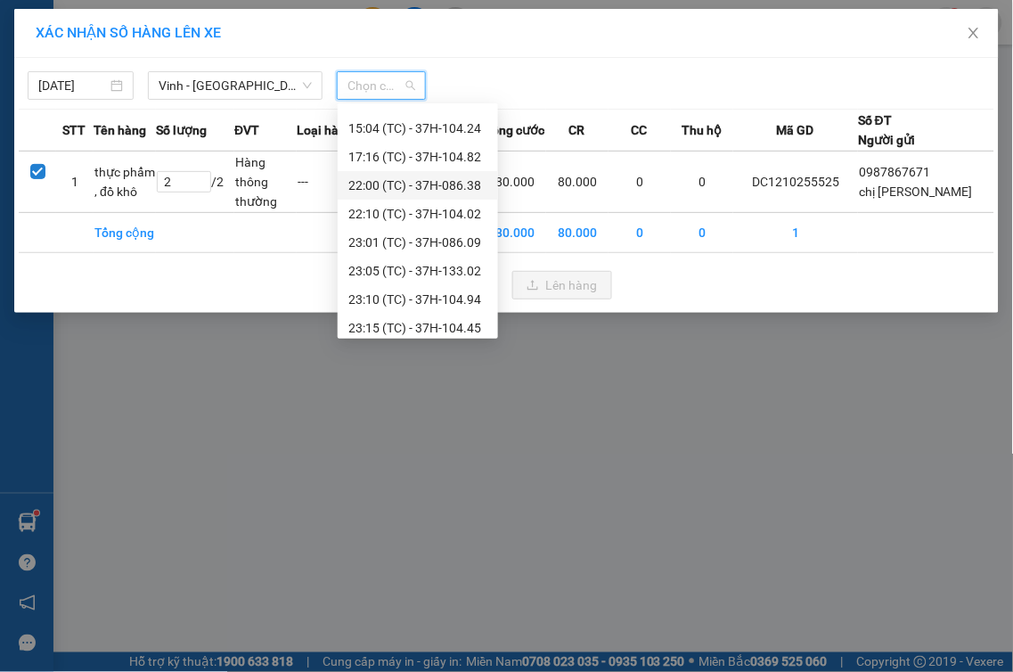
click at [443, 185] on div "22:00 (TC) - 37H-086.38" at bounding box center [417, 186] width 139 height 20
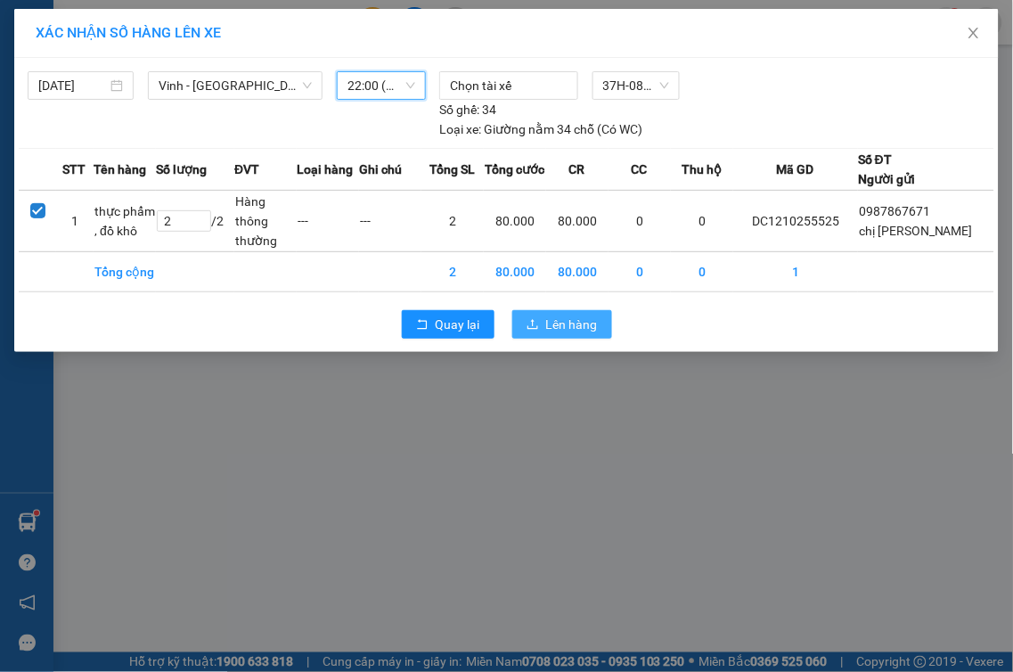
click at [554, 323] on span "Lên hàng" at bounding box center [572, 325] width 52 height 20
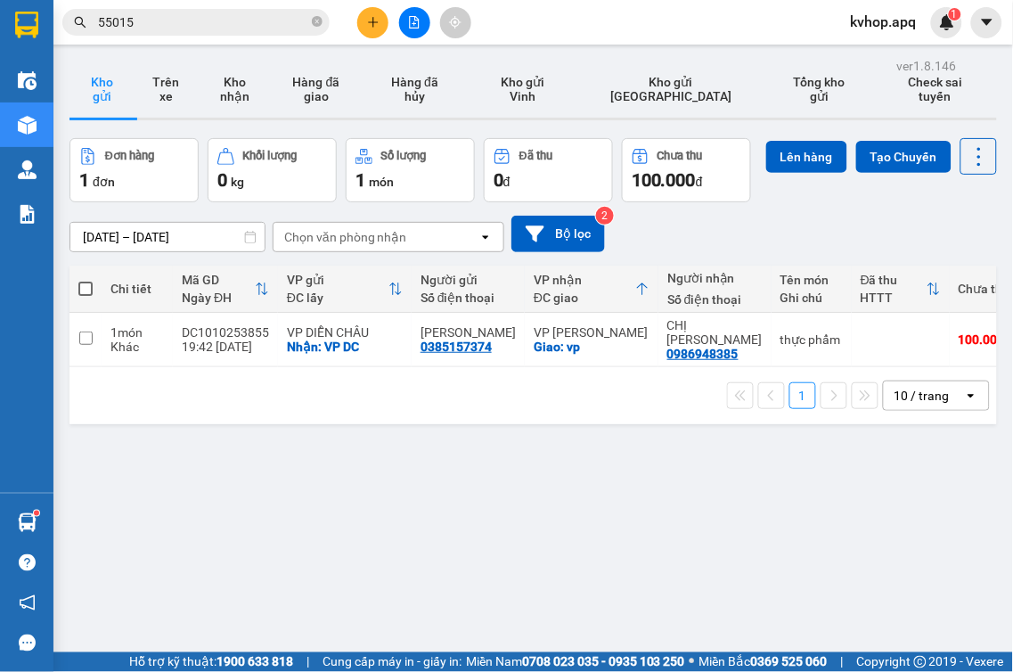
click at [383, 7] on div at bounding box center [415, 22] width 134 height 31
click at [371, 21] on icon "plus" at bounding box center [373, 21] width 10 height 1
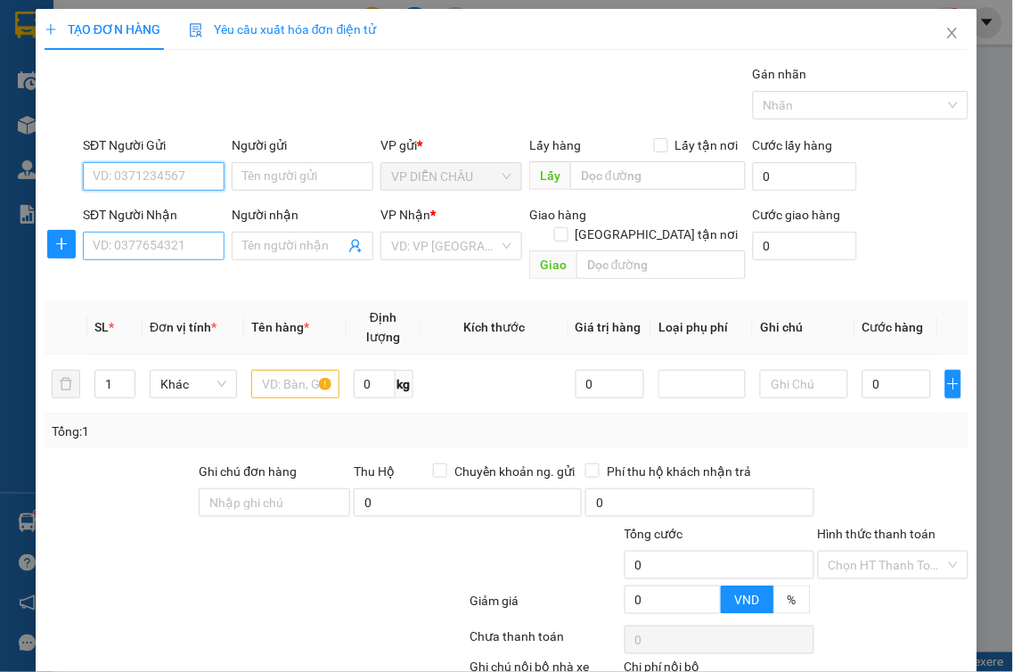
click at [154, 250] on input "SĐT Người Nhận" at bounding box center [154, 246] width 142 height 29
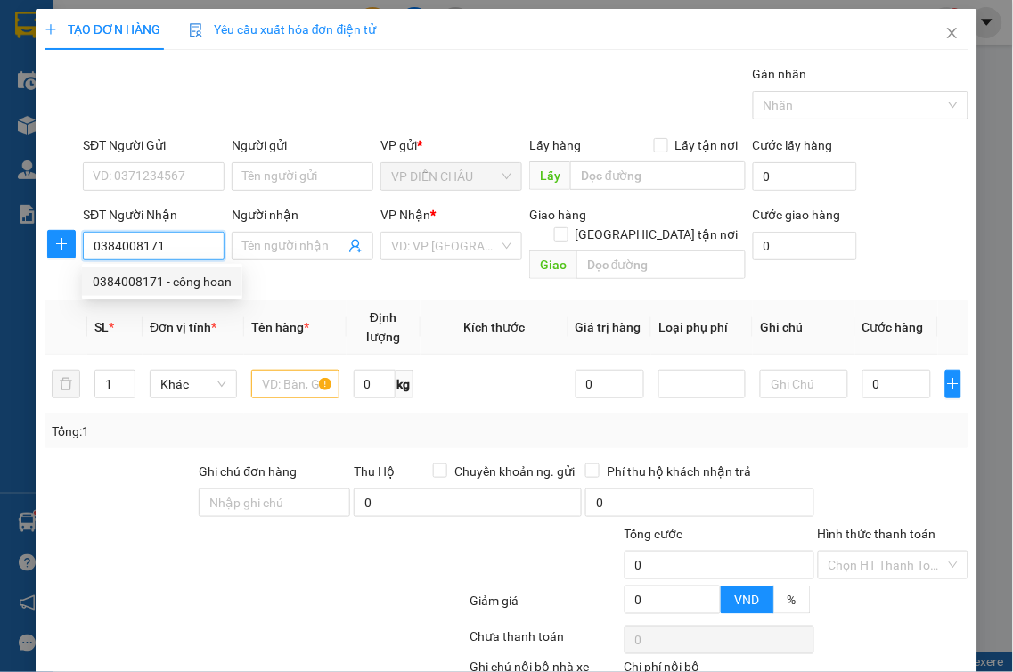
click at [170, 282] on div "0384008171 - công hoan" at bounding box center [162, 282] width 139 height 20
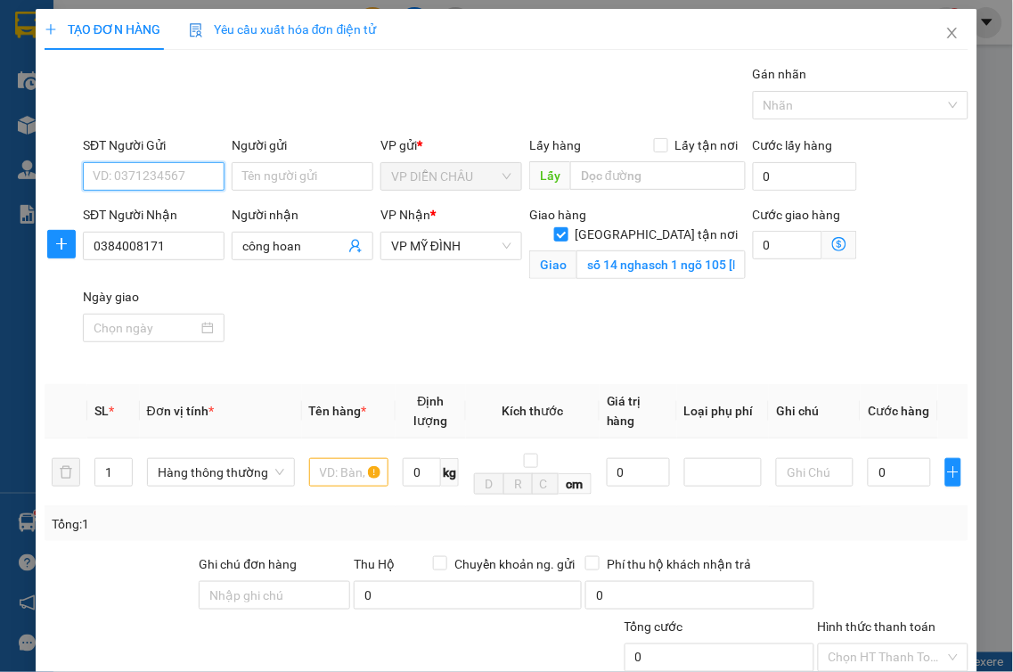
click at [167, 165] on input "SĐT Người Gửi" at bounding box center [154, 176] width 142 height 29
click at [201, 215] on div "0377959681 - anh ba 0985540833" at bounding box center [189, 212] width 192 height 20
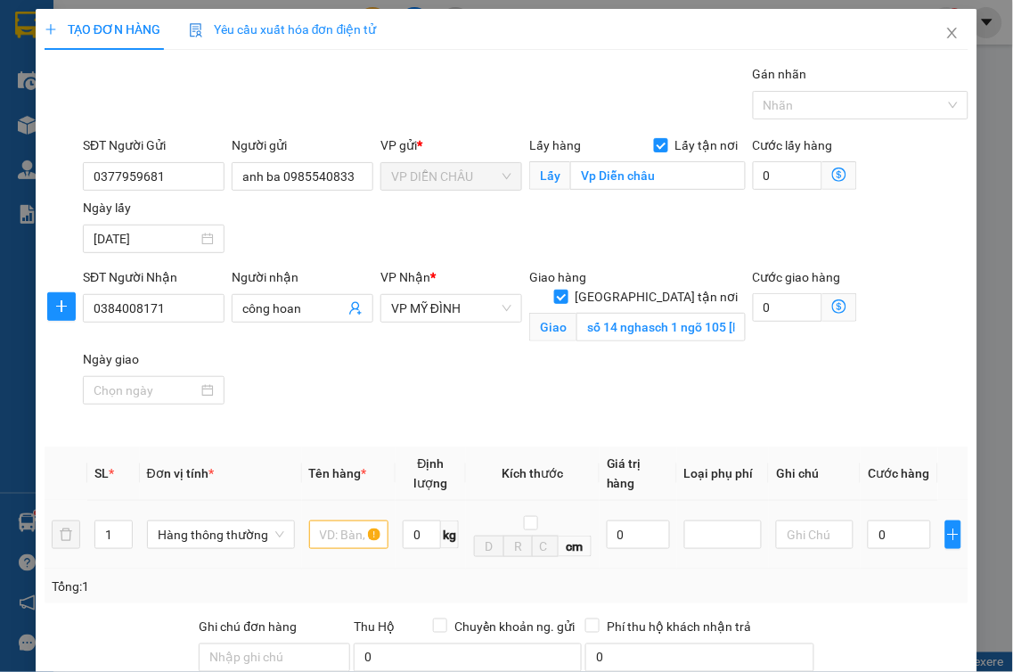
click at [357, 530] on div at bounding box center [348, 535] width 79 height 36
drag, startPoint x: 299, startPoint y: 481, endPoint x: 317, endPoint y: 501, distance: 27.1
click at [310, 501] on tr "1 Hàng thông thường 0 kg cm 0 0" at bounding box center [507, 535] width 924 height 69
click at [319, 520] on input "text" at bounding box center [348, 534] width 79 height 29
type input "hải sản"
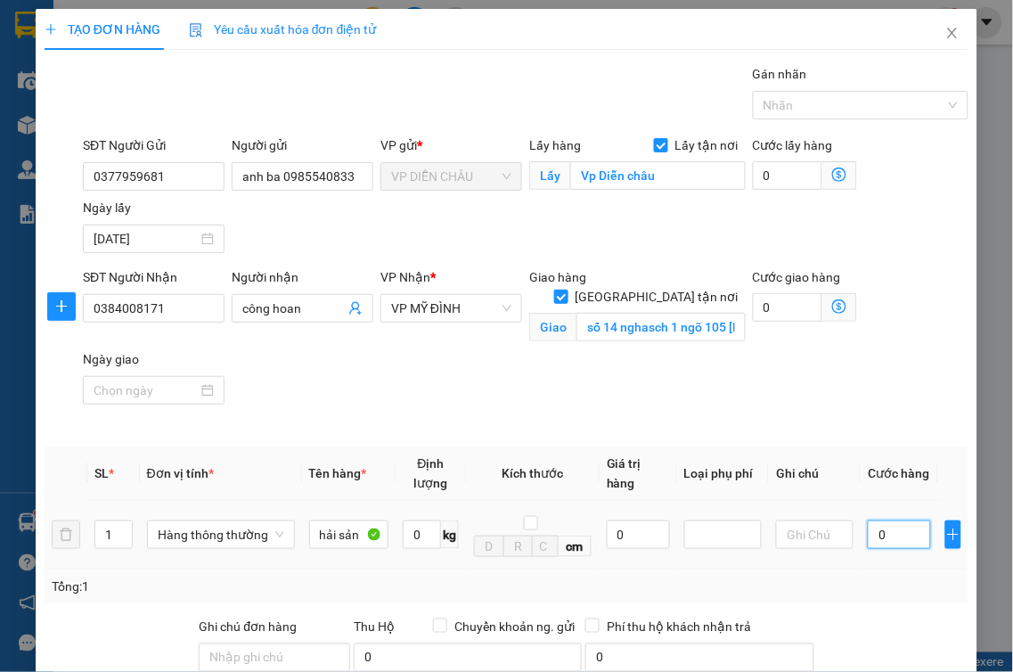
click at [868, 520] on input "0" at bounding box center [899, 534] width 63 height 29
type input "6"
type input "60"
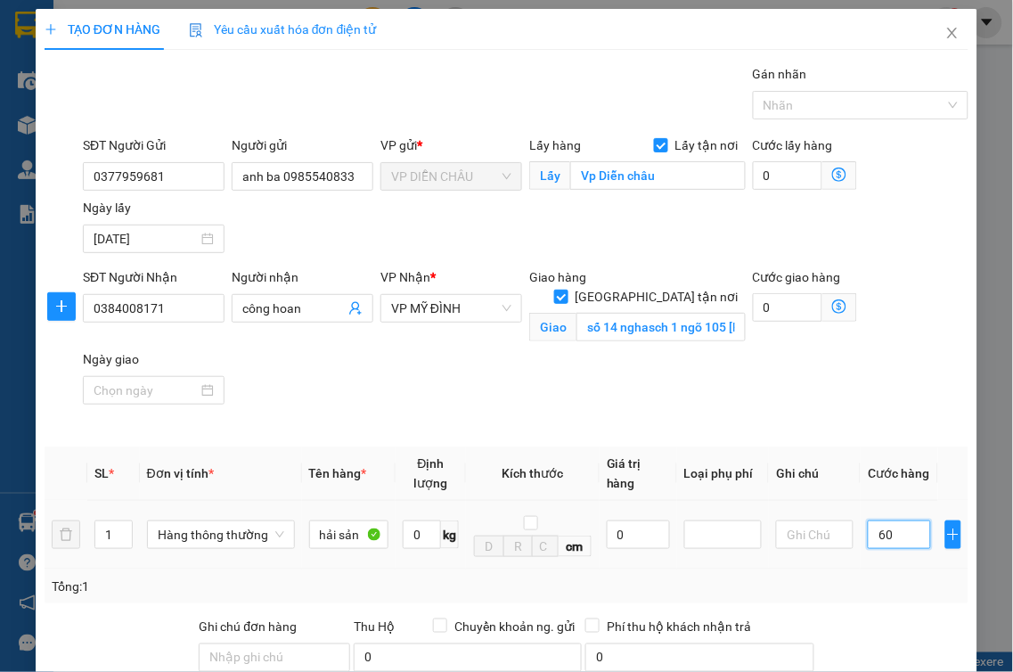
type input "60"
type input "600"
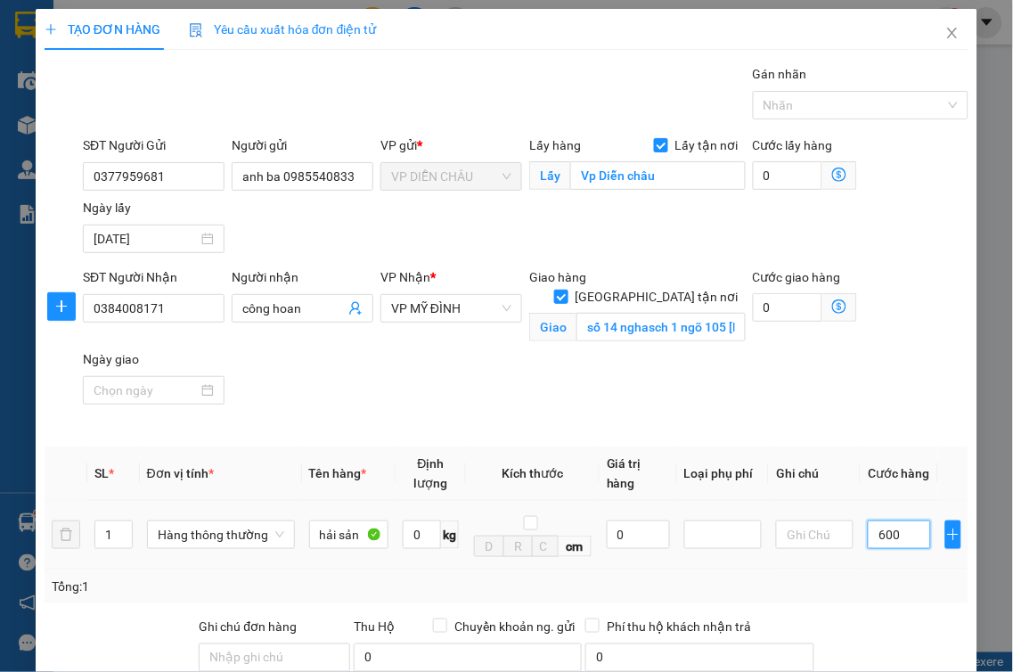
type input "6.000"
type input "60.000"
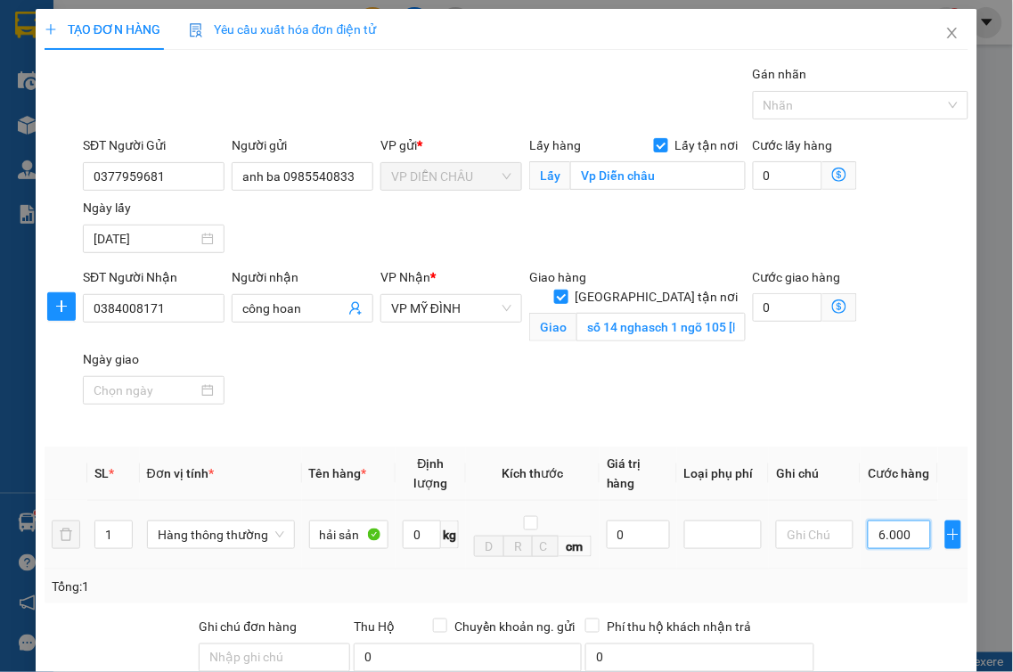
type input "60.000"
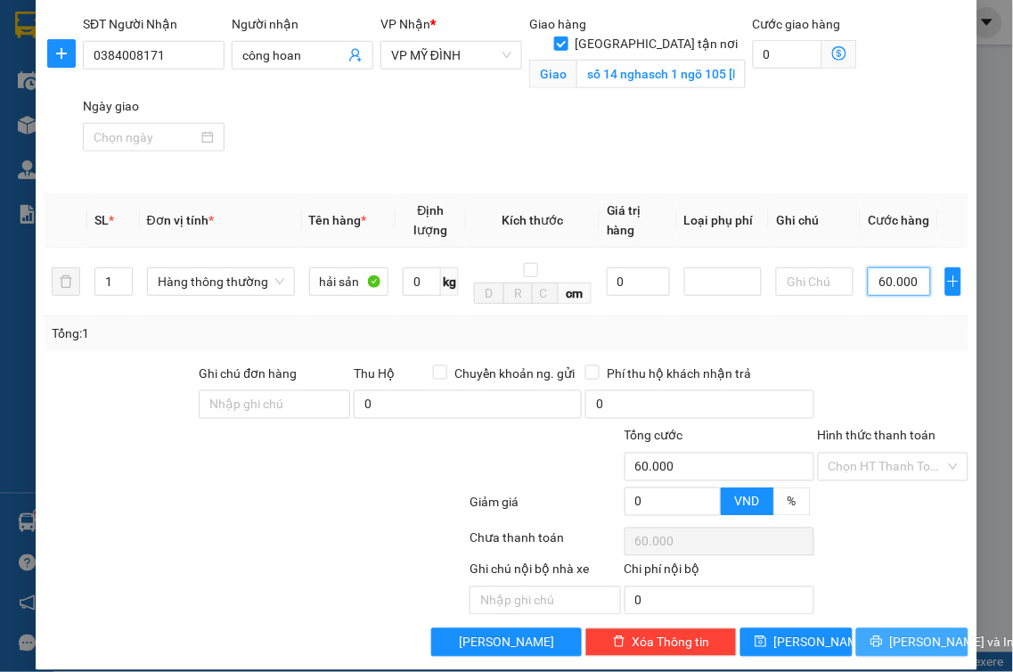
type input "60.000"
click at [890, 633] on span "[PERSON_NAME] và In" at bounding box center [952, 643] width 125 height 20
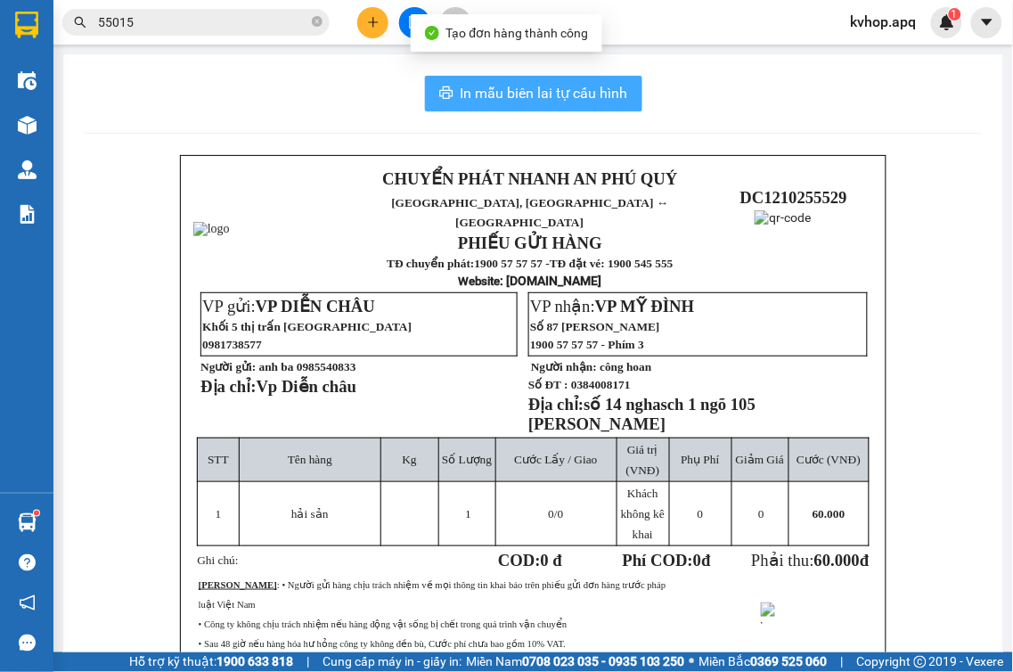
click at [586, 101] on span "In mẫu biên lai tự cấu hình" at bounding box center [545, 93] width 168 height 22
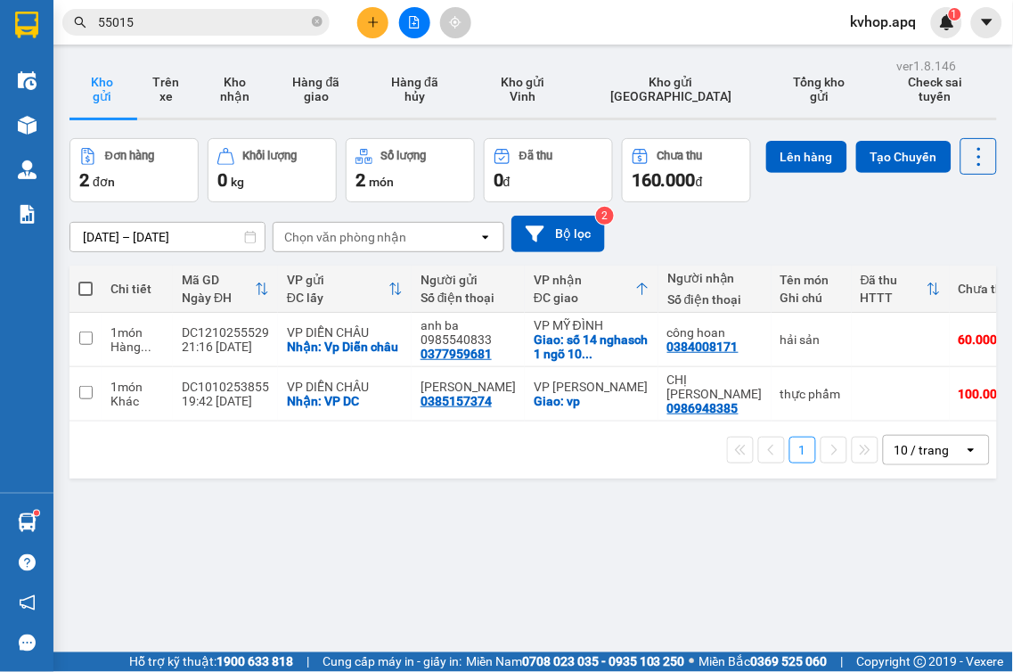
click at [327, 479] on div "1 10 / trang open" at bounding box center [534, 450] width 928 height 57
drag, startPoint x: 83, startPoint y: 375, endPoint x: 103, endPoint y: 334, distance: 45.8
click at [90, 345] on input "checkbox" at bounding box center [85, 338] width 13 height 13
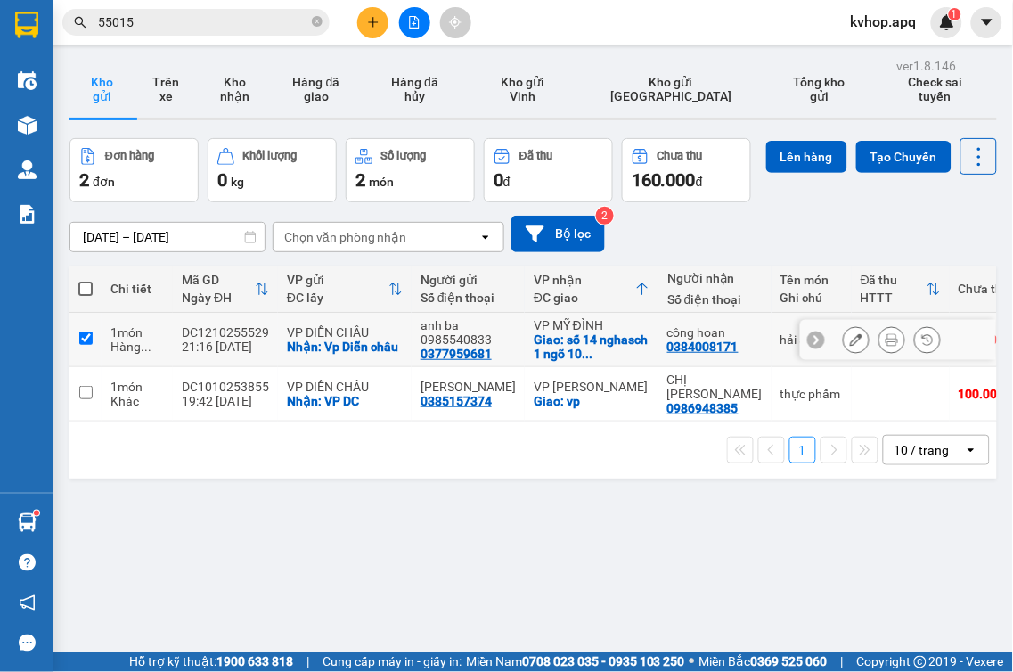
checkbox input "true"
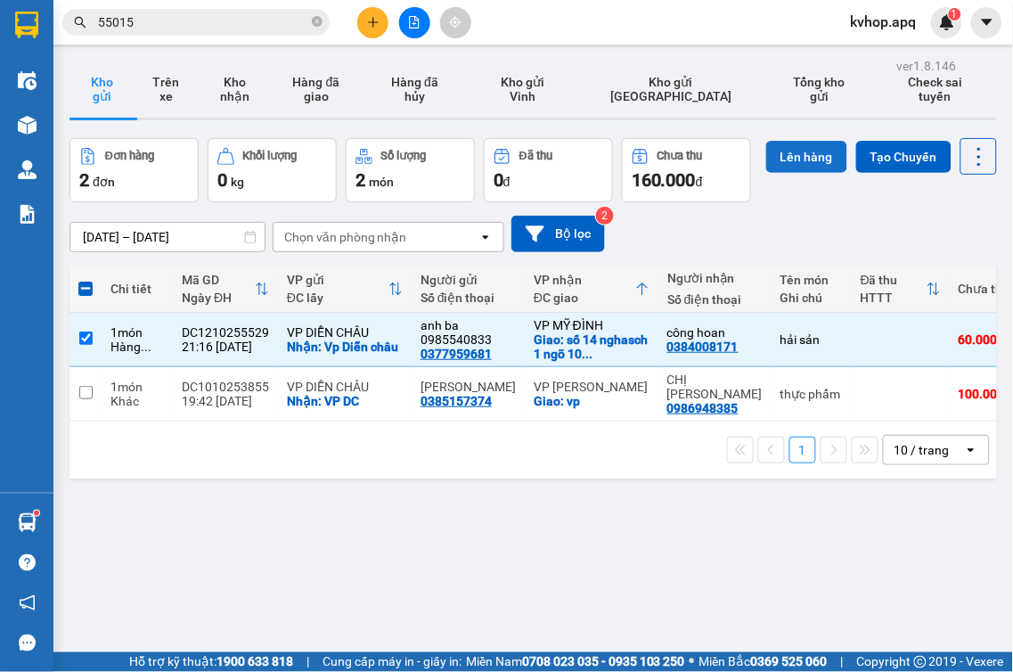
click at [766, 173] on button "Lên hàng" at bounding box center [806, 157] width 81 height 32
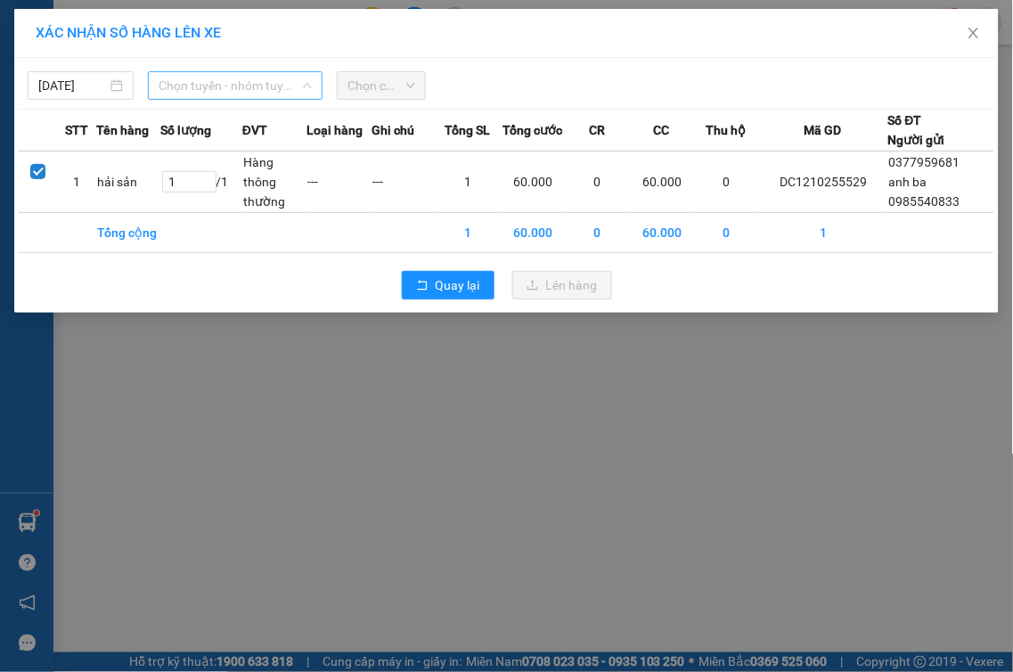
click at [257, 71] on div "Chọn tuyến - nhóm tuyến" at bounding box center [235, 85] width 175 height 29
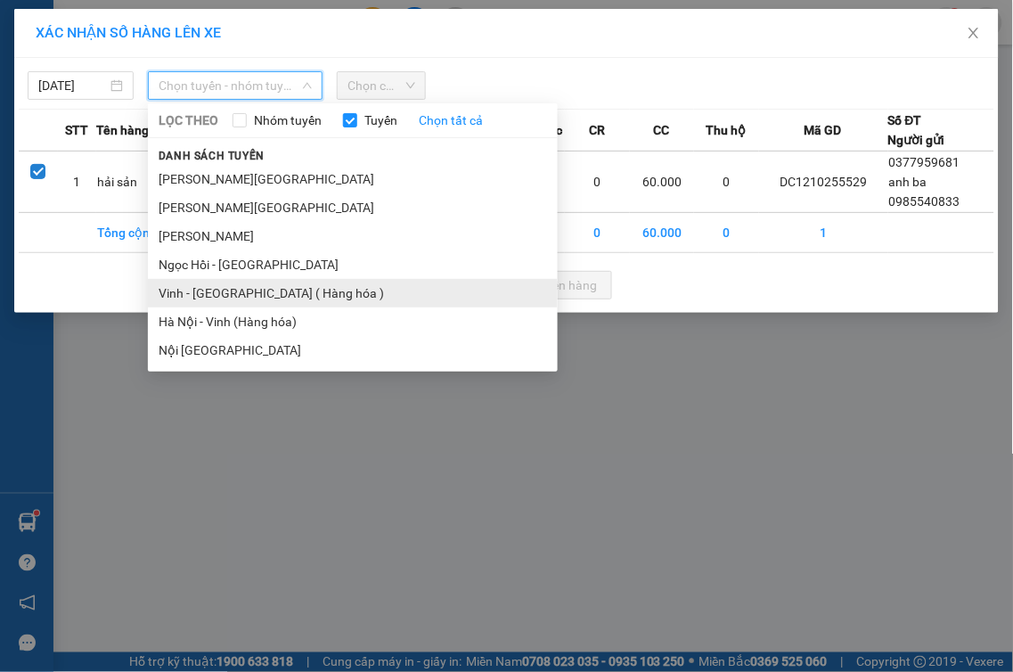
click at [230, 283] on li "Vinh - [GEOGRAPHIC_DATA] ( Hàng hóa )" at bounding box center [353, 293] width 410 height 29
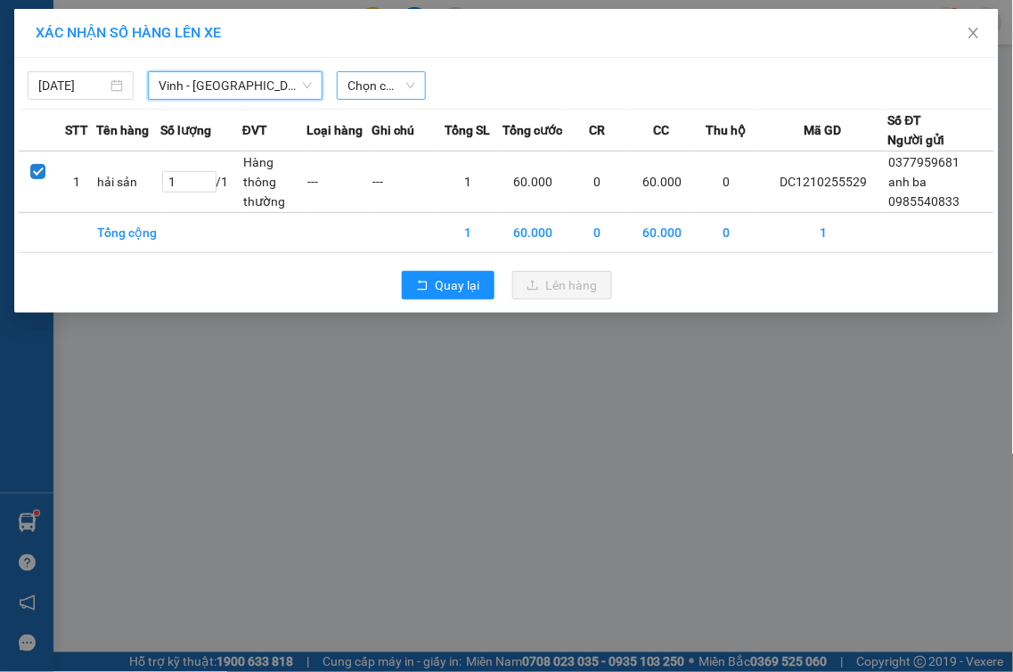
click at [356, 84] on span "Chọn chuyến" at bounding box center [382, 85] width 68 height 27
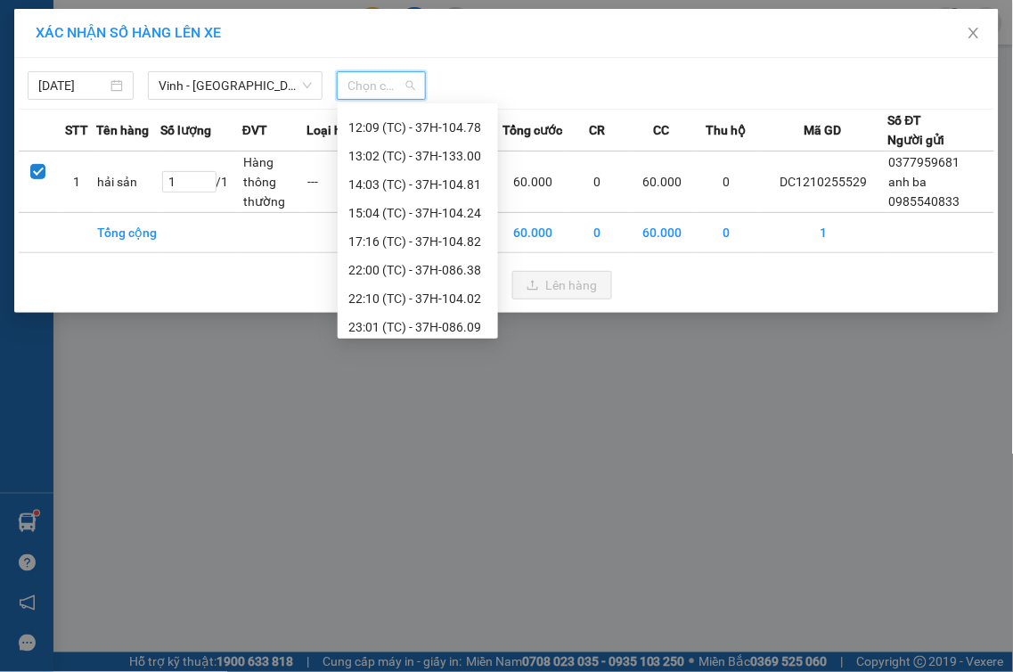
scroll to position [169, 0]
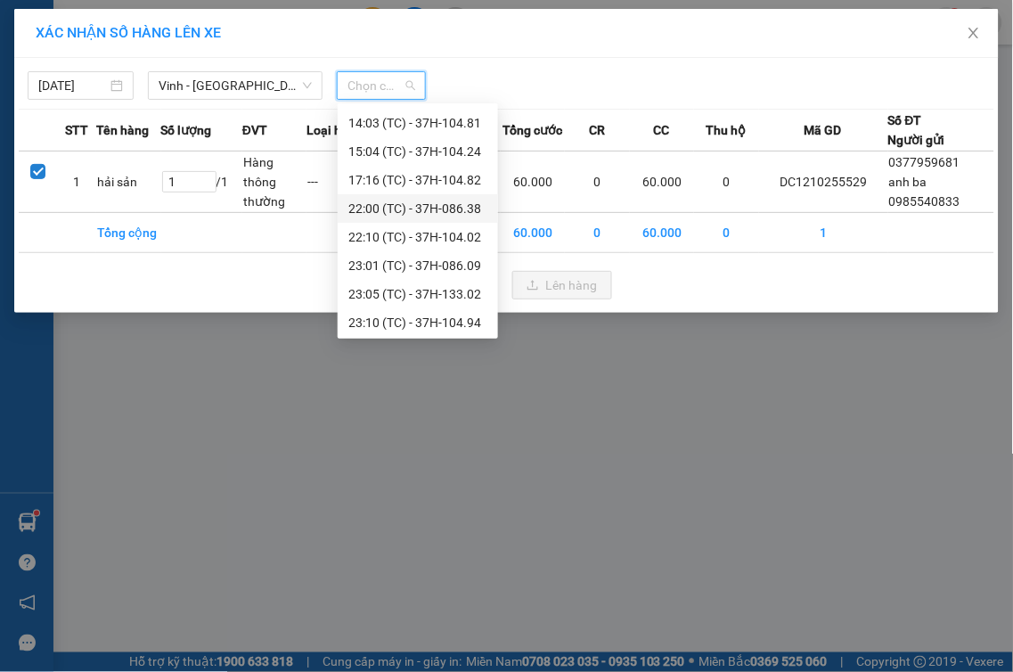
click at [438, 208] on div "22:00 (TC) - 37H-086.38" at bounding box center [417, 209] width 139 height 20
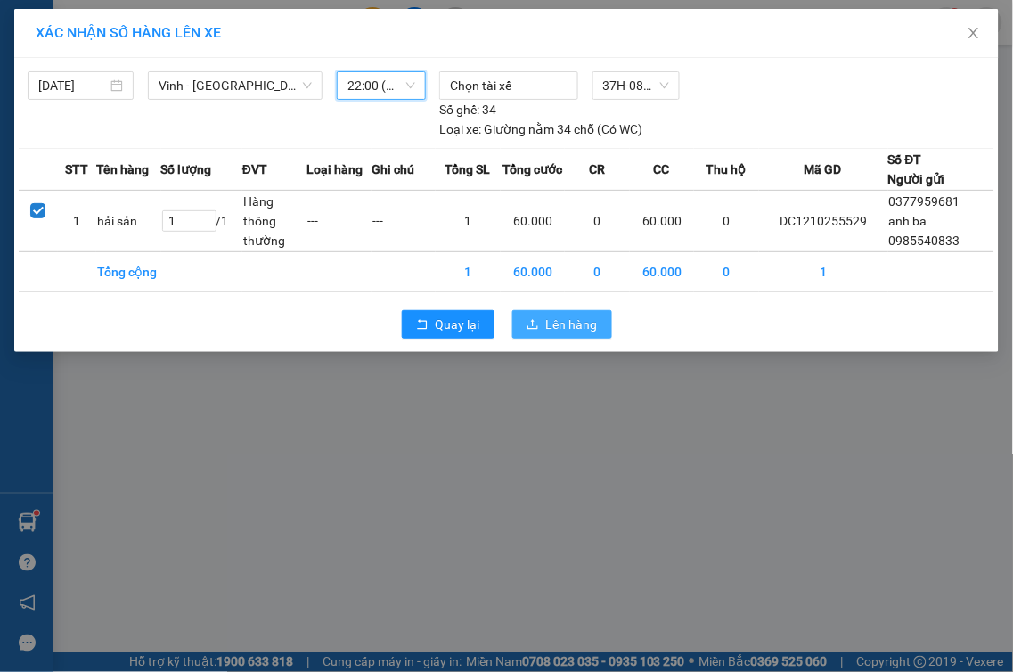
click at [569, 331] on span "Lên hàng" at bounding box center [572, 325] width 52 height 20
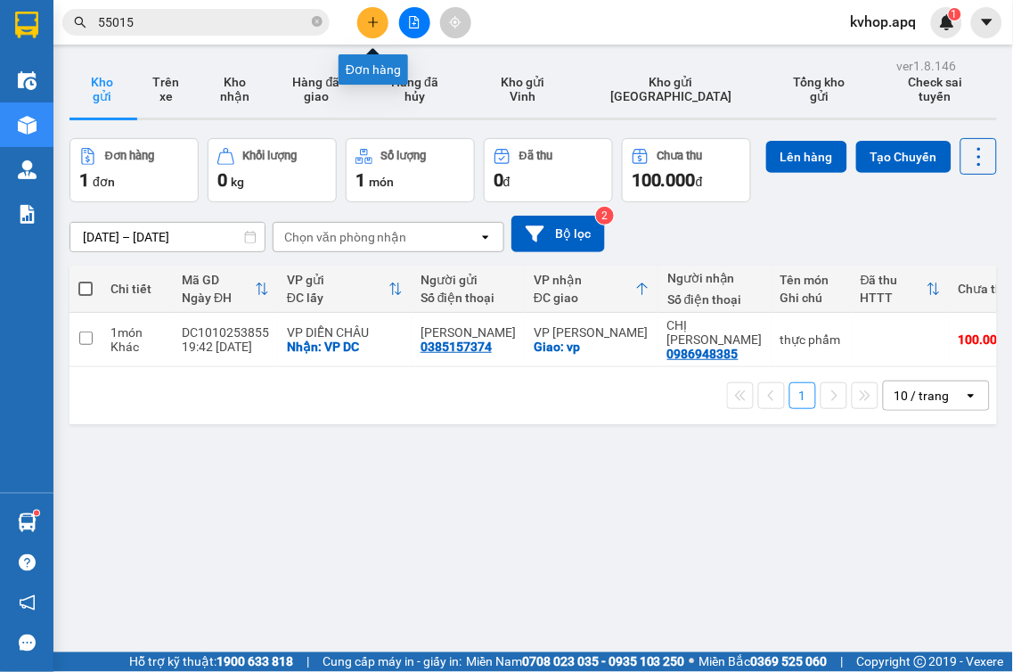
click at [381, 28] on button at bounding box center [372, 22] width 31 height 31
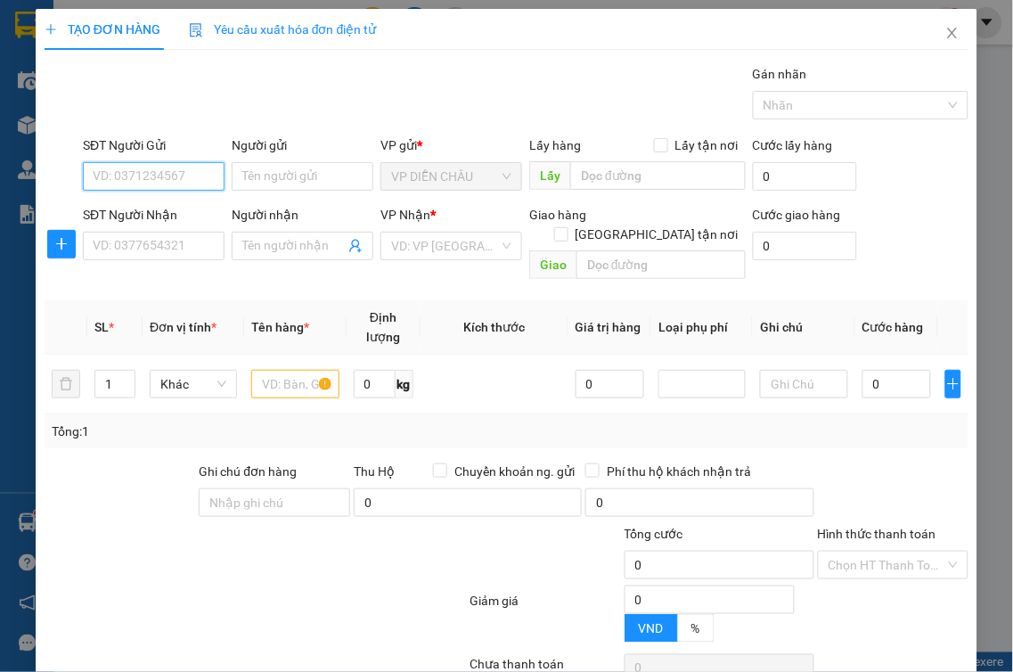
click at [152, 184] on input "SĐT Người Gửi" at bounding box center [154, 176] width 142 height 29
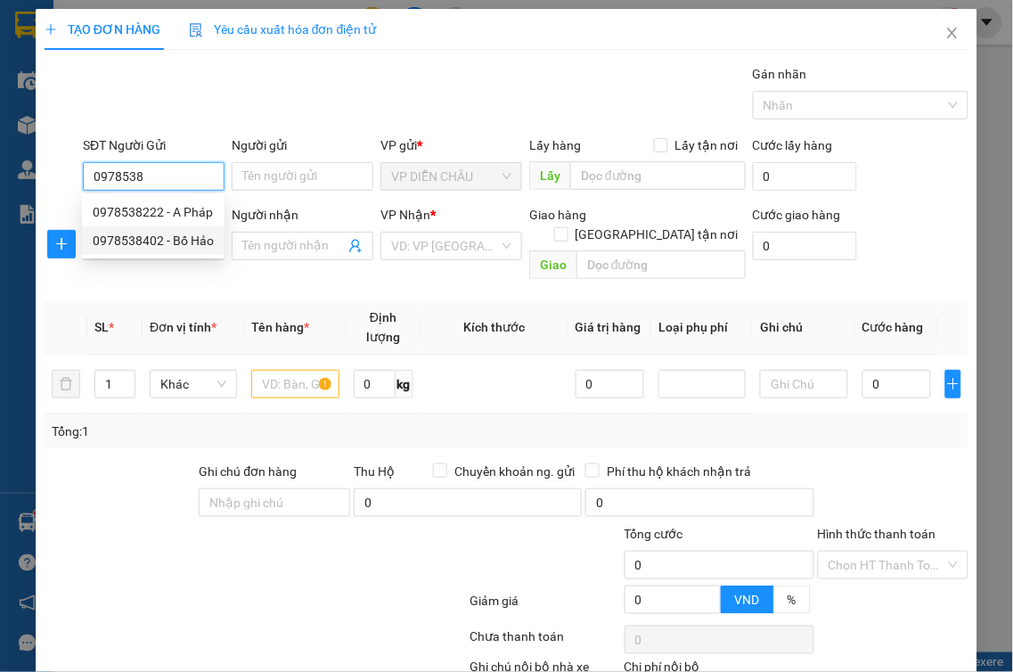
click at [140, 241] on div "0978538402 - Bố Hảo" at bounding box center [153, 241] width 121 height 20
type input "0978538402"
type input "Bố Hảo"
checkbox input "true"
type input "VP Diễn Châu"
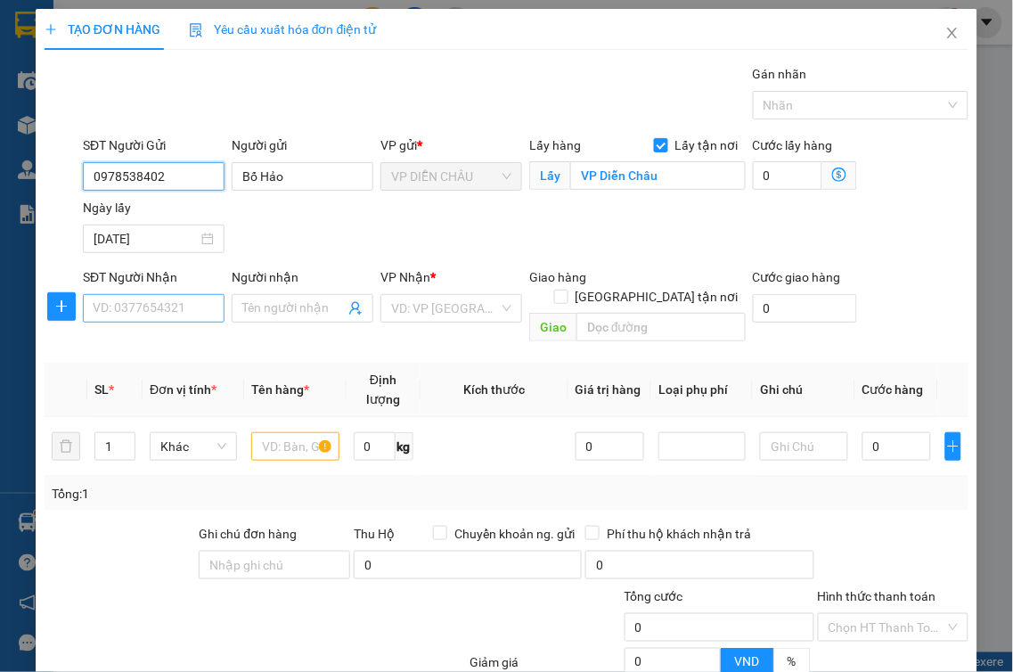
type input "0978538402"
click at [138, 310] on input "SĐT Người Nhận" at bounding box center [154, 308] width 142 height 29
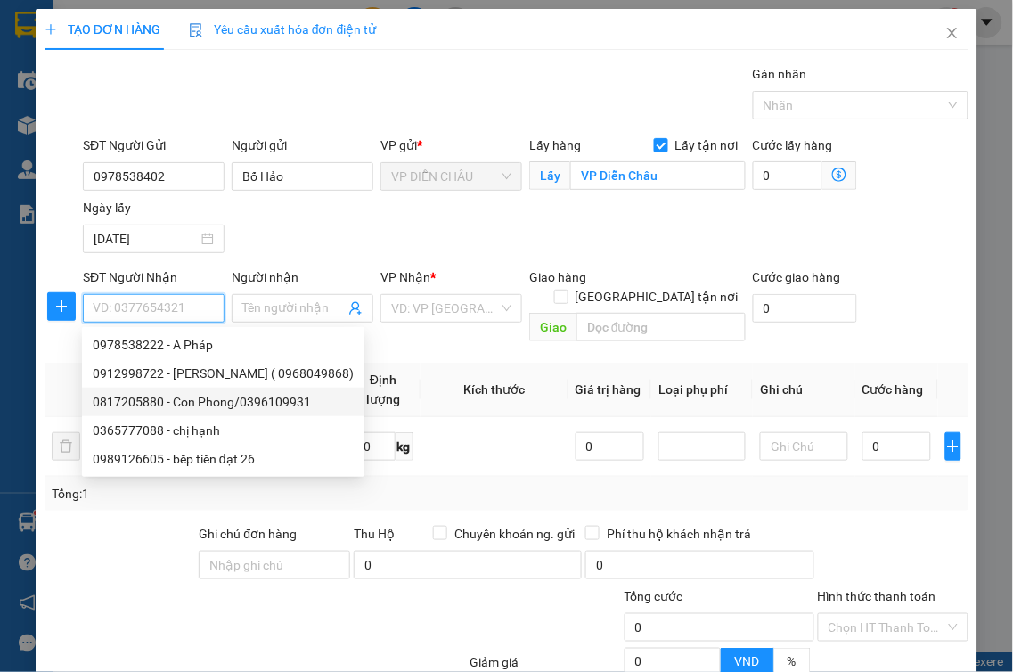
click at [201, 407] on div "0817205880 - Con Phong/0396109931" at bounding box center [223, 402] width 261 height 20
type input "0817205880"
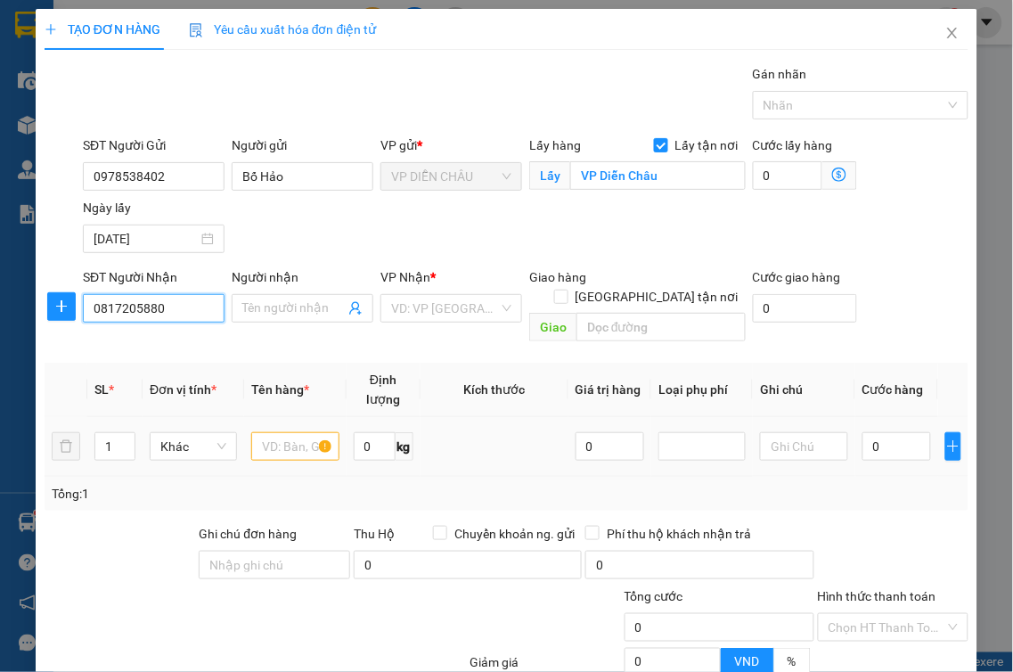
type input "Con Phong/0396109931"
checkbox input "true"
type input "vp nh"
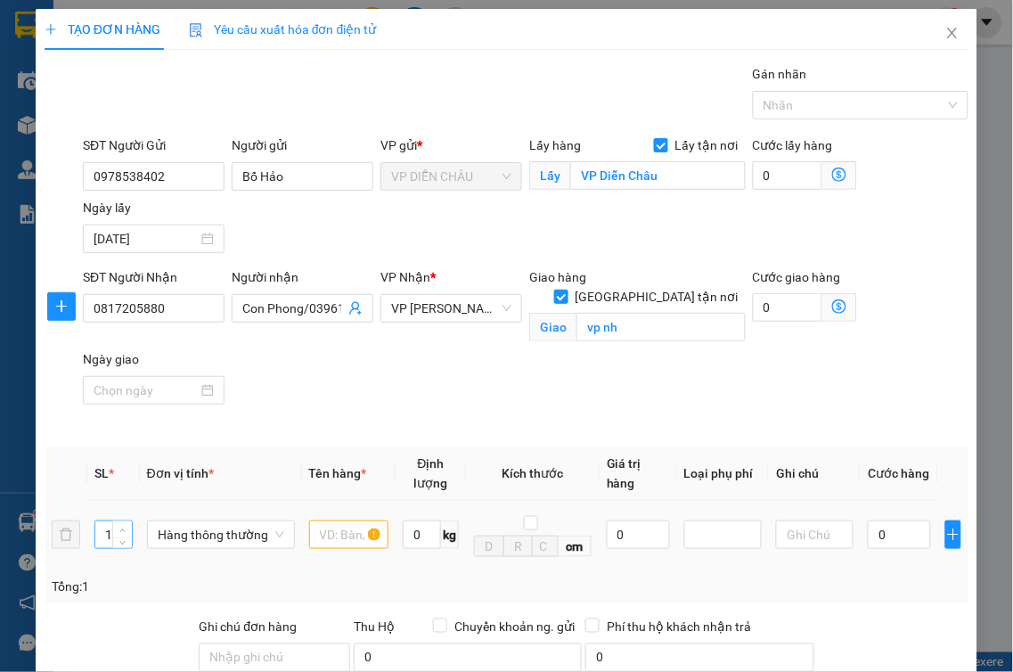
type input "2"
click at [127, 521] on span "Increase Value" at bounding box center [122, 529] width 20 height 16
click at [337, 523] on input "text" at bounding box center [348, 534] width 79 height 29
type input "thực phẩm"
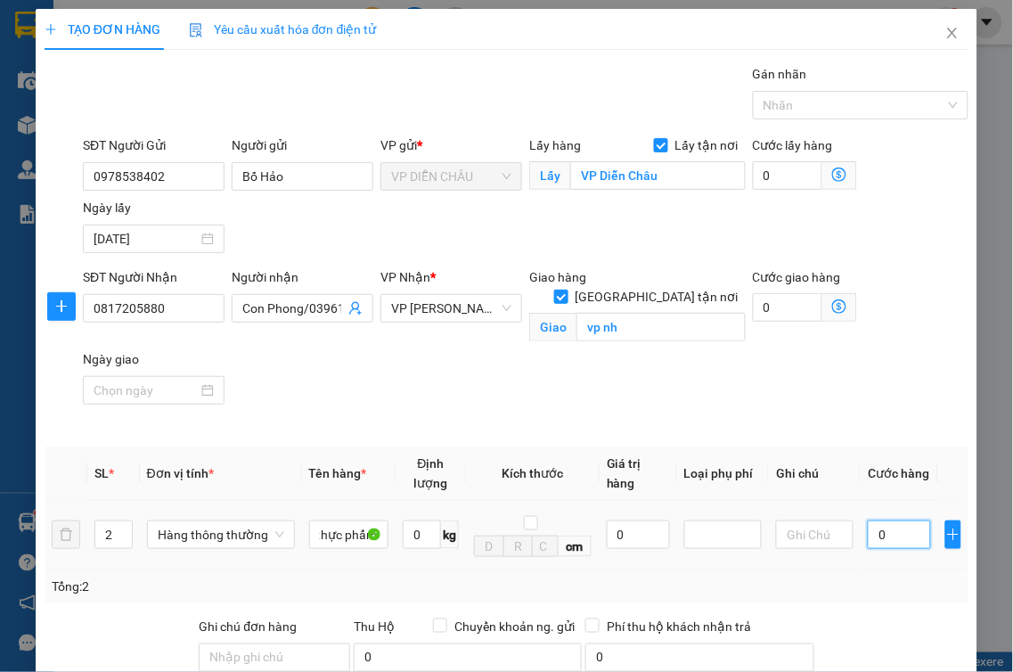
scroll to position [0, 0]
click at [868, 520] on input "0" at bounding box center [899, 534] width 63 height 29
type input "7"
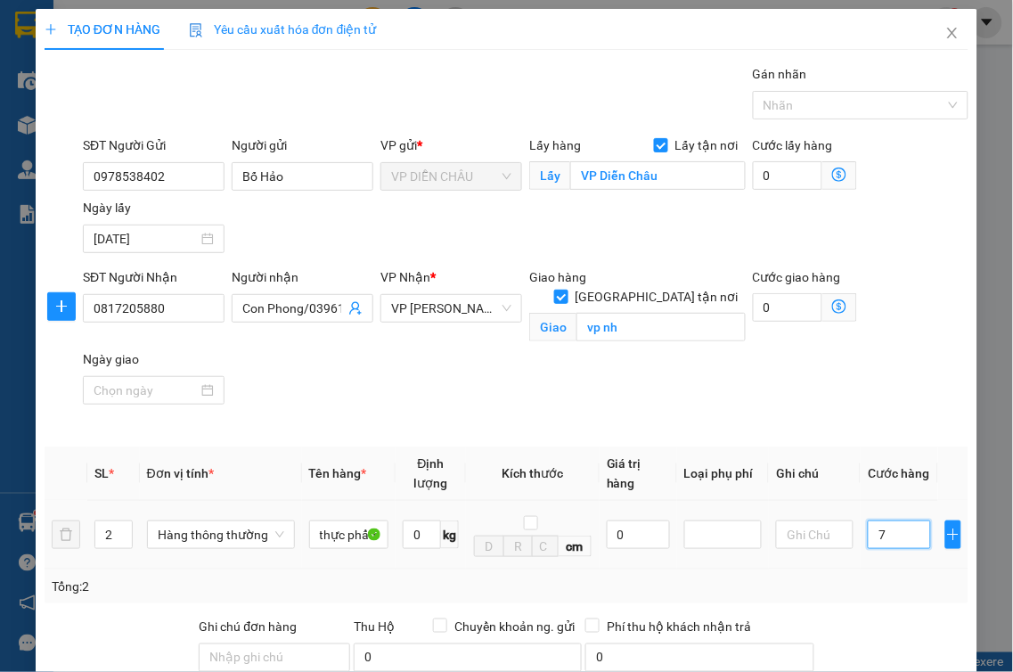
type input "70"
type input "700"
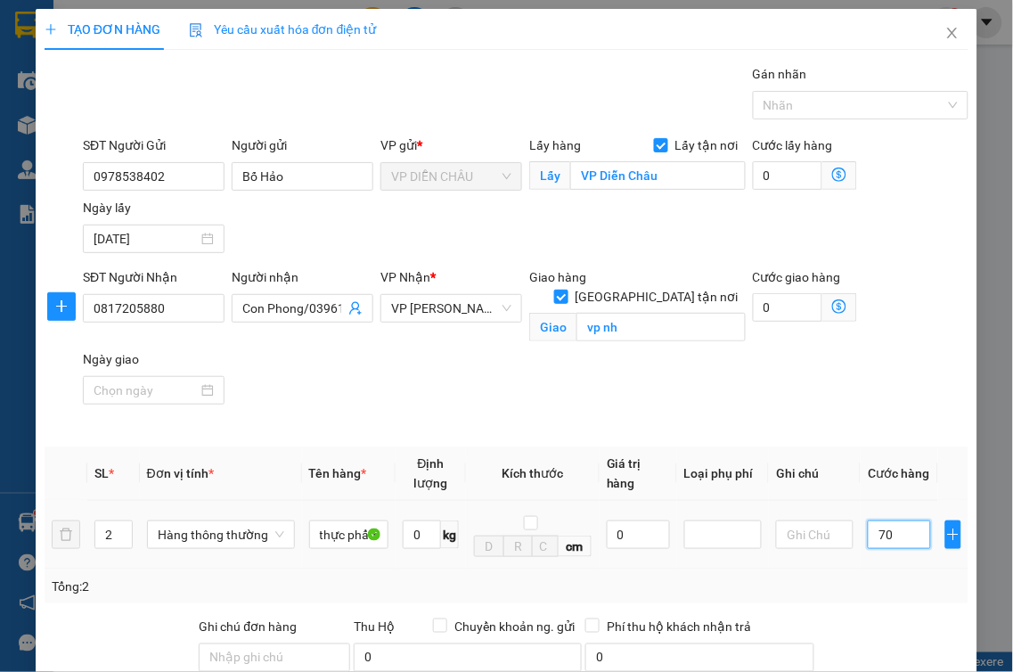
type input "700"
type input "7.000"
type input "70.000"
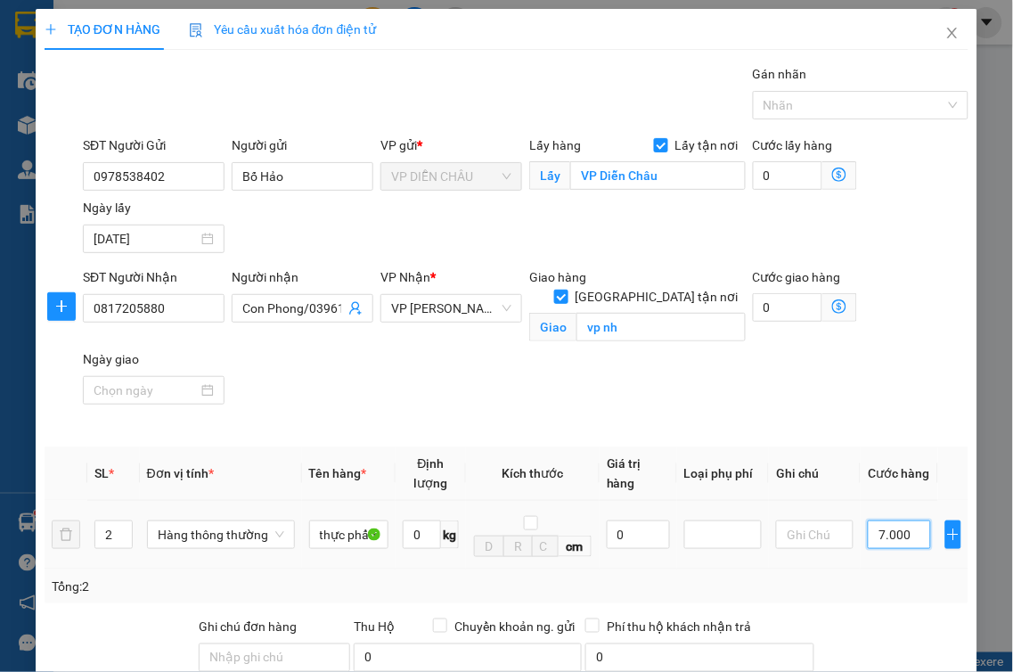
type input "70.000"
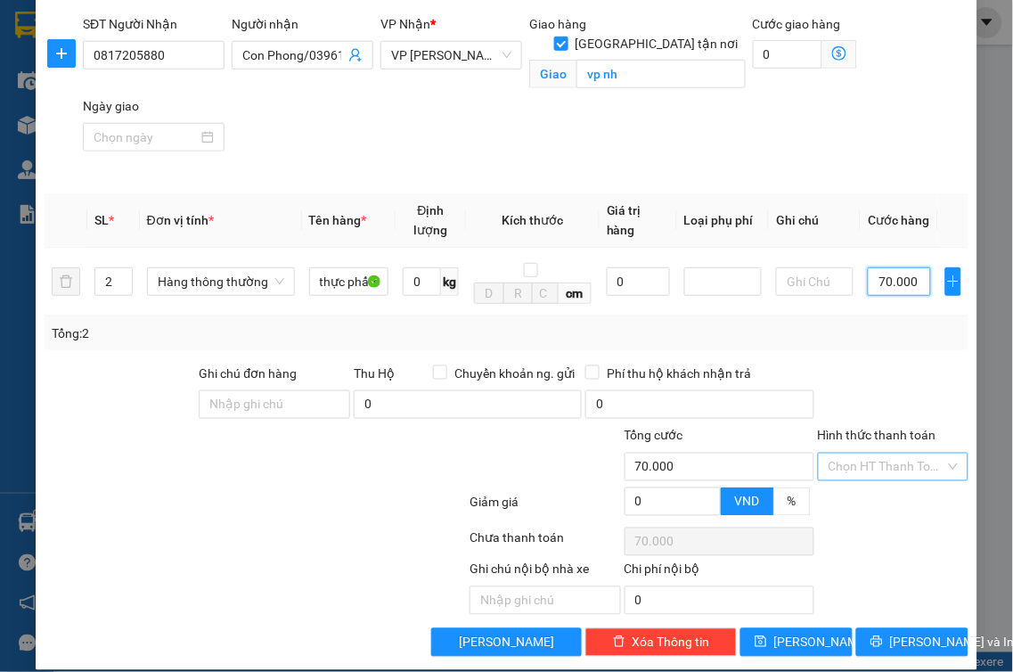
type input "70.000"
click at [845, 454] on input "Hình thức thanh toán" at bounding box center [888, 467] width 118 height 27
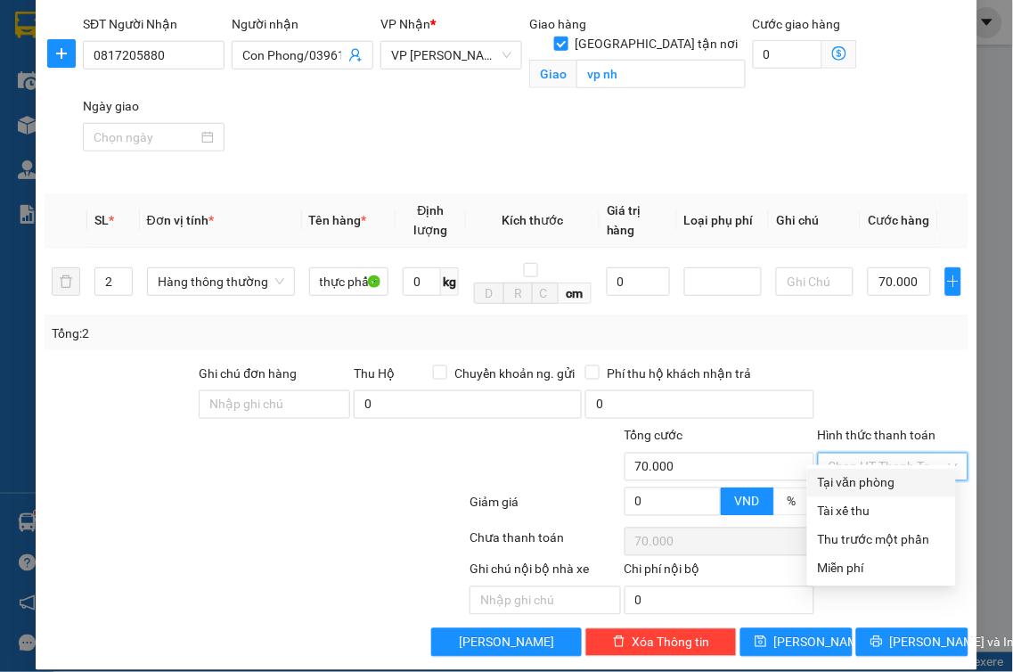
click at [847, 481] on div "Tại văn phòng" at bounding box center [881, 483] width 127 height 20
type input "0"
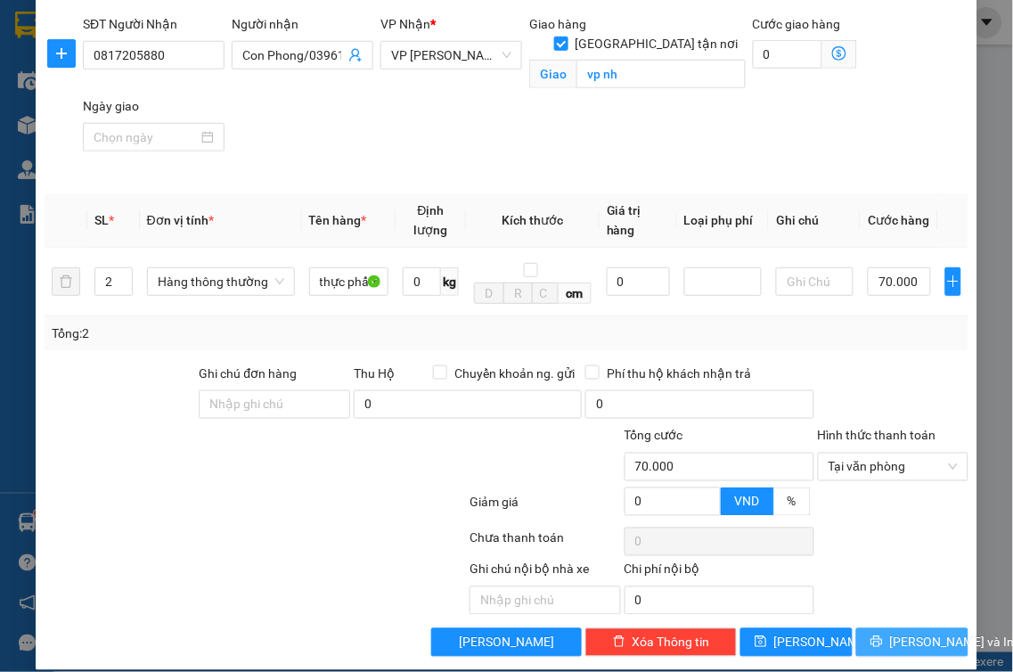
click at [884, 630] on button "[PERSON_NAME] và In" at bounding box center [912, 642] width 112 height 29
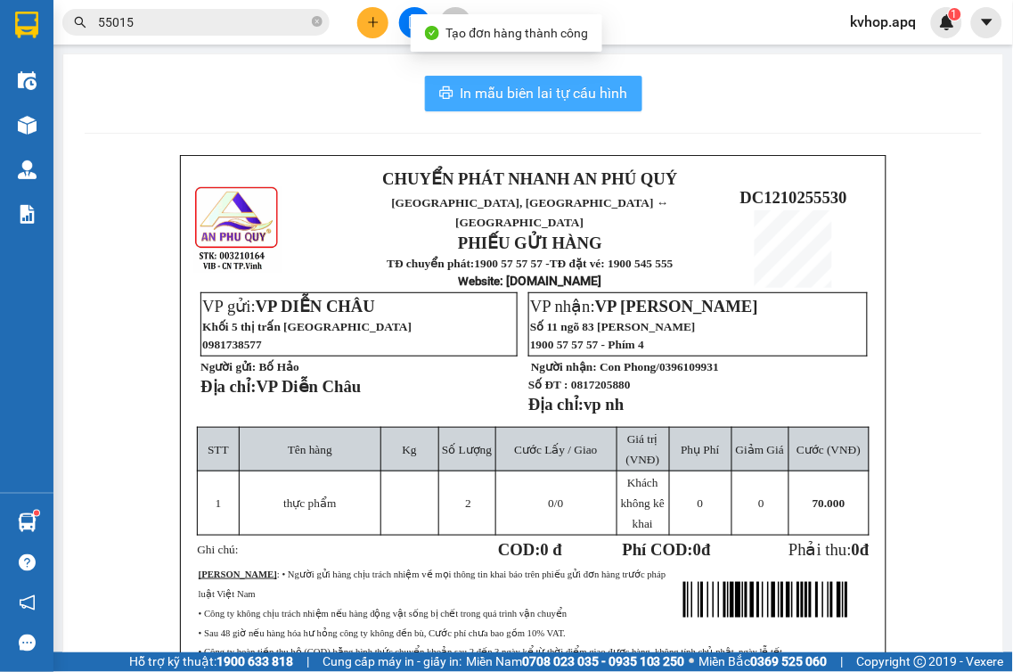
click at [527, 95] on span "In mẫu biên lai tự cấu hình" at bounding box center [545, 93] width 168 height 22
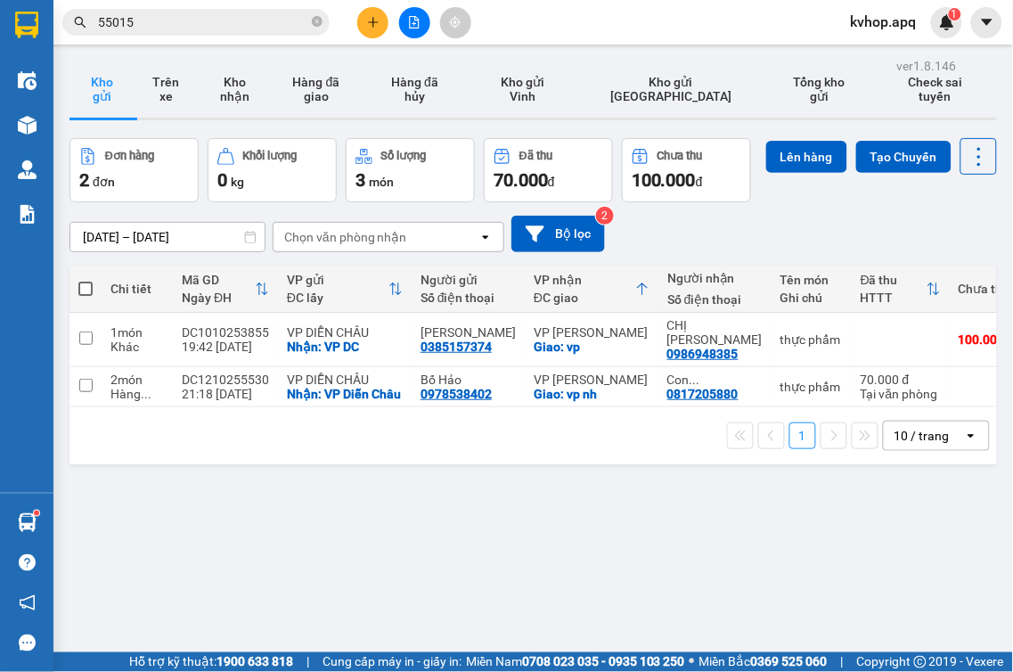
click at [503, 563] on div "ver 1.8.146 Kho gửi Trên xe Kho nhận Hàng đã giao Hàng đã hủy Kho gửi Vinh Kho …" at bounding box center [533, 389] width 942 height 672
click at [86, 392] on input "checkbox" at bounding box center [85, 385] width 13 height 13
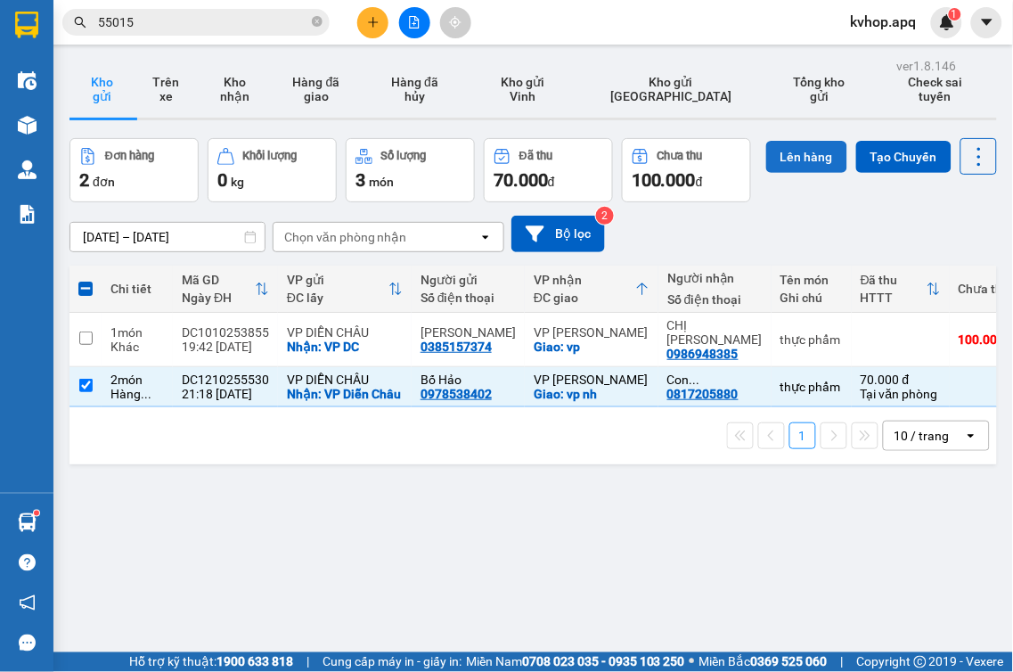
click at [766, 173] on button "Lên hàng" at bounding box center [806, 157] width 81 height 32
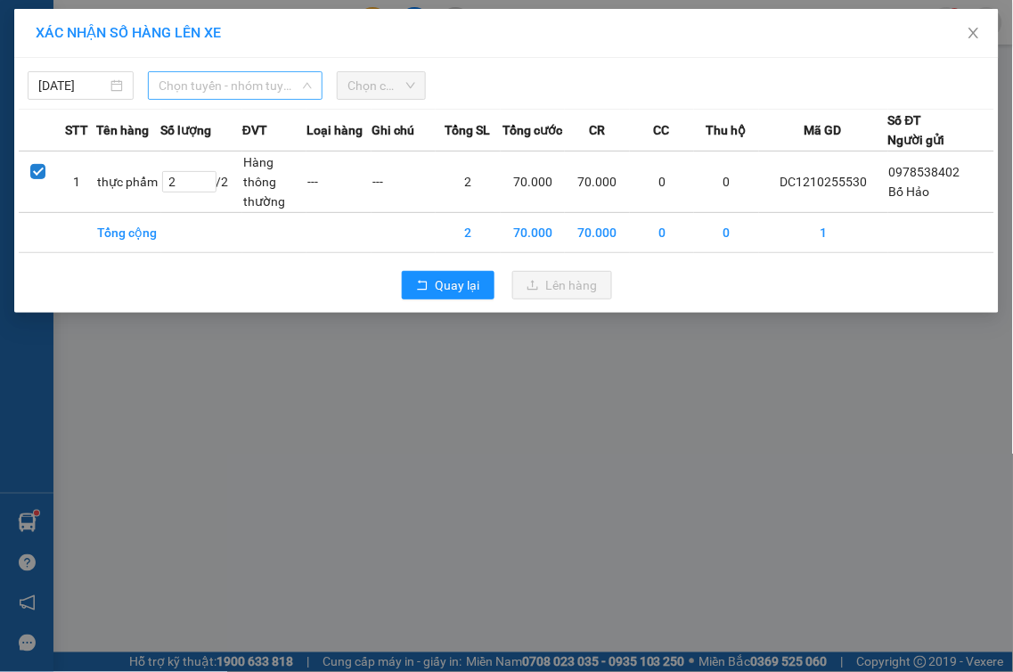
click at [250, 80] on span "Chọn tuyến - nhóm tuyến" at bounding box center [235, 85] width 153 height 27
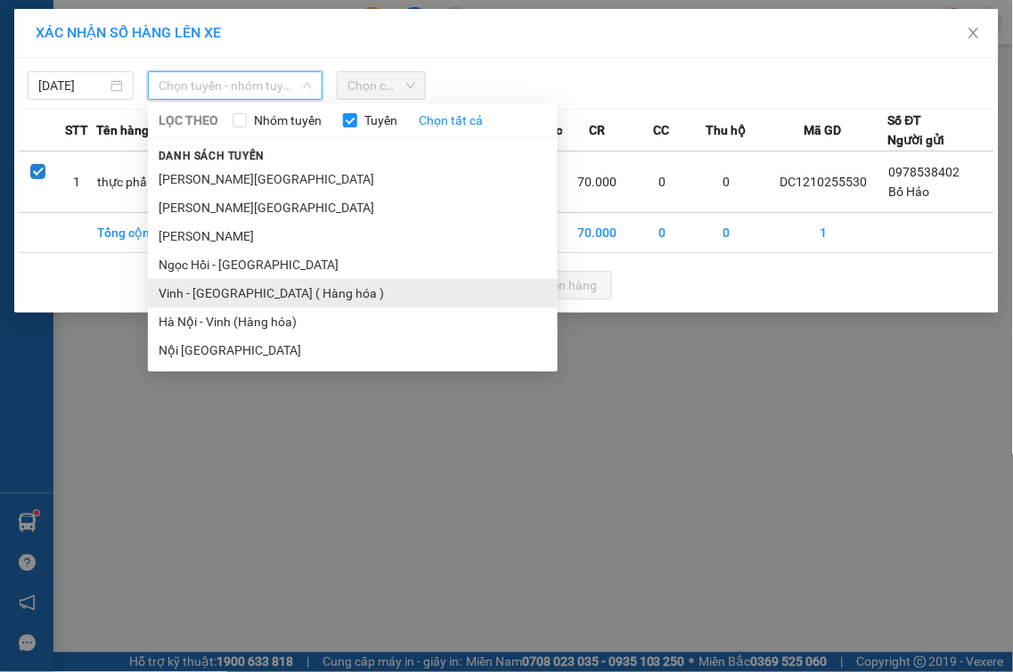
click at [225, 286] on li "Vinh - [GEOGRAPHIC_DATA] ( Hàng hóa )" at bounding box center [353, 293] width 410 height 29
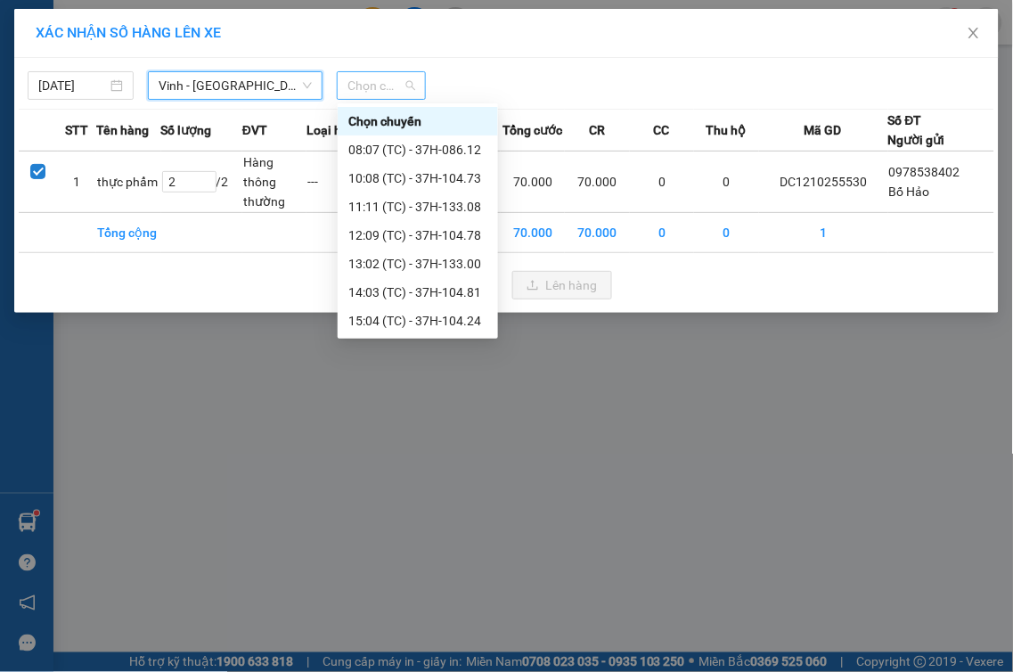
click at [372, 93] on span "Chọn chuyến" at bounding box center [382, 85] width 68 height 27
click at [447, 368] on div "22:00 (TC) - 37H-086.38" at bounding box center [417, 378] width 139 height 20
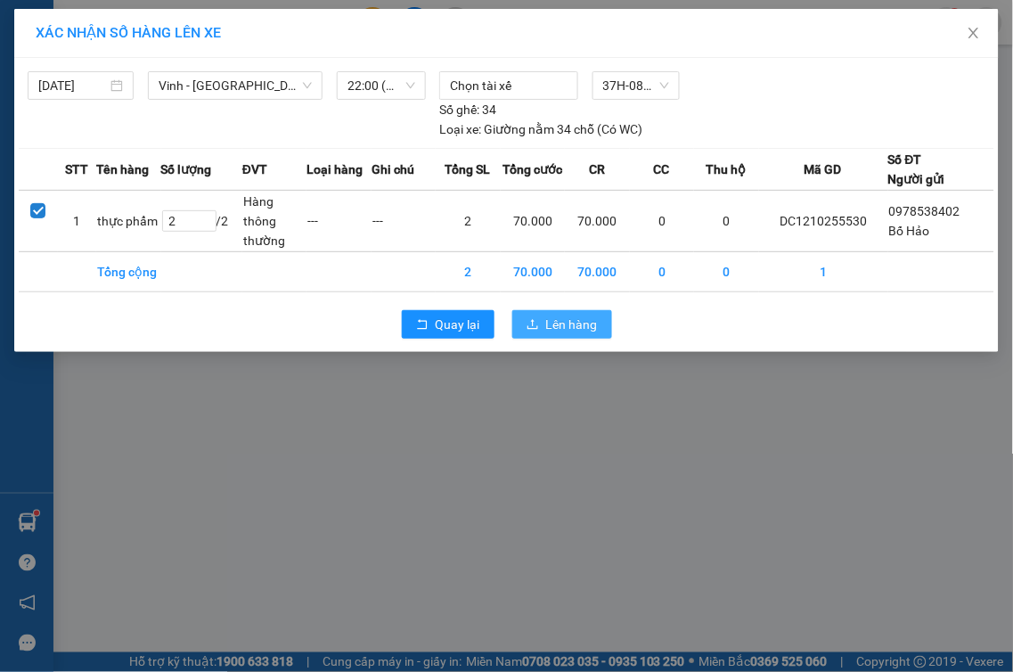
click at [553, 328] on span "Lên hàng" at bounding box center [572, 325] width 52 height 20
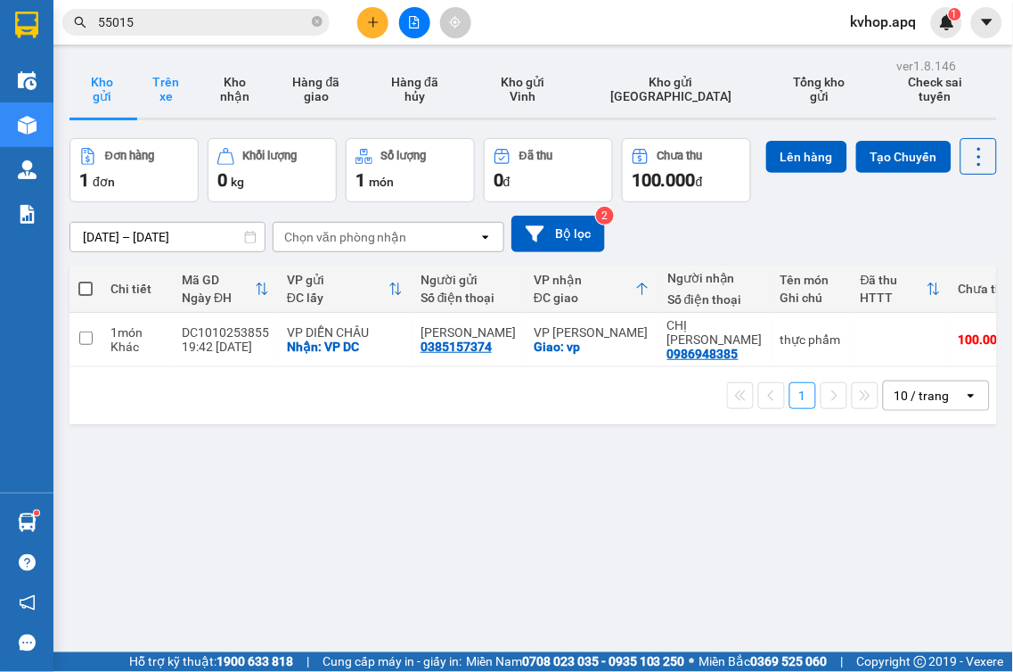
click at [148, 85] on button "Trên xe" at bounding box center [166, 89] width 64 height 57
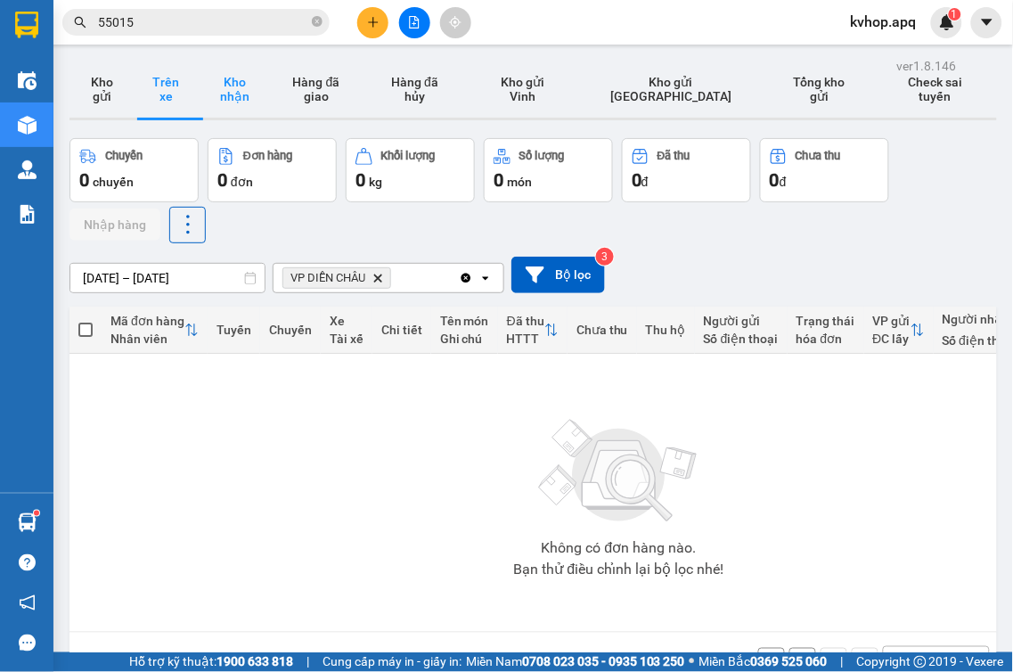
click at [243, 100] on button "Kho nhận" at bounding box center [234, 89] width 73 height 57
type input "[DATE] – [DATE]"
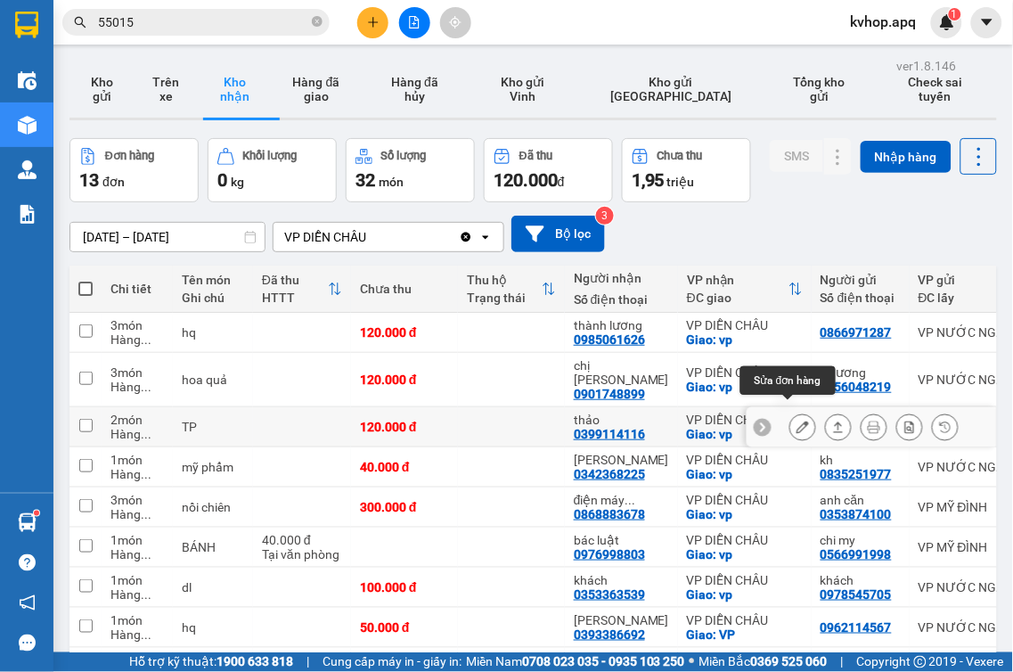
click at [797, 421] on icon at bounding box center [803, 427] width 12 height 12
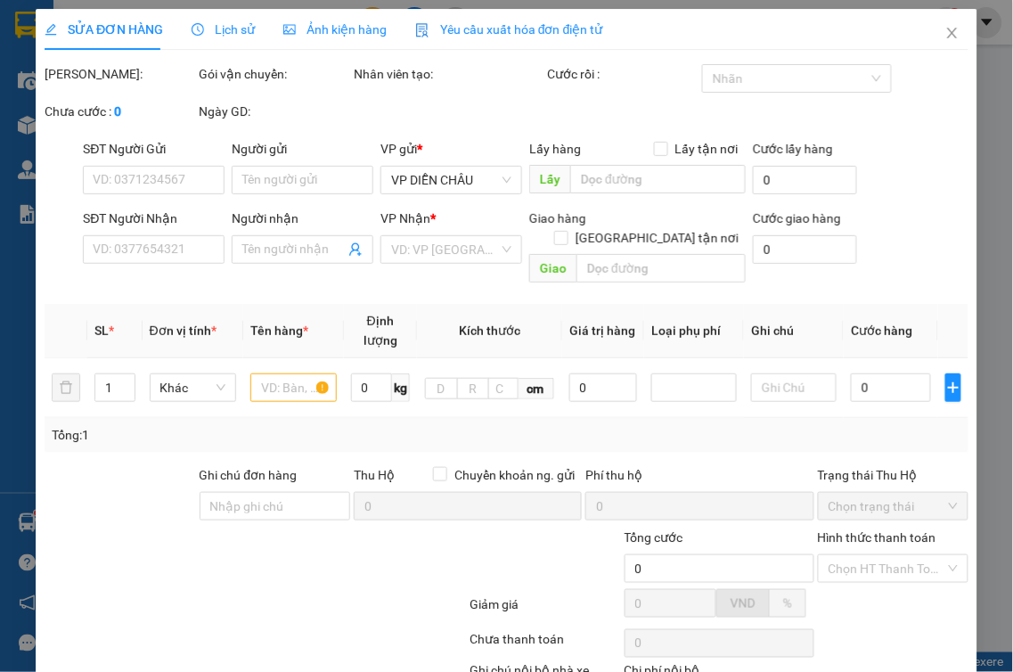
type input "0974728386"
type input "c hoa"
type input "0399114116"
type input "thảo"
checkbox input "true"
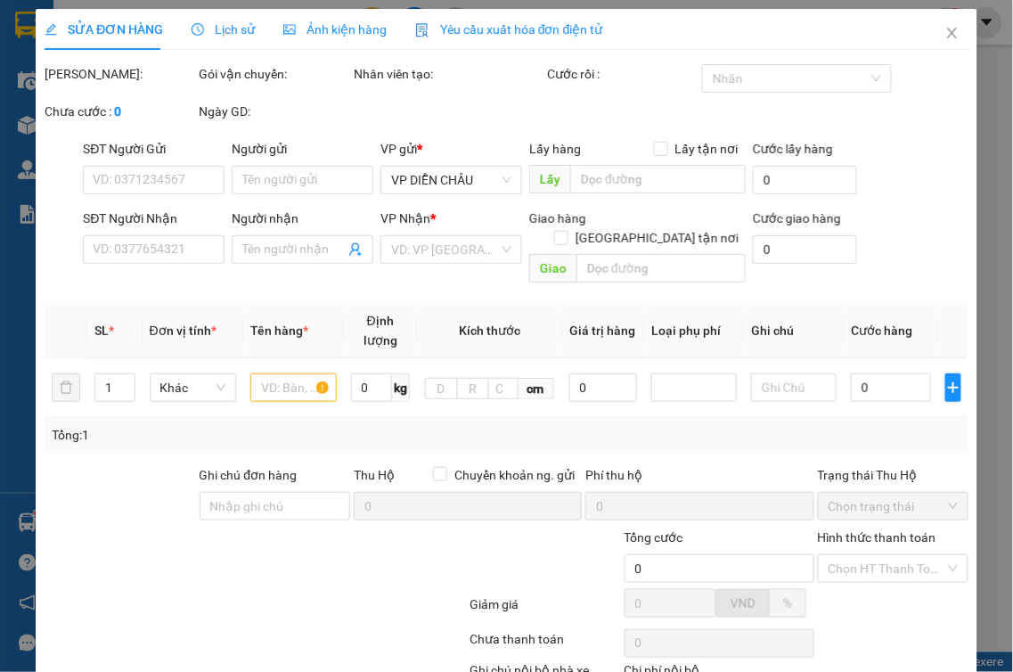
type input "vp"
type input "120.000"
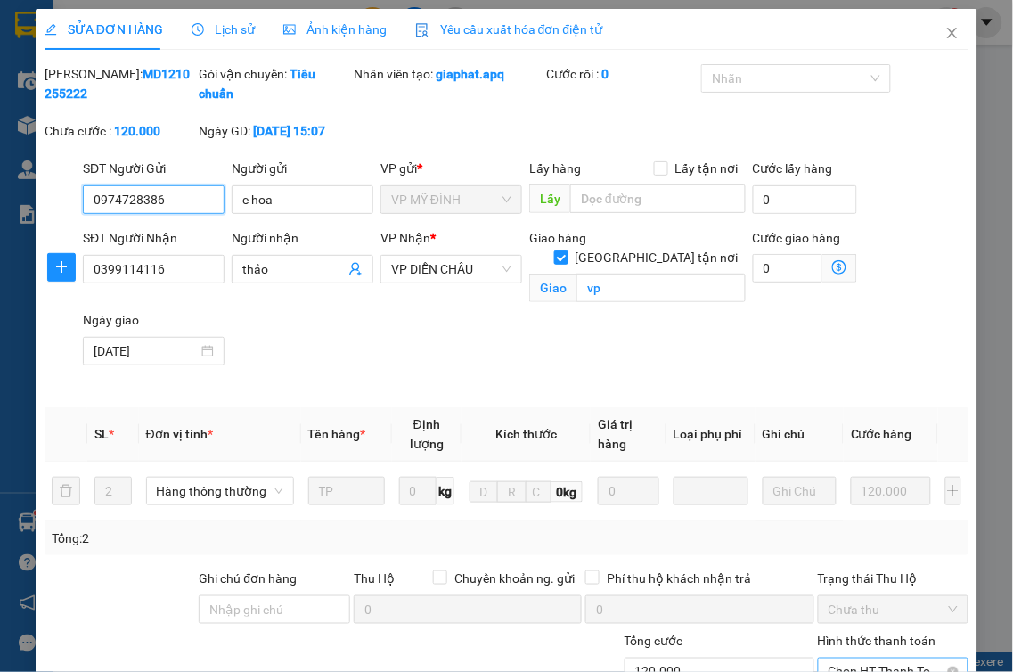
click at [878, 659] on span "Chọn HT Thanh Toán" at bounding box center [894, 672] width 130 height 27
drag, startPoint x: 517, startPoint y: 626, endPoint x: 503, endPoint y: 618, distance: 15.6
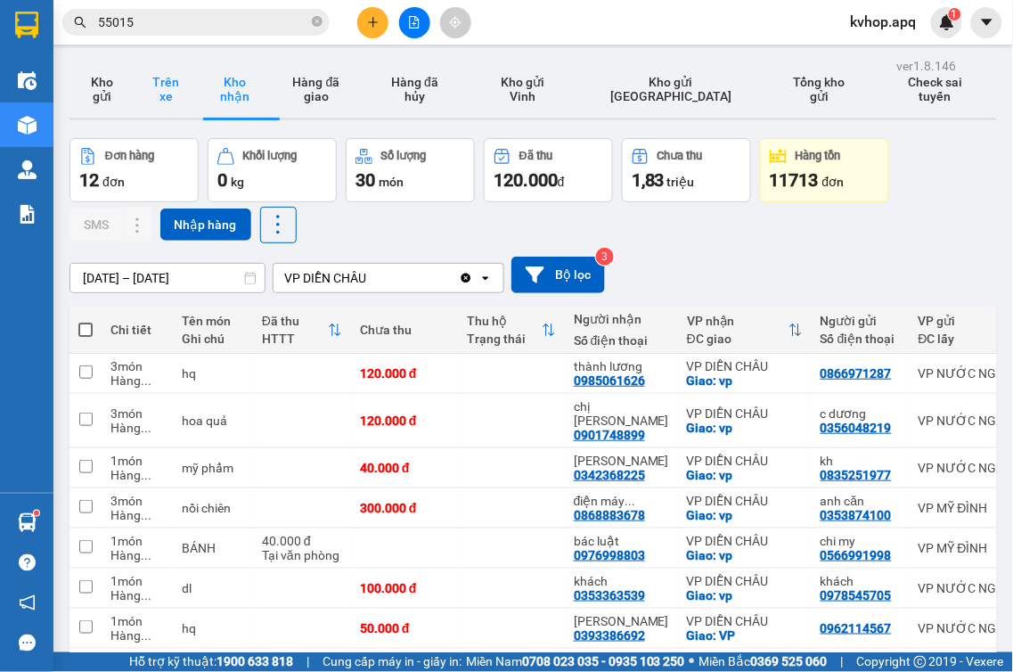
click at [166, 89] on button "Trên xe" at bounding box center [166, 89] width 64 height 57
type input "[DATE] – [DATE]"
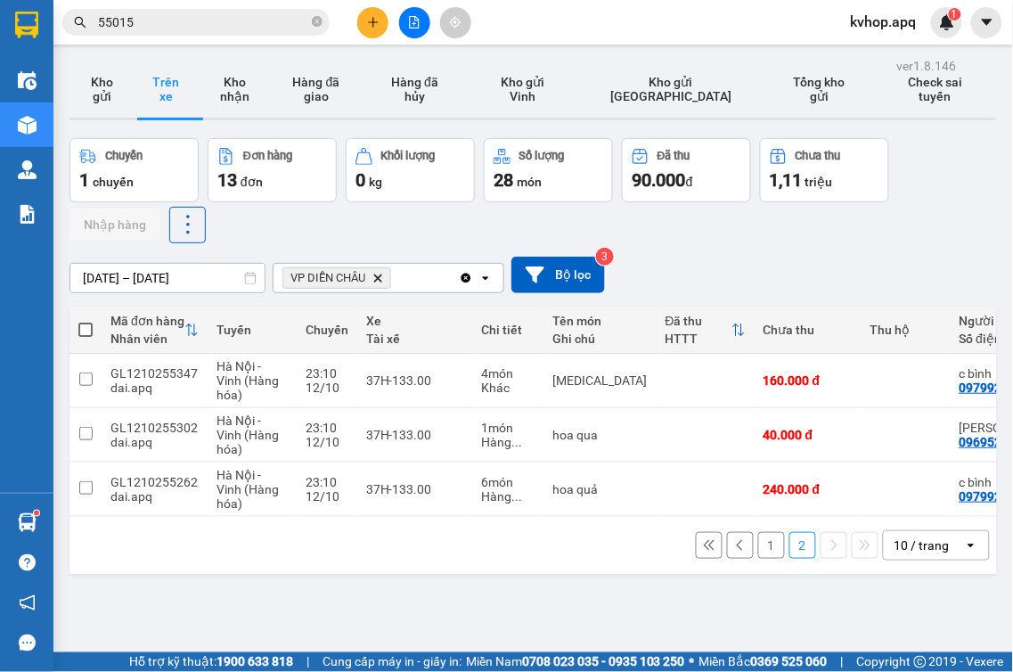
click at [134, 61] on button "Trên xe" at bounding box center [166, 89] width 64 height 57
drag, startPoint x: 116, startPoint y: 86, endPoint x: 191, endPoint y: 70, distance: 76.7
click at [114, 85] on button "Kho gửi" at bounding box center [102, 89] width 64 height 57
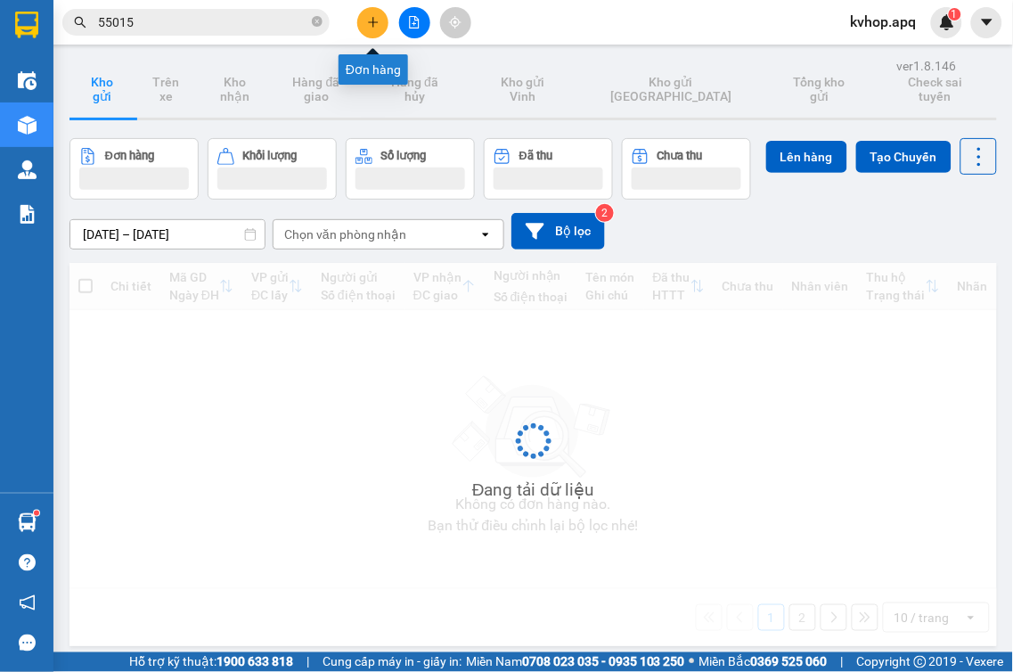
click at [368, 24] on icon "plus" at bounding box center [373, 22] width 12 height 12
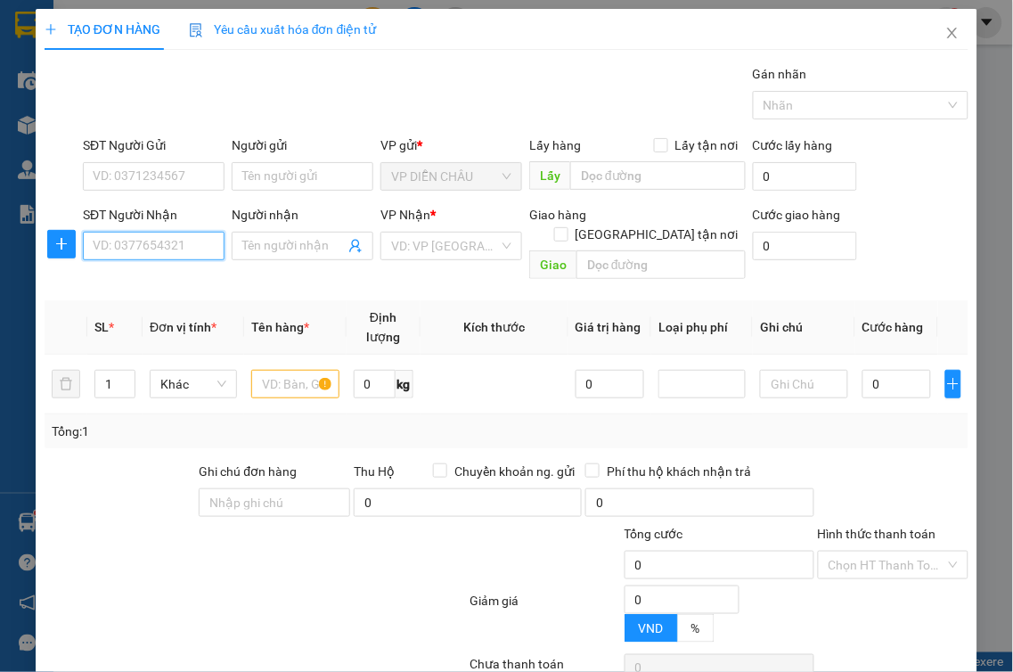
click at [140, 256] on input "SĐT Người Nhận" at bounding box center [154, 246] width 142 height 29
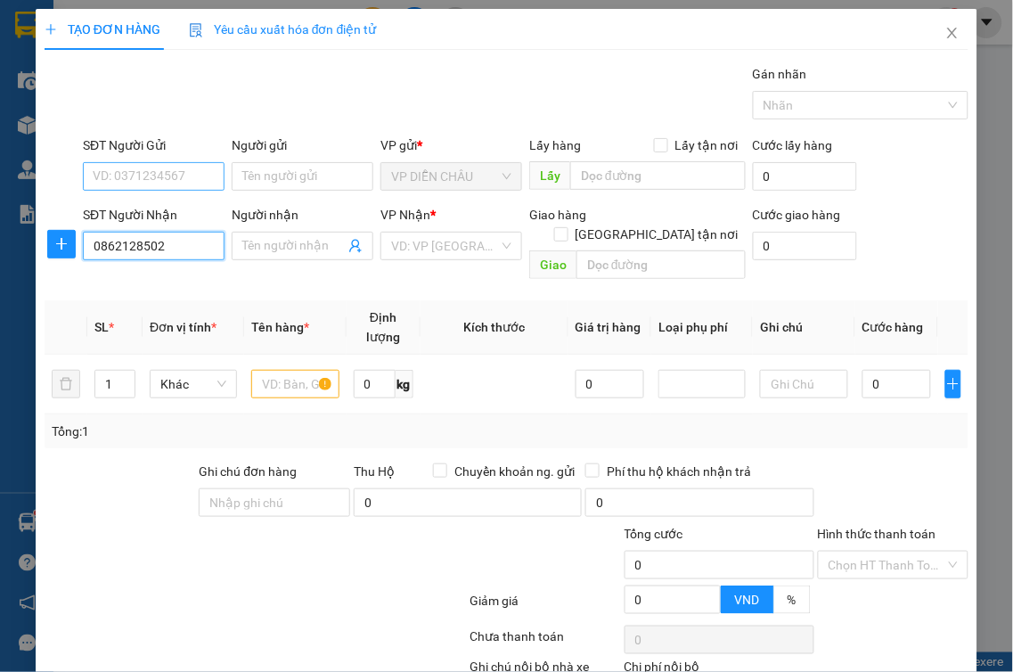
type input "0862128502"
click at [138, 179] on input "SĐT Người Gửi" at bounding box center [154, 176] width 142 height 29
type input "0983515092"
drag, startPoint x: 287, startPoint y: 166, endPoint x: 545, endPoint y: 568, distance: 477.8
click at [460, 459] on div "Transit Pickup Surcharge Ids Transit Deliver Surcharge Ids Transit Deliver Surc…" at bounding box center [507, 409] width 924 height 691
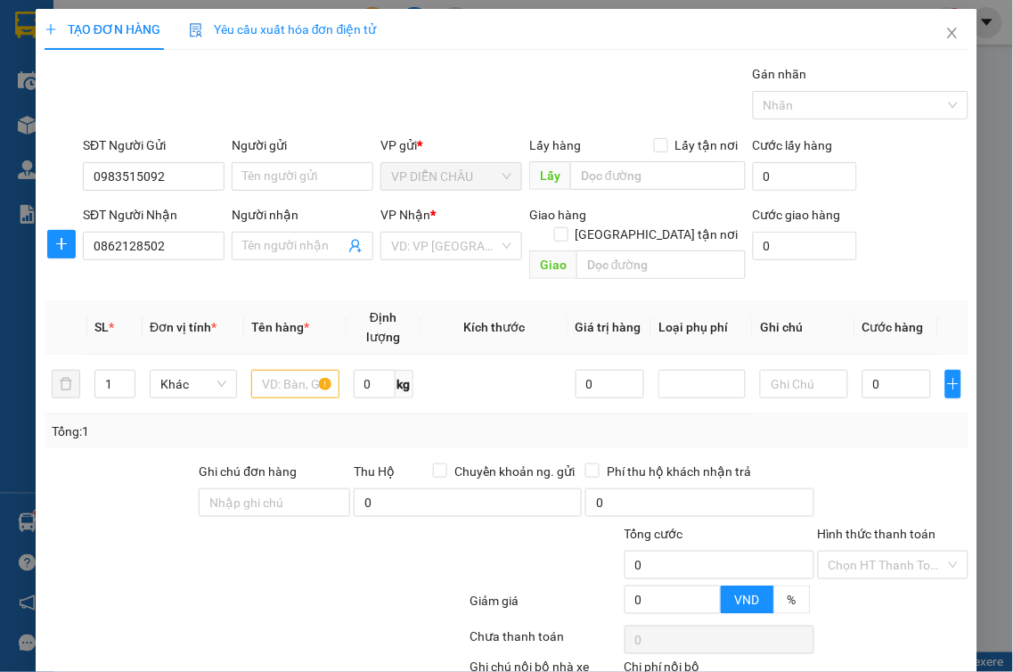
click at [362, 78] on div "Gói vận chuyển * Tiêu chuẩn Gán nhãn Nhãn" at bounding box center [525, 95] width 893 height 62
click at [282, 174] on input "Người gửi" at bounding box center [303, 176] width 142 height 29
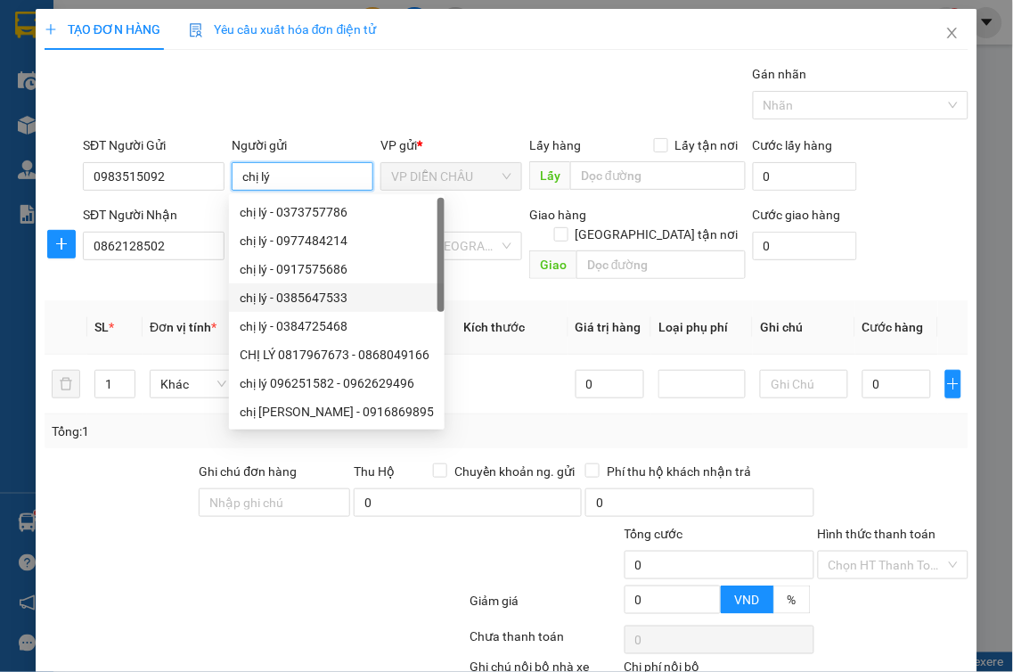
type input "chị lý"
click at [98, 473] on div at bounding box center [120, 493] width 155 height 62
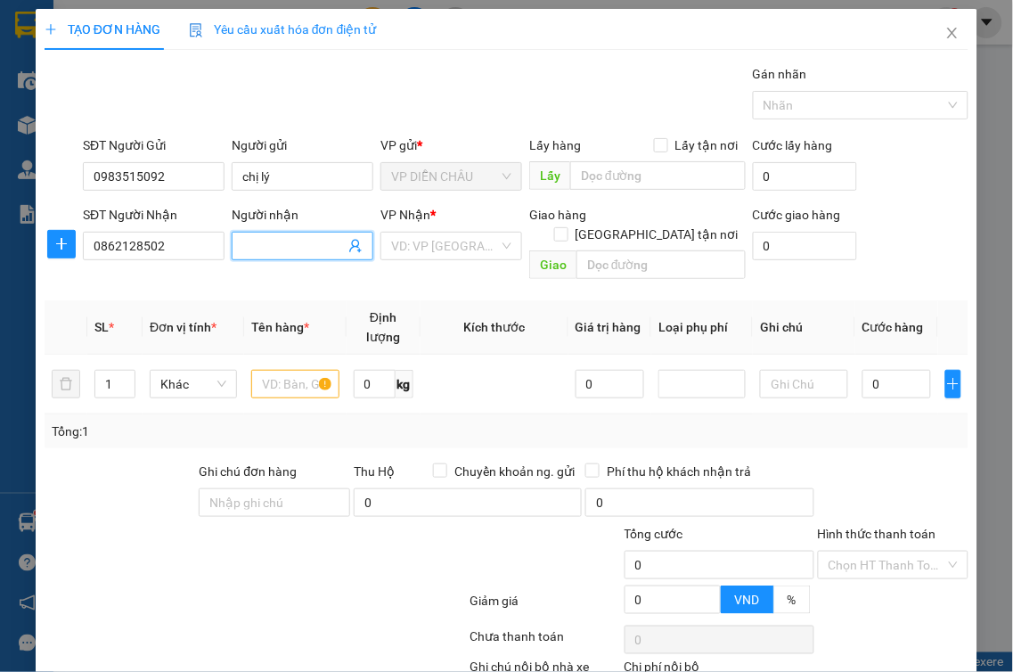
click at [286, 248] on input "Người nhận" at bounding box center [293, 246] width 102 height 20
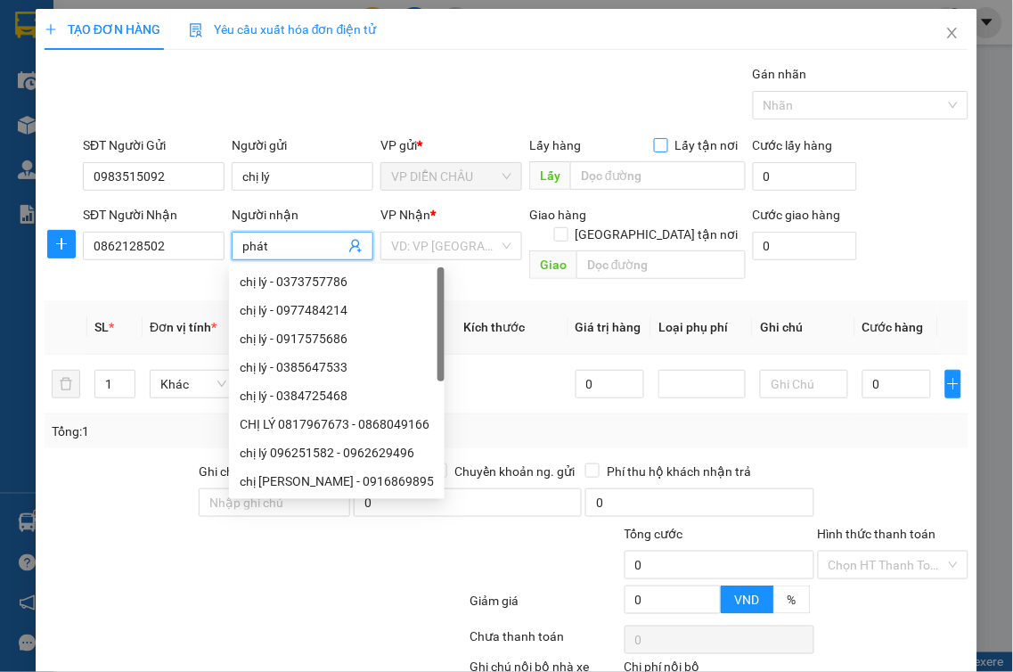
type input "phát"
click at [654, 143] on input "Lấy tận nơi" at bounding box center [660, 144] width 12 height 12
checkbox input "true"
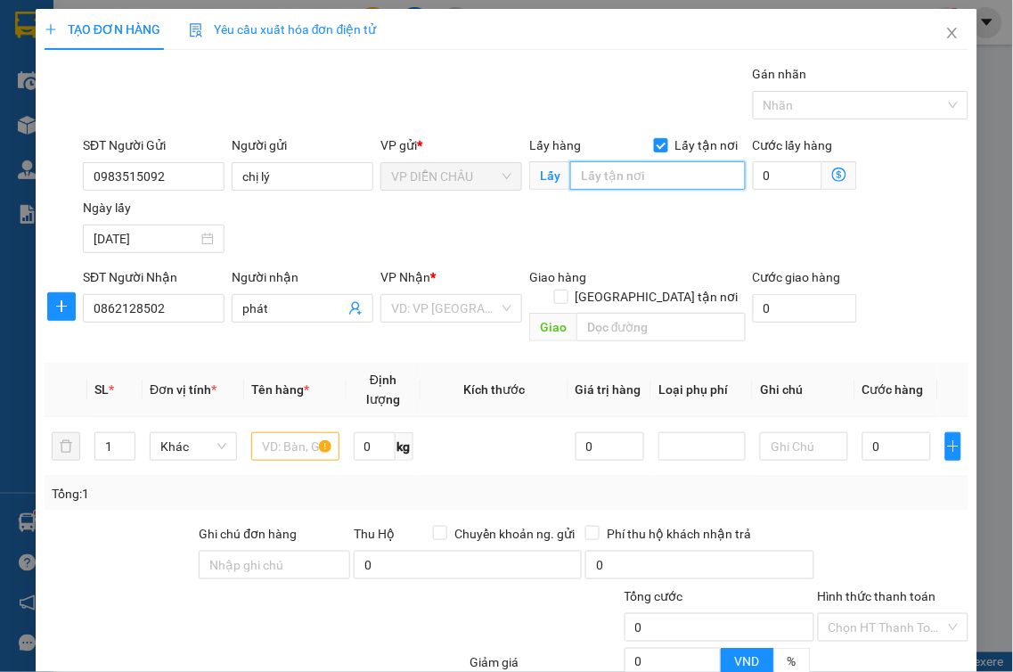
click at [610, 173] on input "text" at bounding box center [658, 175] width 176 height 29
type input "vp"
click at [567, 290] on input "[GEOGRAPHIC_DATA] tận nơi" at bounding box center [560, 296] width 12 height 12
checkbox input "true"
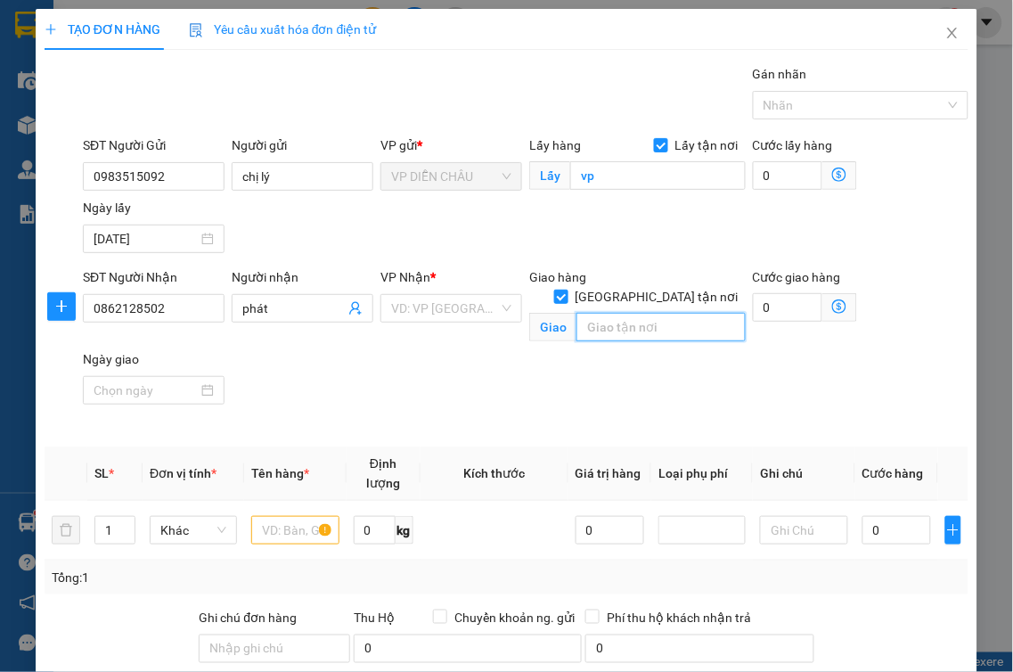
click at [626, 316] on input "text" at bounding box center [661, 327] width 169 height 29
type input "sof1a , house , số nhà 25 , ngõ 4 , ngách 17 , đường thanh bình , phường mộ lao…"
click at [421, 281] on span "VP Nhận" at bounding box center [406, 277] width 50 height 14
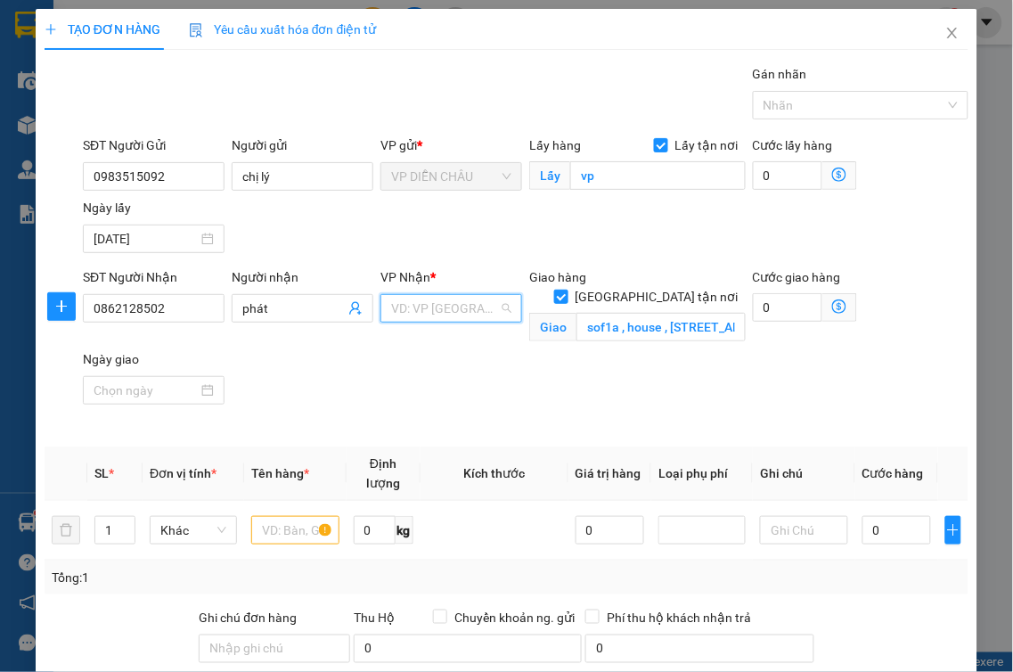
click at [406, 317] on input "search" at bounding box center [445, 308] width 108 height 27
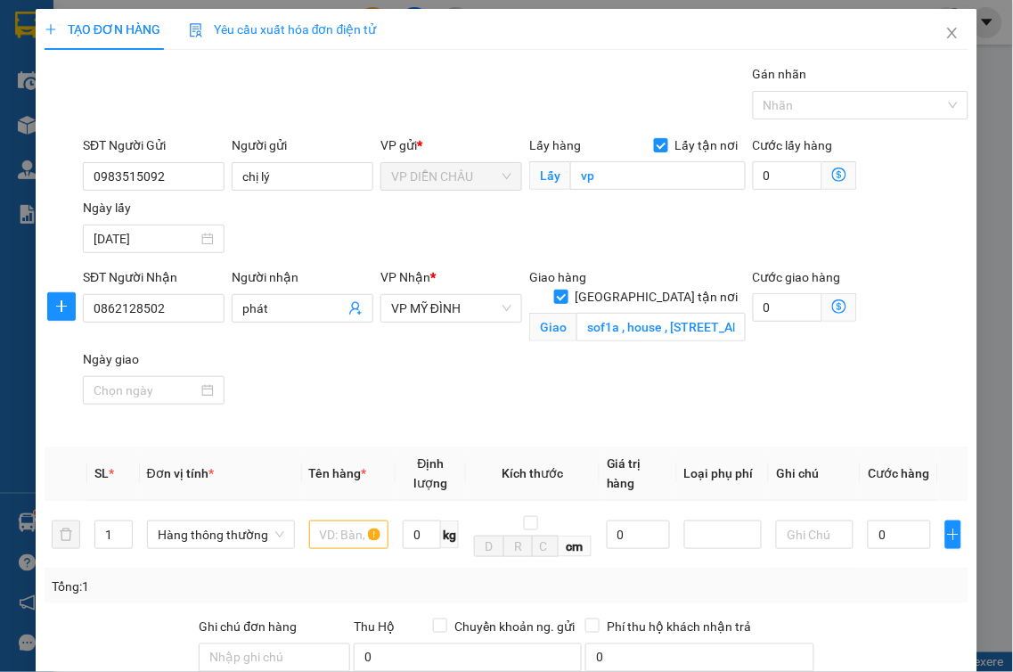
click at [832, 310] on icon "dollar-circle" at bounding box center [839, 306] width 14 height 14
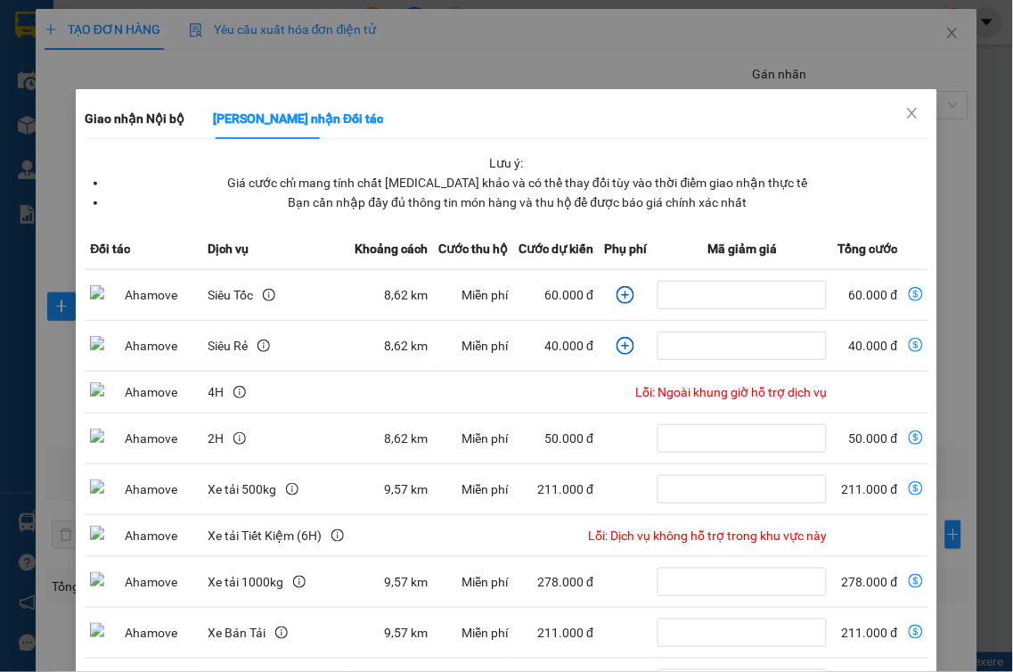
drag, startPoint x: 503, startPoint y: 656, endPoint x: 487, endPoint y: 621, distance: 38.3
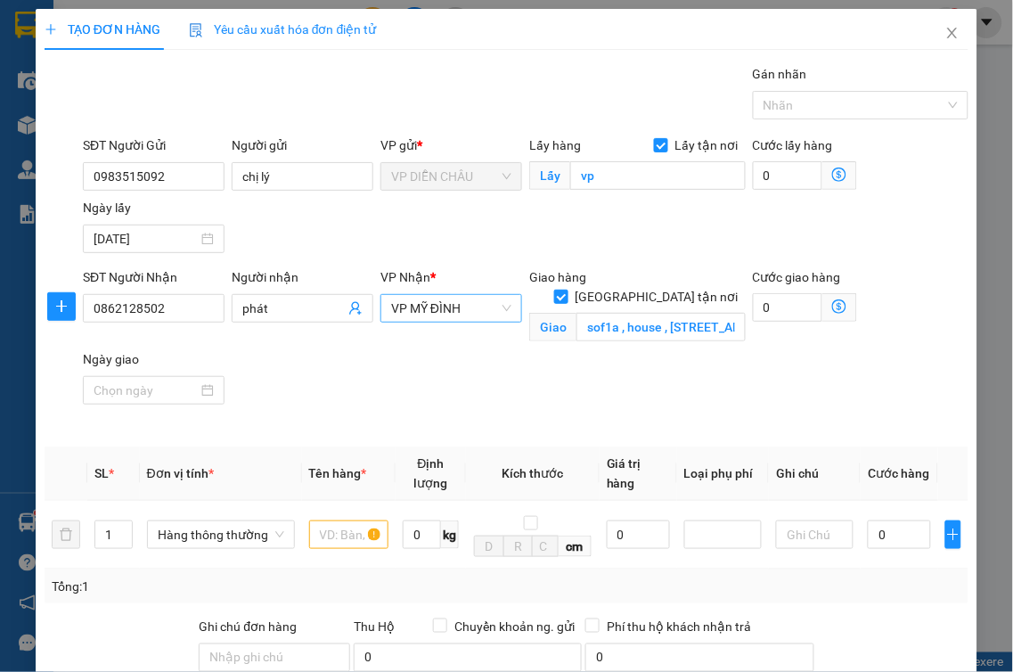
click at [455, 310] on span "VP MỸ ĐÌNH" at bounding box center [451, 308] width 120 height 27
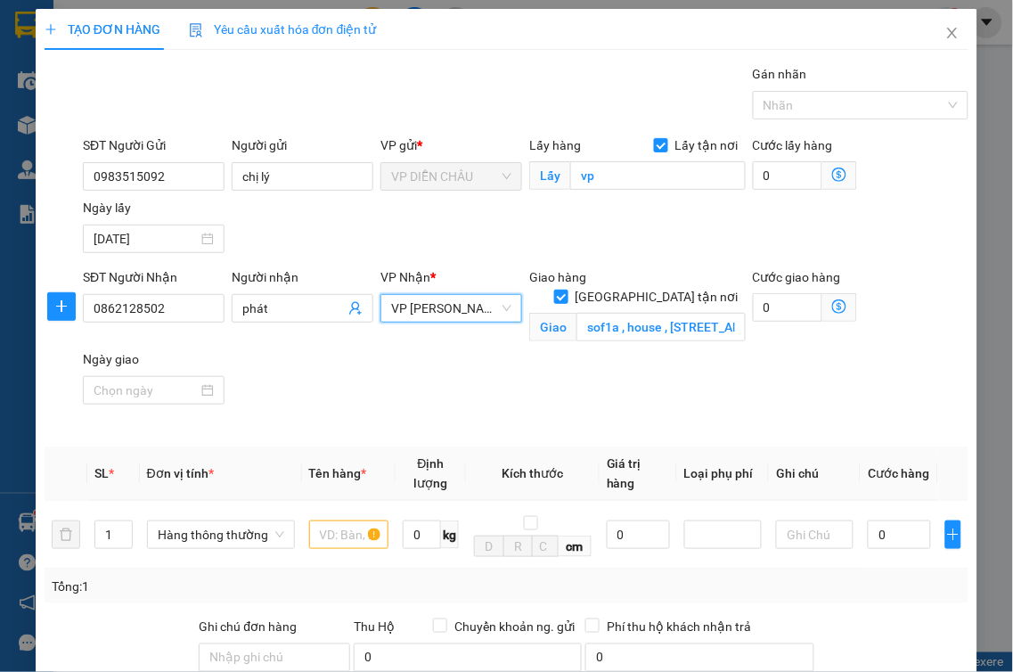
click at [832, 304] on icon "dollar-circle" at bounding box center [839, 306] width 14 height 14
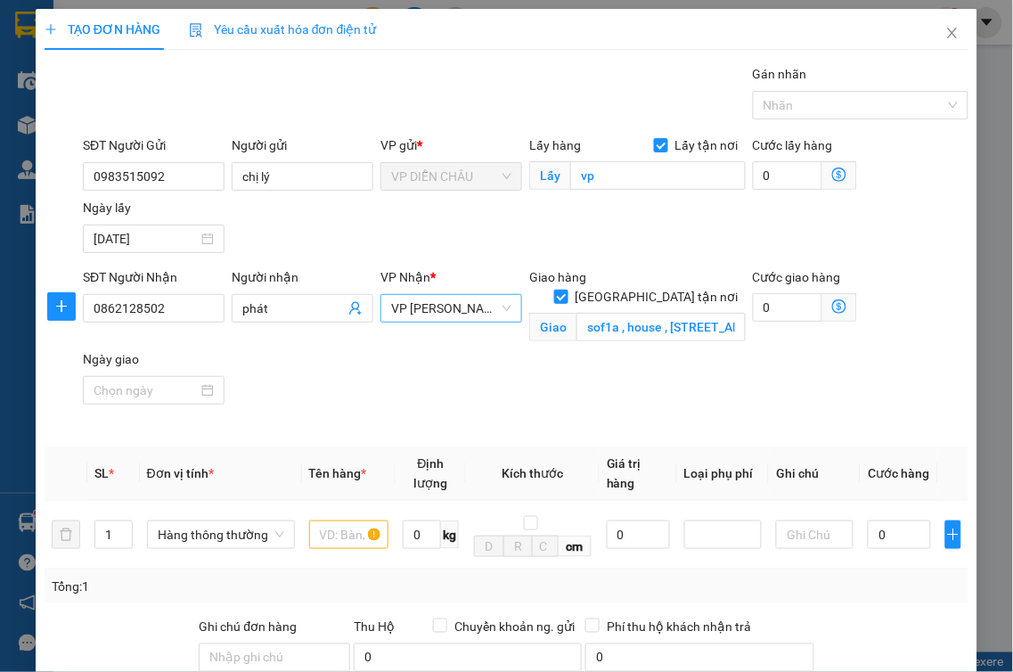
click at [476, 308] on span "VP [PERSON_NAME]" at bounding box center [451, 308] width 120 height 27
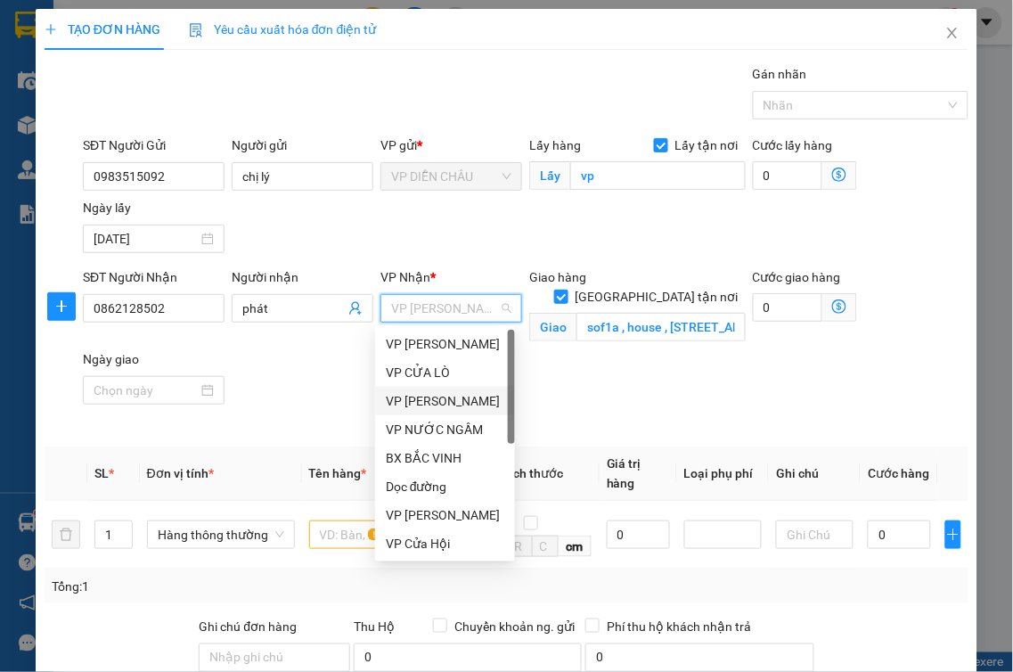
click at [430, 403] on div "VP [PERSON_NAME]" at bounding box center [445, 401] width 119 height 20
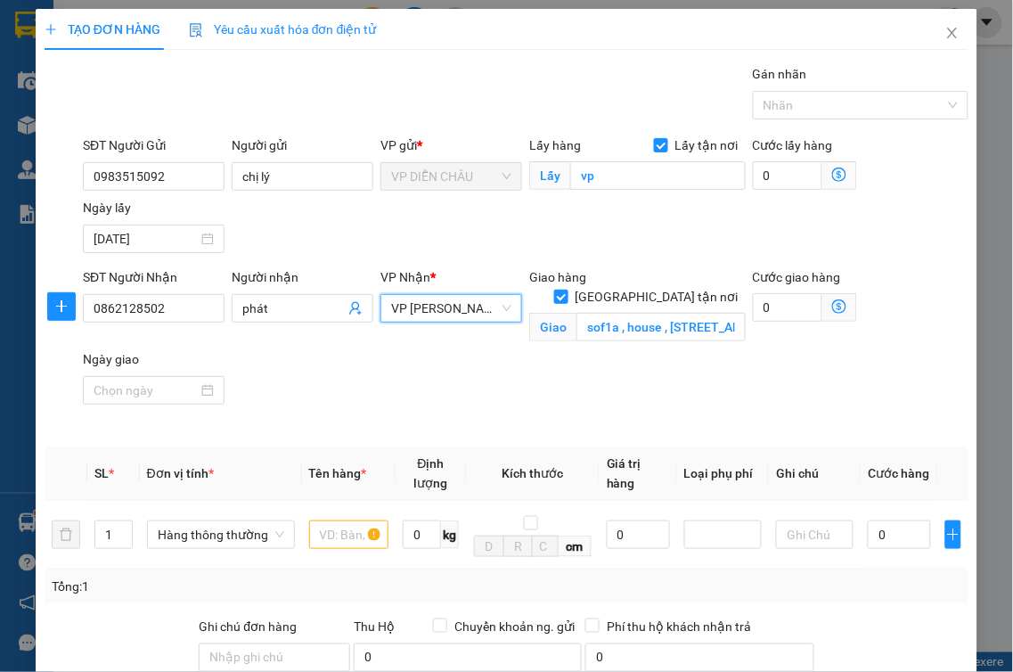
click at [832, 307] on icon "dollar-circle" at bounding box center [839, 306] width 14 height 14
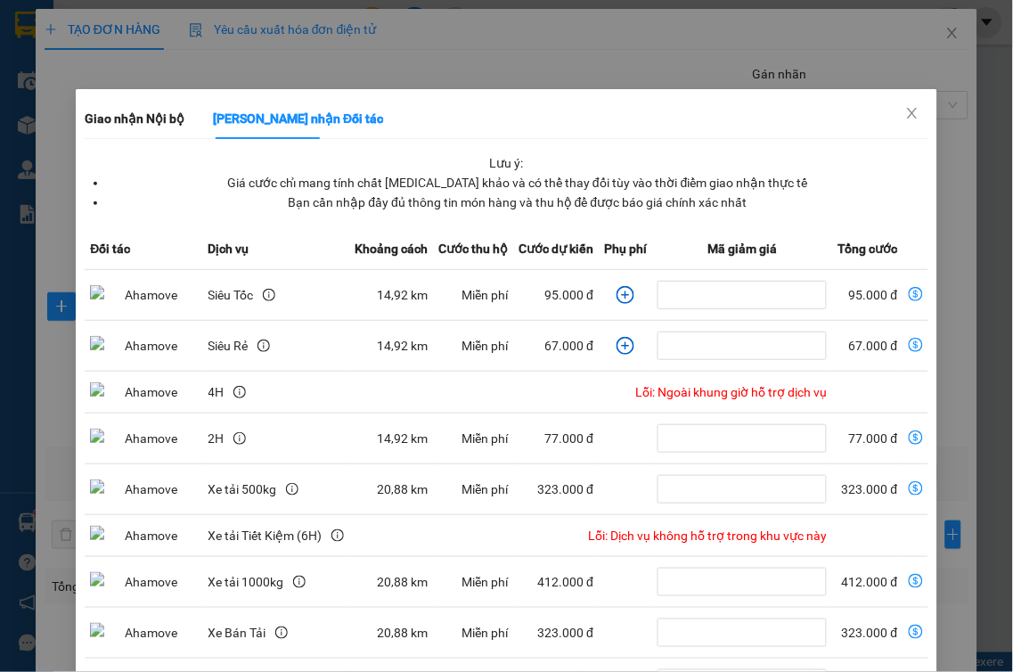
drag, startPoint x: 522, startPoint y: 633, endPoint x: 461, endPoint y: 452, distance: 191.1
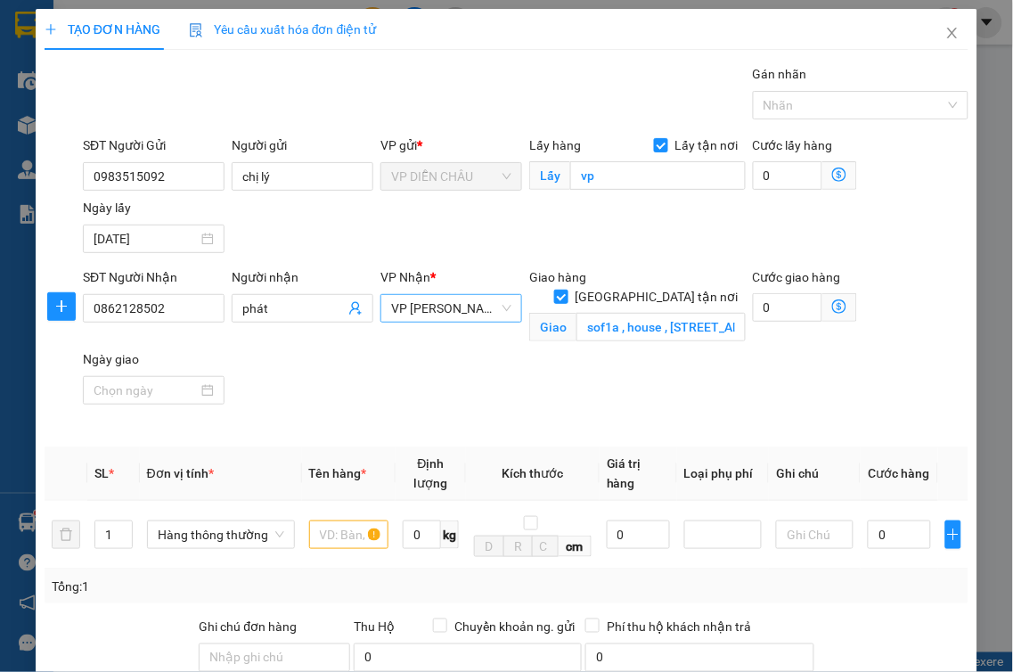
click at [443, 317] on span "VP [PERSON_NAME]" at bounding box center [451, 308] width 120 height 27
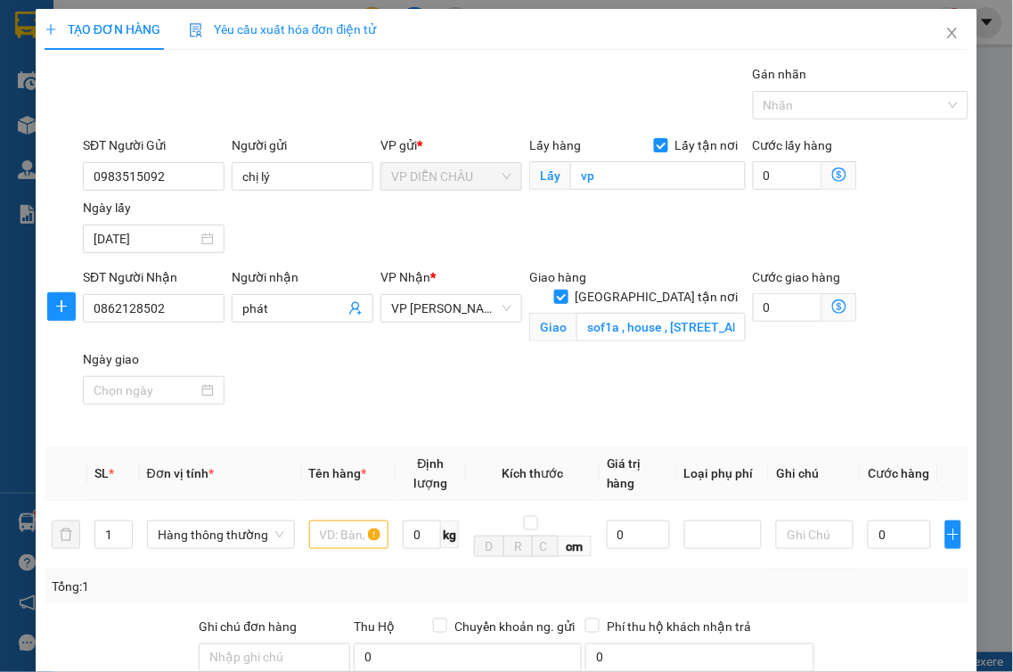
click at [832, 309] on icon "dollar-circle" at bounding box center [839, 306] width 14 height 14
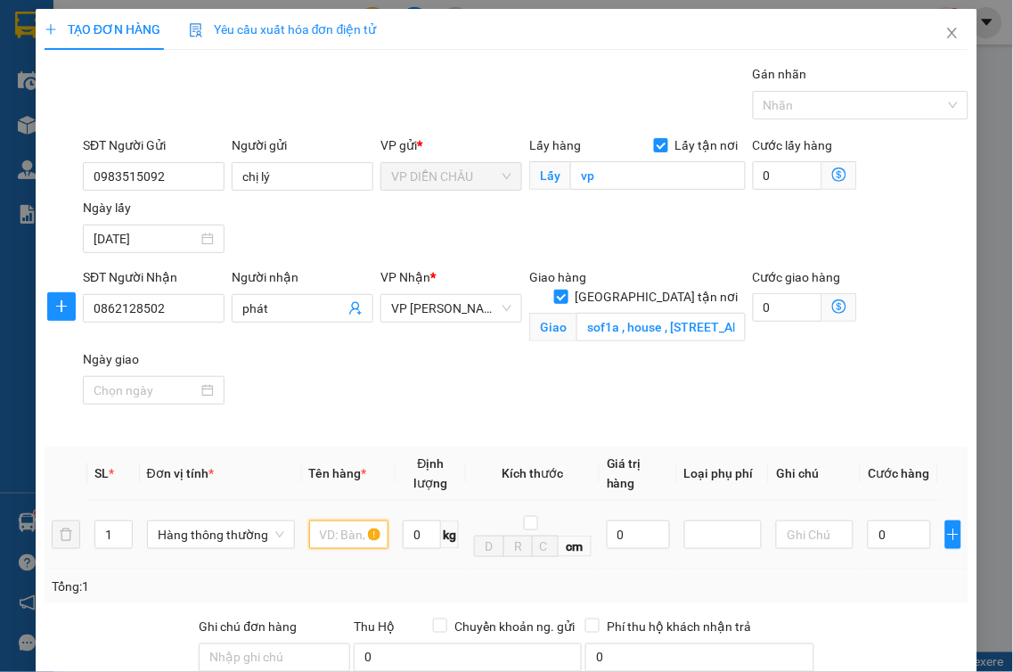
click at [316, 520] on input "text" at bounding box center [348, 534] width 79 height 29
type input "thực phẩm"
click at [753, 307] on input "0" at bounding box center [788, 307] width 70 height 29
type input "6"
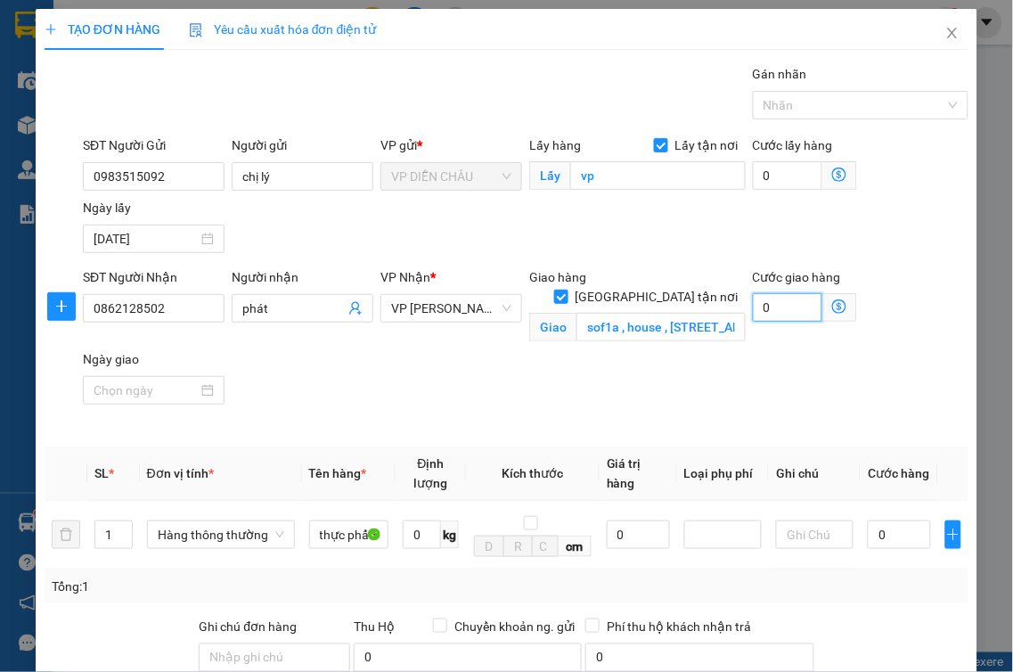
type input "6"
type input "60"
type input "600"
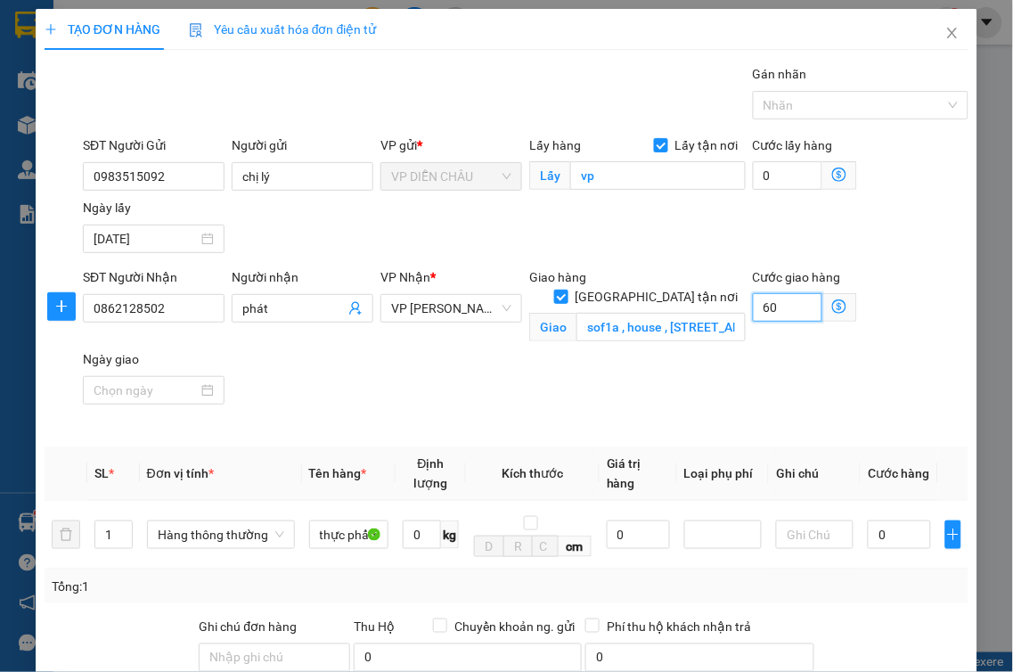
type input "600"
type input "6.000"
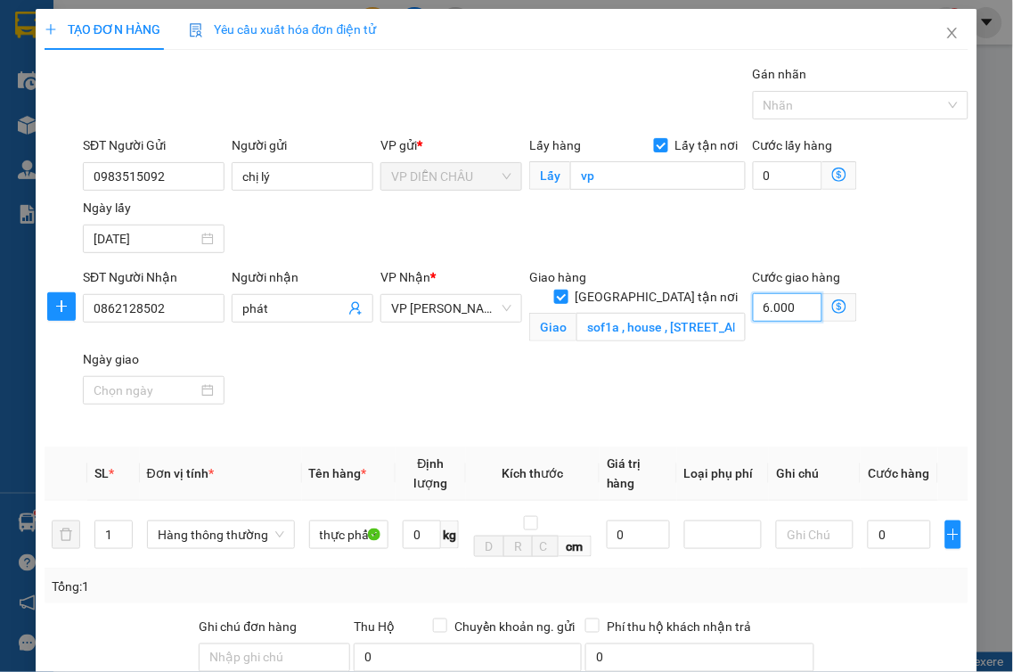
type input "60.000"
click at [868, 520] on input "0" at bounding box center [899, 534] width 63 height 29
type input "4"
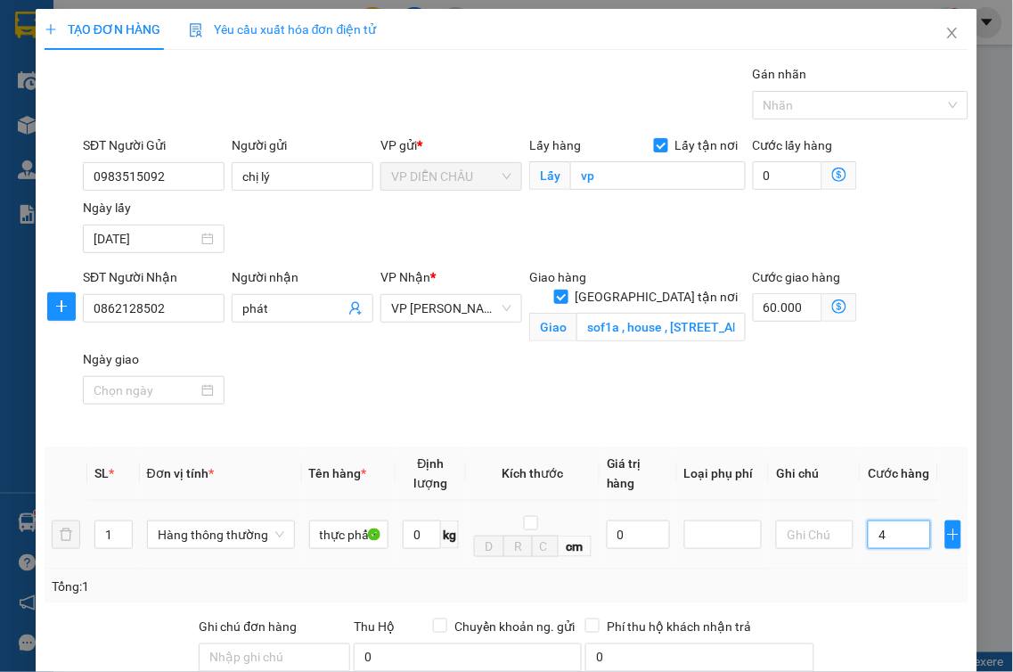
type input "60.004"
type input "40"
type input "60.040"
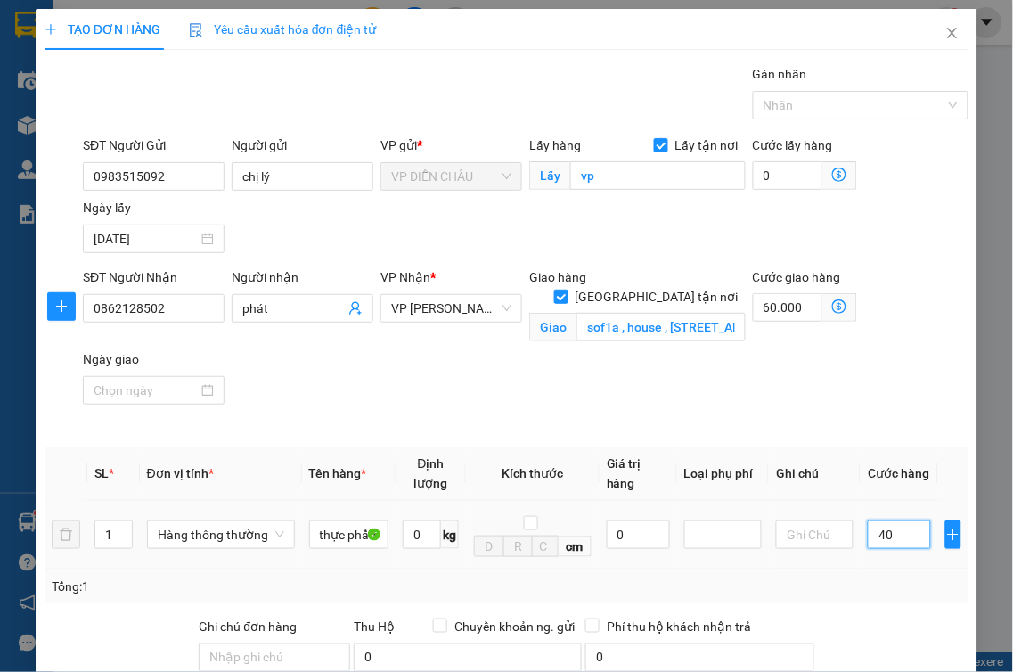
type input "400"
type input "60.400"
type input "4.000"
type input "64.000"
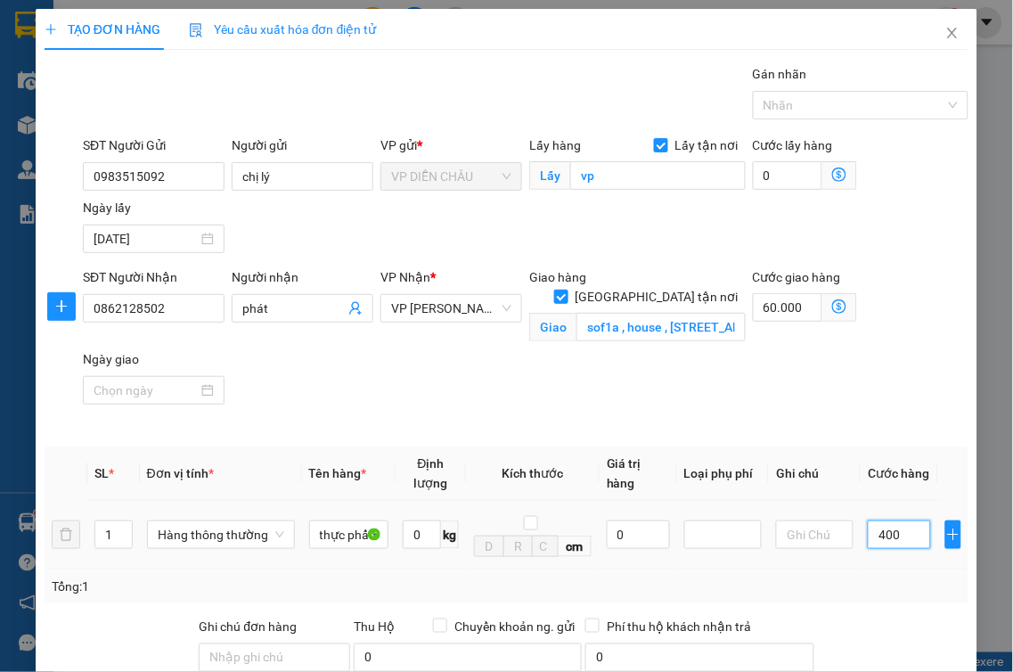
type input "64.000"
type input "40.000"
type input "100.000"
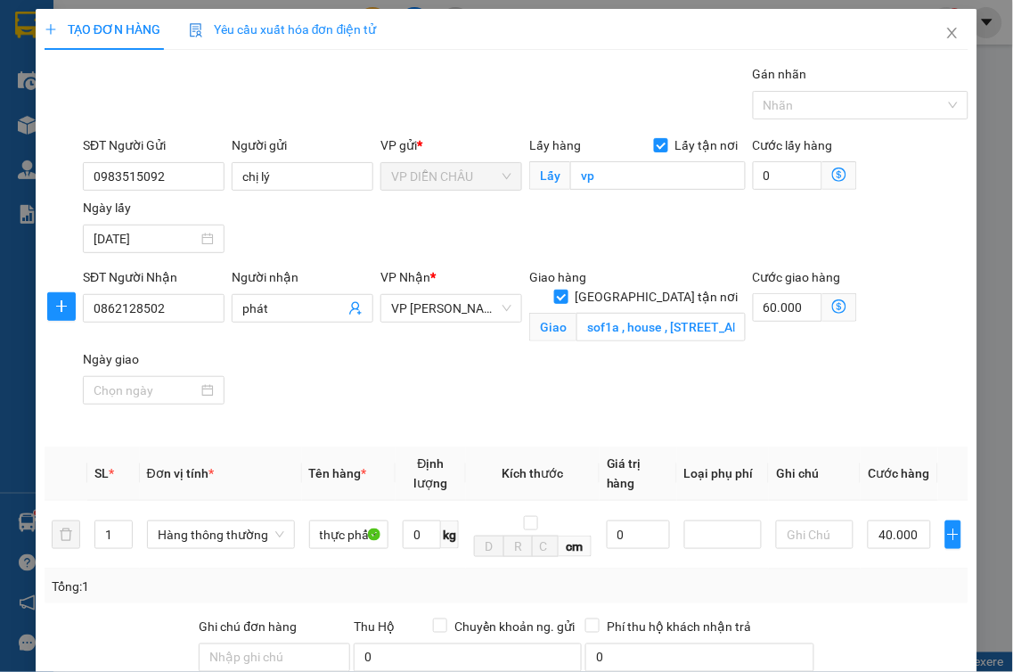
drag, startPoint x: 888, startPoint y: 529, endPoint x: 888, endPoint y: 545, distance: 16.0
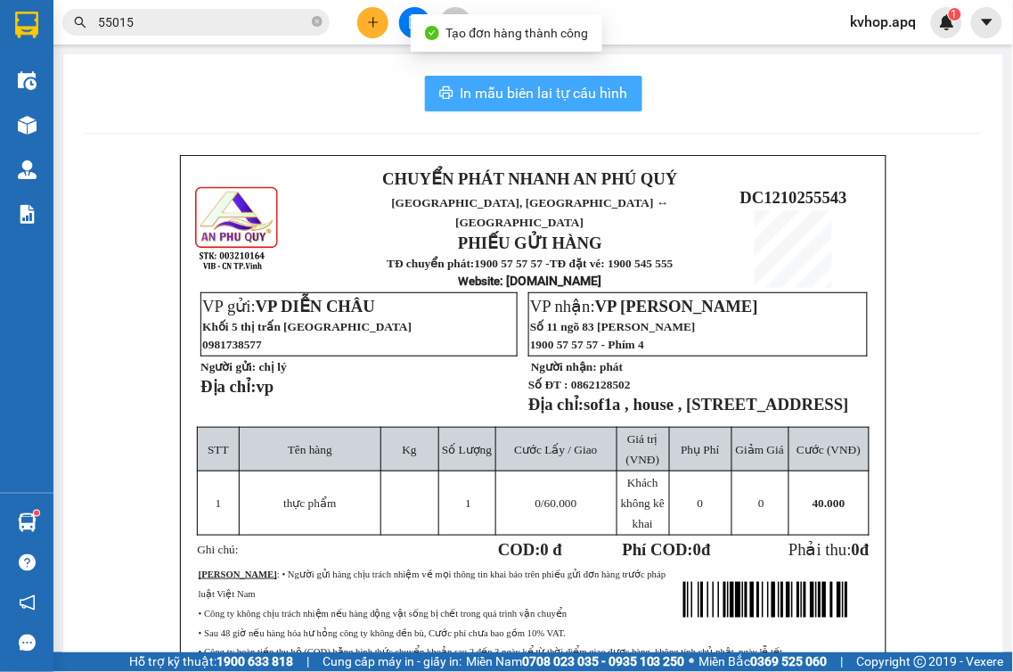
drag, startPoint x: 562, startPoint y: 86, endPoint x: 704, endPoint y: 344, distance: 294.7
click at [562, 85] on span "In mẫu biên lai tự cấu hình" at bounding box center [545, 93] width 168 height 22
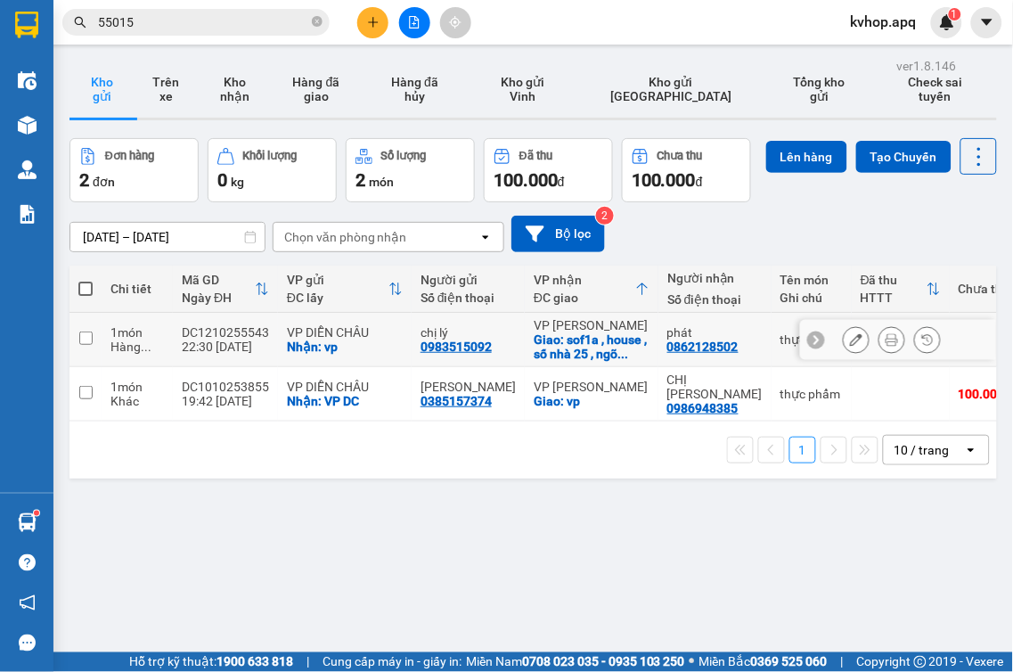
click at [84, 345] on input "checkbox" at bounding box center [85, 338] width 13 height 13
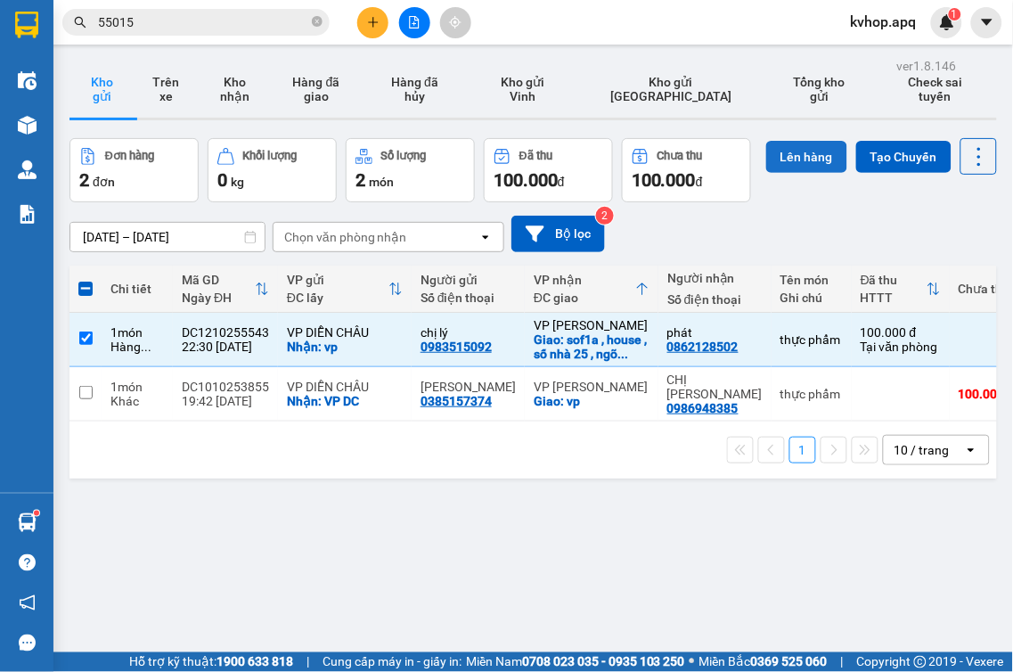
click at [766, 173] on button "Lên hàng" at bounding box center [806, 157] width 81 height 32
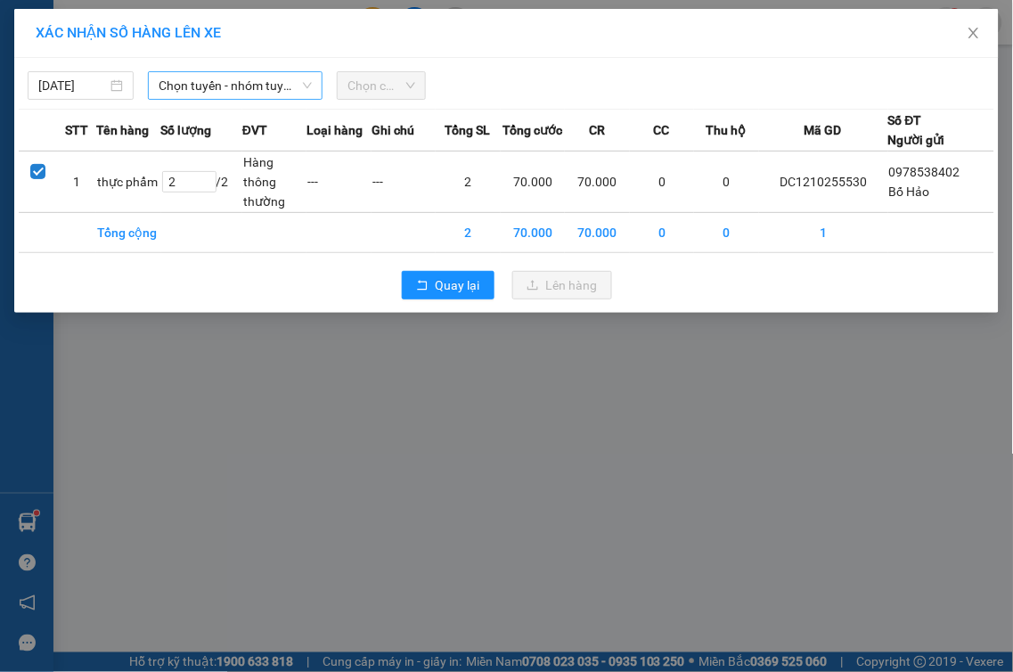
click at [196, 71] on div "Chọn tuyến - nhóm tuyến" at bounding box center [235, 85] width 175 height 29
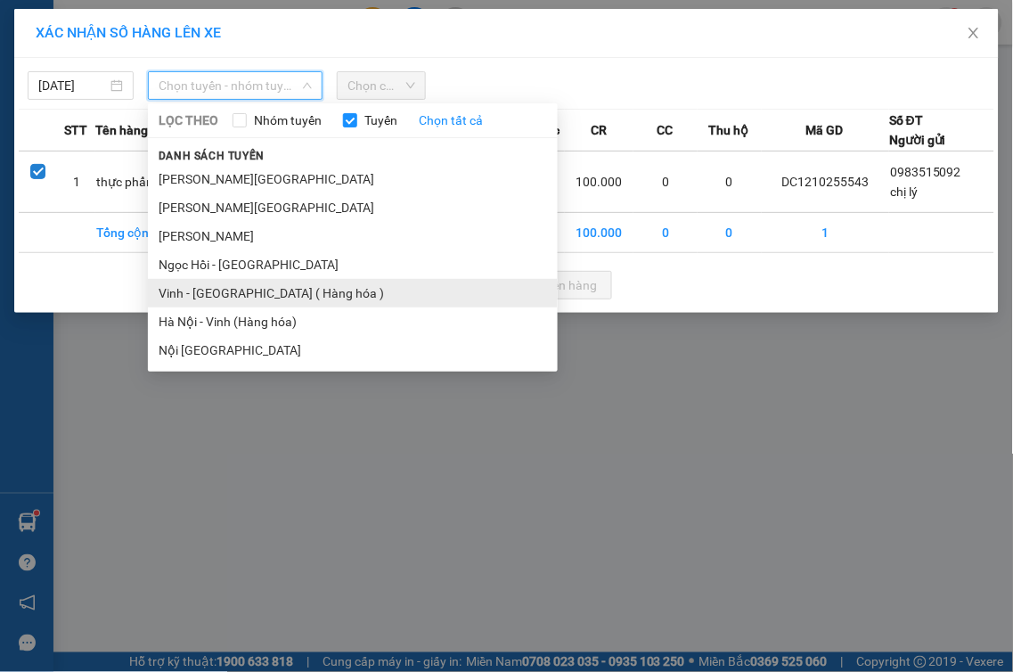
click at [218, 286] on li "Vinh - [GEOGRAPHIC_DATA] ( Hàng hóa )" at bounding box center [353, 293] width 410 height 29
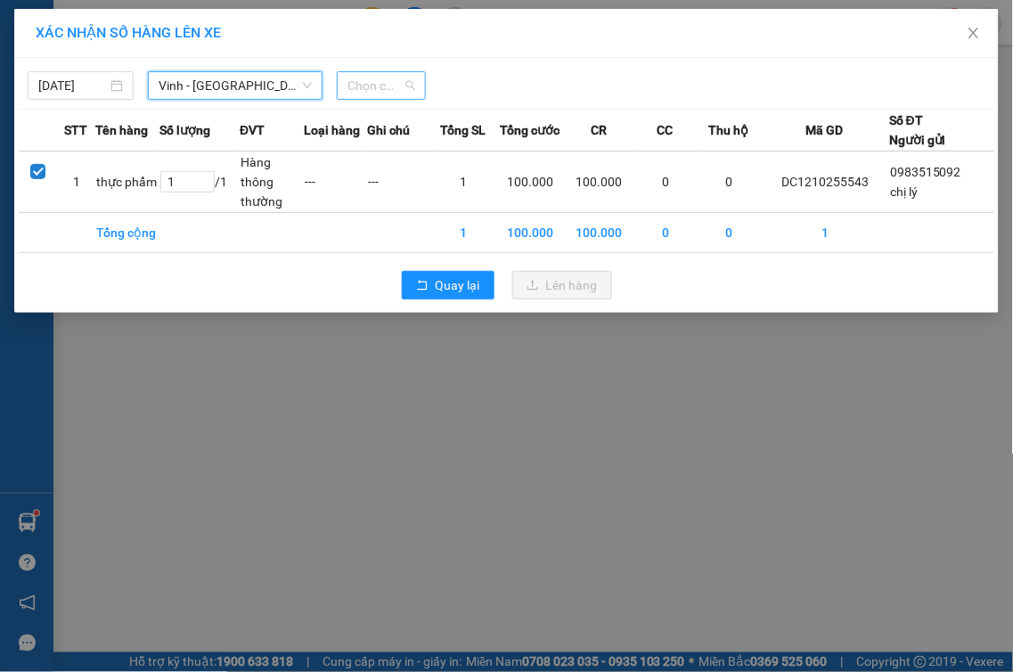
click at [370, 86] on span "Chọn chuyến" at bounding box center [382, 85] width 68 height 27
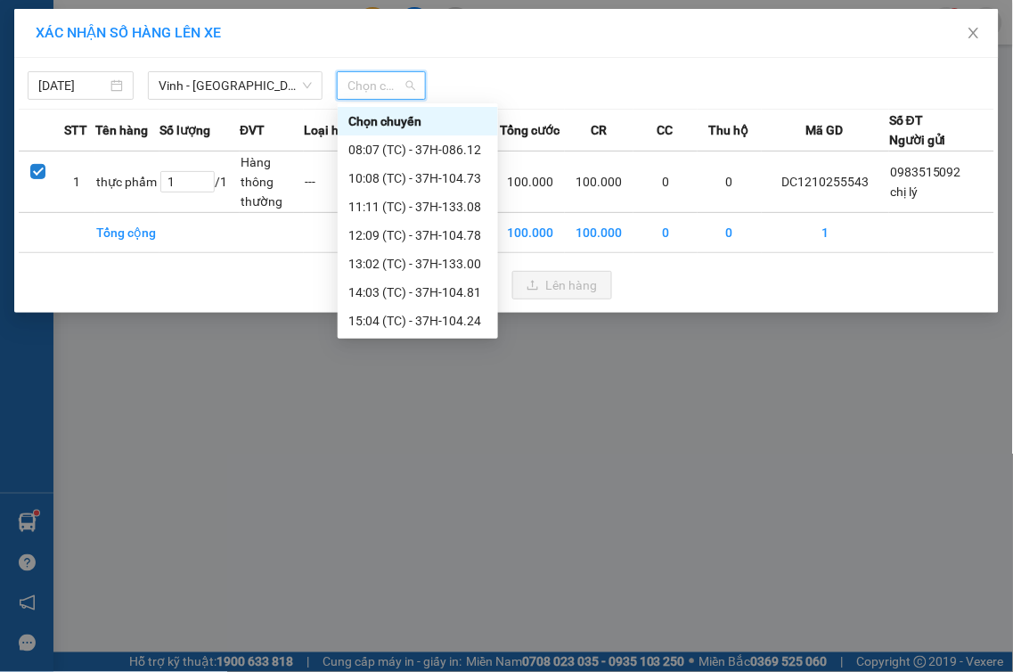
click at [471, 368] on div "22:00 (TC) - 37H-086.38" at bounding box center [417, 378] width 139 height 20
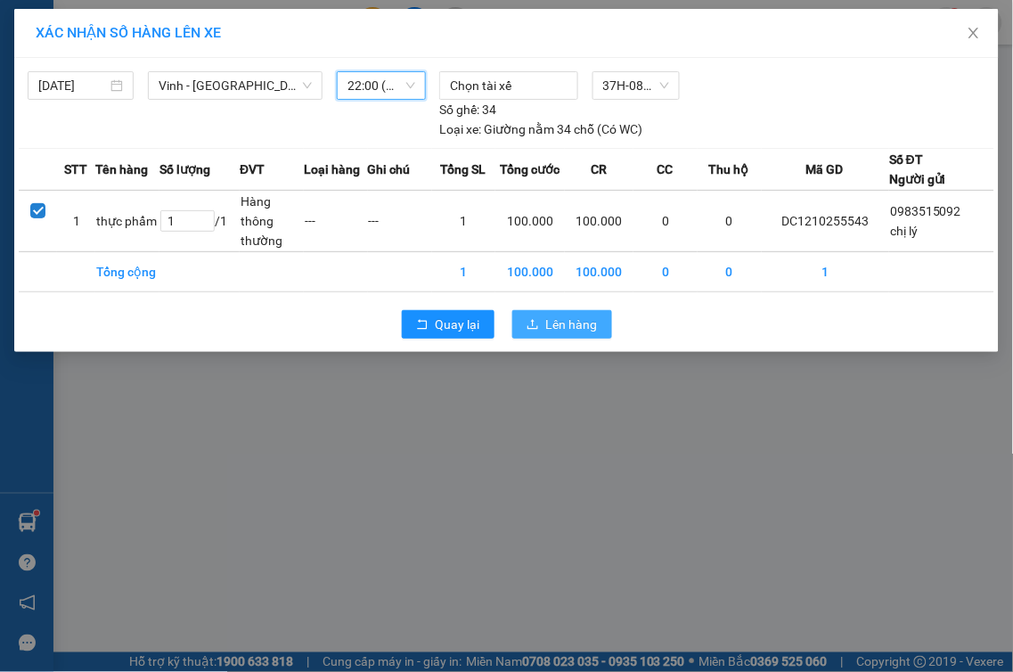
click at [583, 316] on span "Lên hàng" at bounding box center [572, 325] width 52 height 20
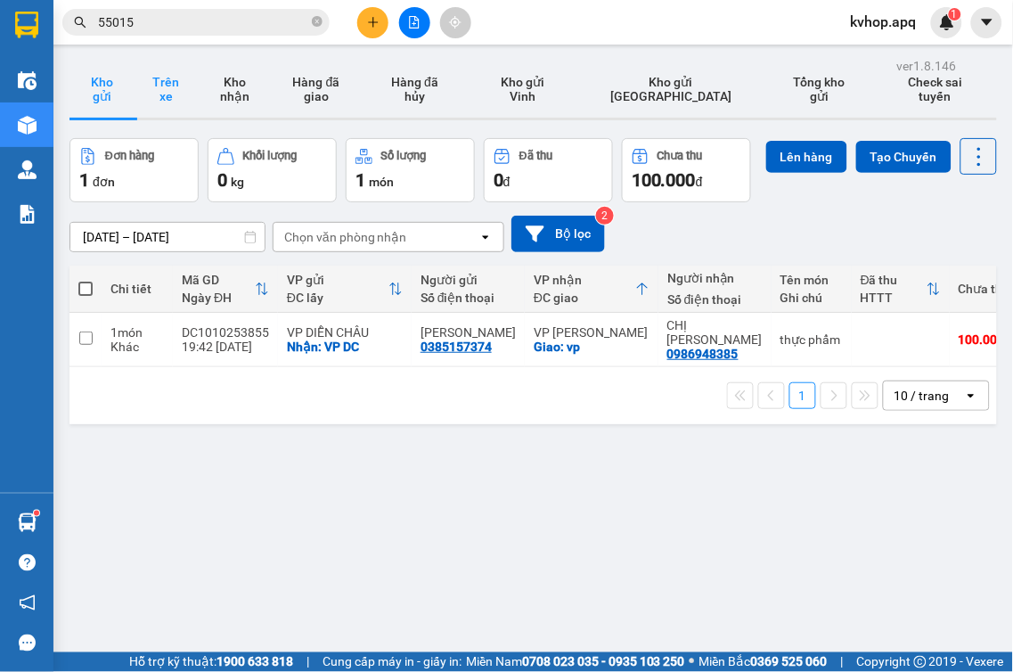
click at [182, 85] on button "Trên xe" at bounding box center [166, 89] width 64 height 57
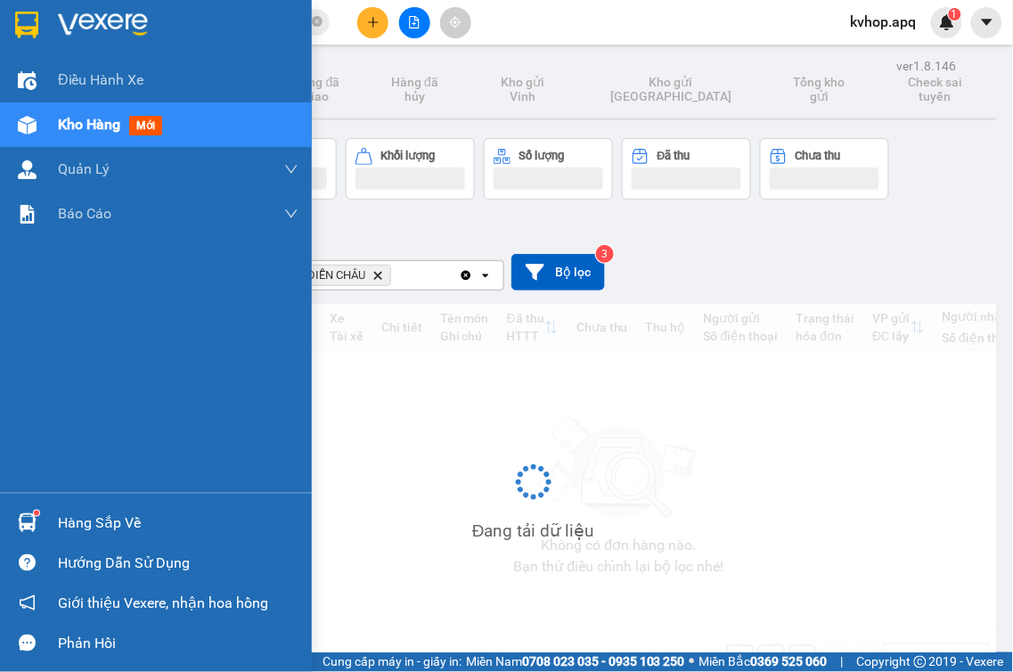
click at [101, 526] on div "Hàng sắp về" at bounding box center [178, 523] width 241 height 27
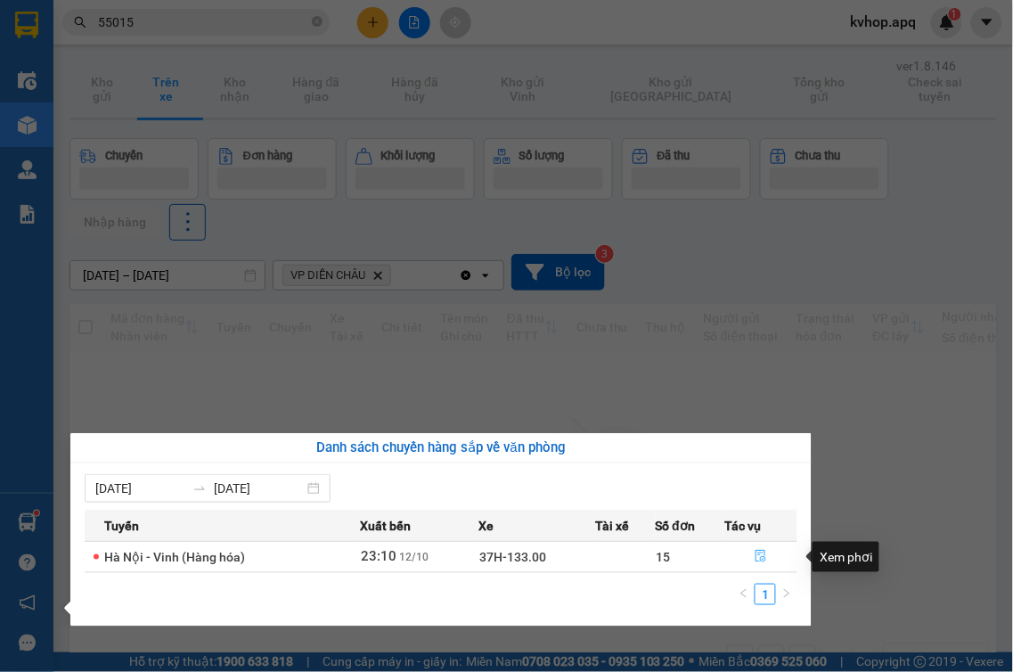
click at [757, 560] on icon "file-done" at bounding box center [761, 556] width 12 height 12
